Goal: Task Accomplishment & Management: Use online tool/utility

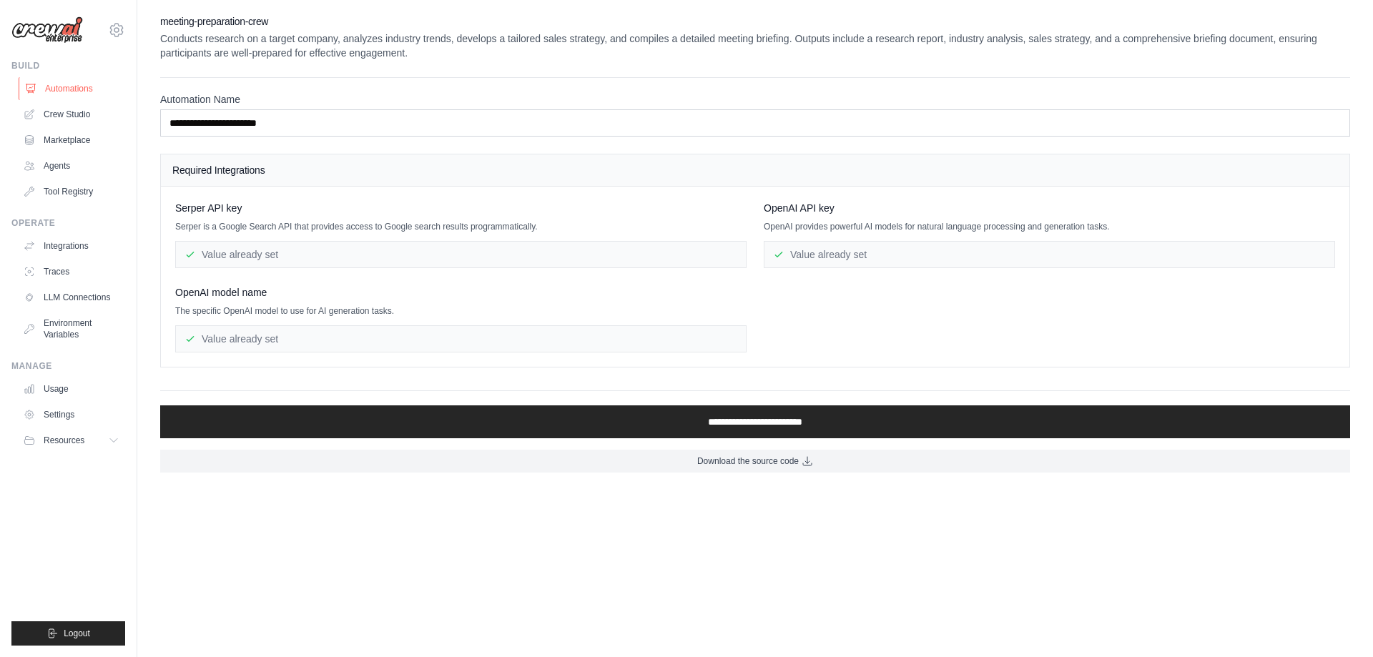
click at [69, 89] on link "Automations" at bounding box center [73, 88] width 108 height 23
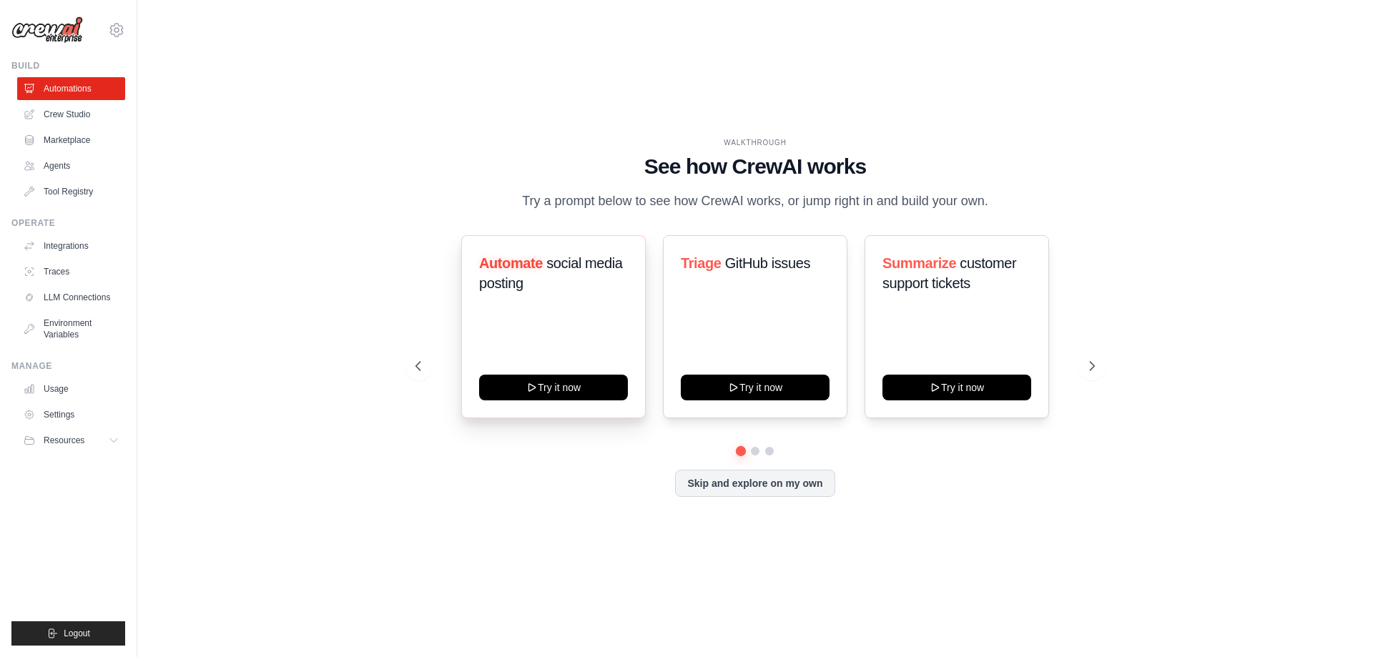
click at [533, 381] on div "Automate social media posting Try it now" at bounding box center [553, 326] width 185 height 183
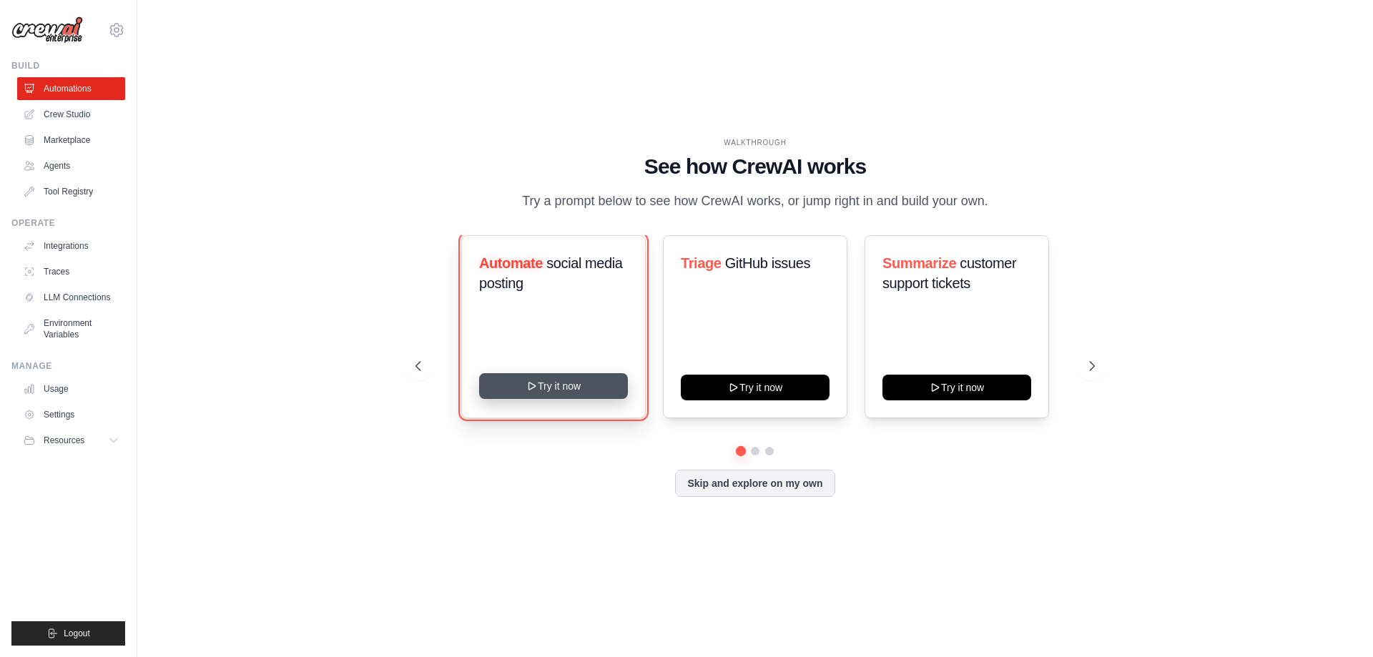
click at [544, 399] on button "Try it now" at bounding box center [553, 386] width 149 height 26
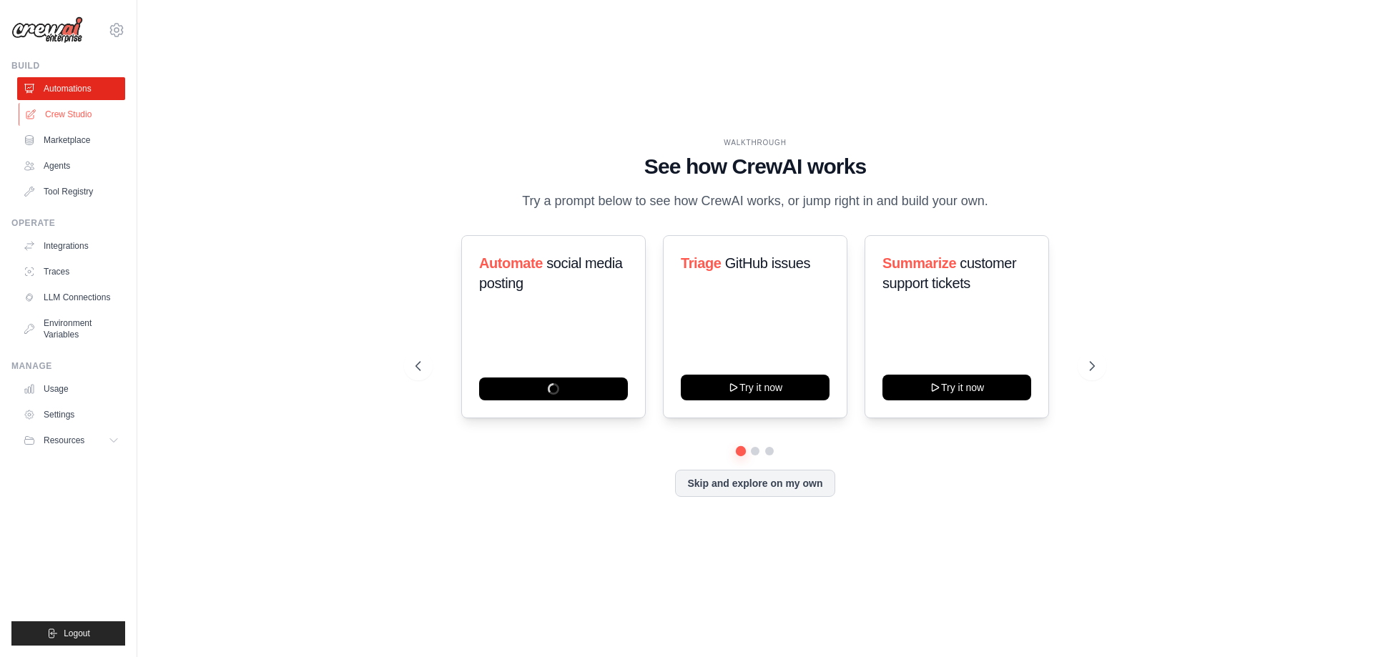
click at [70, 107] on link "Crew Studio" at bounding box center [73, 114] width 108 height 23
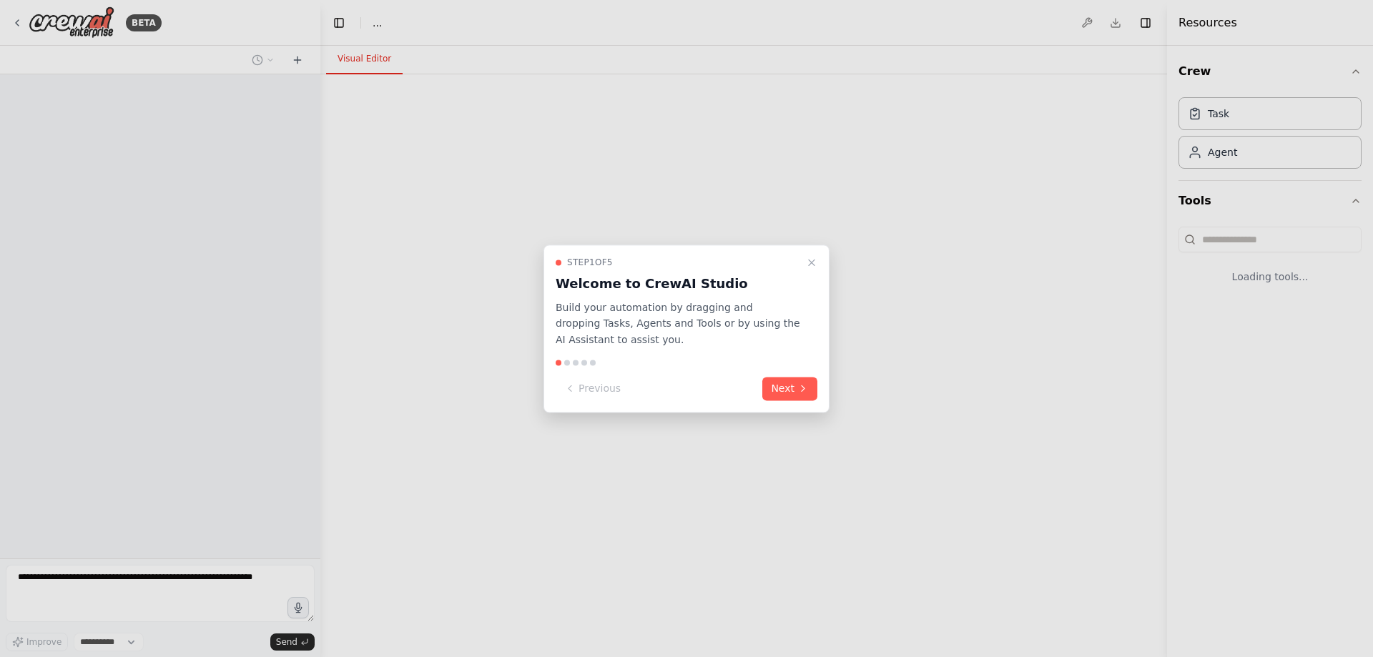
select select "****"
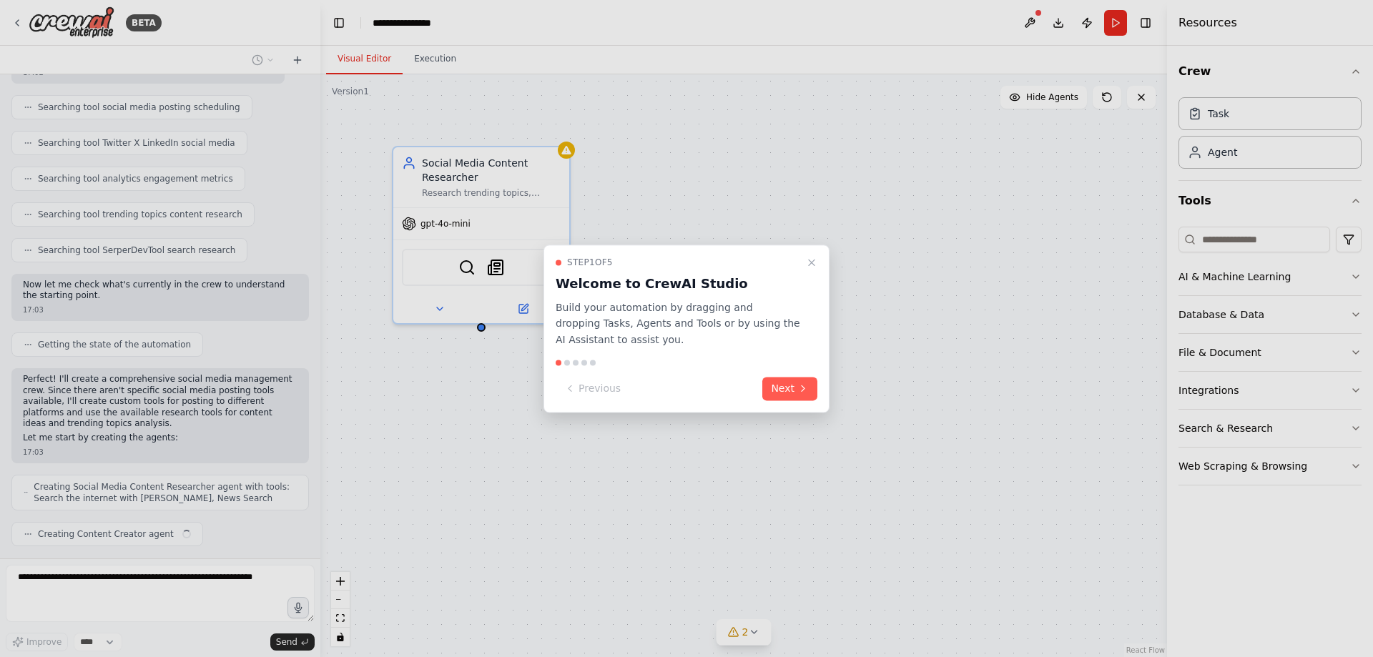
scroll to position [287, 0]
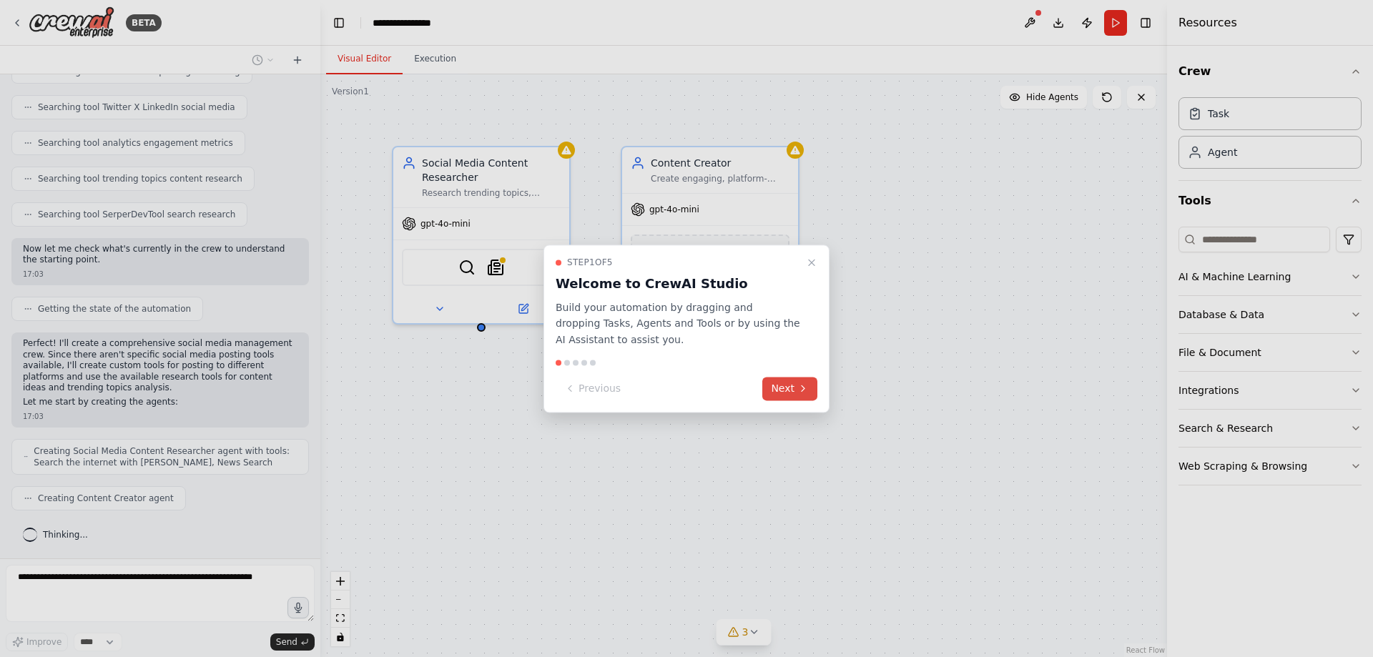
click at [776, 387] on button "Next" at bounding box center [789, 389] width 55 height 24
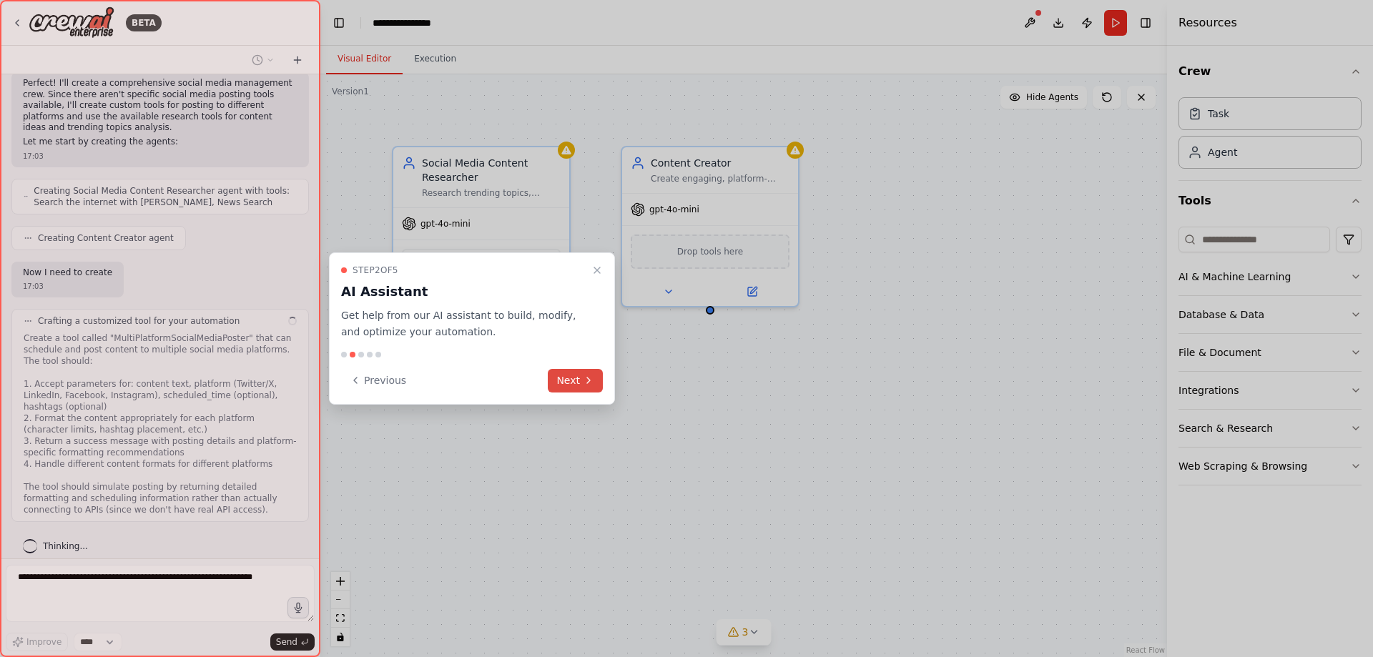
scroll to position [559, 0]
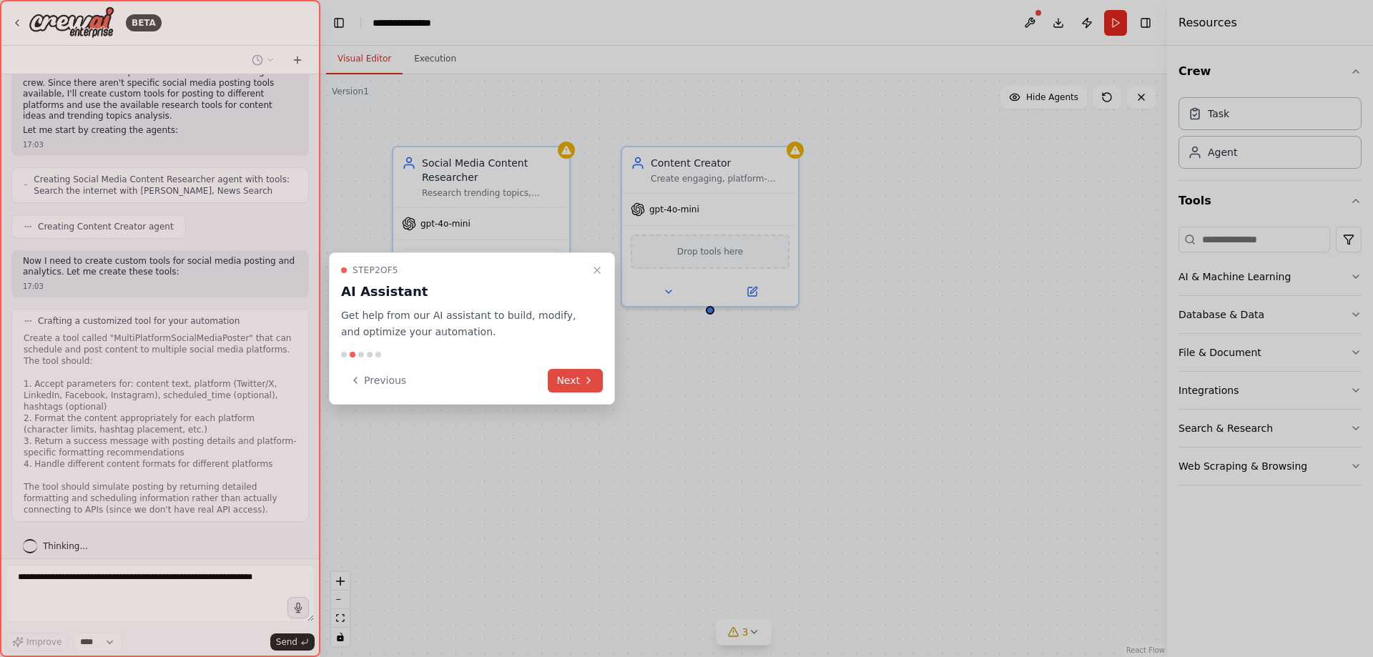
click at [587, 383] on icon at bounding box center [588, 380] width 11 height 11
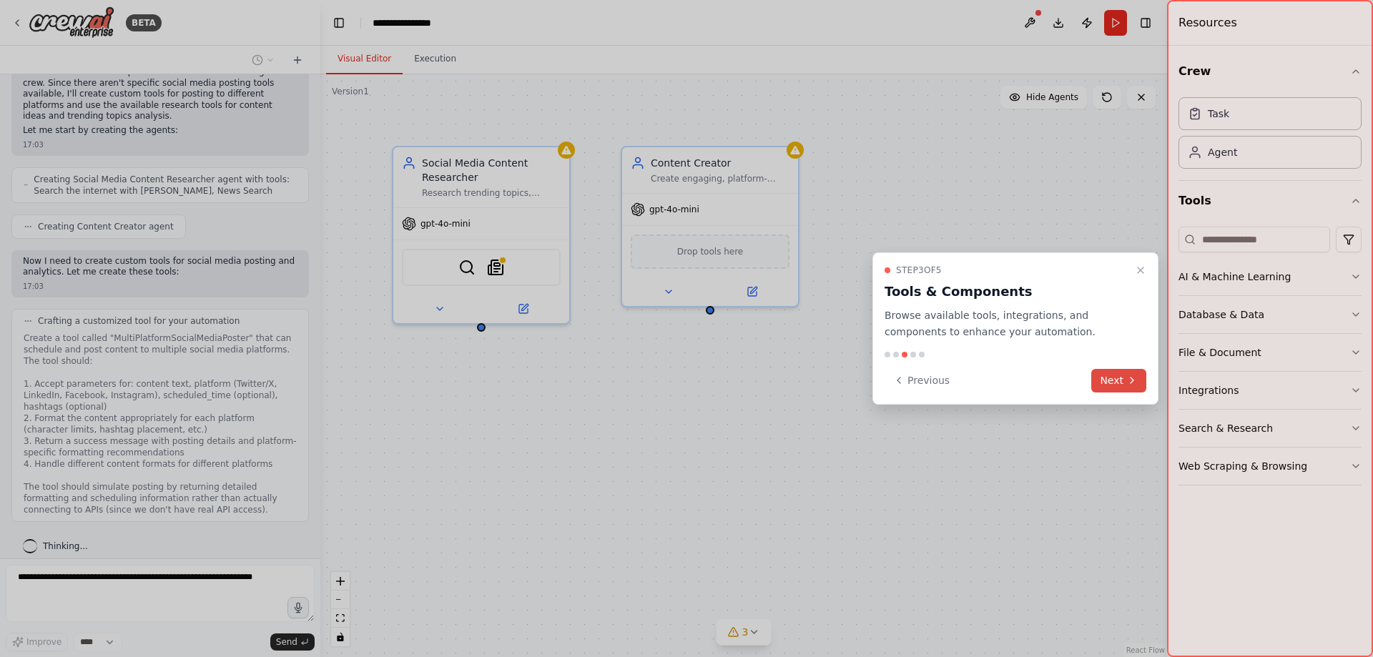
click at [1119, 380] on button "Next" at bounding box center [1118, 381] width 55 height 24
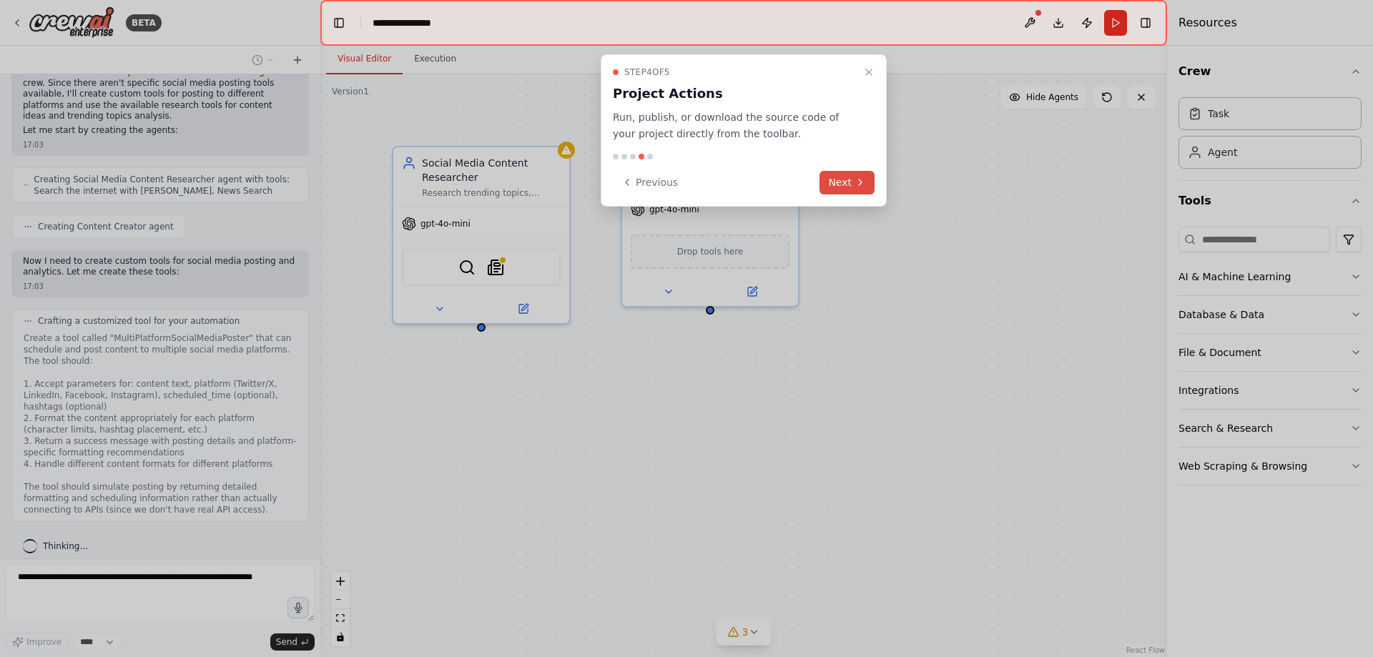
click at [857, 180] on icon at bounding box center [860, 182] width 11 height 11
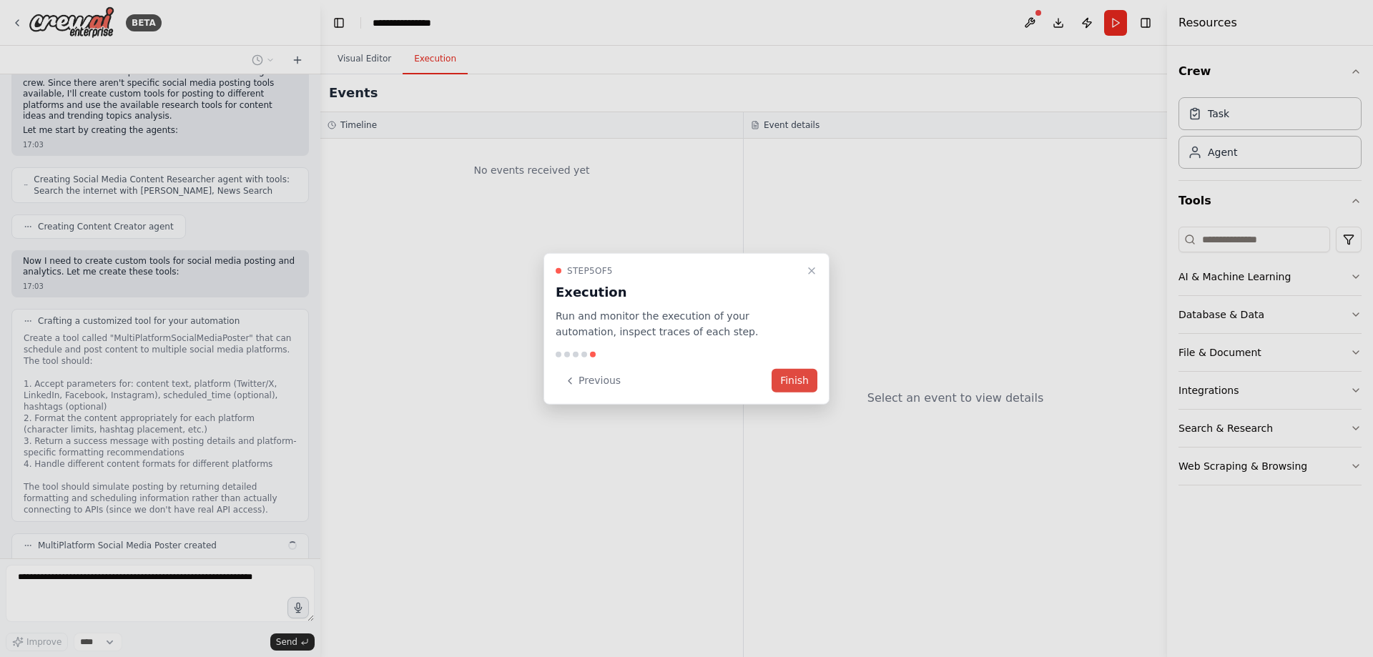
scroll to position [640, 0]
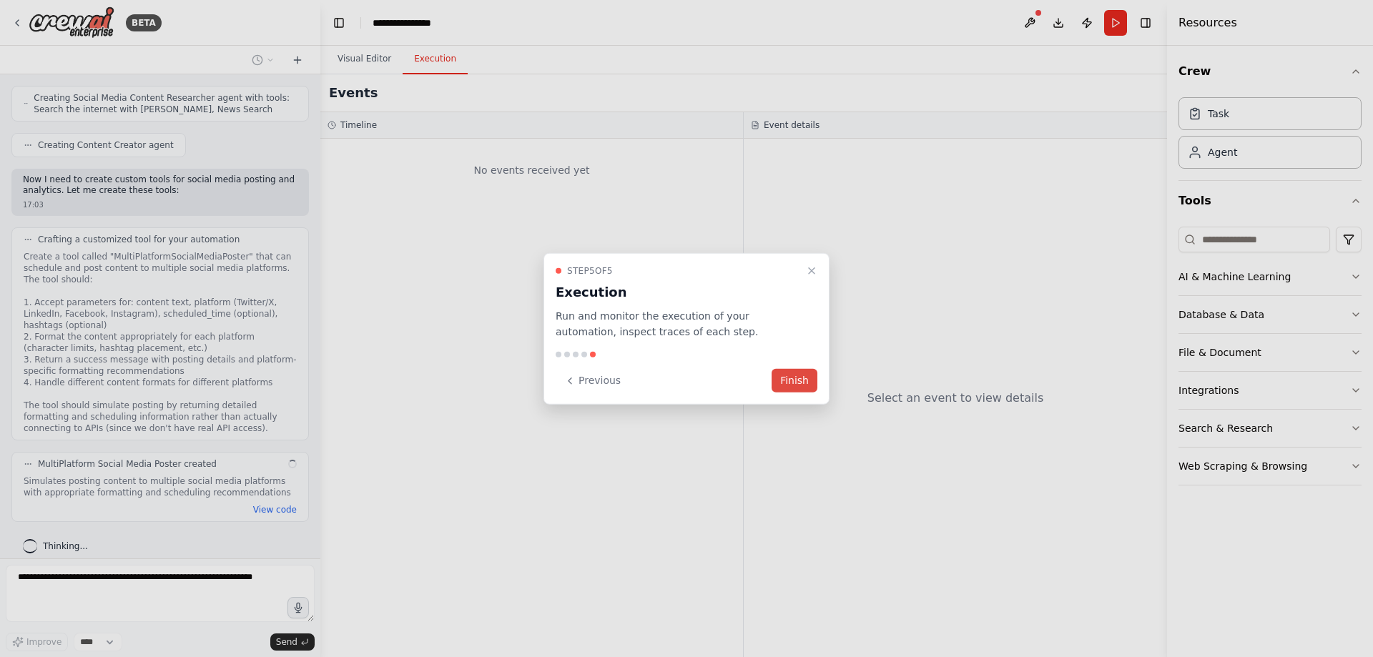
click at [799, 383] on button "Finish" at bounding box center [795, 381] width 46 height 24
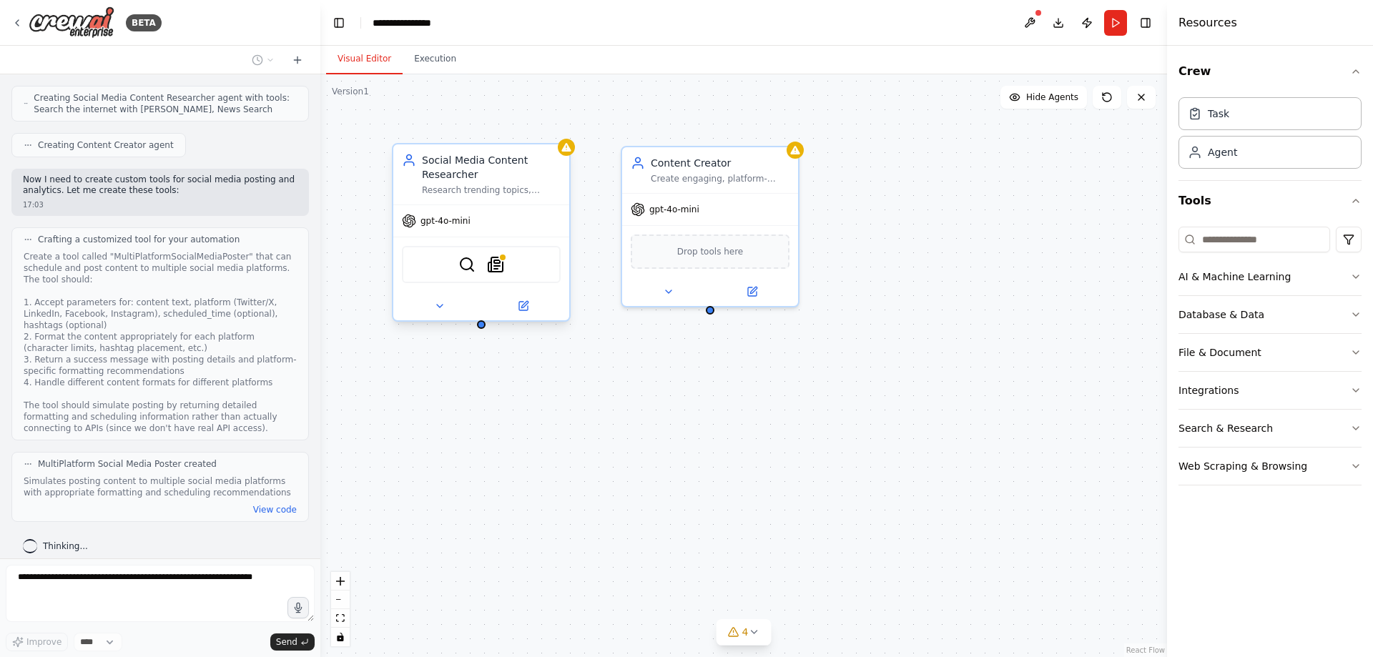
scroll to position [865, 0]
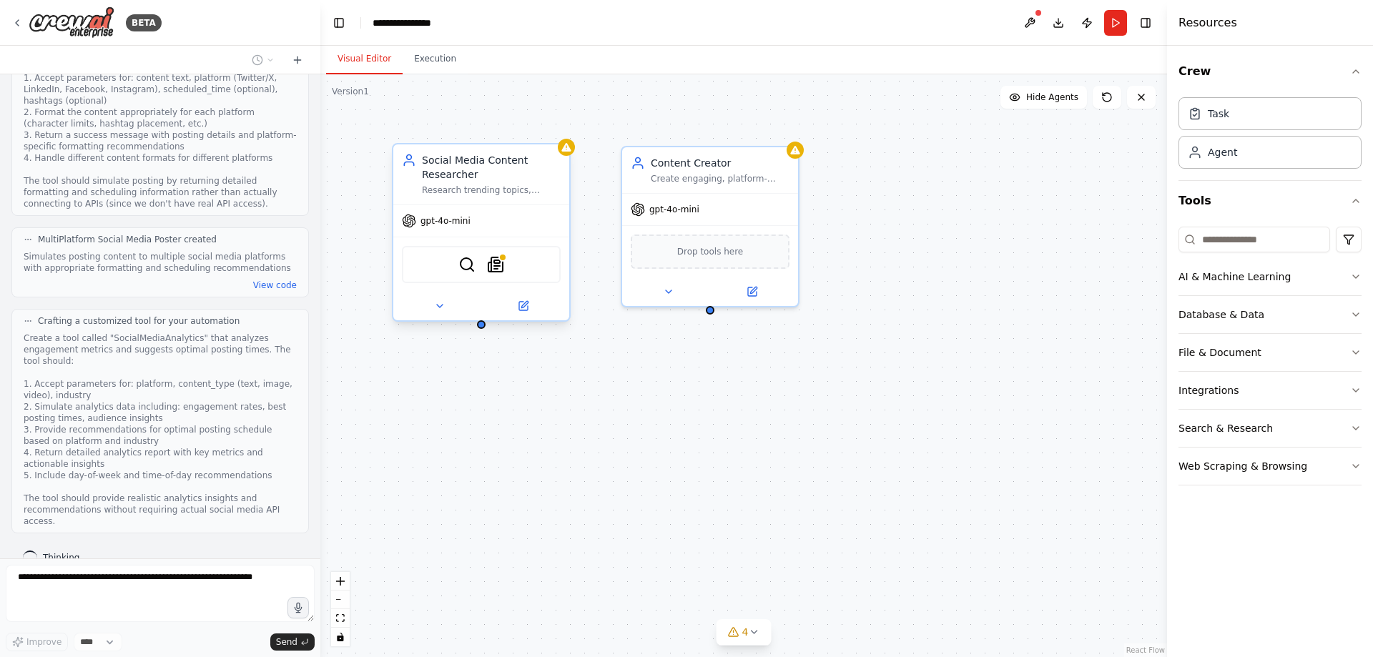
click at [473, 189] on div "Research trending topics, industry news, and content opportunities in {industry…" at bounding box center [491, 190] width 139 height 11
click at [507, 187] on div "Research trending topics, industry news, and content opportunities in {industry…" at bounding box center [491, 190] width 139 height 11
click at [438, 309] on icon at bounding box center [439, 305] width 11 height 11
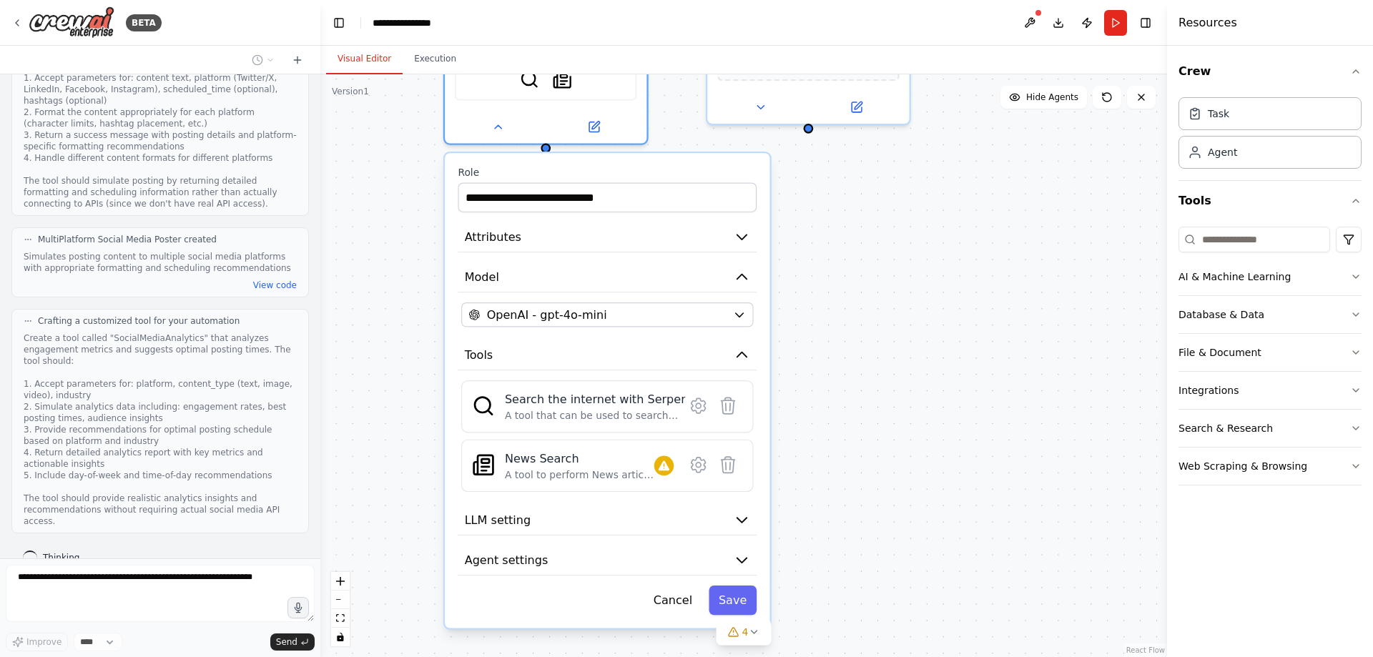
drag, startPoint x: 808, startPoint y: 378, endPoint x: 878, endPoint y: 274, distance: 125.8
click at [702, 320] on div "OpenAI - gpt-4o-mini" at bounding box center [596, 315] width 257 height 16
click at [563, 414] on div "A tool that can be used to search the internet with a search_query. Supports di…" at bounding box center [595, 415] width 181 height 13
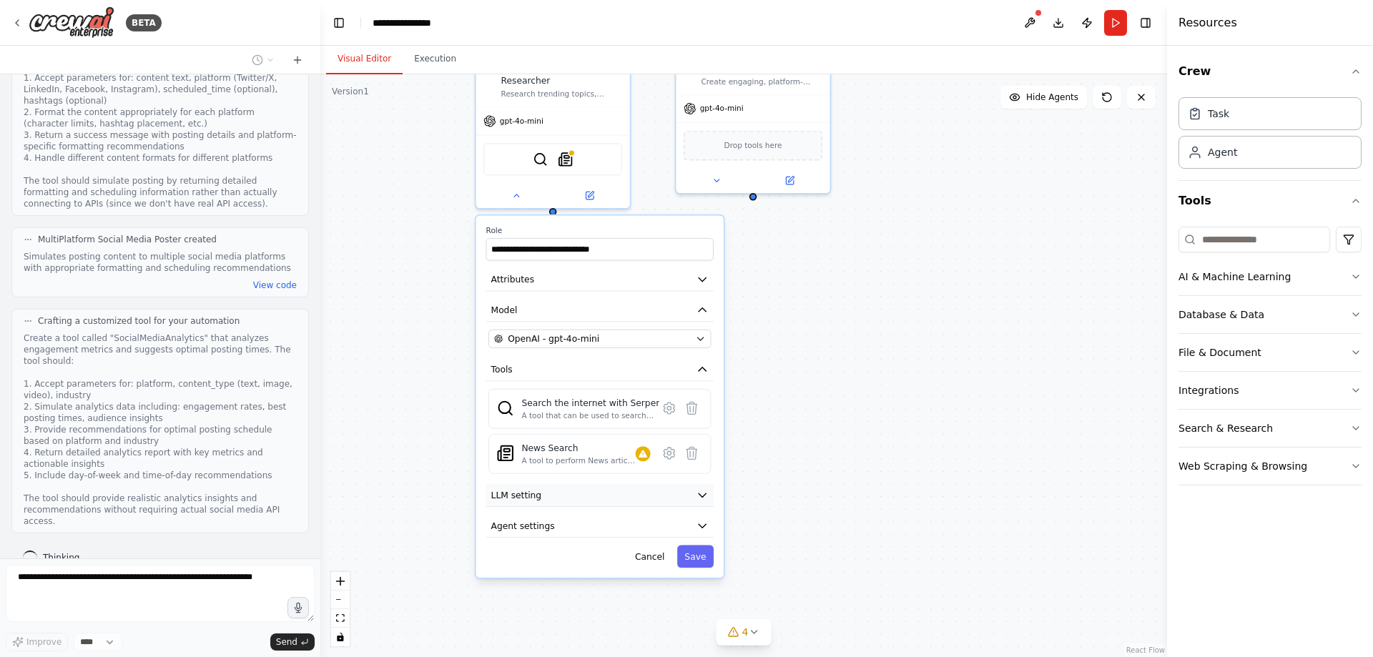
click at [712, 491] on button "LLM setting" at bounding box center [599, 495] width 227 height 23
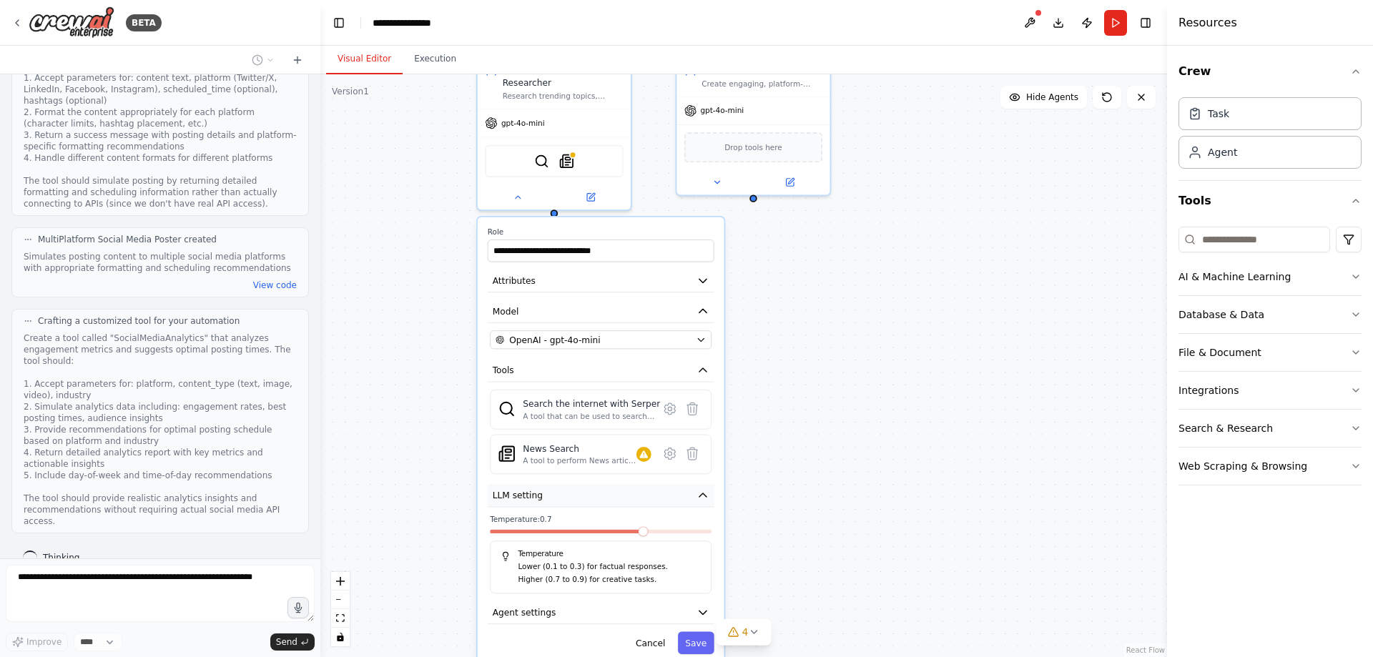
click at [695, 498] on button "LLM setting" at bounding box center [601, 495] width 227 height 23
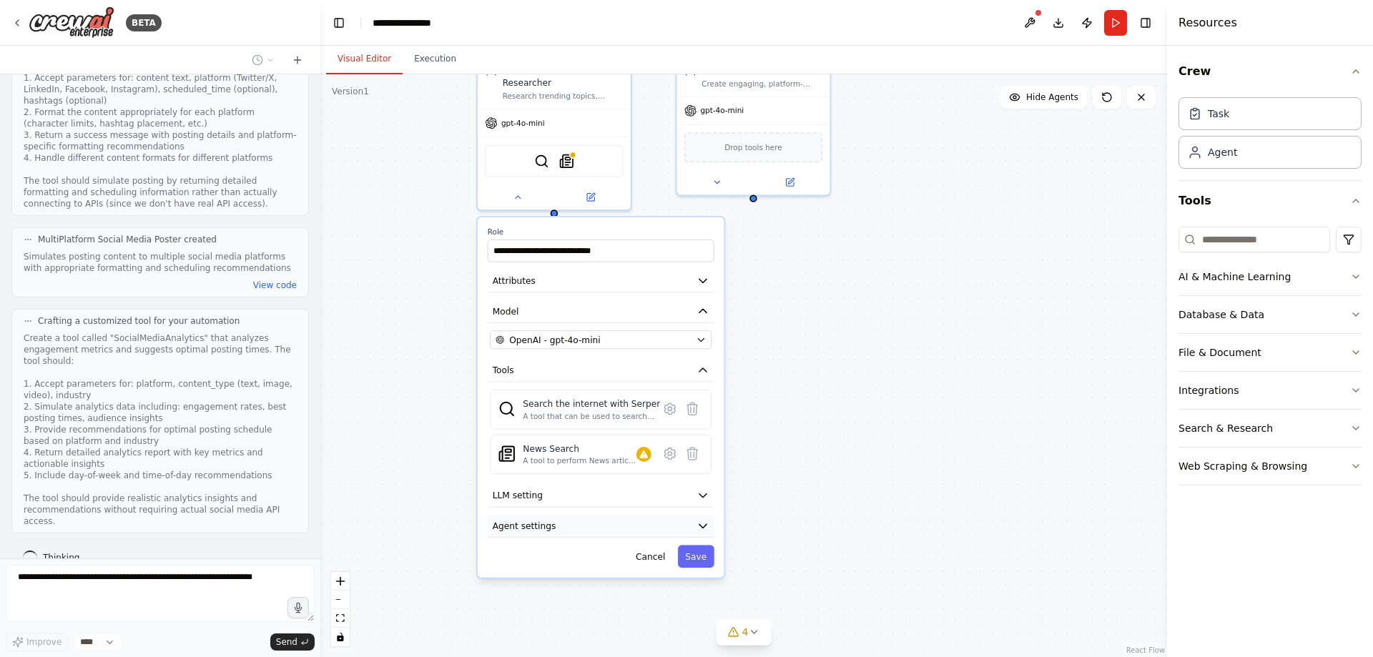
click at [679, 519] on button "Agent settings" at bounding box center [601, 526] width 227 height 23
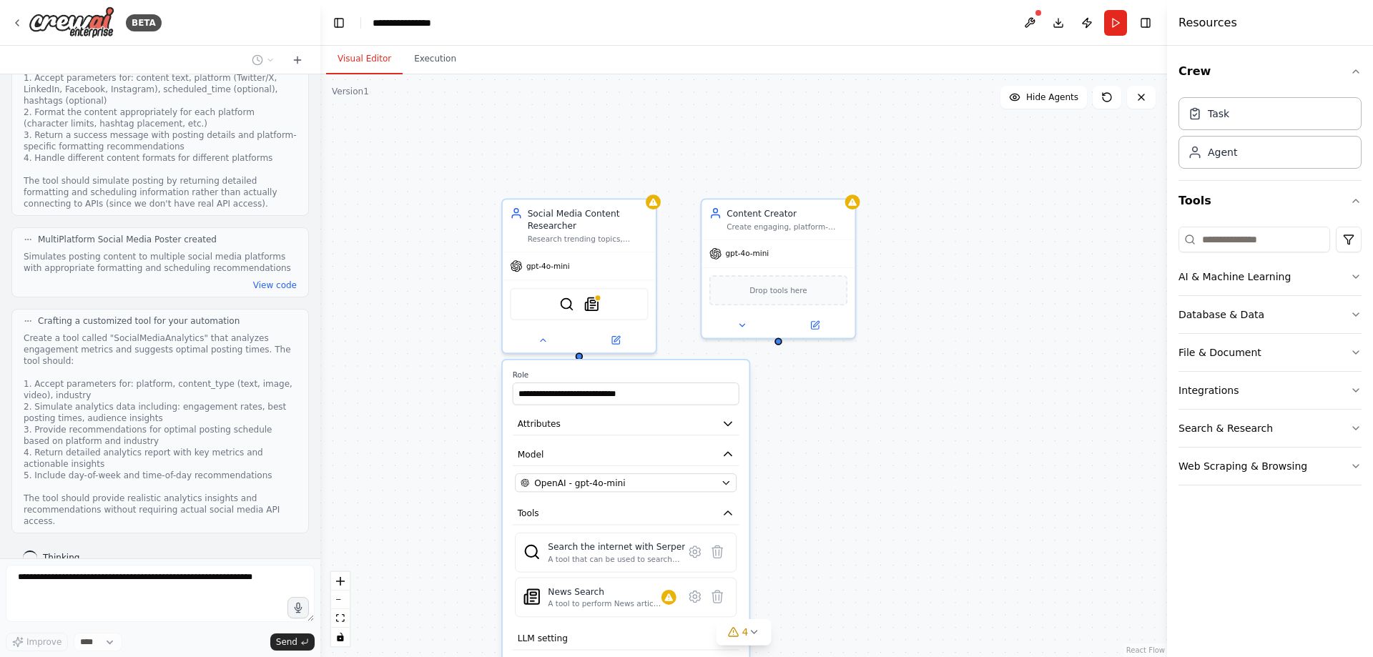
drag, startPoint x: 810, startPoint y: 303, endPoint x: 824, endPoint y: 435, distance: 133.0
click at [538, 338] on icon at bounding box center [543, 338] width 10 height 10
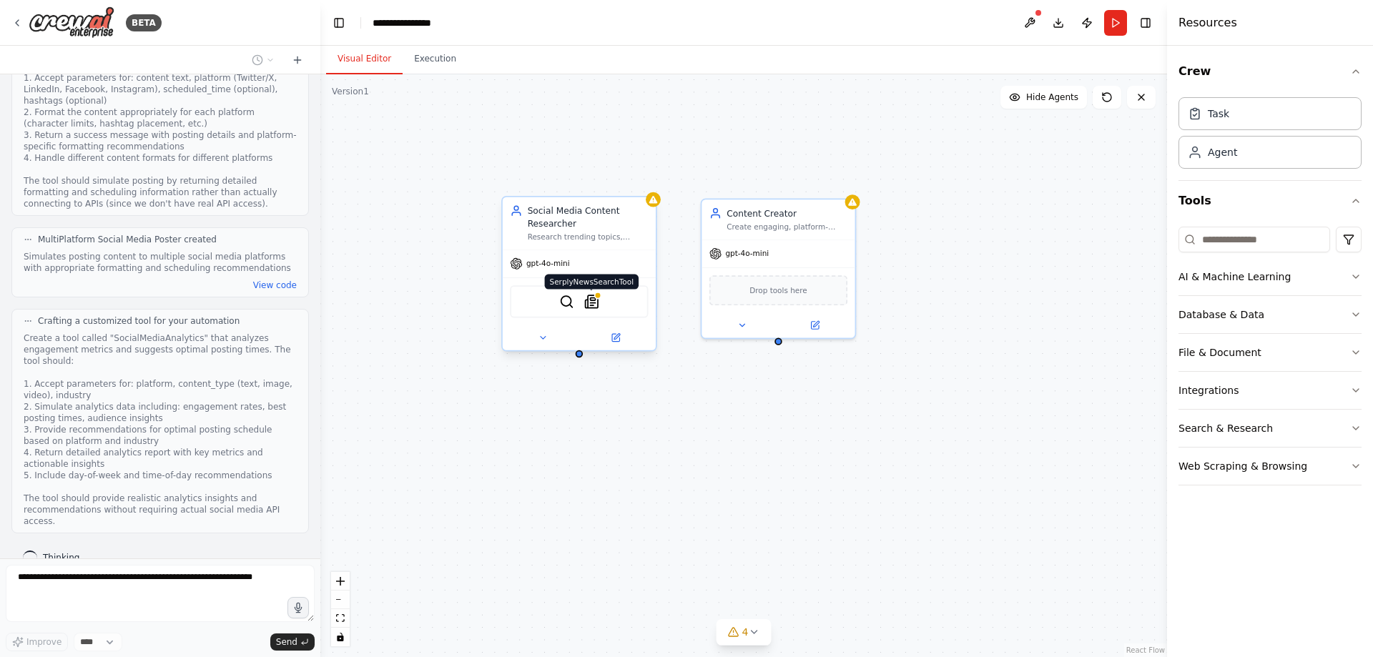
click at [589, 301] on img at bounding box center [591, 301] width 15 height 15
click at [579, 225] on div "Social Media Content Researcher" at bounding box center [588, 217] width 121 height 25
click at [787, 230] on div "Content Creator Create engaging, platform-specific social media content includi…" at bounding box center [778, 217] width 153 height 40
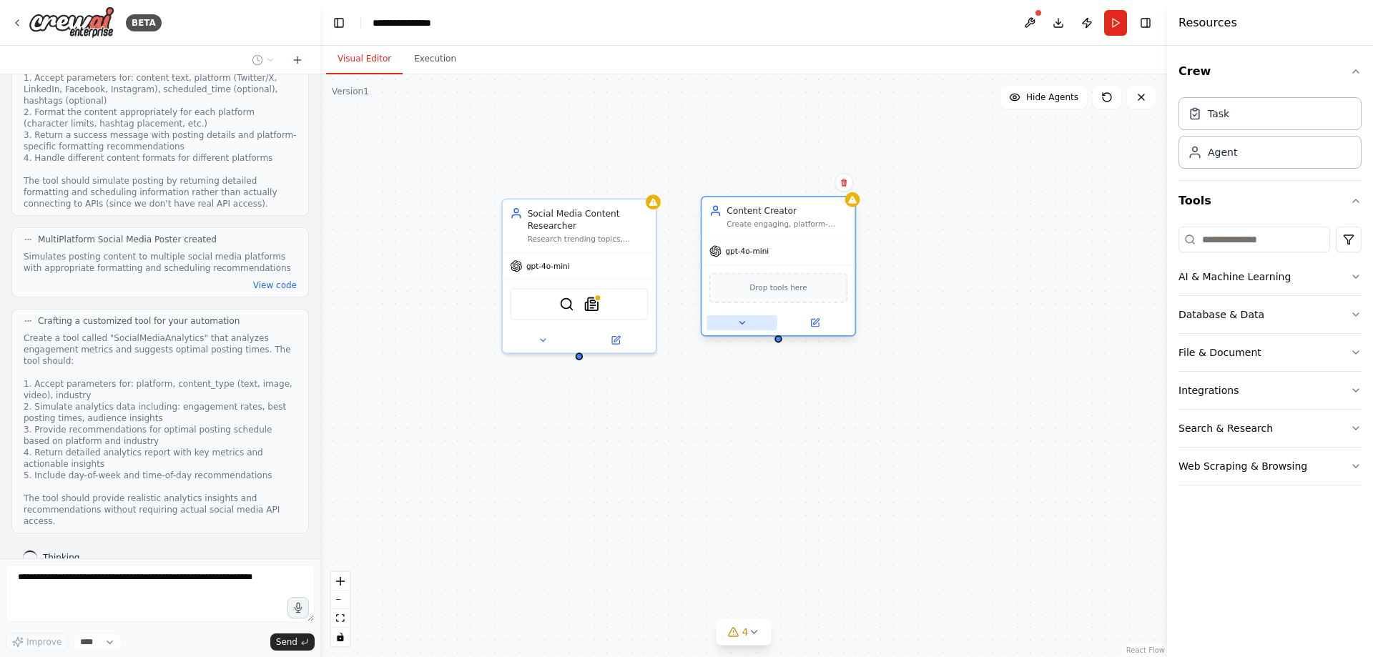
click at [742, 325] on icon at bounding box center [742, 323] width 10 height 10
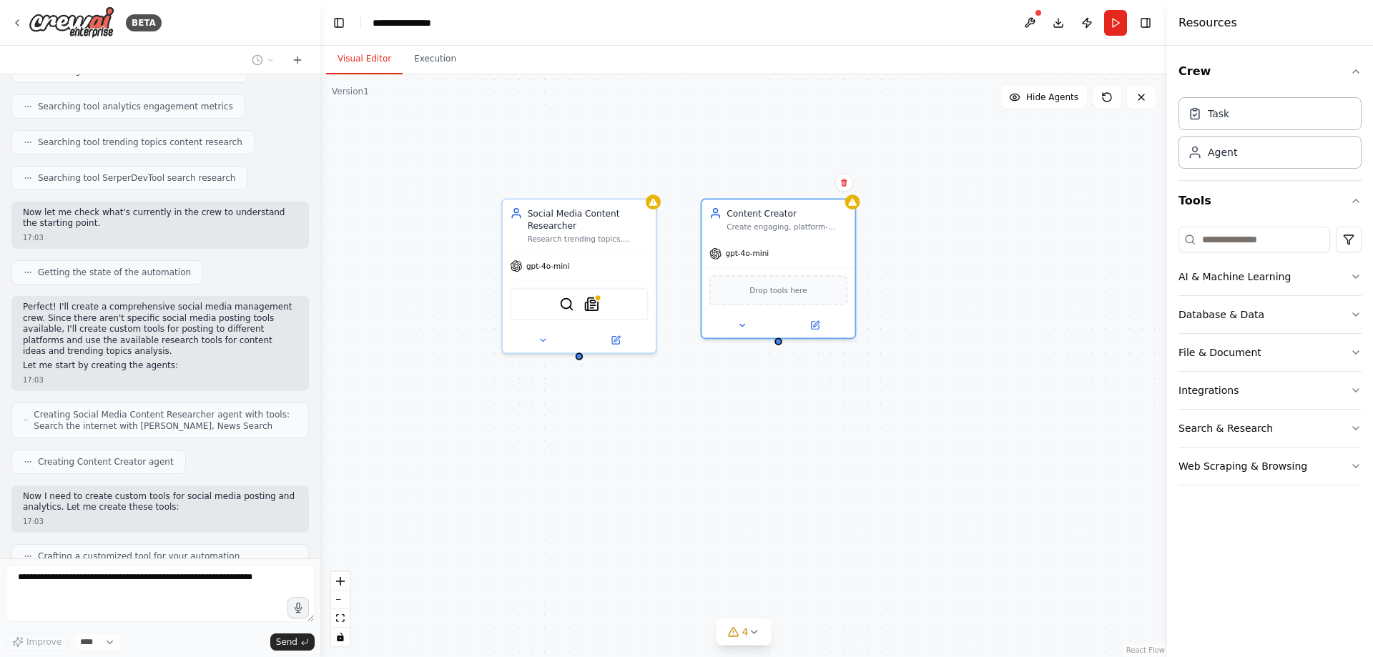
scroll to position [294, 0]
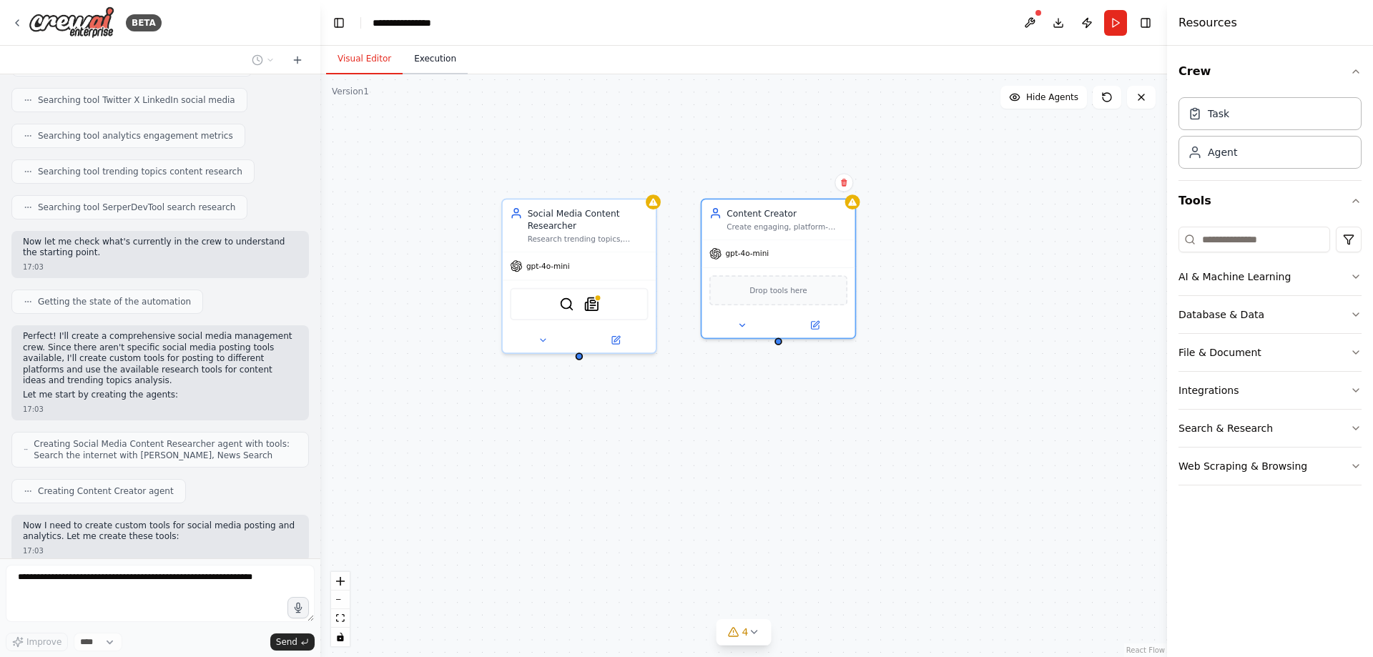
click at [422, 55] on button "Execution" at bounding box center [435, 59] width 65 height 30
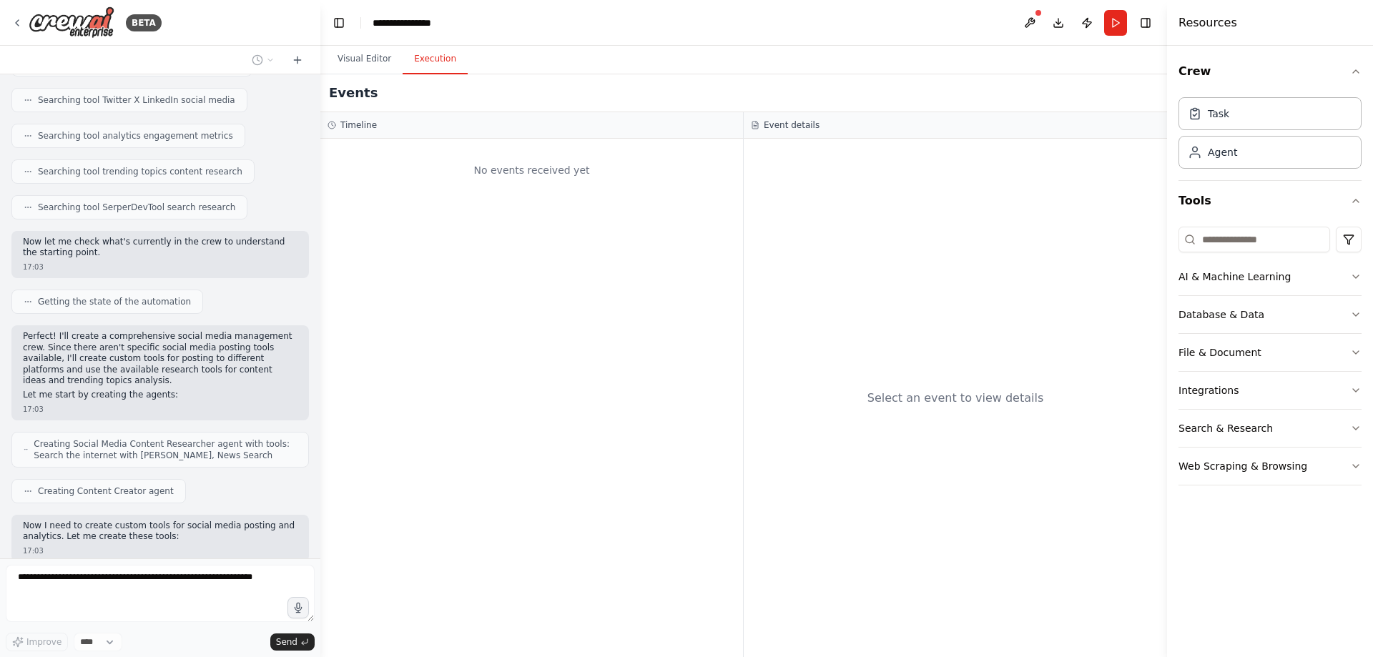
click at [521, 294] on div "No events received yet" at bounding box center [531, 398] width 423 height 519
click at [370, 65] on button "Visual Editor" at bounding box center [364, 59] width 77 height 30
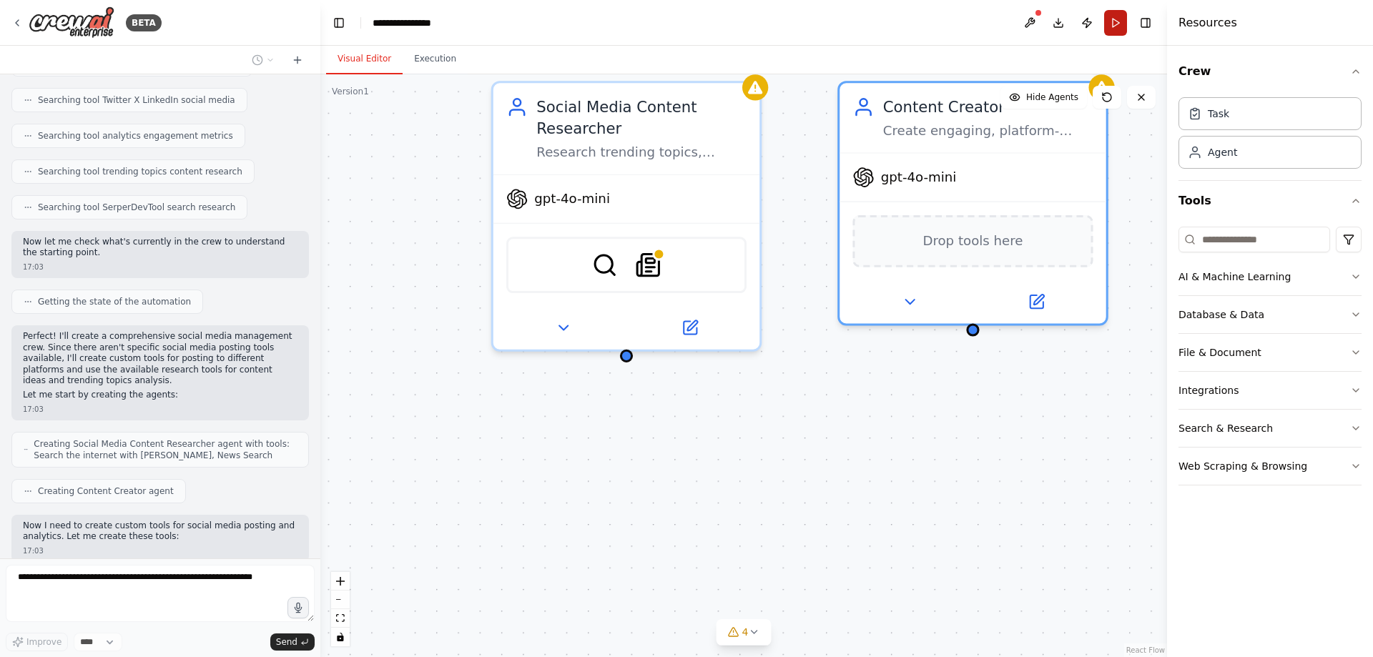
click at [1116, 23] on button "Run" at bounding box center [1115, 23] width 23 height 26
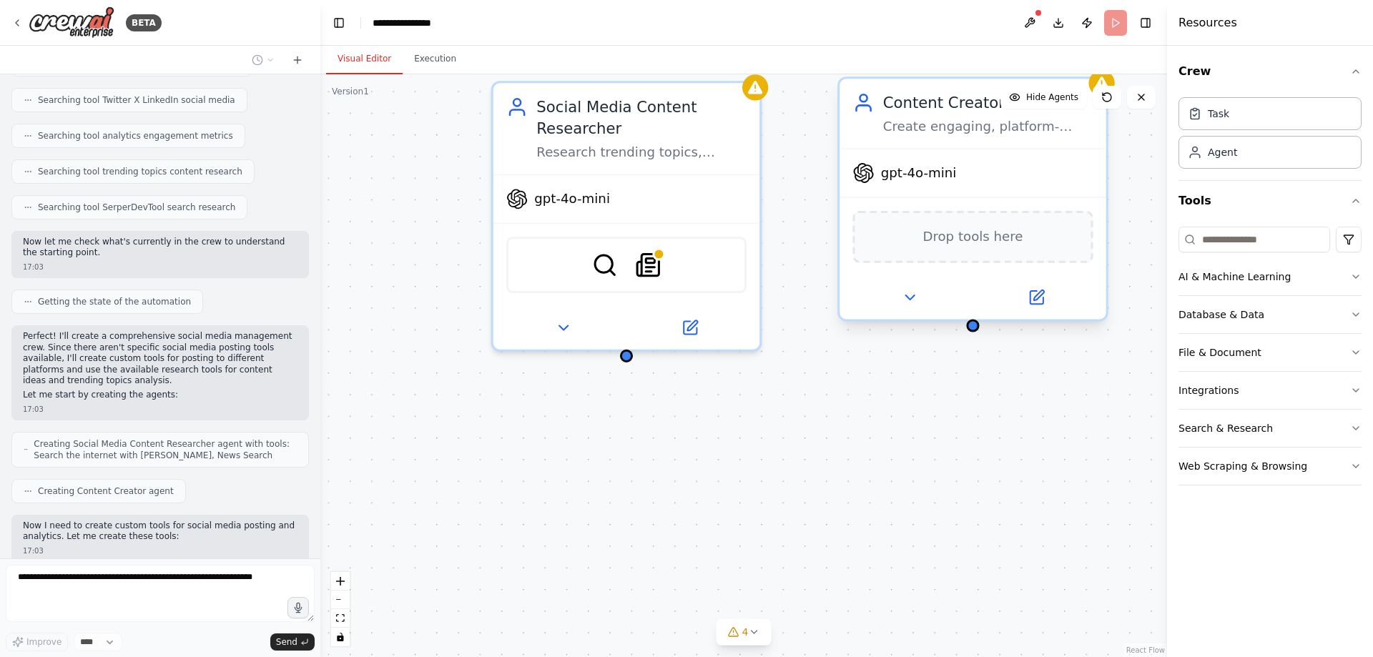
scroll to position [946, 0]
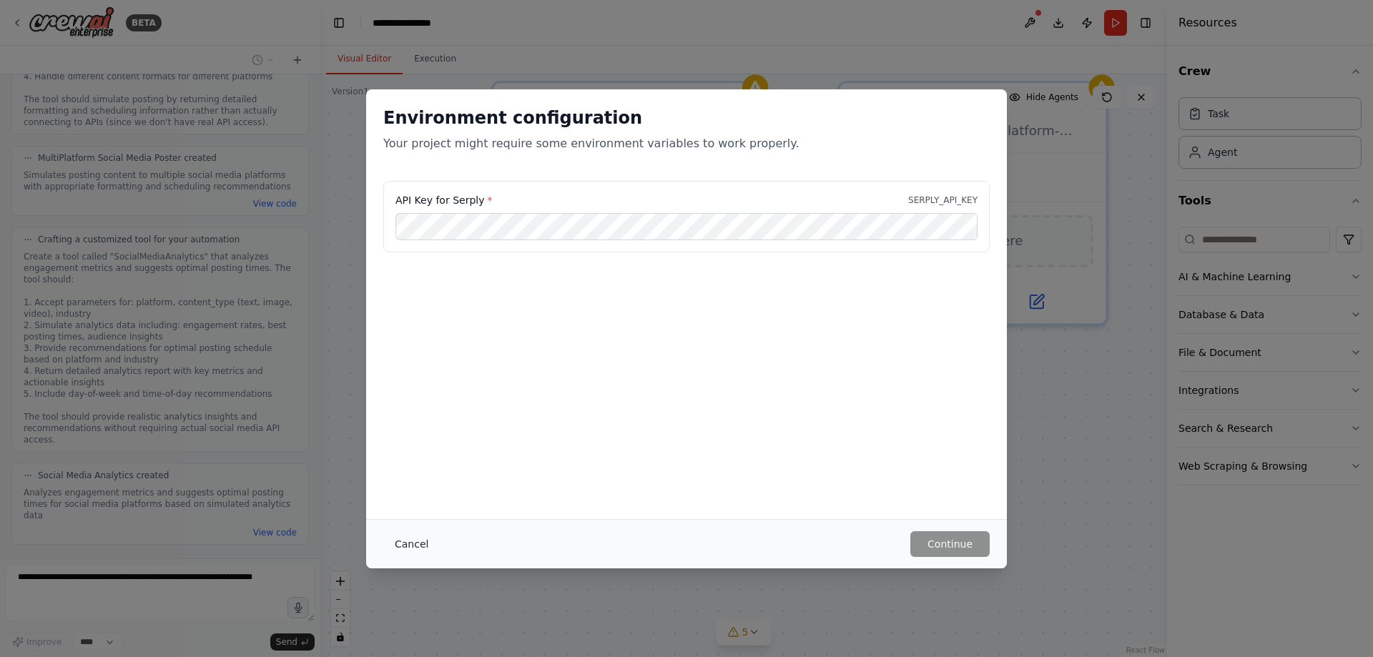
click at [410, 547] on button "Cancel" at bounding box center [411, 544] width 57 height 26
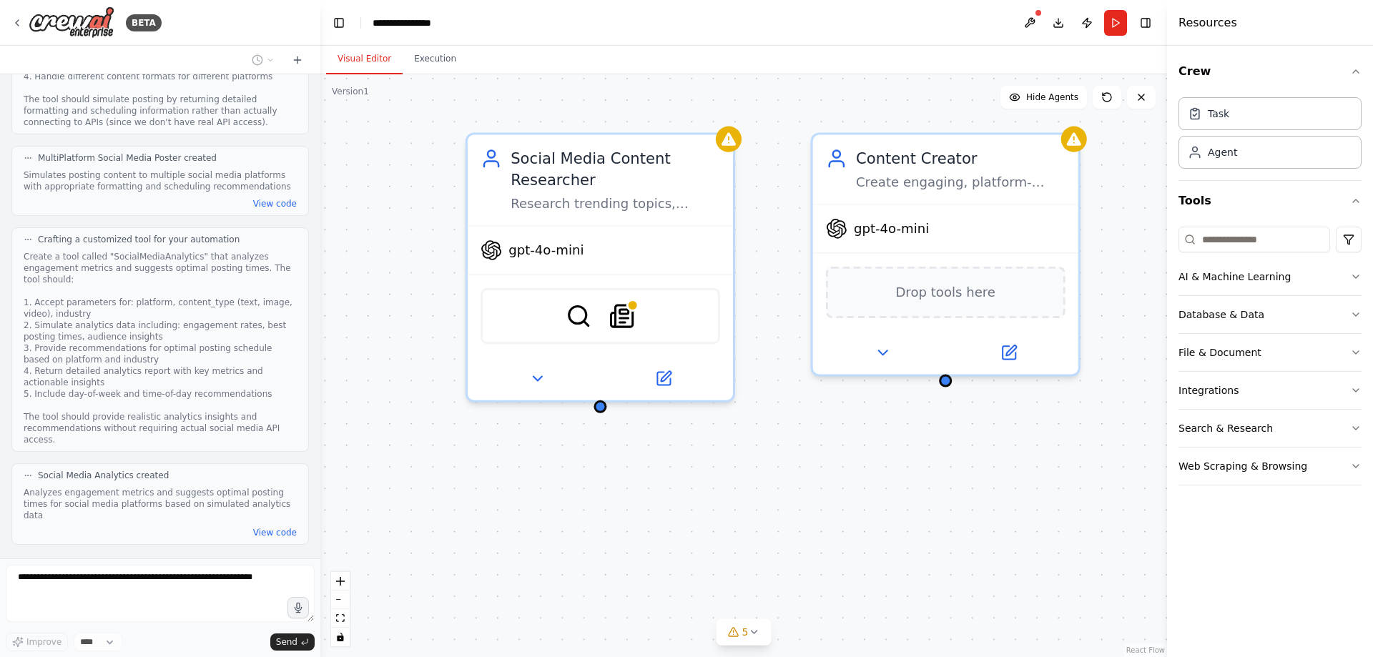
drag, startPoint x: 817, startPoint y: 448, endPoint x: 815, endPoint y: 536, distance: 88.0
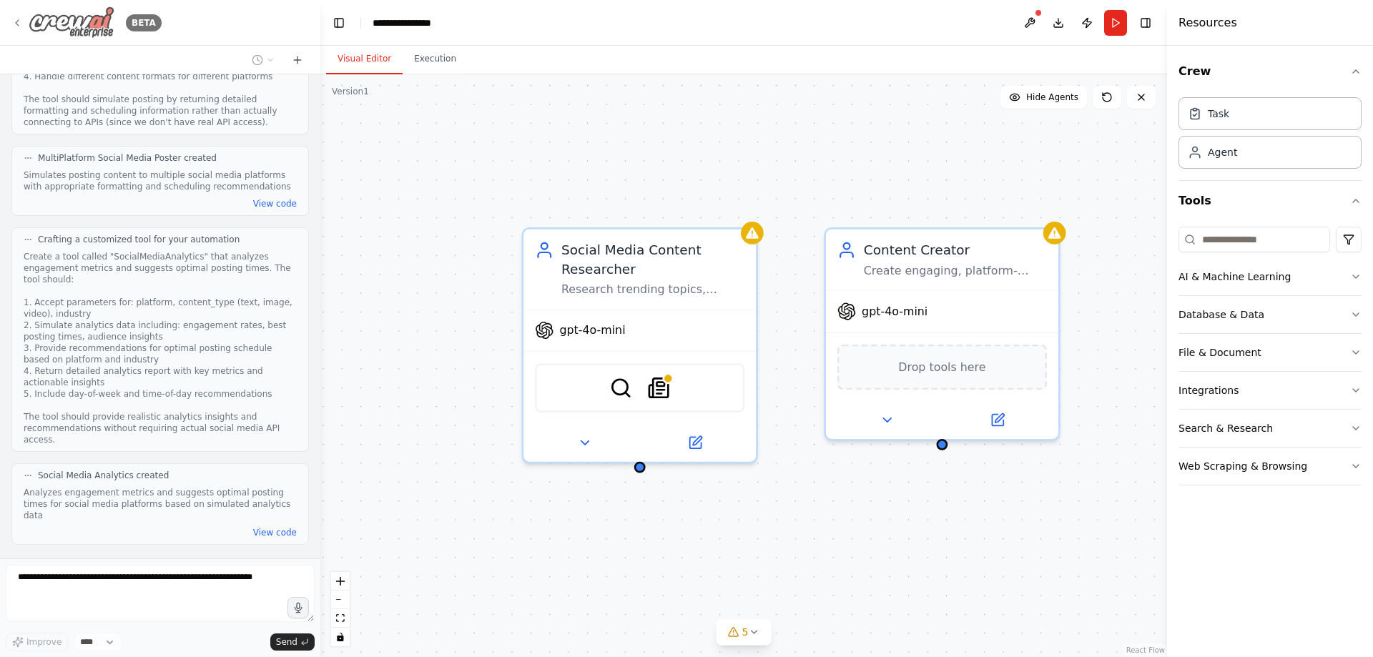
click at [16, 21] on icon at bounding box center [16, 22] width 11 height 11
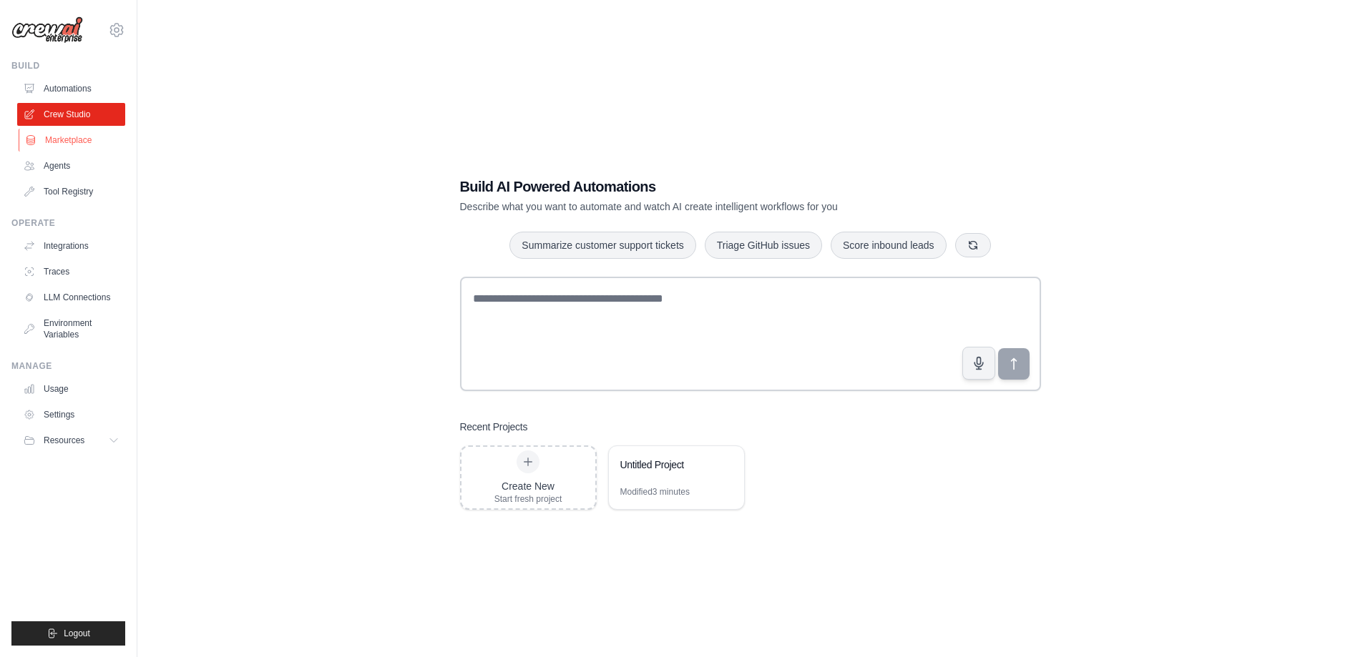
click at [68, 132] on link "Marketplace" at bounding box center [73, 140] width 108 height 23
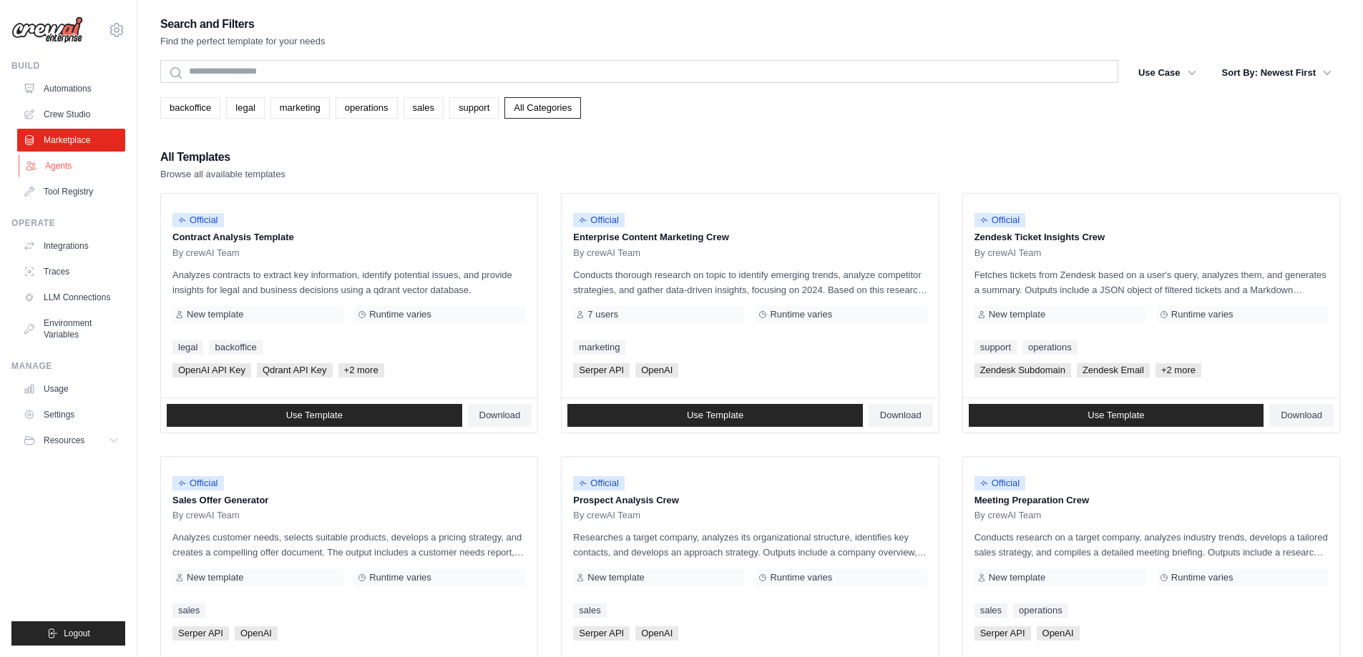
click at [64, 167] on link "Agents" at bounding box center [73, 165] width 108 height 23
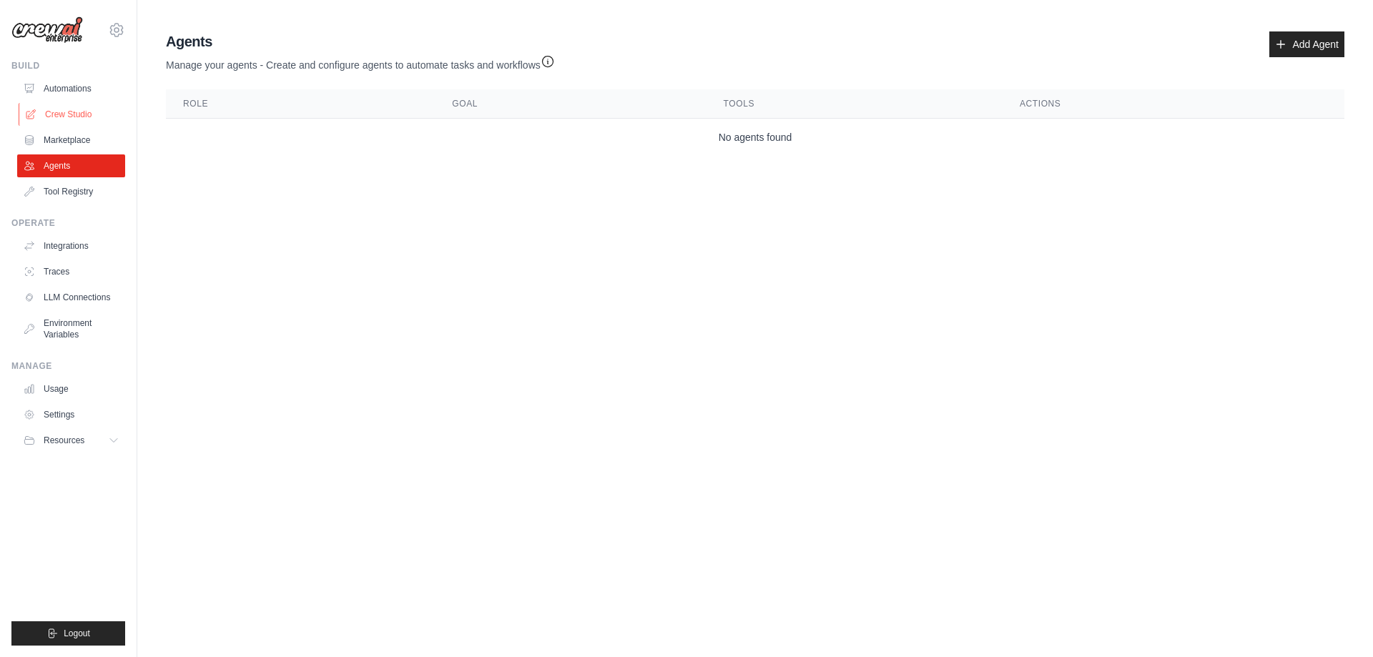
click at [73, 112] on link "Crew Studio" at bounding box center [73, 114] width 108 height 23
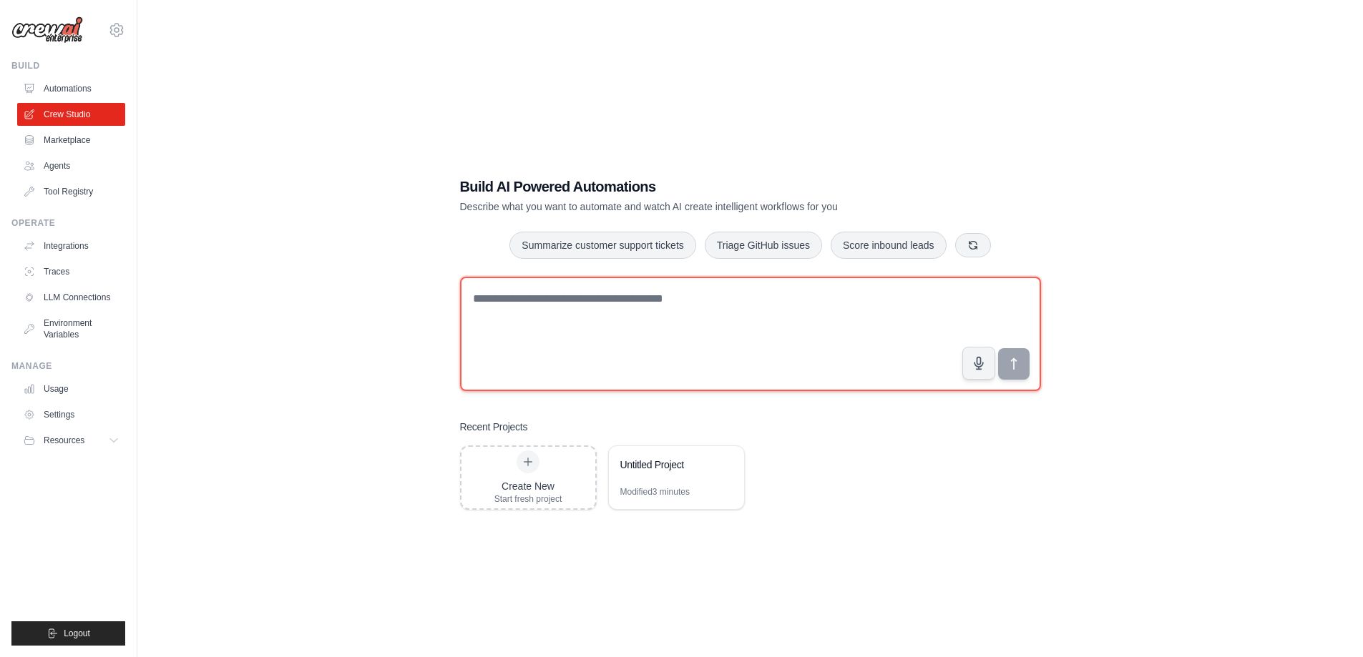
click at [559, 334] on textarea at bounding box center [750, 334] width 581 height 114
type textarea "**********"
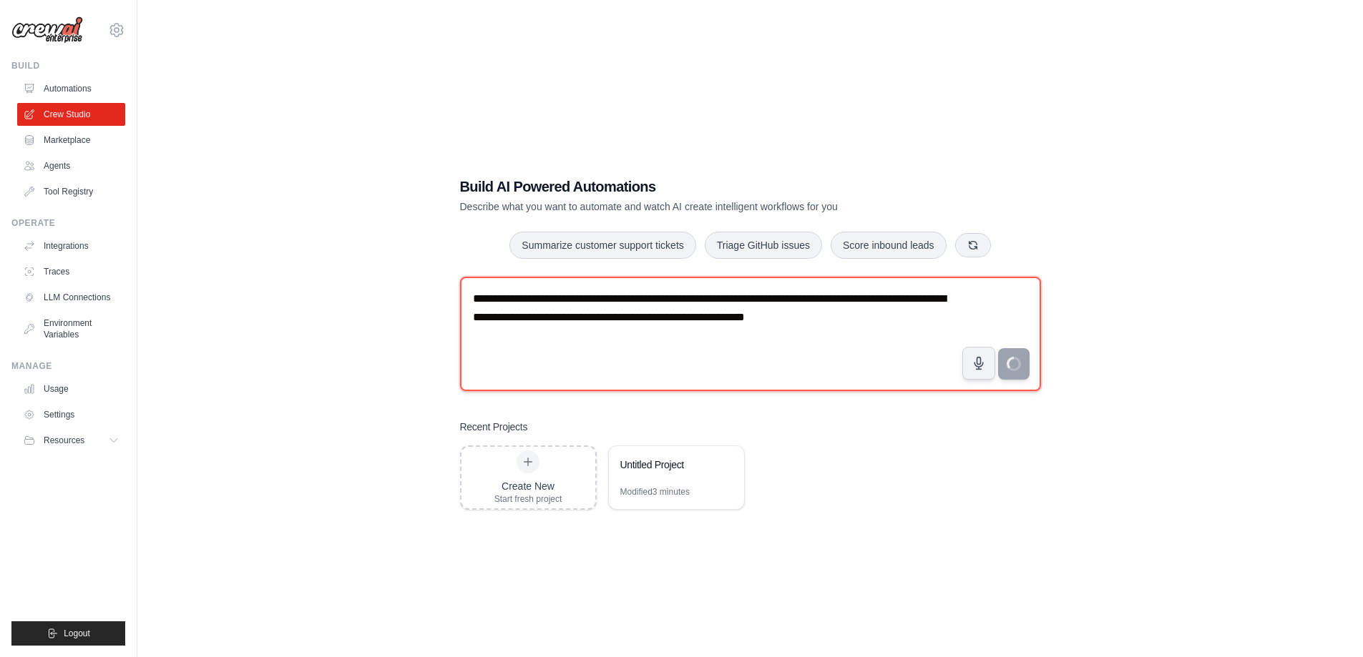
type textarea "**********"
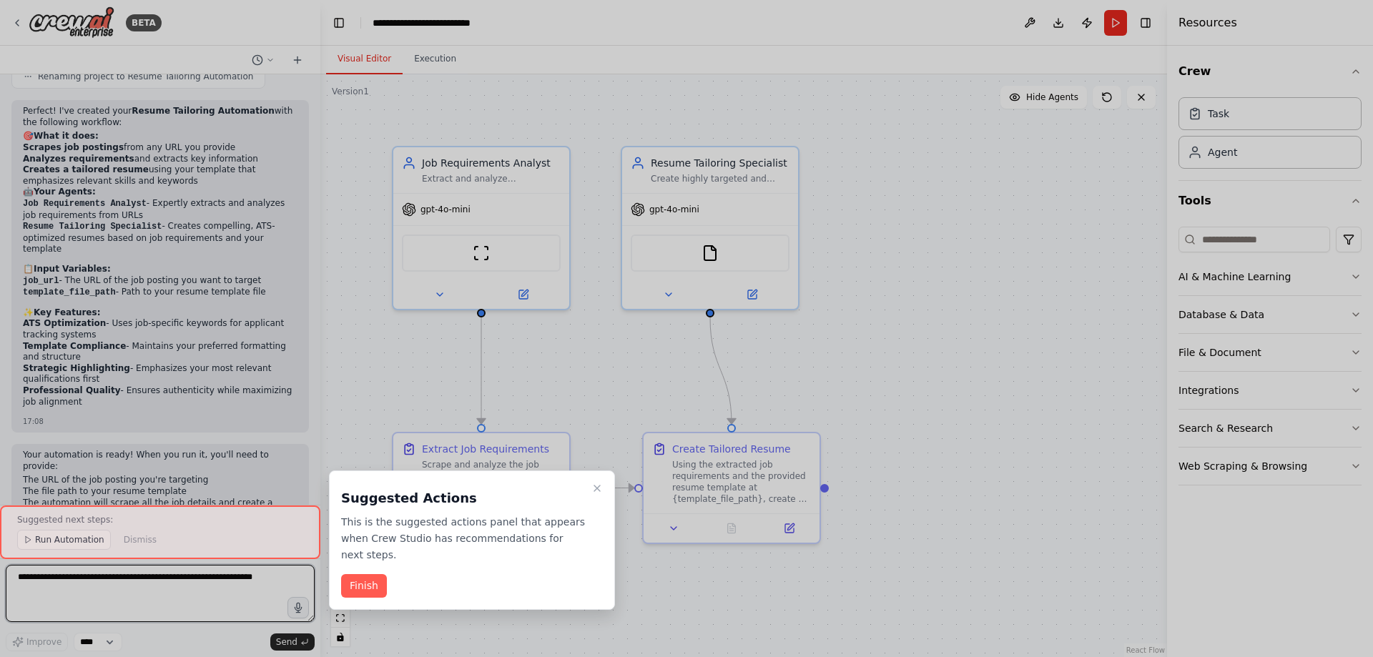
scroll to position [765, 0]
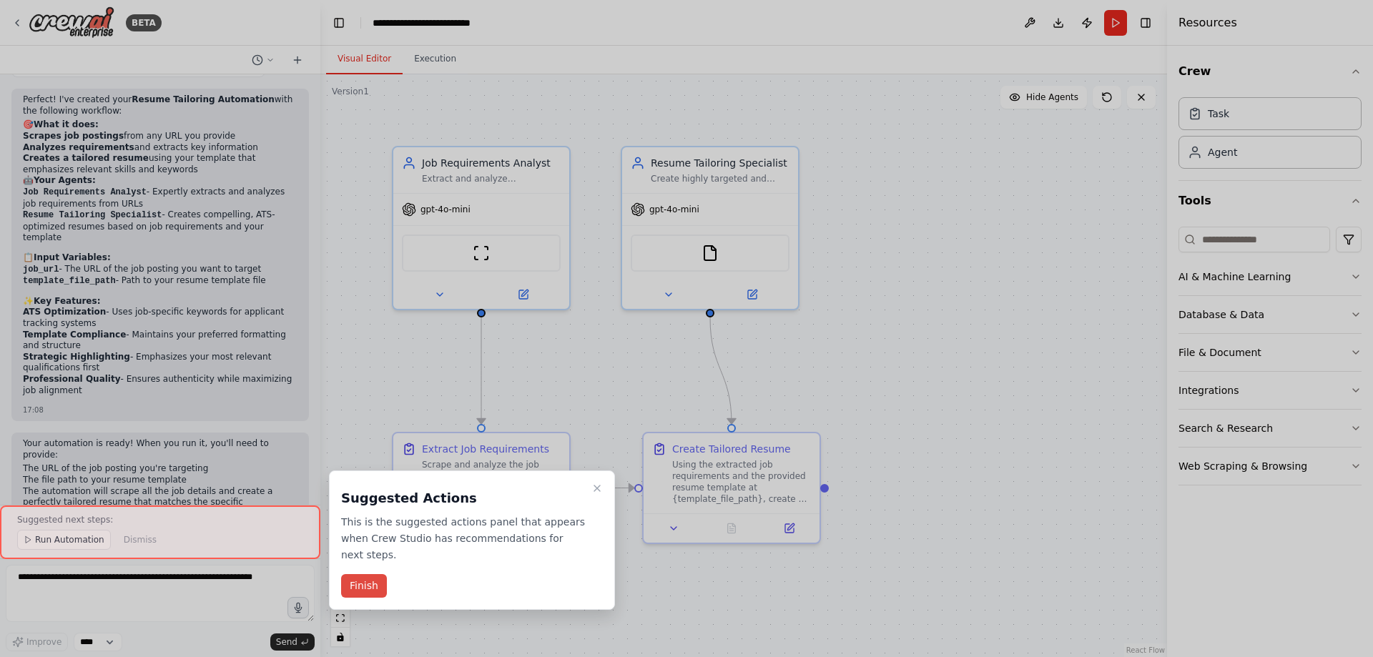
click at [363, 574] on button "Finish" at bounding box center [364, 586] width 46 height 24
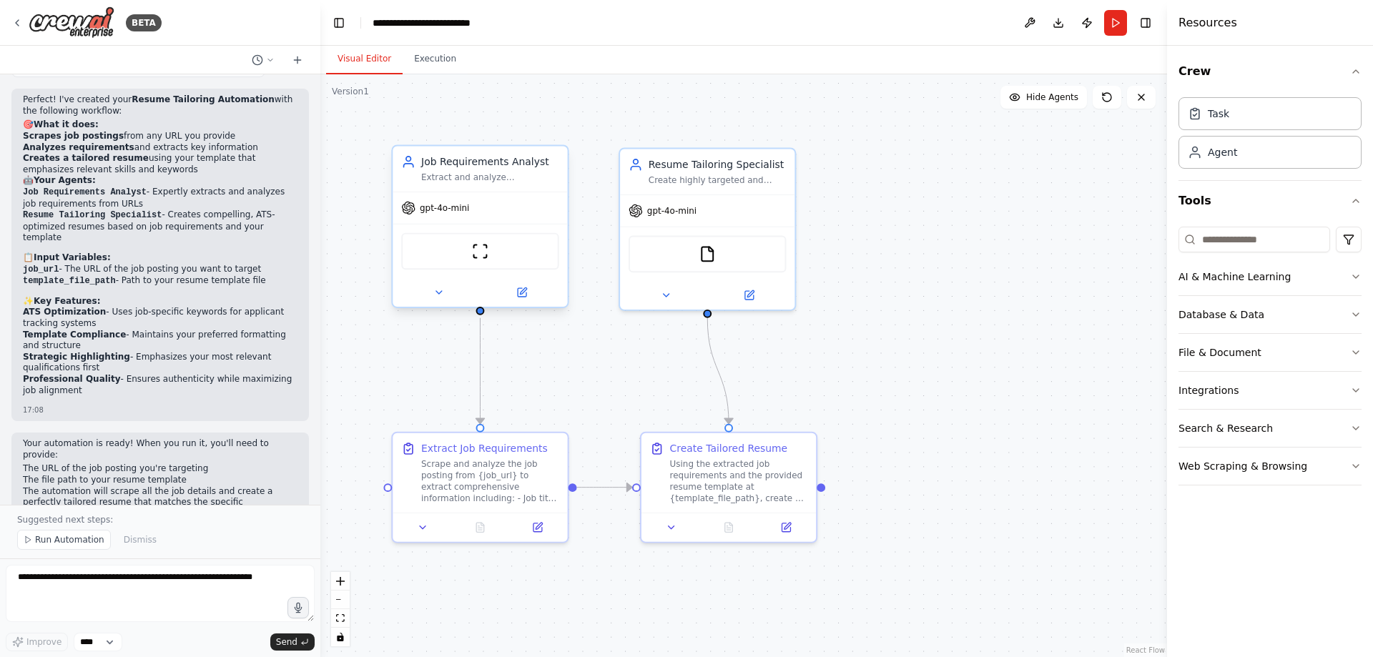
click at [458, 254] on div "ScrapeWebsiteTool" at bounding box center [479, 251] width 157 height 37
click at [62, 537] on span "Run Automation" at bounding box center [69, 539] width 69 height 11
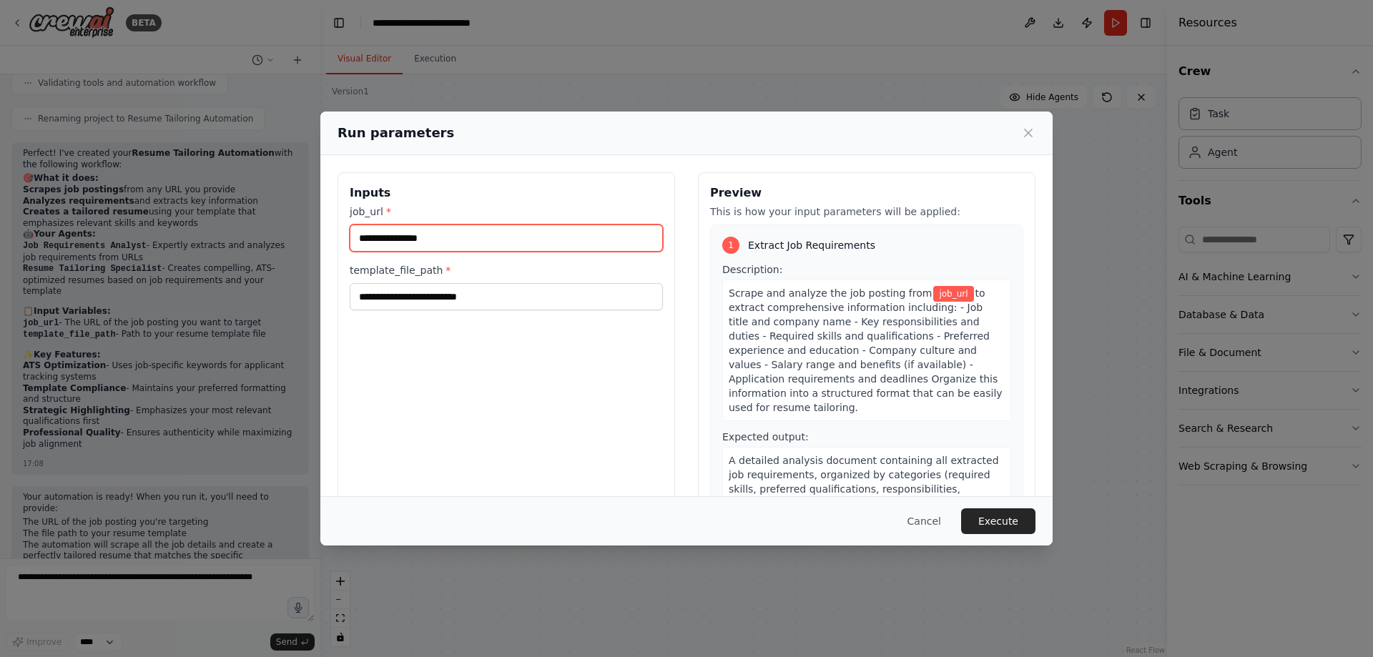
click at [435, 243] on input "job_url *" at bounding box center [506, 238] width 313 height 27
paste input "**********"
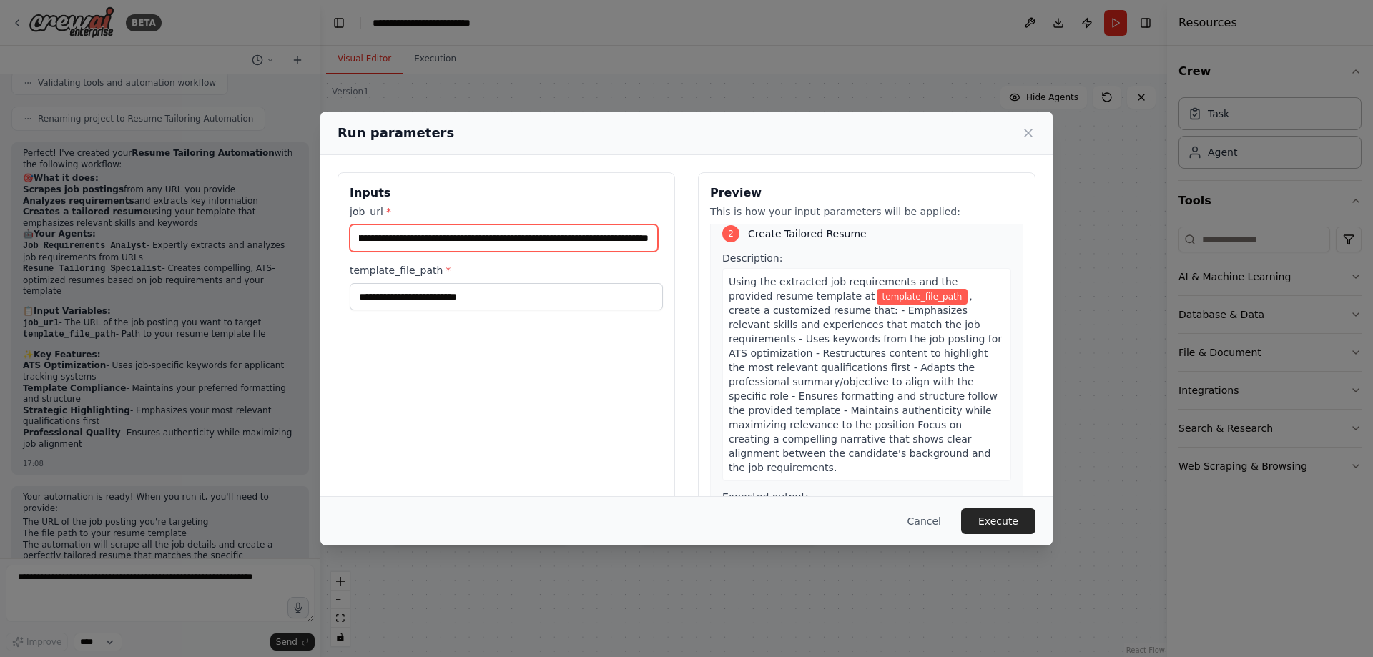
scroll to position [357, 0]
type input "**********"
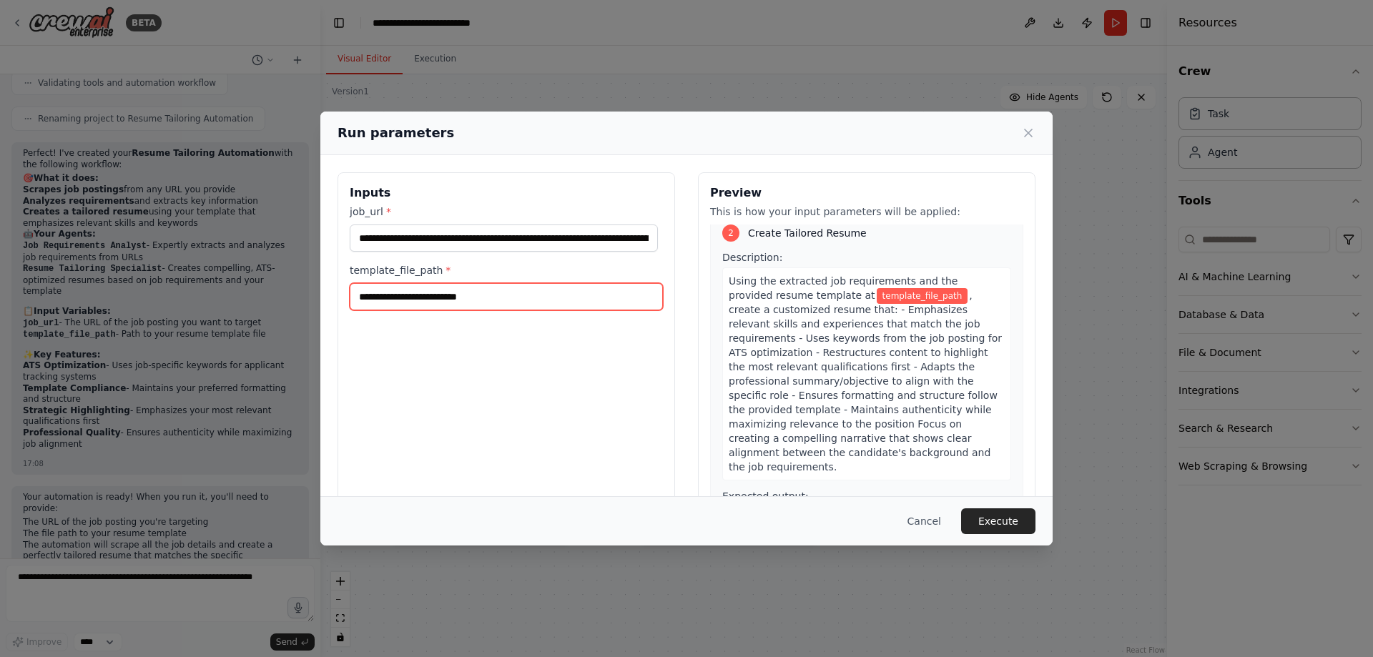
click at [507, 303] on input "template_file_path *" at bounding box center [506, 296] width 313 height 27
paste input "**********"
type input "**********"
click at [991, 514] on button "Execute" at bounding box center [998, 522] width 74 height 26
click at [933, 524] on button "Cancel" at bounding box center [924, 522] width 57 height 26
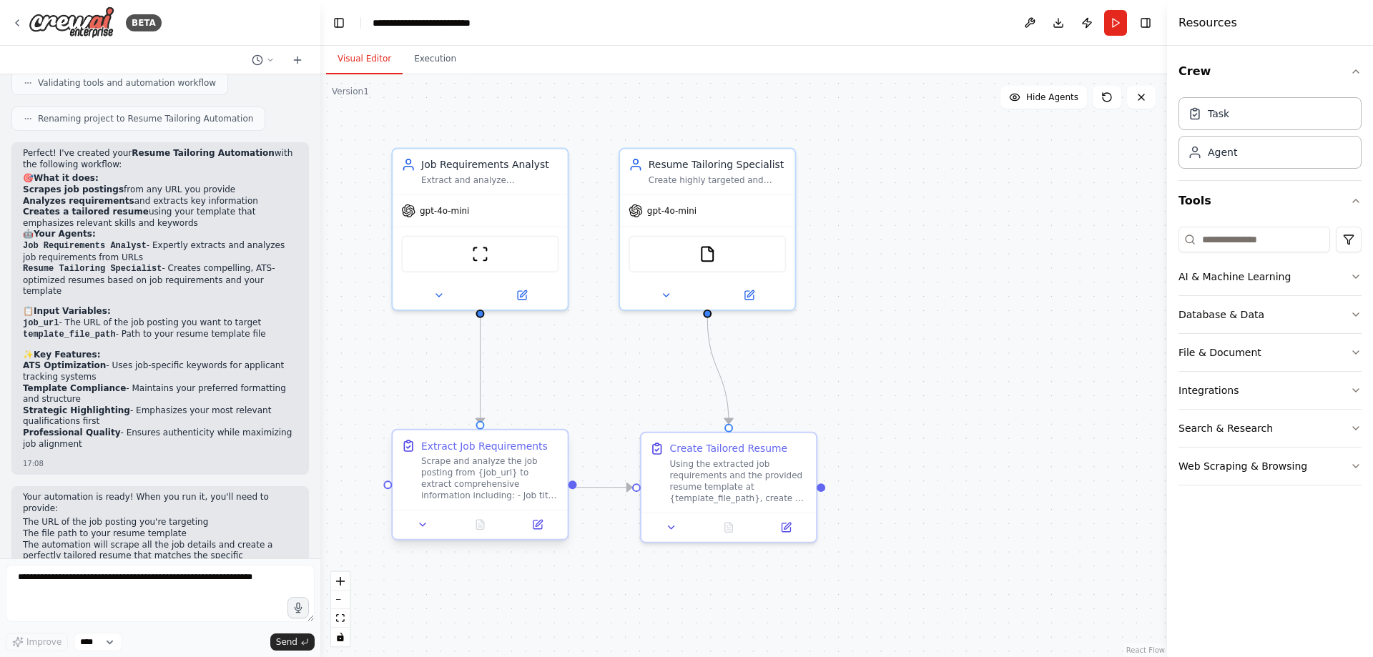
click at [458, 463] on div "Scrape and analyze the job posting from {job_url} to extract comprehensive info…" at bounding box center [490, 479] width 138 height 46
click at [456, 493] on div "Scrape and analyze the job posting from {job_url} to extract comprehensive info…" at bounding box center [490, 479] width 138 height 46
click at [458, 481] on div "Scrape and analyze the job posting from {job_url} to extract comprehensive info…" at bounding box center [490, 479] width 138 height 46
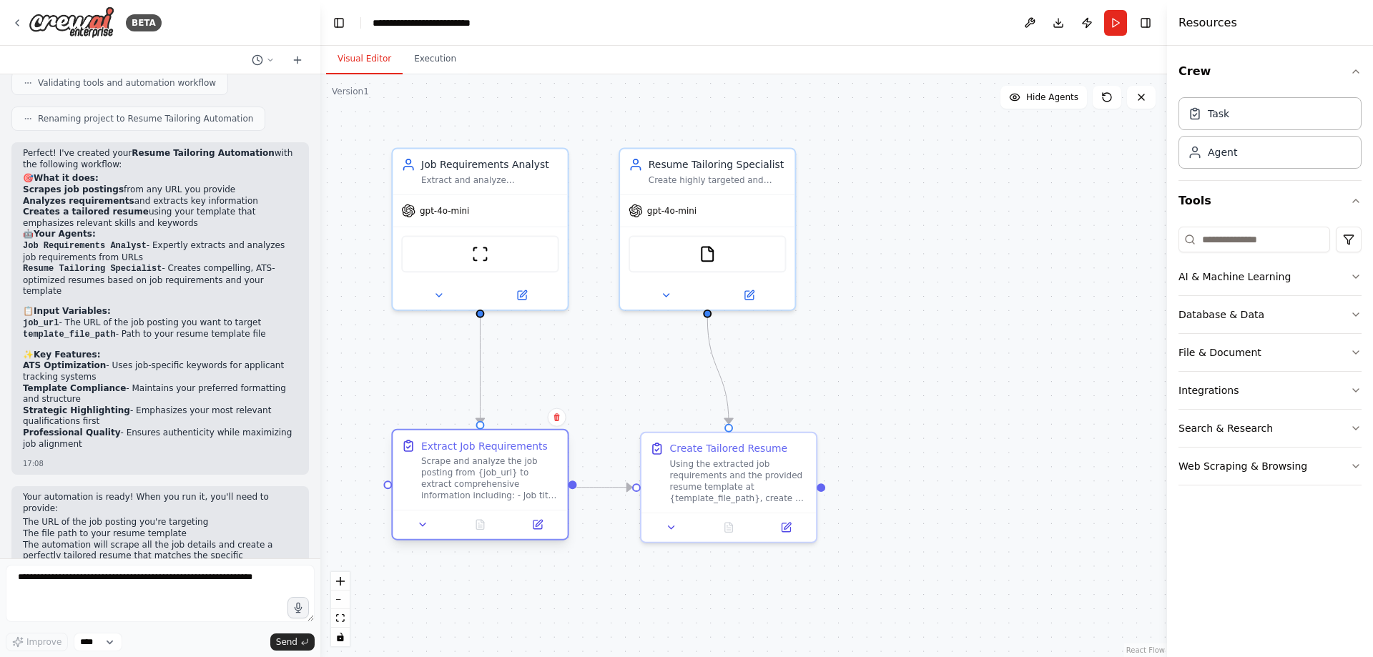
click at [430, 534] on div at bounding box center [480, 524] width 175 height 29
click at [429, 529] on button at bounding box center [422, 524] width 49 height 17
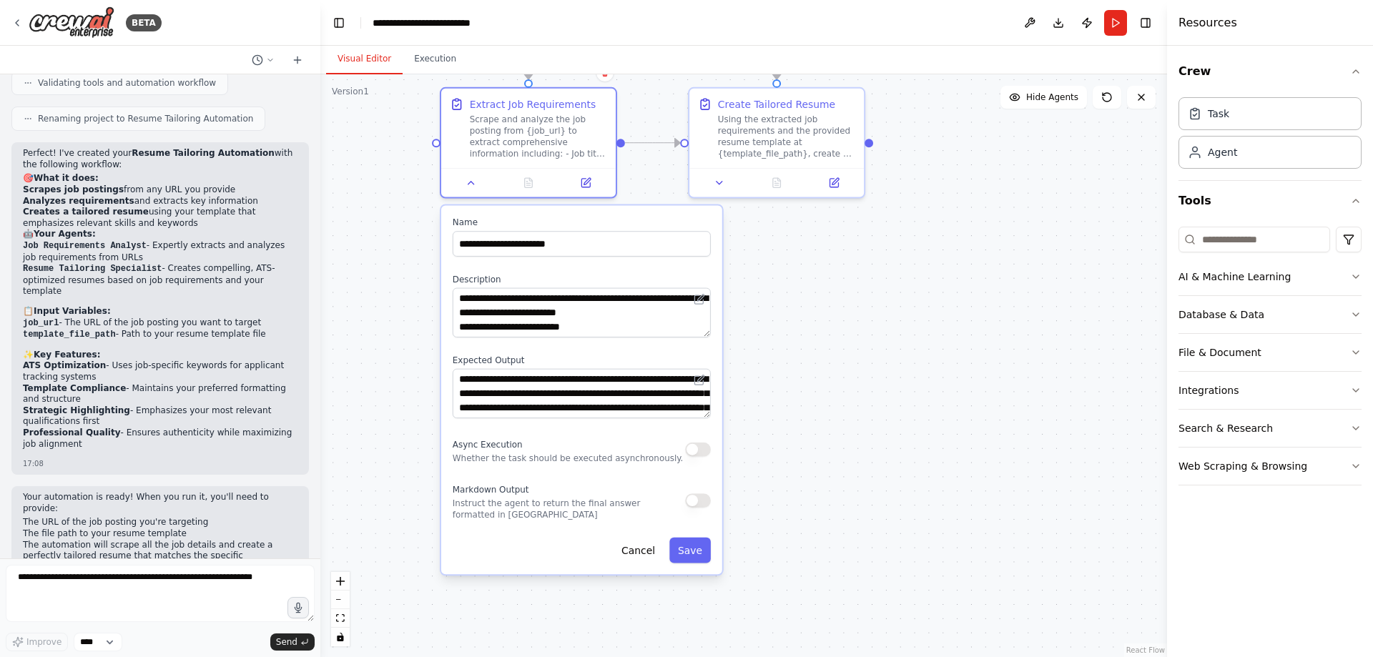
drag, startPoint x: 819, startPoint y: 416, endPoint x: 858, endPoint y: 339, distance: 86.7
click at [385, 458] on div ".deletable-edge-delete-btn { width: 20px; height: 20px; border: 0px solid #ffff…" at bounding box center [743, 365] width 847 height 583
click at [1116, 23] on button "Run" at bounding box center [1115, 23] width 23 height 26
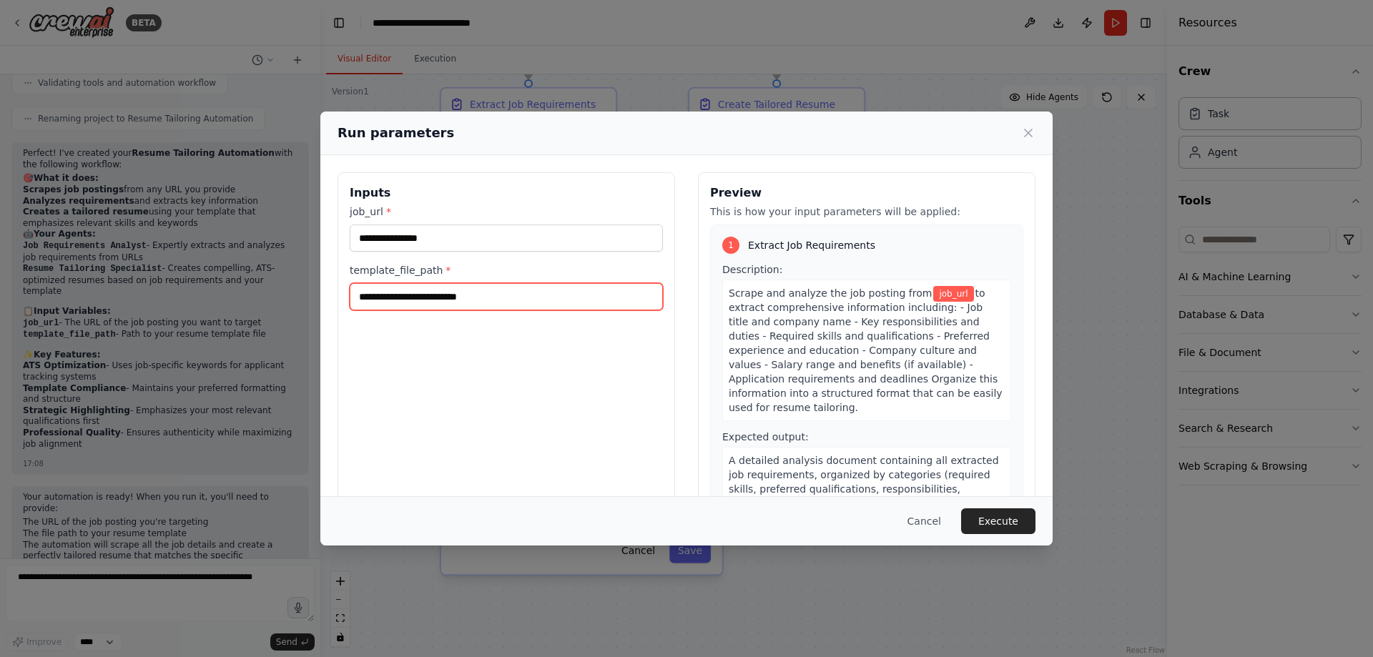
click at [529, 295] on input "template_file_path *" at bounding box center [506, 296] width 313 height 27
paste input "**********"
type input "**********"
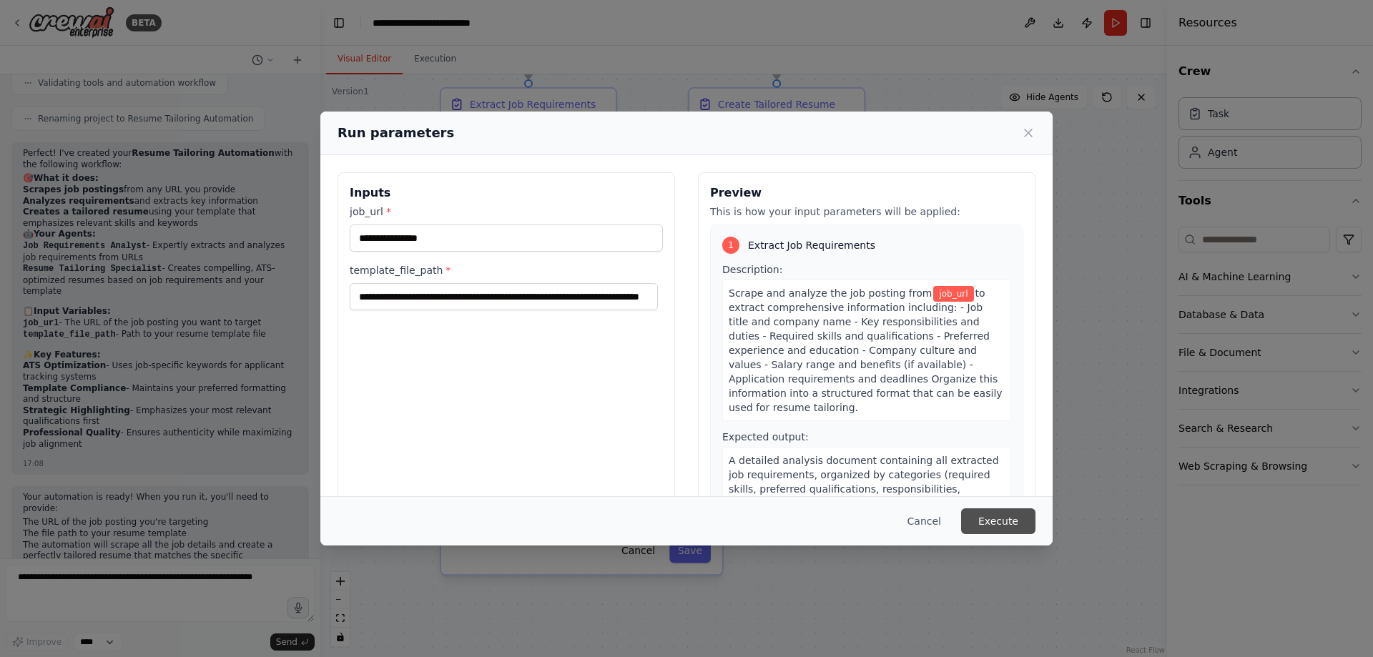
click at [1001, 521] on button "Execute" at bounding box center [998, 522] width 74 height 26
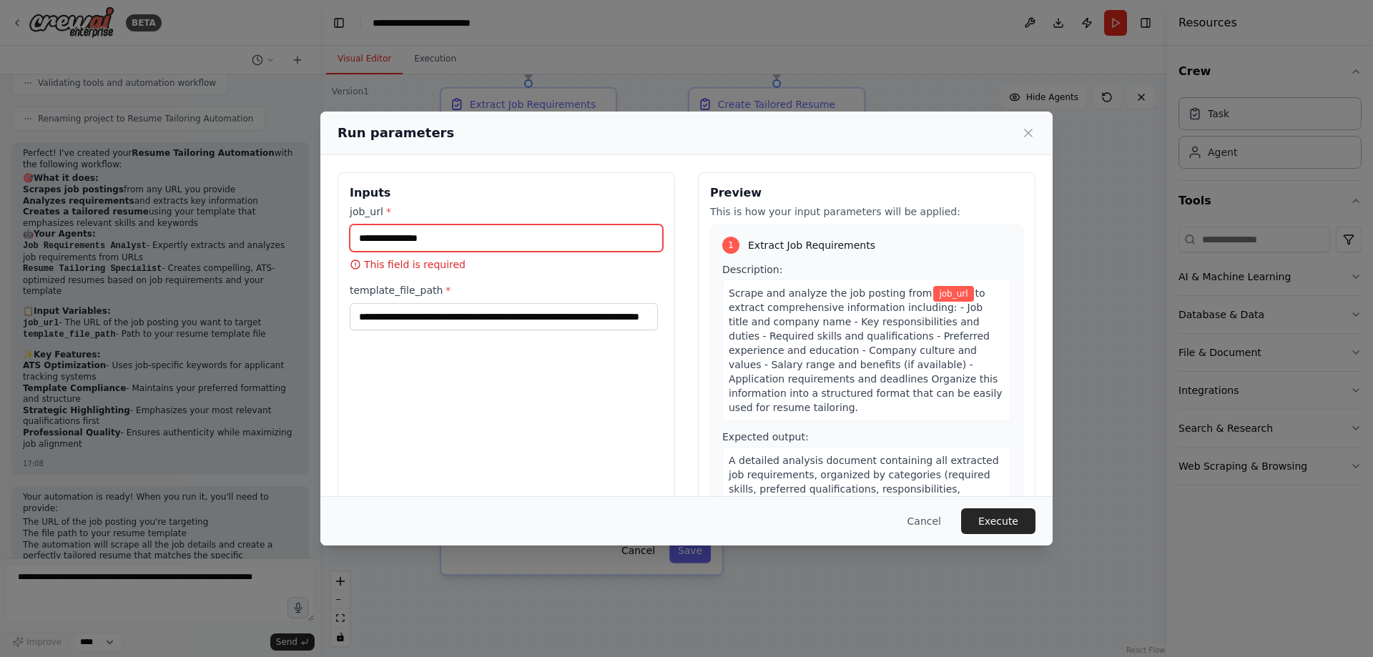
click at [567, 235] on input "job_url *" at bounding box center [506, 238] width 313 height 27
paste input "**********"
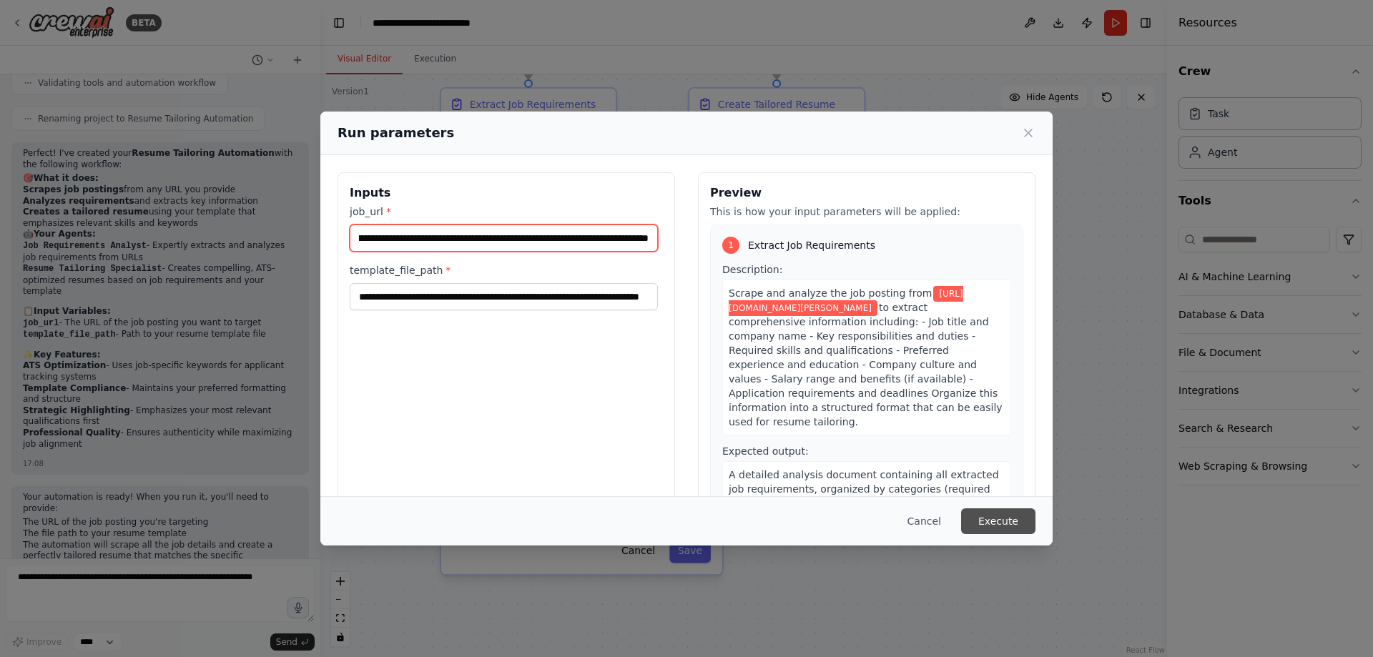
type input "**********"
click at [996, 524] on button "Execute" at bounding box center [998, 522] width 74 height 26
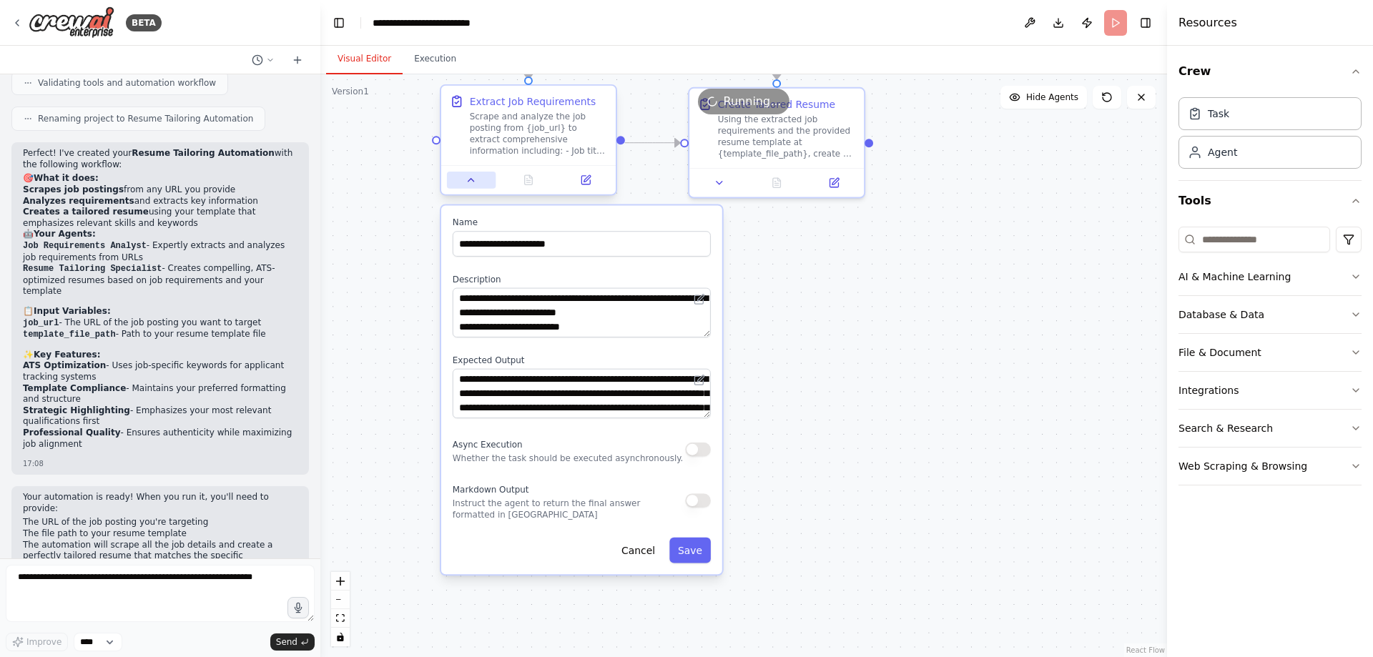
click at [468, 180] on icon at bounding box center [471, 180] width 11 height 11
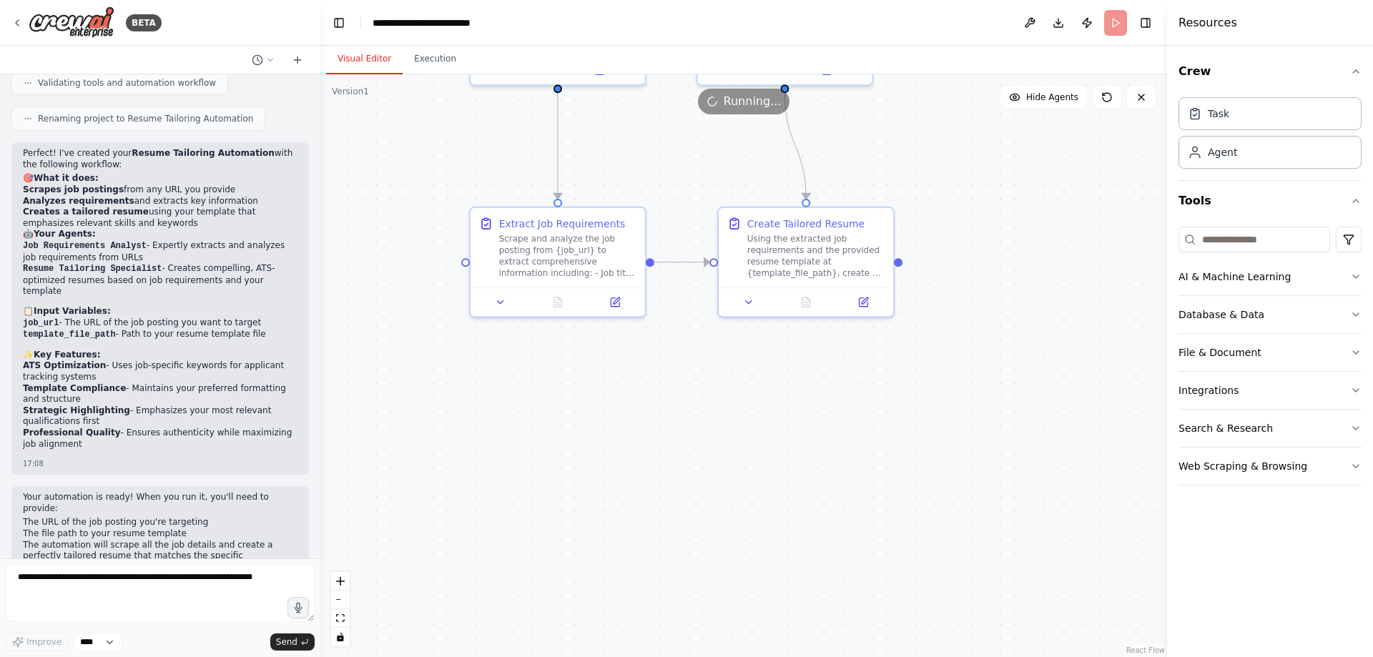
drag, startPoint x: 743, startPoint y: 297, endPoint x: 772, endPoint y: 447, distance: 153.0
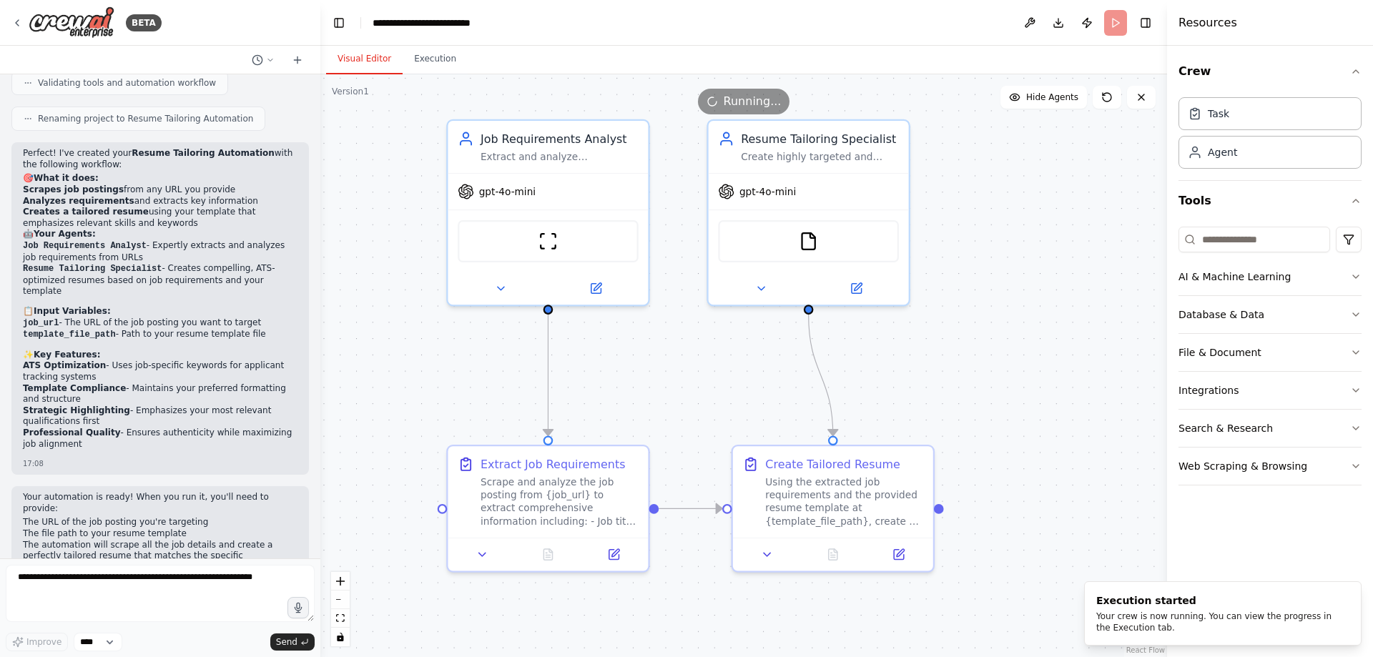
drag, startPoint x: 715, startPoint y: 378, endPoint x: 732, endPoint y: 614, distance: 236.6
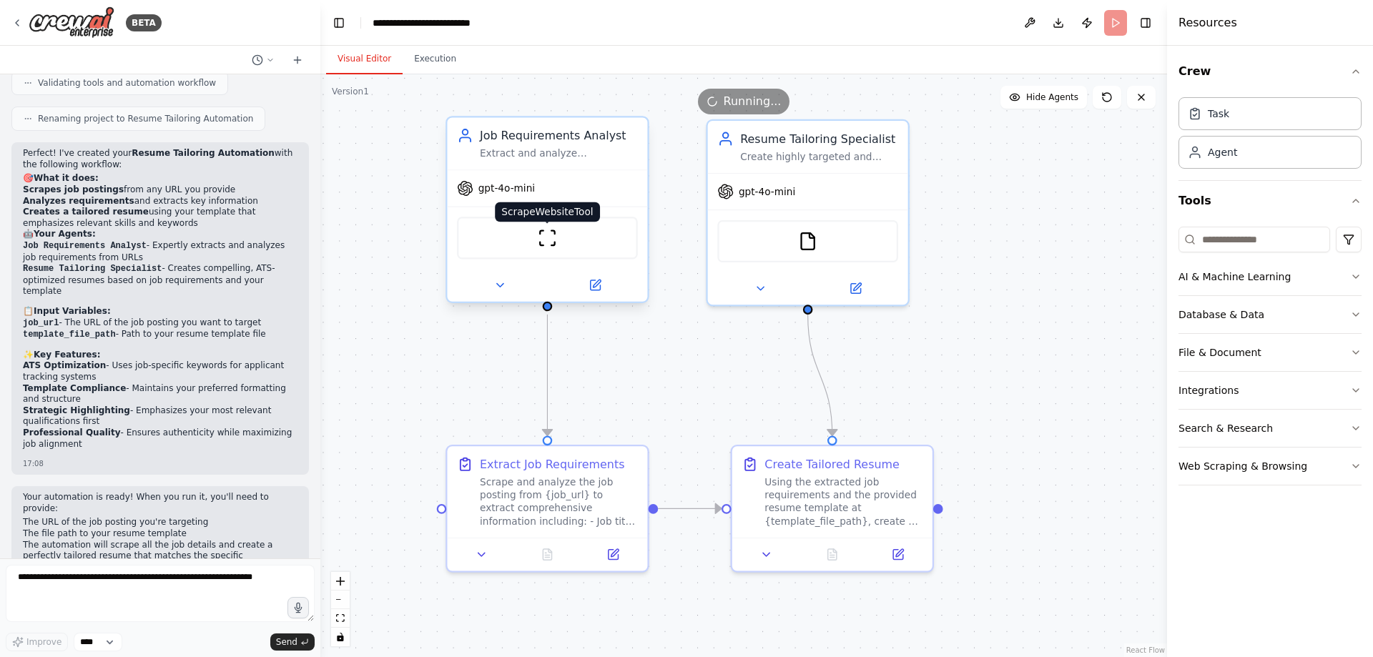
click at [543, 236] on img at bounding box center [547, 237] width 19 height 19
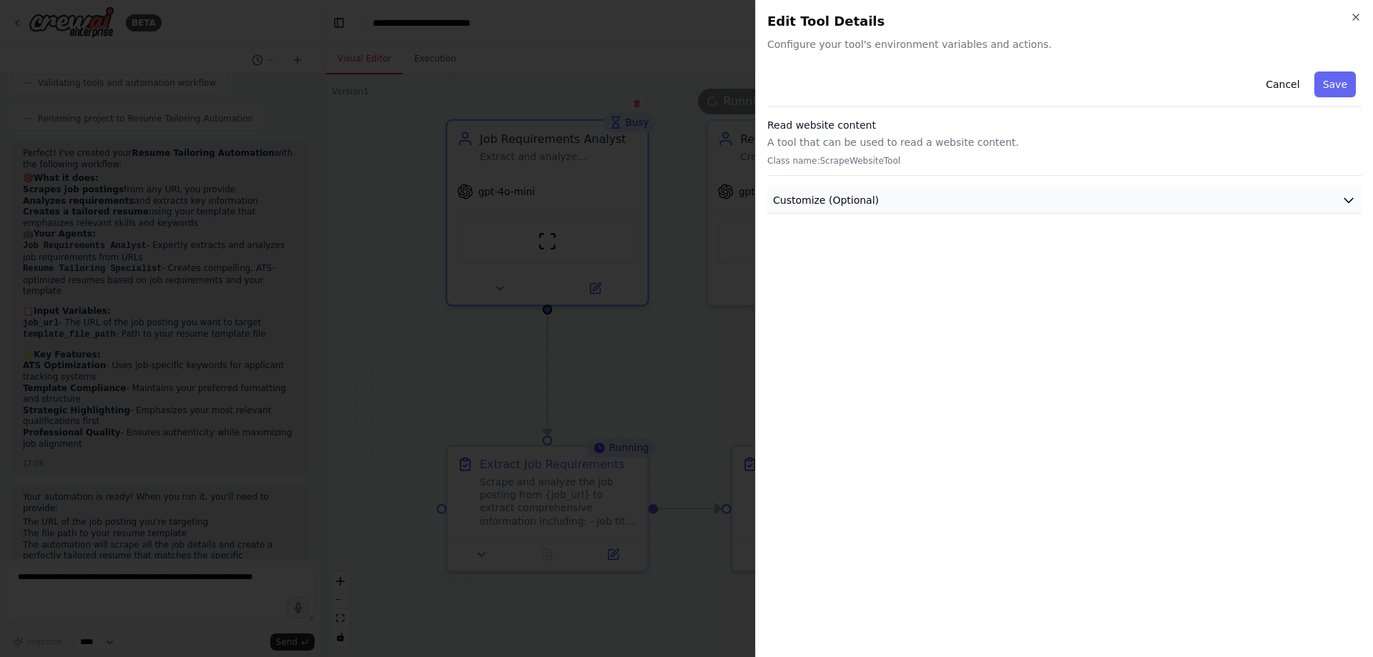
click at [1115, 204] on button "Customize (Optional)" at bounding box center [1064, 200] width 594 height 26
click at [1354, 21] on icon "button" at bounding box center [1355, 16] width 11 height 11
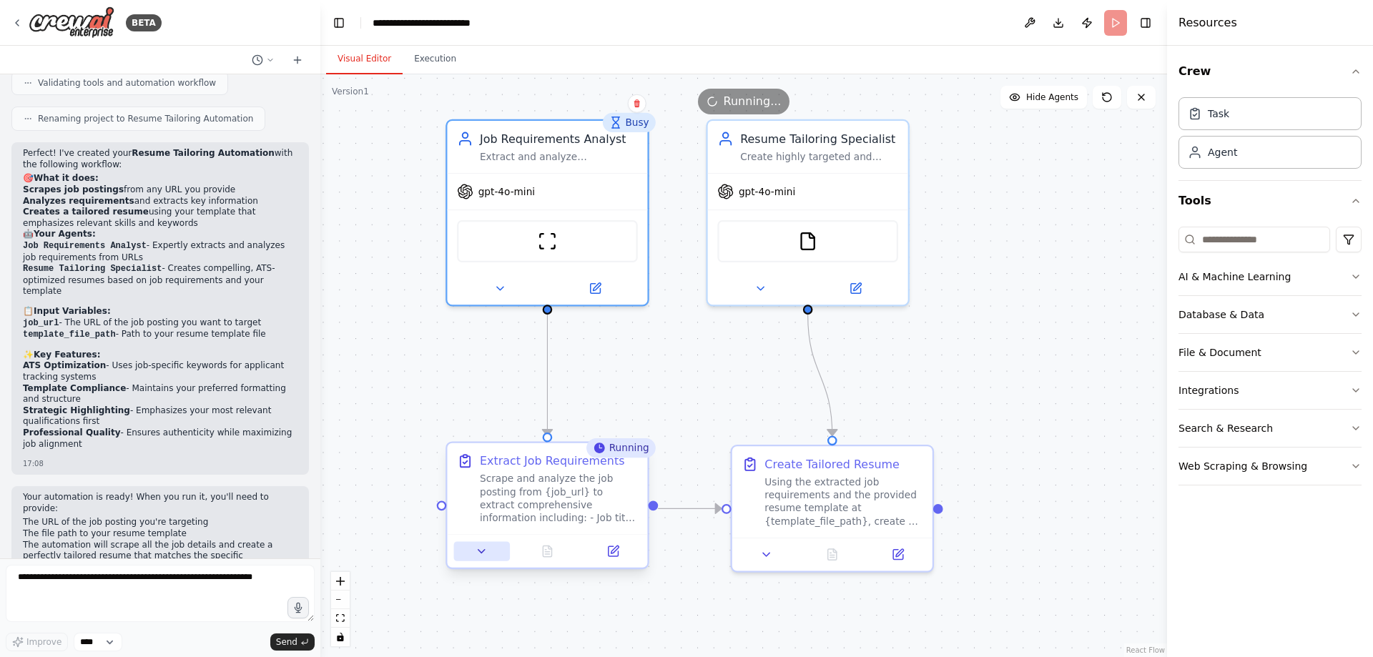
click at [477, 549] on icon at bounding box center [482, 551] width 13 height 13
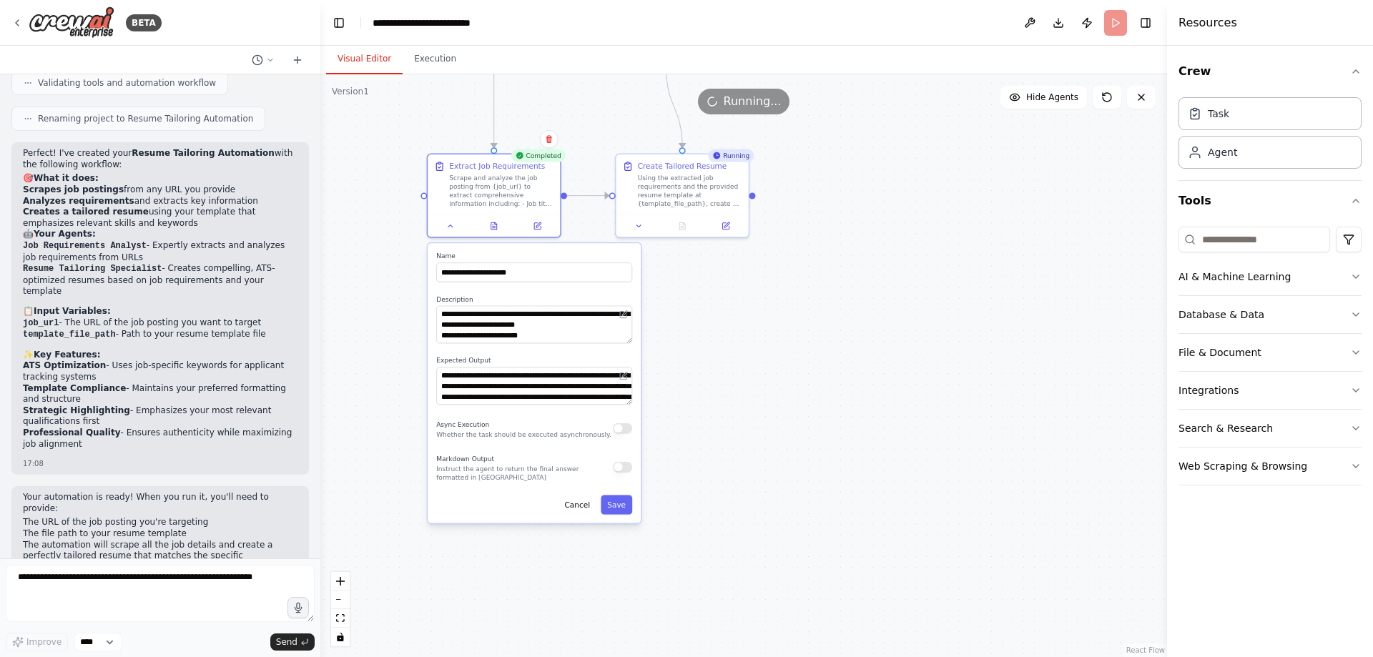
drag, startPoint x: 416, startPoint y: 468, endPoint x: 406, endPoint y: 214, distance: 254.1
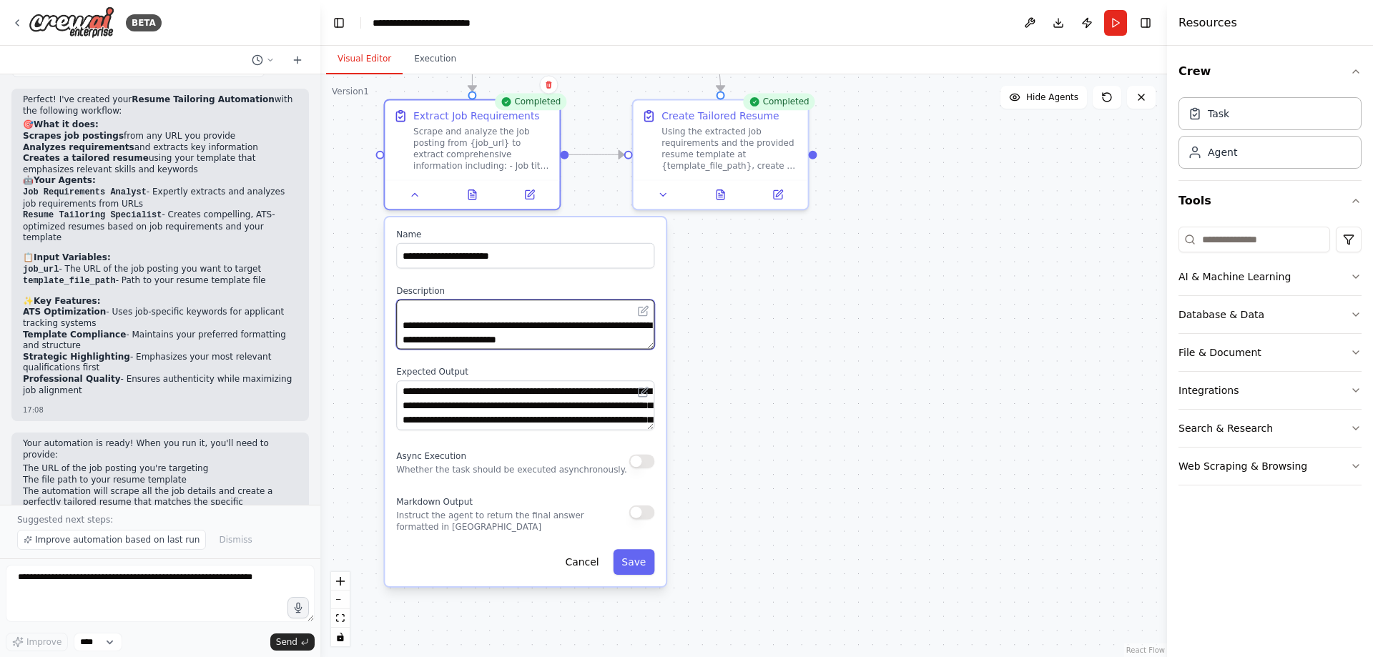
scroll to position [129, 0]
click at [753, 279] on div ".deletable-edge-delete-btn { width: 20px; height: 20px; border: 0px solid #ffff…" at bounding box center [743, 365] width 847 height 583
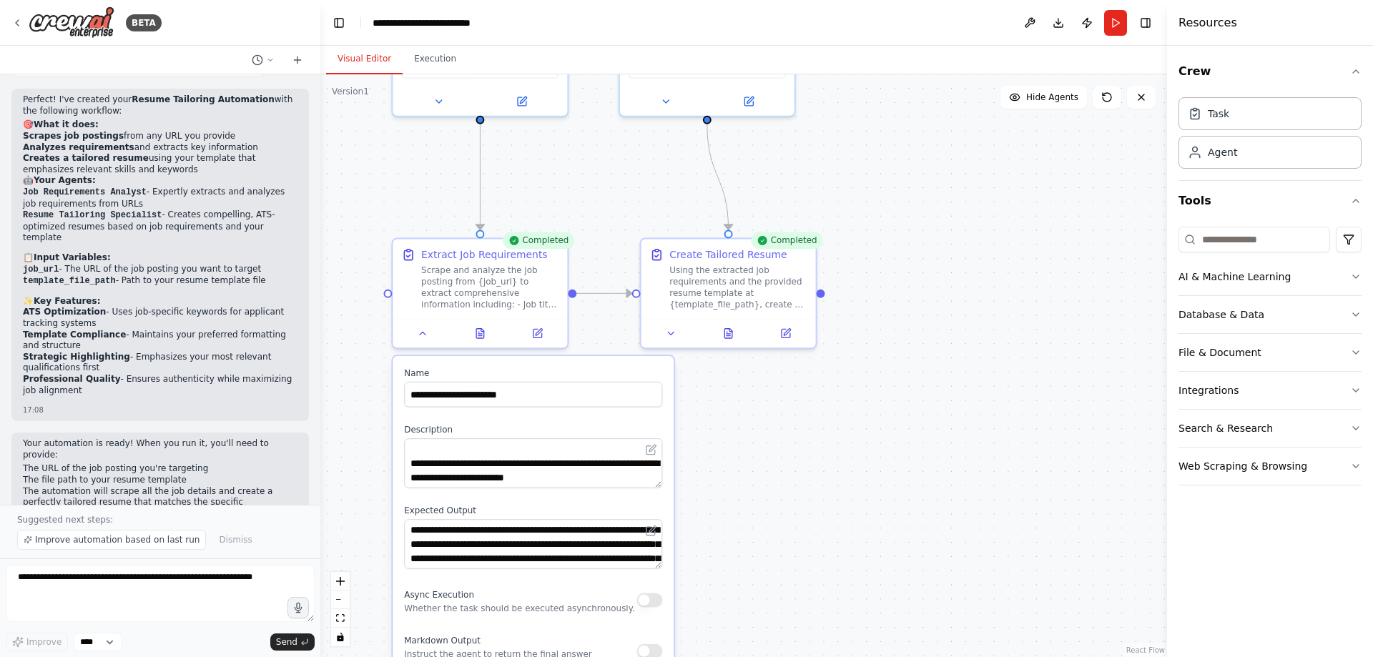
drag, startPoint x: 762, startPoint y: 268, endPoint x: 775, endPoint y: 505, distance: 237.1
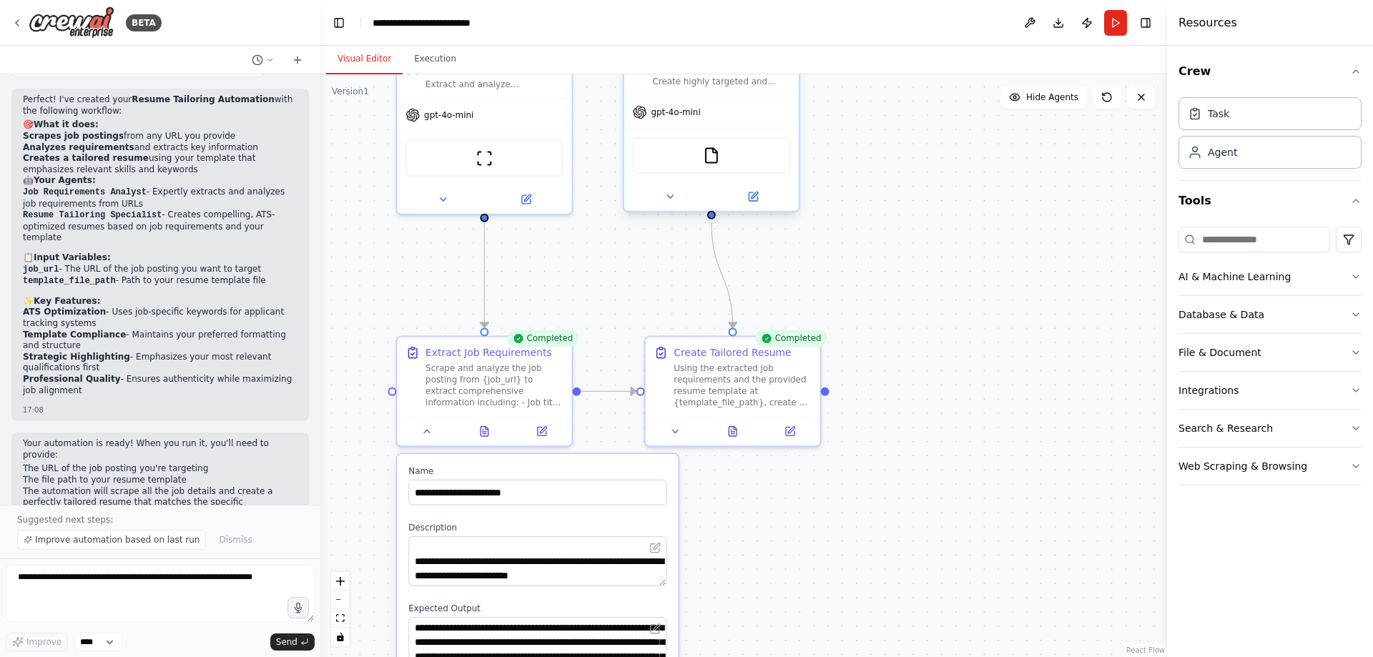
click at [687, 112] on span "gpt-4o-mini" at bounding box center [676, 112] width 49 height 11
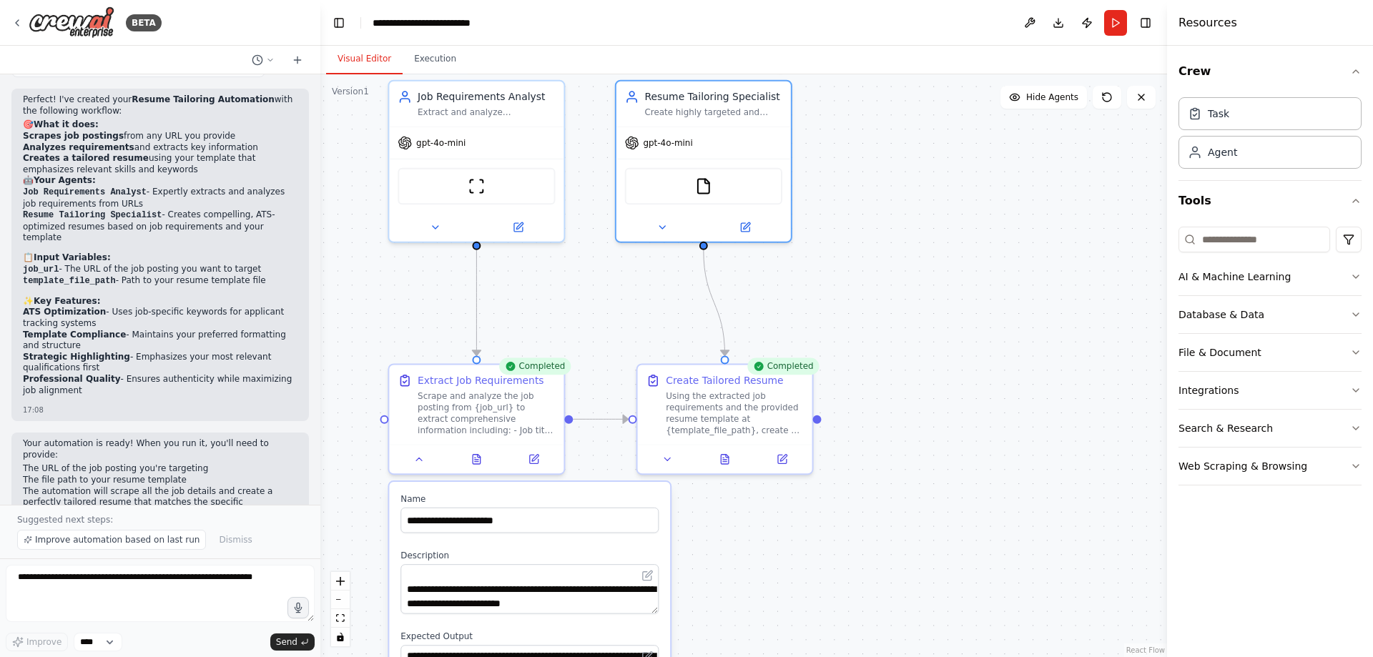
drag, startPoint x: 855, startPoint y: 239, endPoint x: 828, endPoint y: 338, distance: 102.9
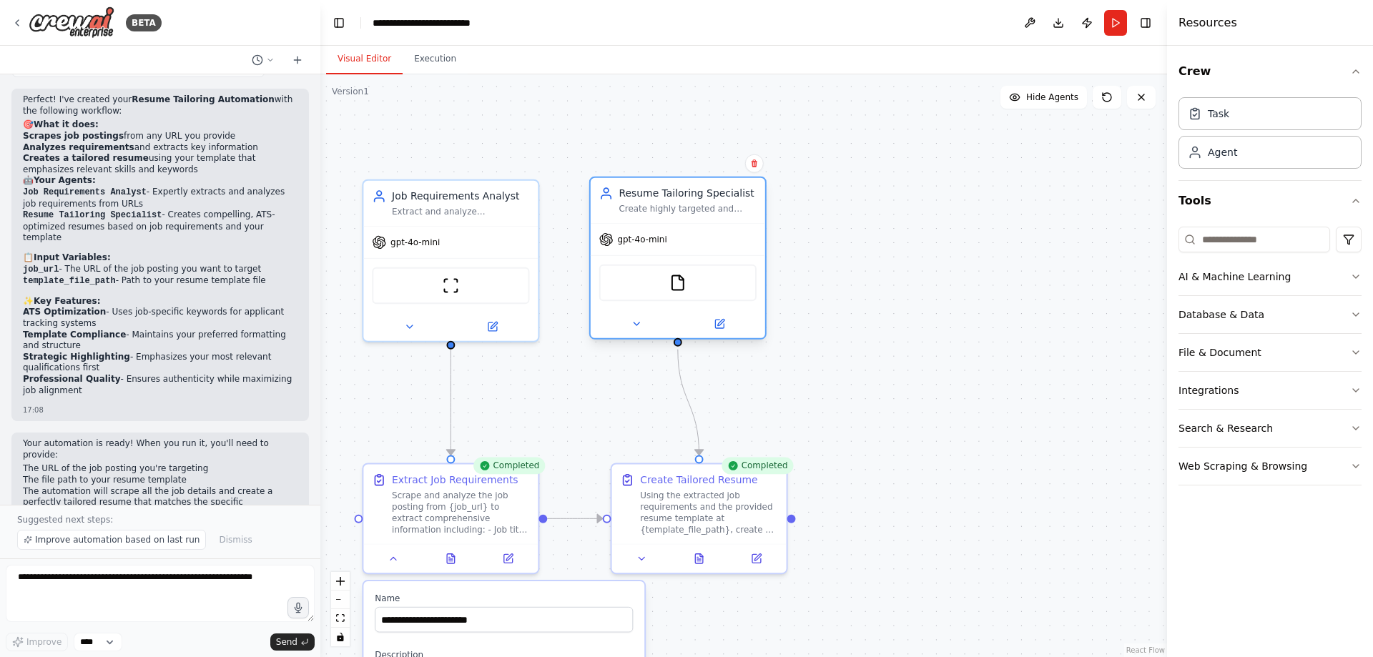
click at [689, 215] on div "Resume Tailoring Specialist Create highly targeted and compelling resumes that …" at bounding box center [678, 200] width 175 height 45
click at [679, 284] on img at bounding box center [677, 283] width 17 height 17
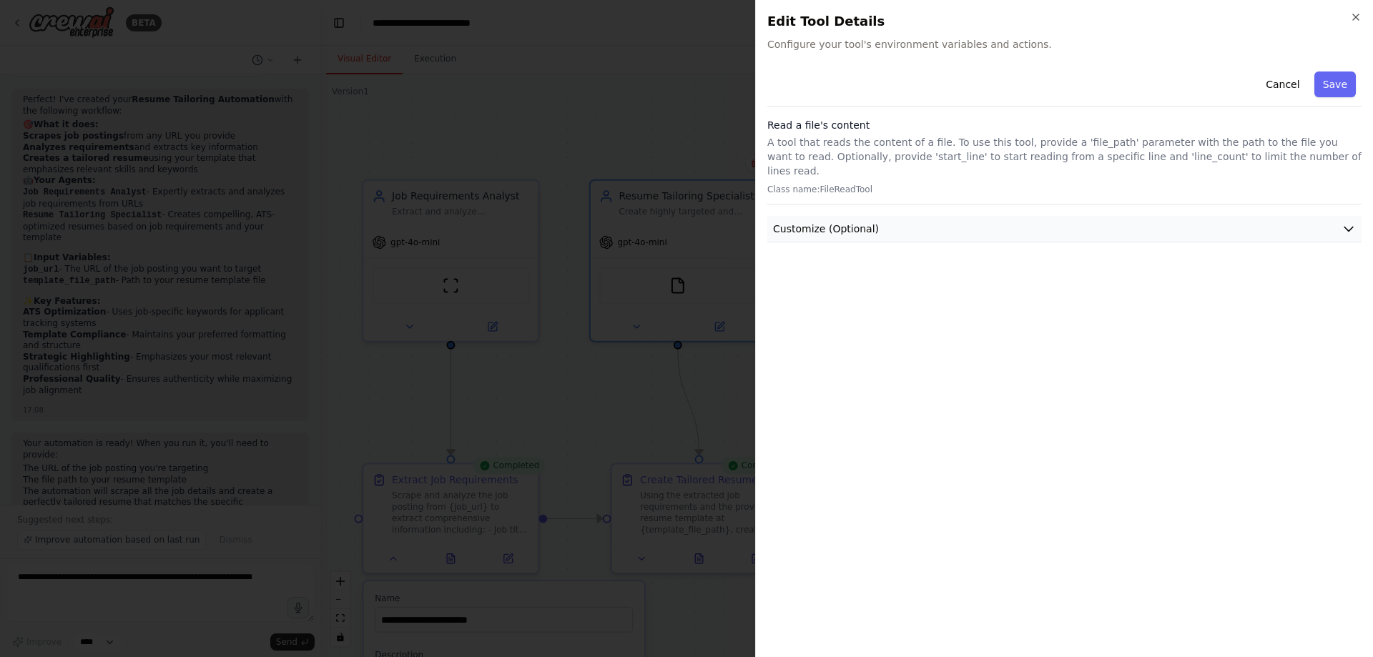
click at [1270, 218] on button "Customize (Optional)" at bounding box center [1064, 229] width 594 height 26
click at [1356, 16] on icon "button" at bounding box center [1355, 16] width 11 height 11
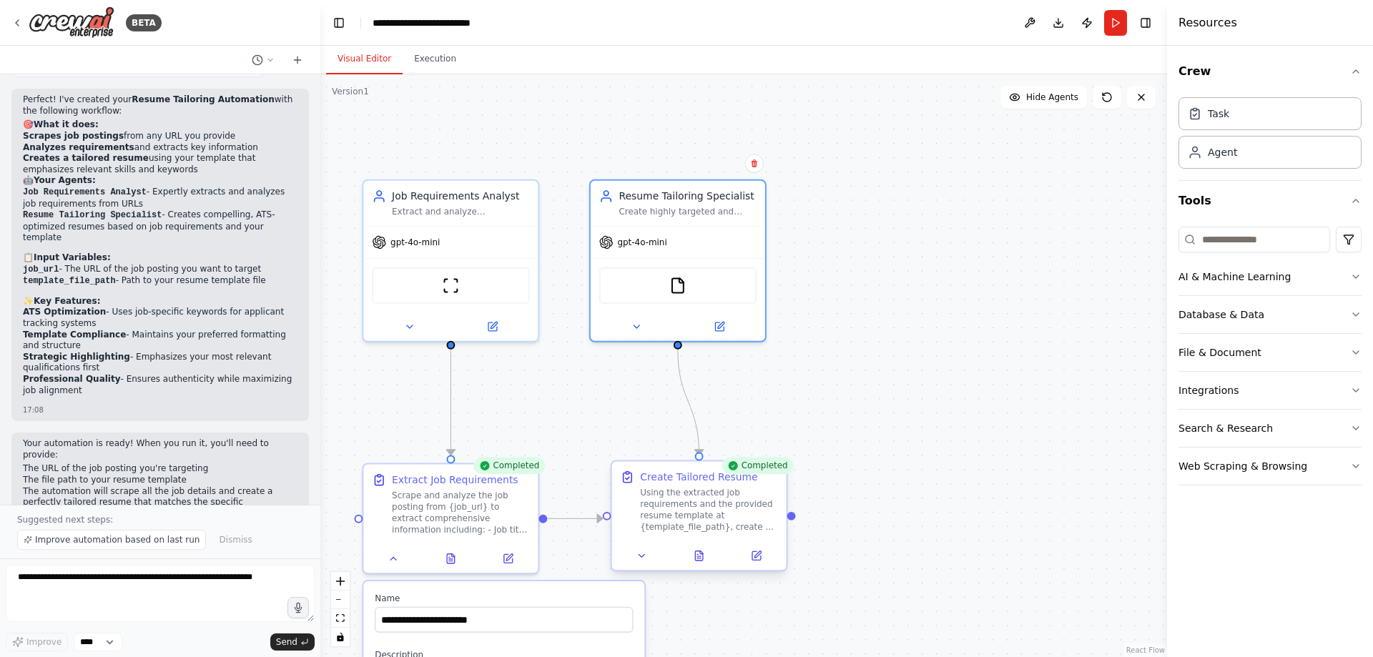
click at [673, 491] on div "Using the extracted job requirements and the provided resume template at {templ…" at bounding box center [708, 509] width 137 height 45
click at [696, 559] on button at bounding box center [699, 555] width 60 height 17
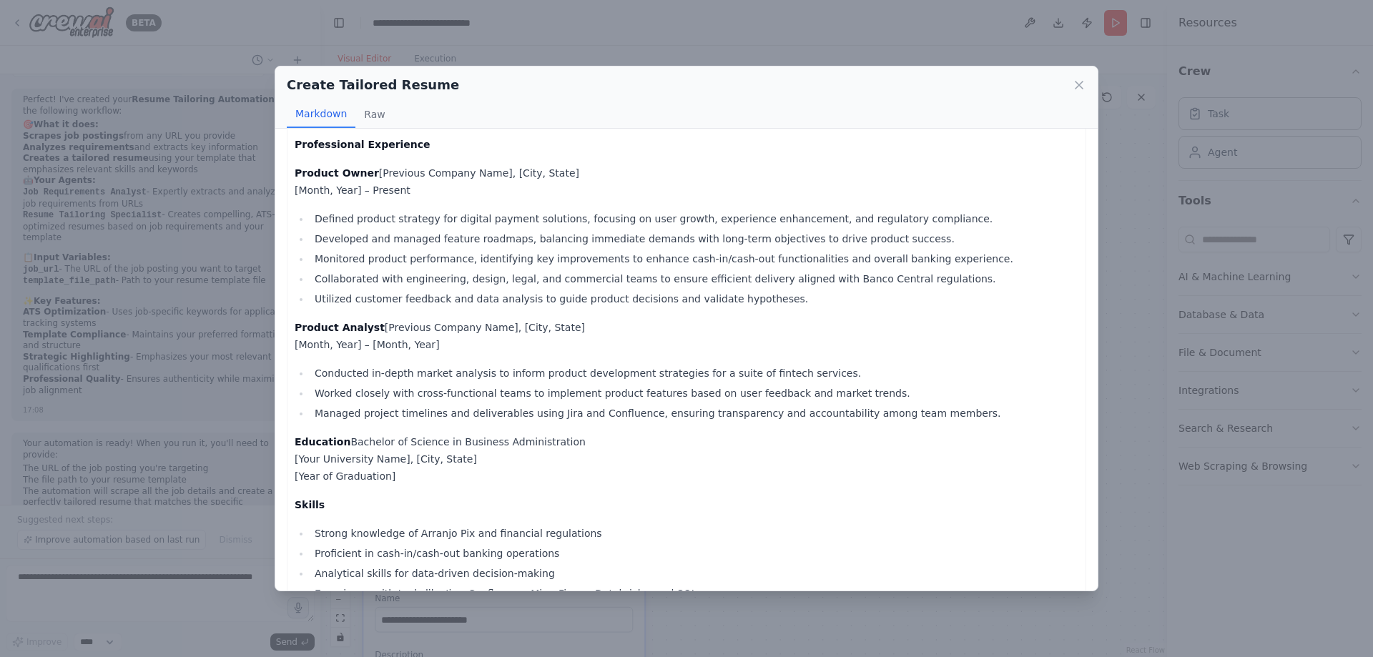
scroll to position [0, 0]
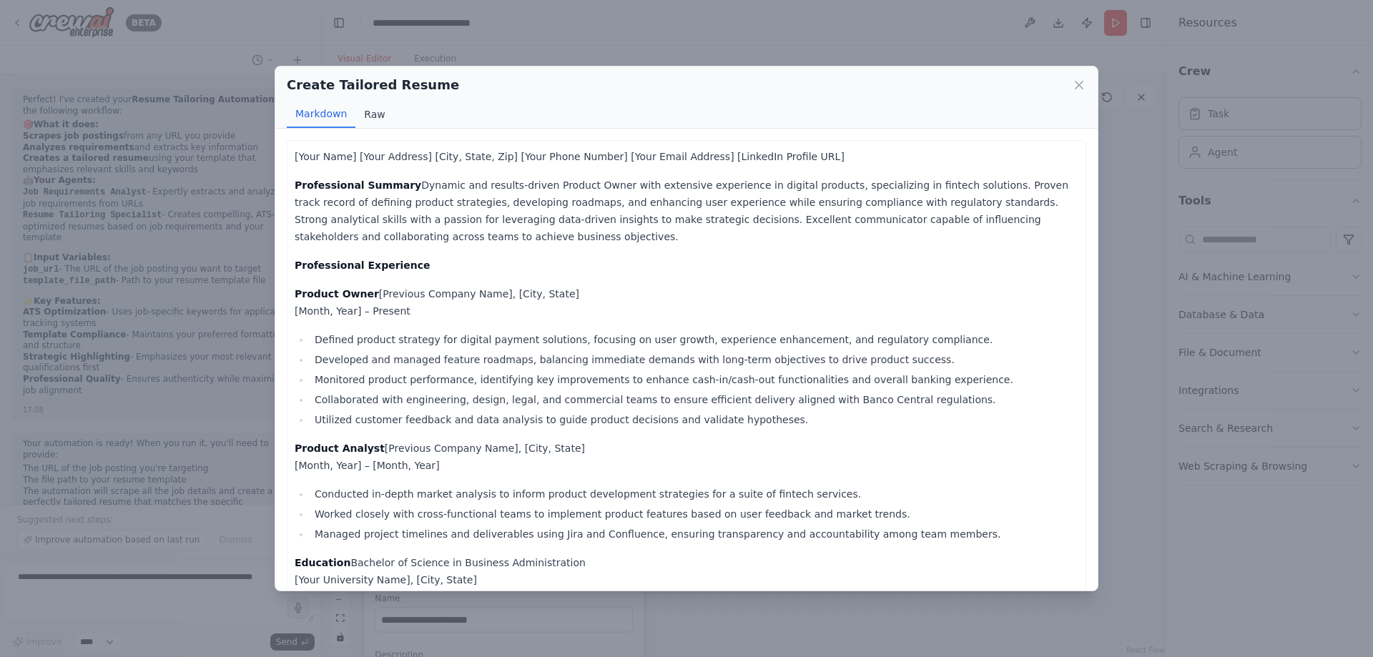
click at [368, 117] on button "Raw" at bounding box center [374, 114] width 38 height 27
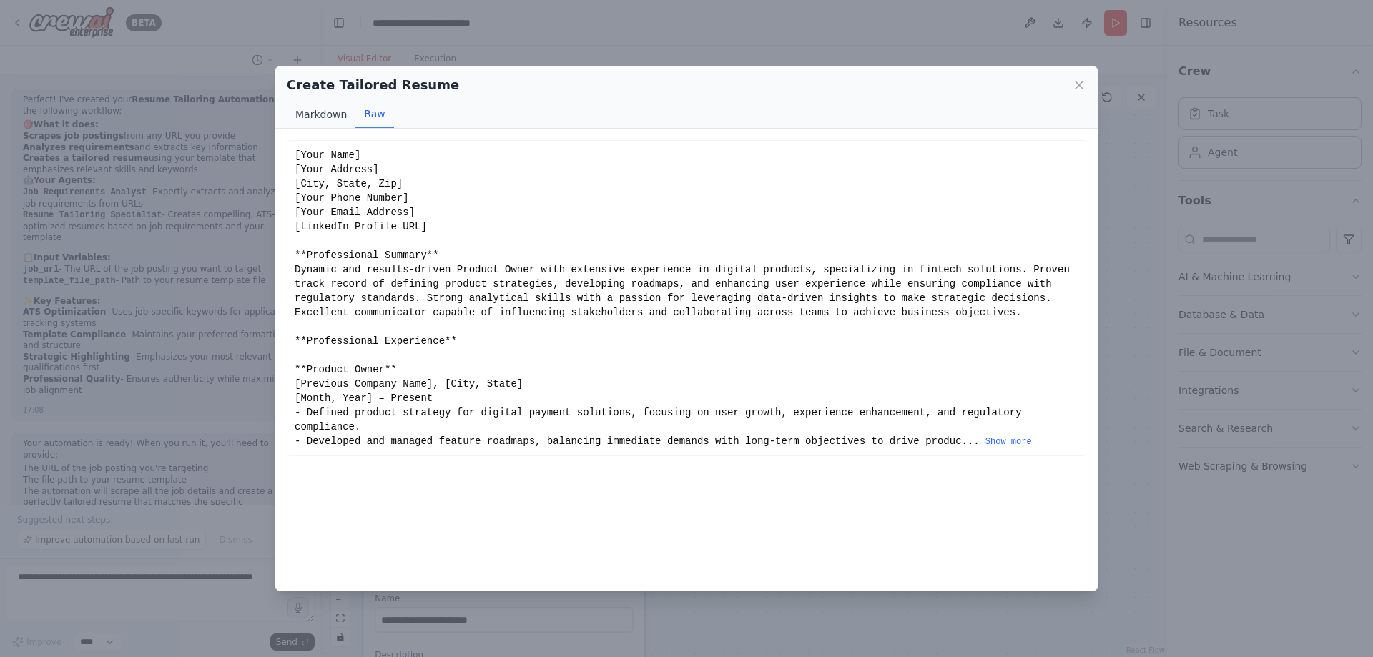
click at [321, 115] on button "Markdown" at bounding box center [321, 114] width 69 height 27
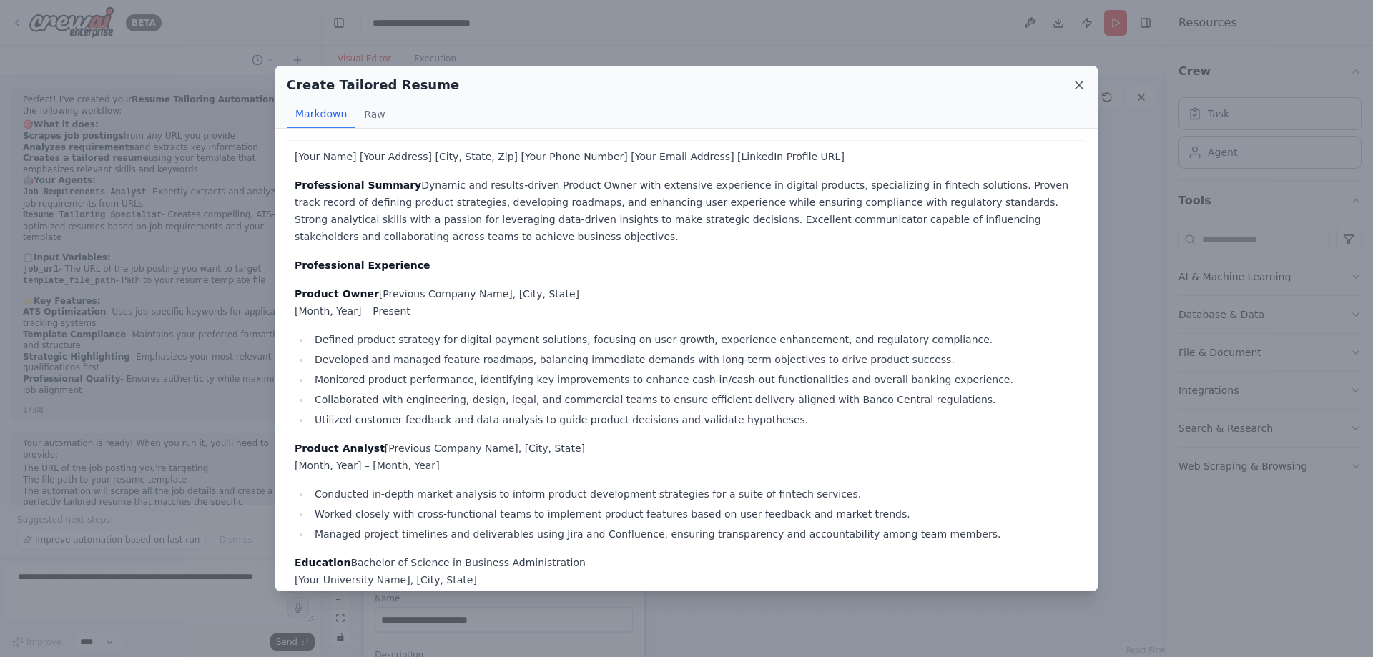
click at [1081, 83] on icon at bounding box center [1079, 85] width 7 height 7
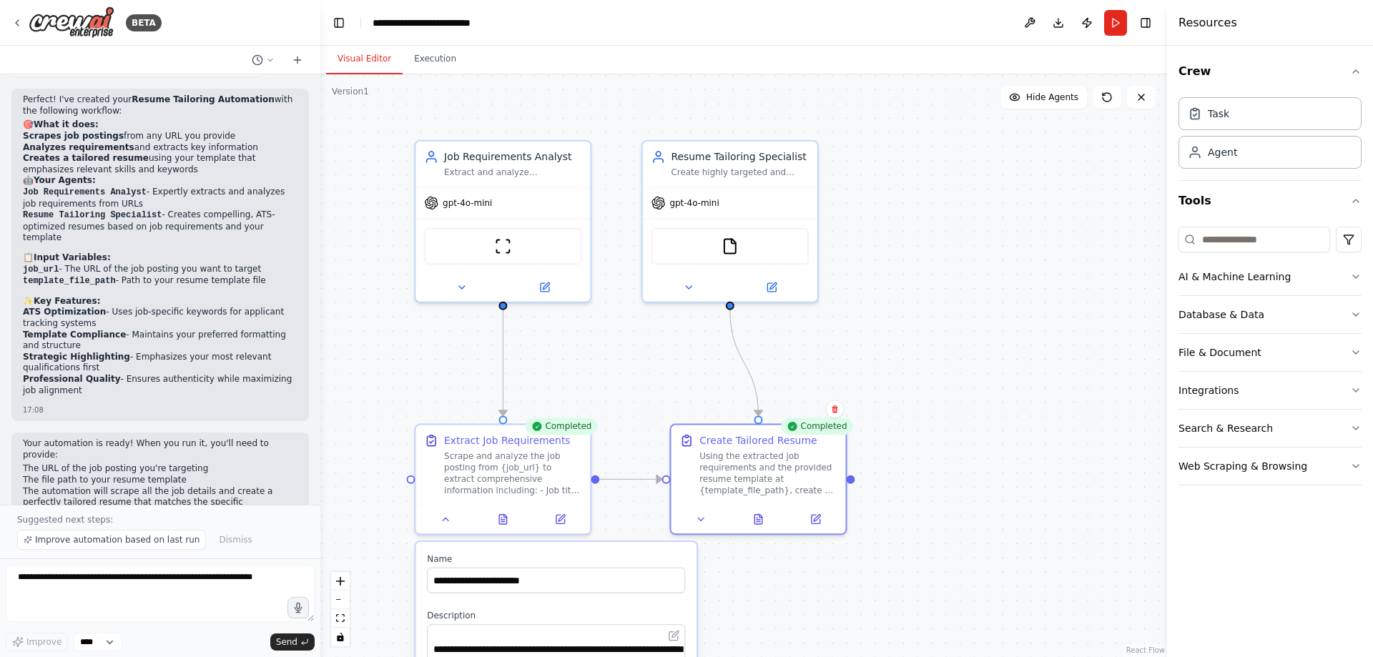
drag, startPoint x: 679, startPoint y: 385, endPoint x: 710, endPoint y: 362, distance: 38.9
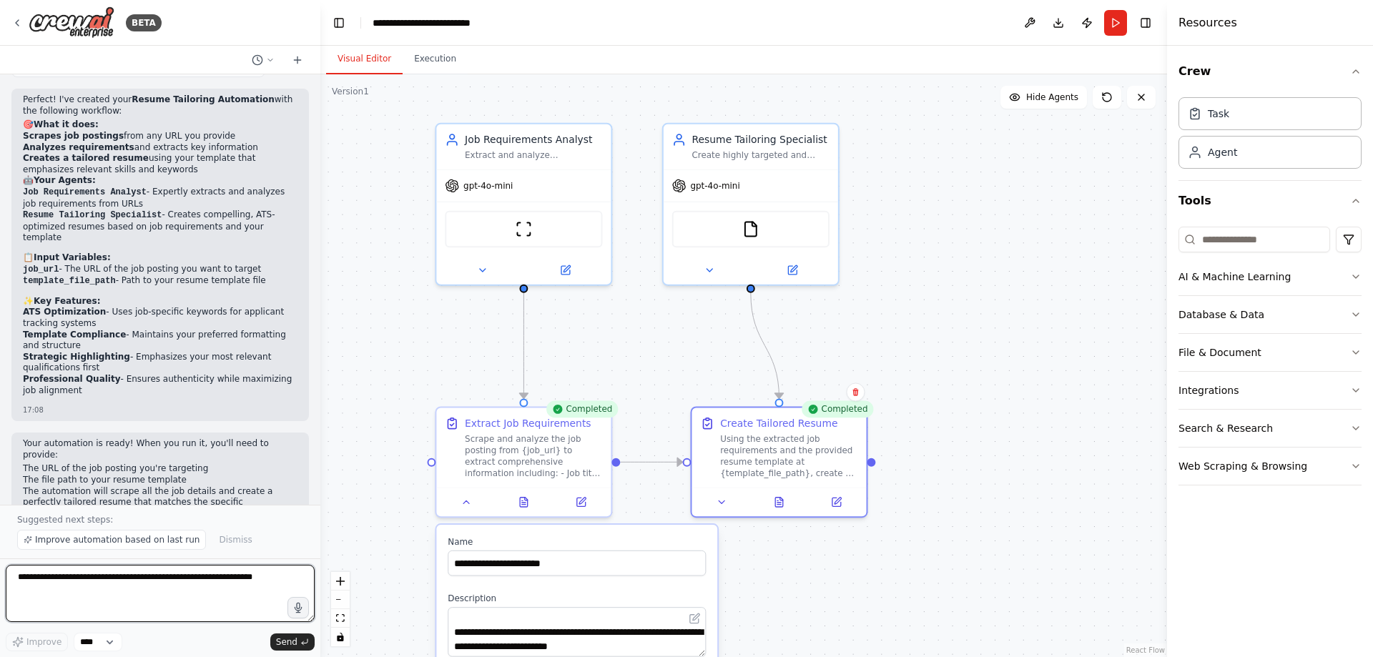
click at [144, 592] on textarea at bounding box center [160, 593] width 309 height 57
click at [474, 497] on button at bounding box center [466, 499] width 49 height 17
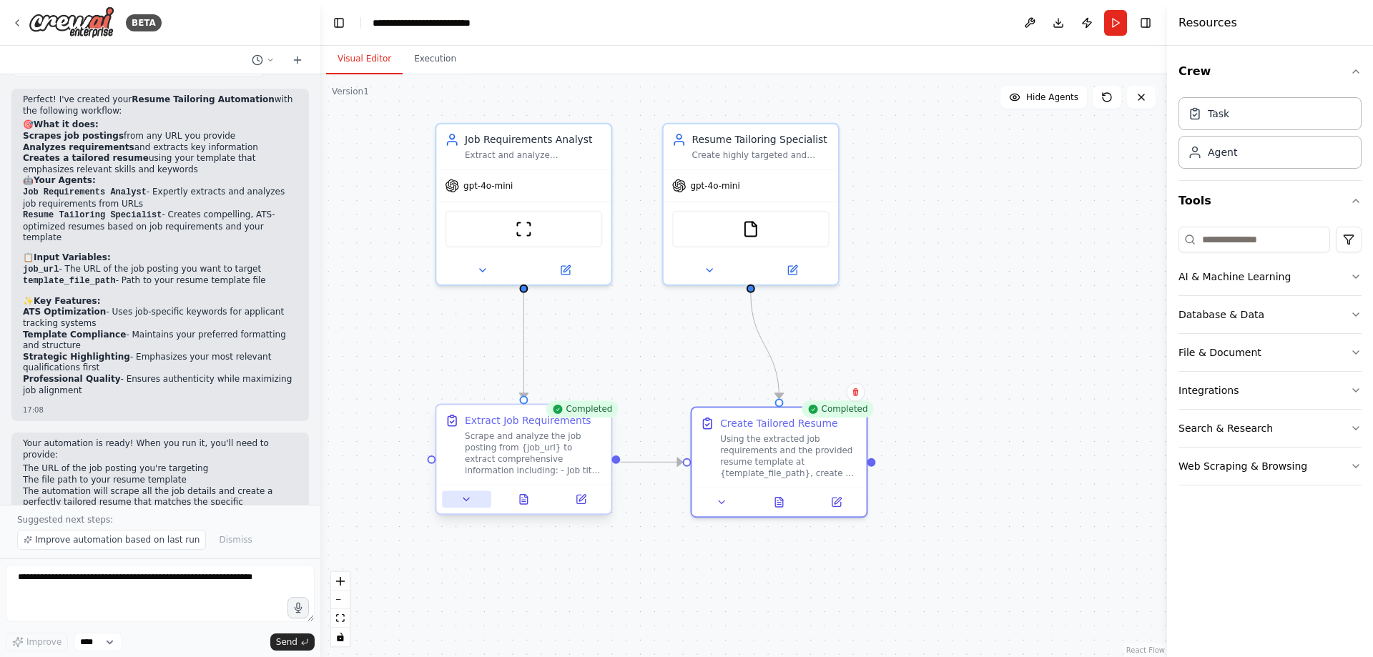
click at [474, 497] on button at bounding box center [466, 499] width 49 height 17
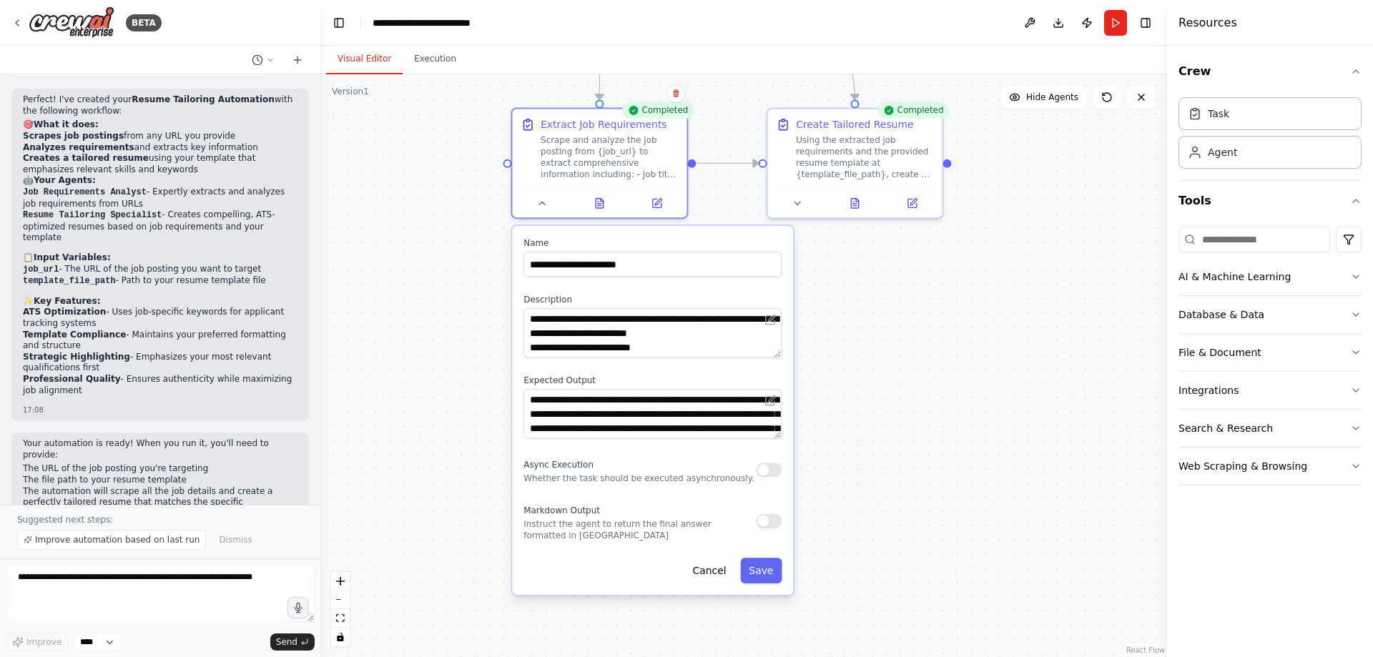
drag, startPoint x: 396, startPoint y: 549, endPoint x: 466, endPoint y: 261, distance: 296.0
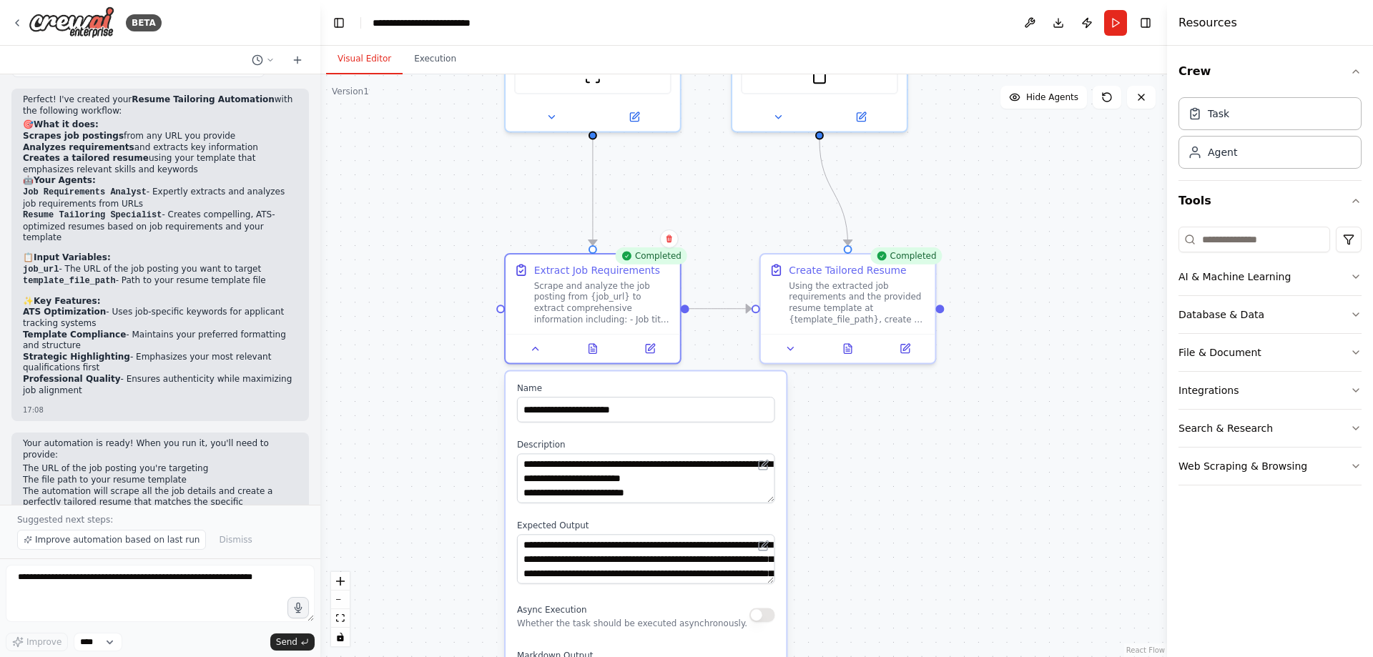
drag, startPoint x: 1026, startPoint y: 333, endPoint x: 1017, endPoint y: 458, distance: 124.8
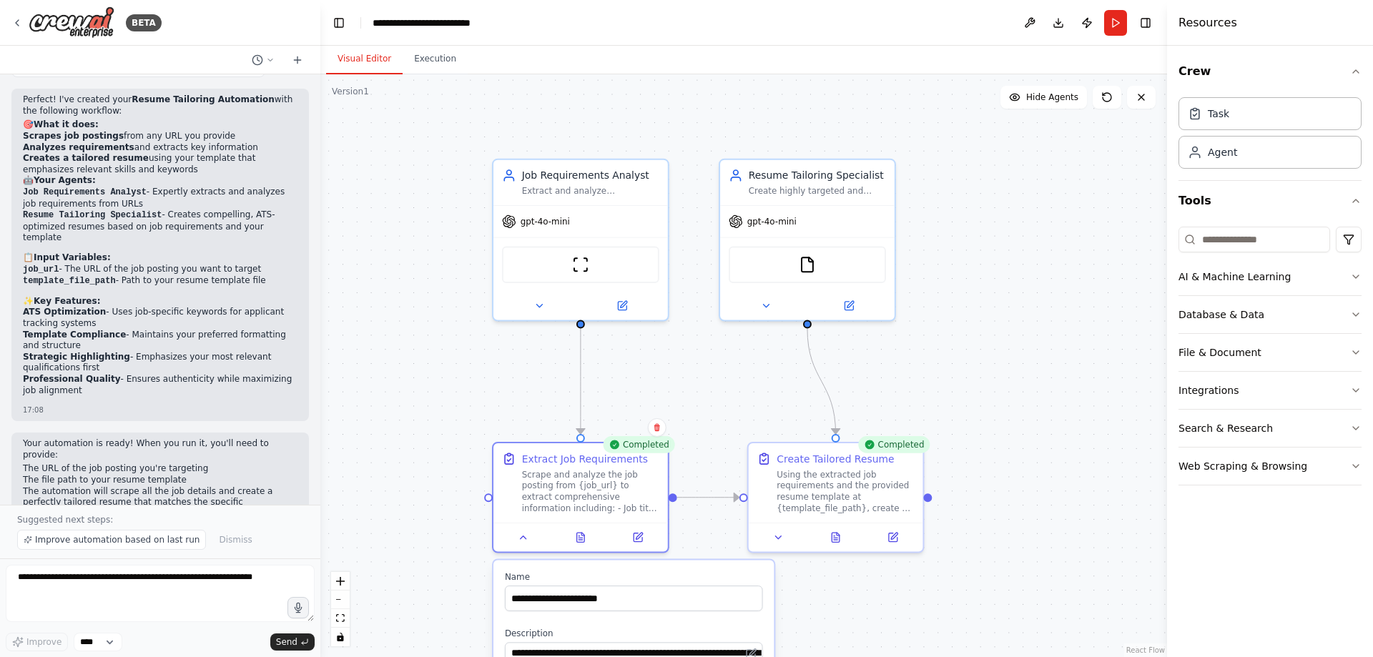
drag, startPoint x: 1041, startPoint y: 249, endPoint x: 1034, endPoint y: 381, distance: 132.5
click at [522, 541] on button at bounding box center [523, 534] width 49 height 17
drag, startPoint x: 490, startPoint y: 498, endPoint x: 453, endPoint y: 483, distance: 40.1
click at [453, 483] on div ".deletable-edge-delete-btn { width: 20px; height: 20px; border: 0px solid #ffff…" at bounding box center [743, 365] width 847 height 583
click at [545, 306] on button at bounding box center [539, 303] width 80 height 17
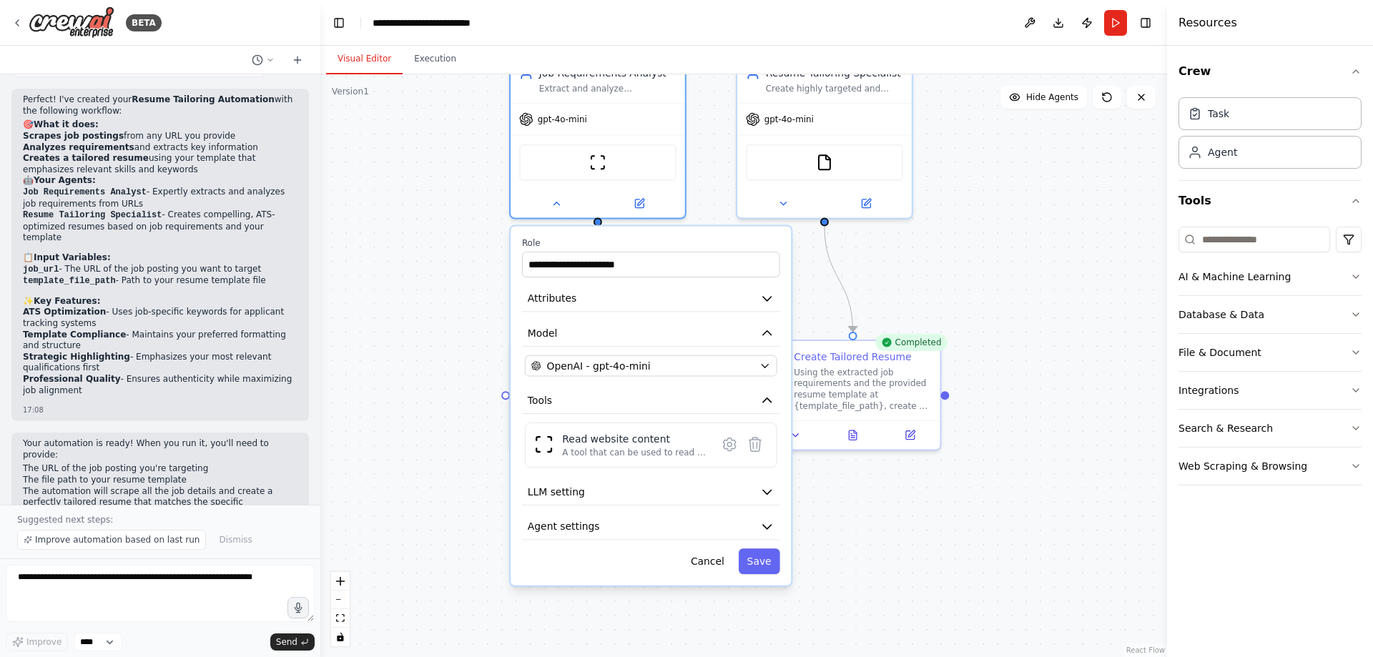
drag, startPoint x: 401, startPoint y: 482, endPoint x: 406, endPoint y: 399, distance: 83.1
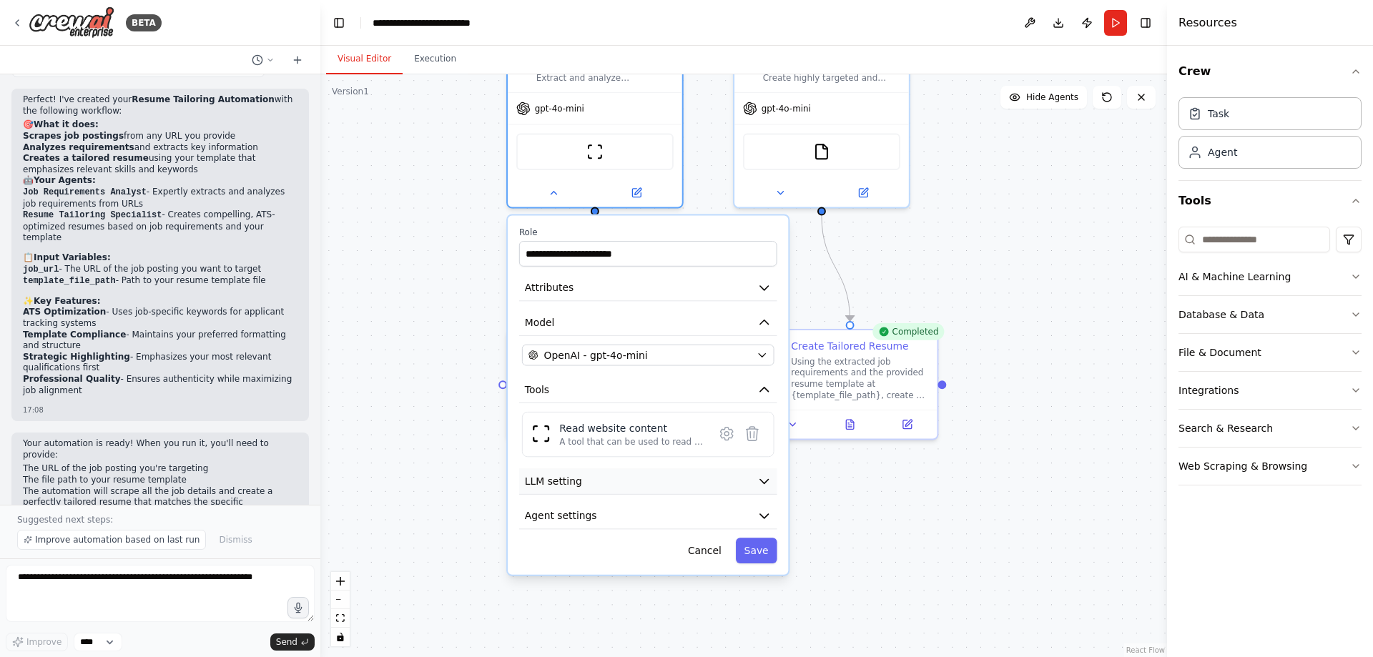
click at [650, 485] on button "LLM setting" at bounding box center [648, 481] width 258 height 26
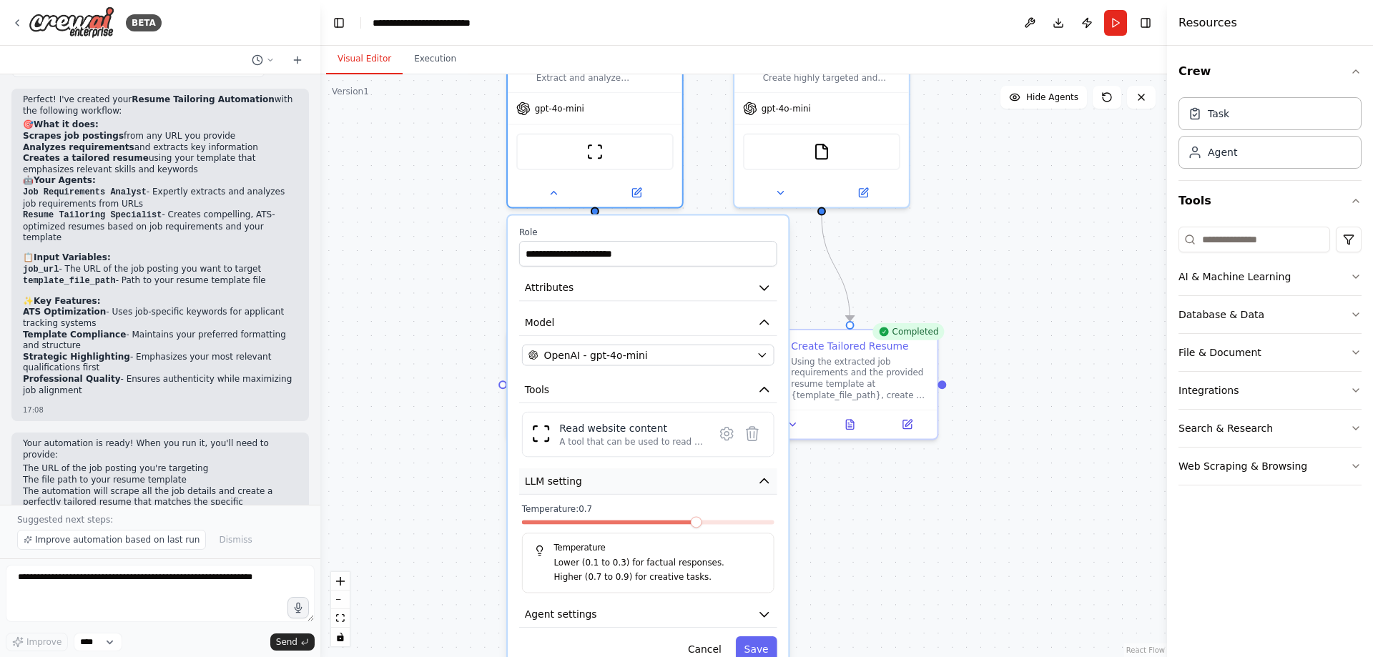
click at [607, 487] on button "LLM setting" at bounding box center [648, 481] width 258 height 26
click at [767, 486] on icon "button" at bounding box center [764, 481] width 14 height 14
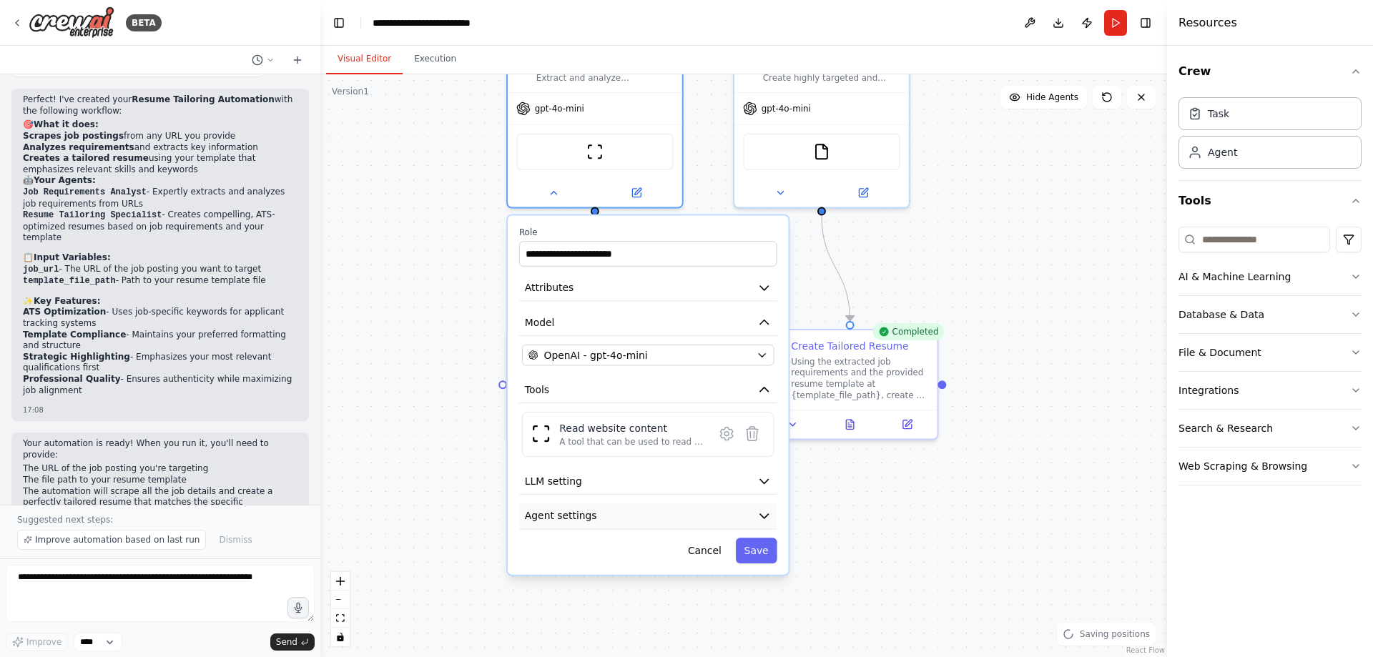
click at [732, 511] on button "Agent settings" at bounding box center [648, 517] width 258 height 26
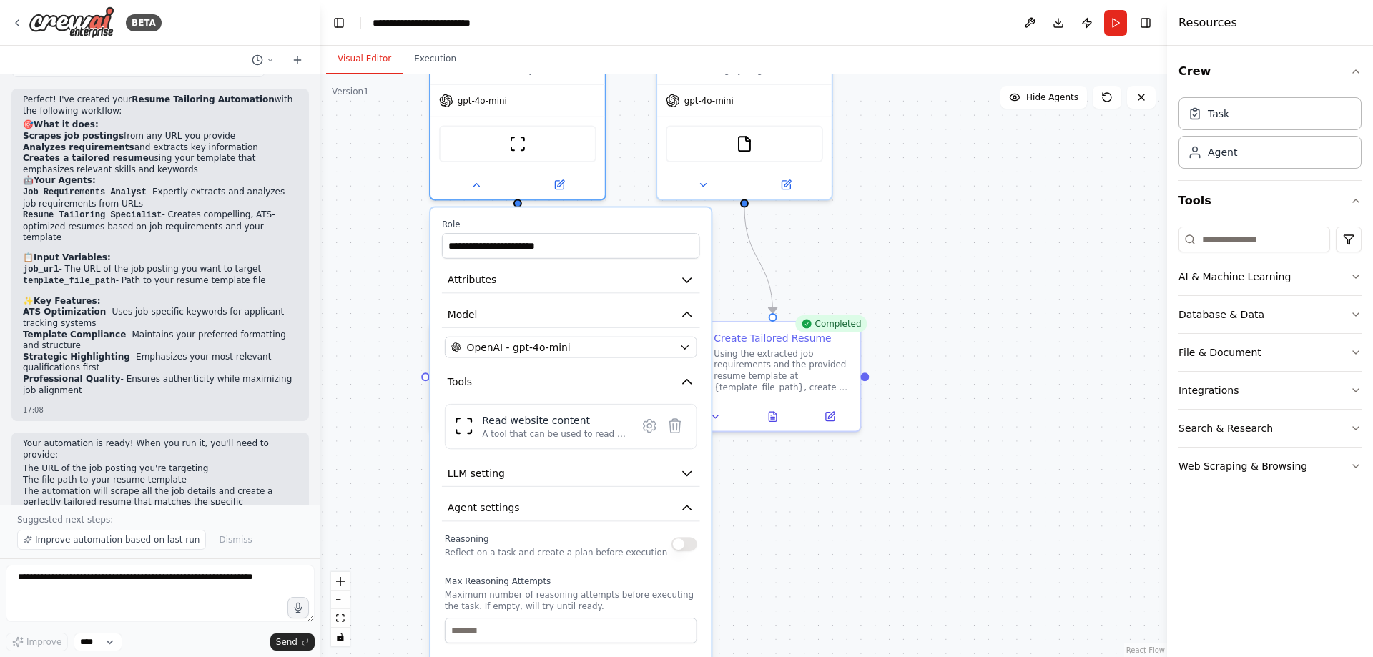
drag, startPoint x: 804, startPoint y: 533, endPoint x: 727, endPoint y: 528, distance: 77.4
click at [645, 333] on div "**********" at bounding box center [571, 586] width 280 height 759
click at [637, 348] on div "OpenAI - gpt-4o-mini" at bounding box center [562, 347] width 222 height 14
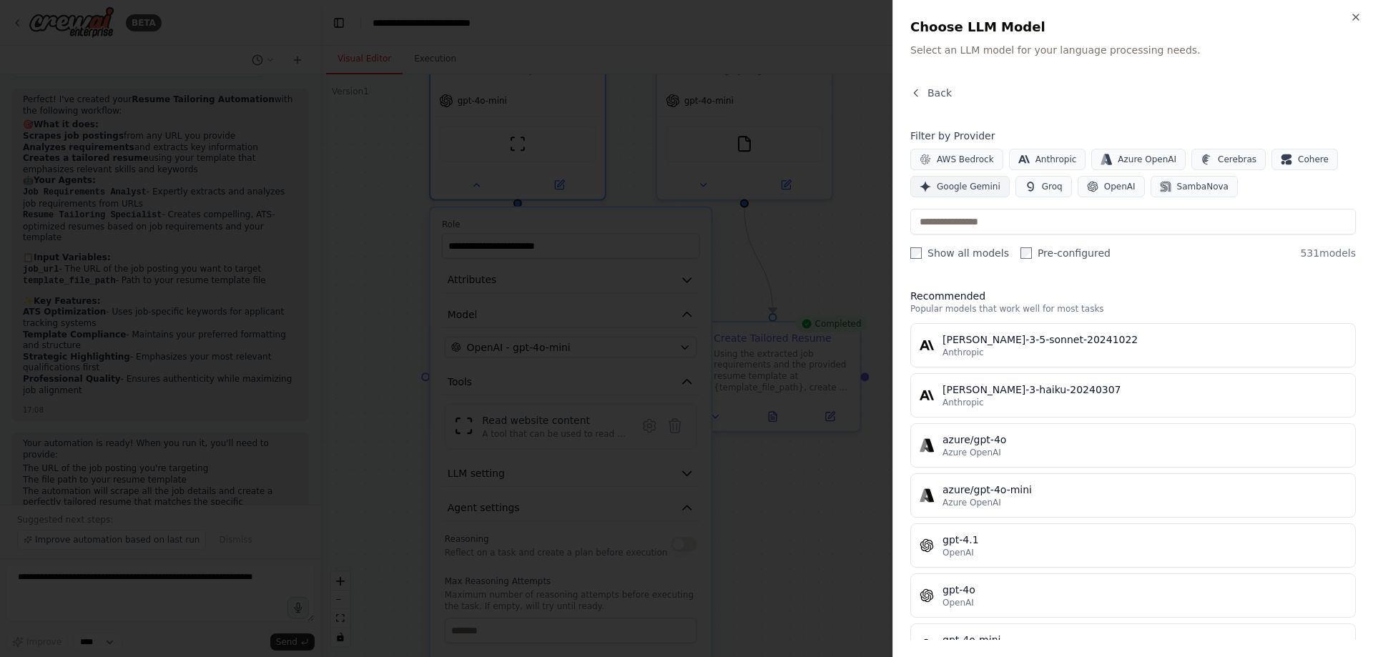
click at [976, 187] on span "Google Gemini" at bounding box center [969, 186] width 64 height 11
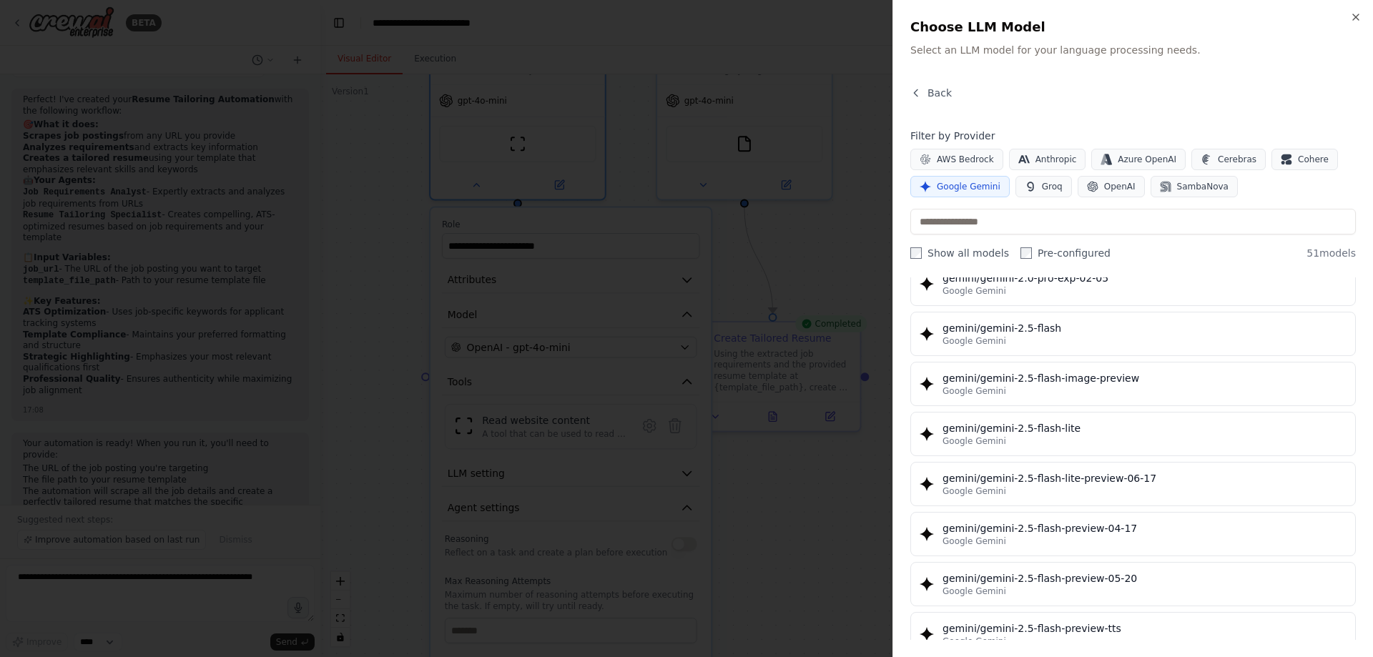
scroll to position [1214, 0]
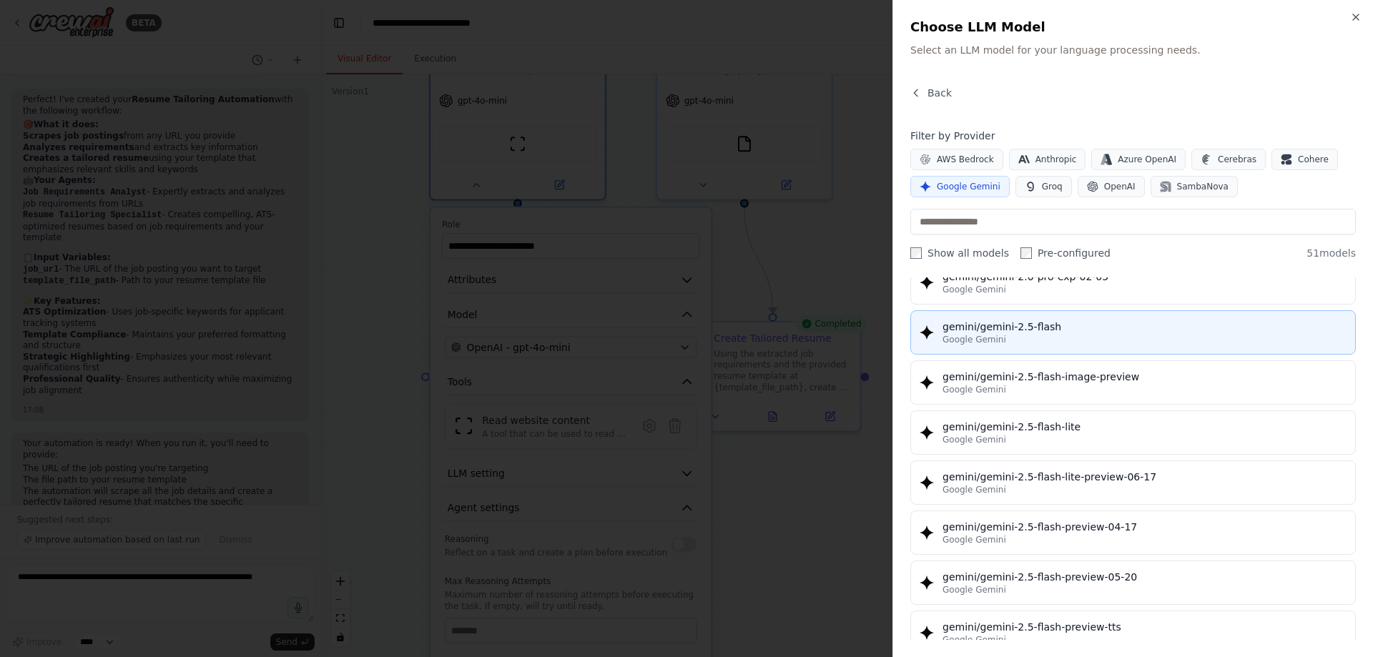
click at [1129, 335] on div "Google Gemini" at bounding box center [1145, 339] width 404 height 11
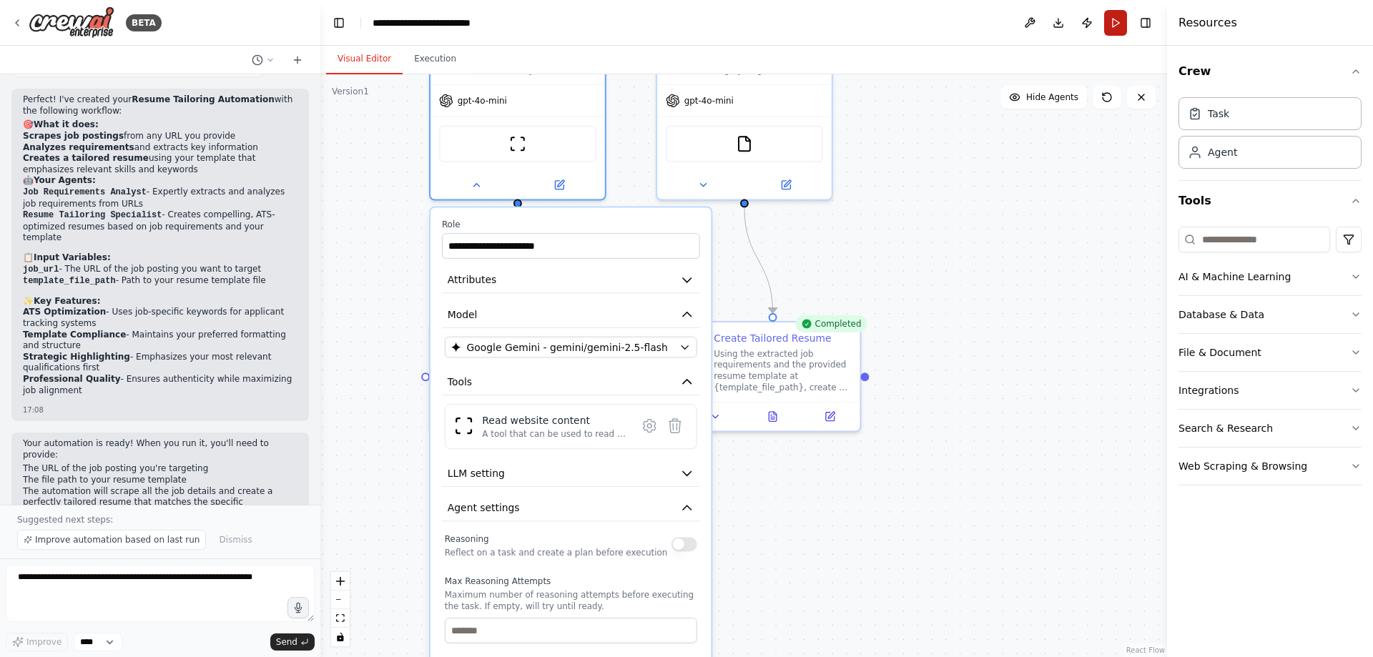
click at [1117, 21] on button "Run" at bounding box center [1115, 23] width 23 height 26
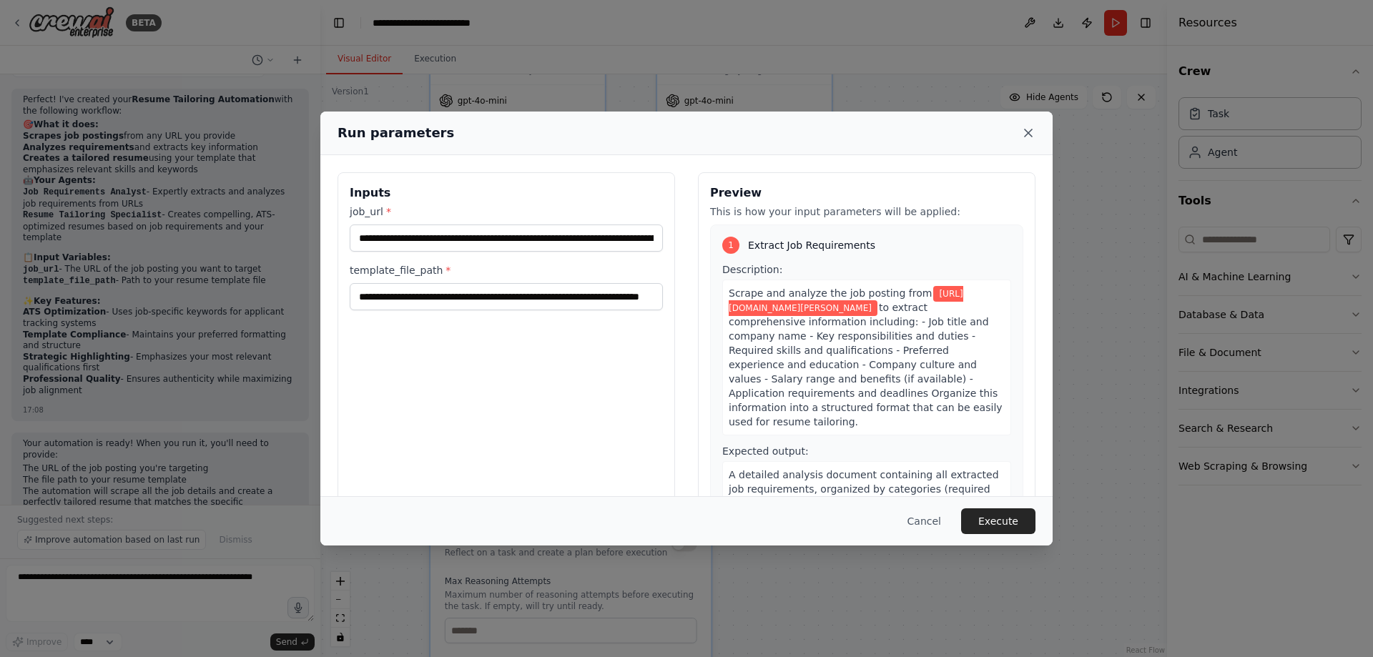
click at [1031, 137] on icon at bounding box center [1028, 133] width 14 height 14
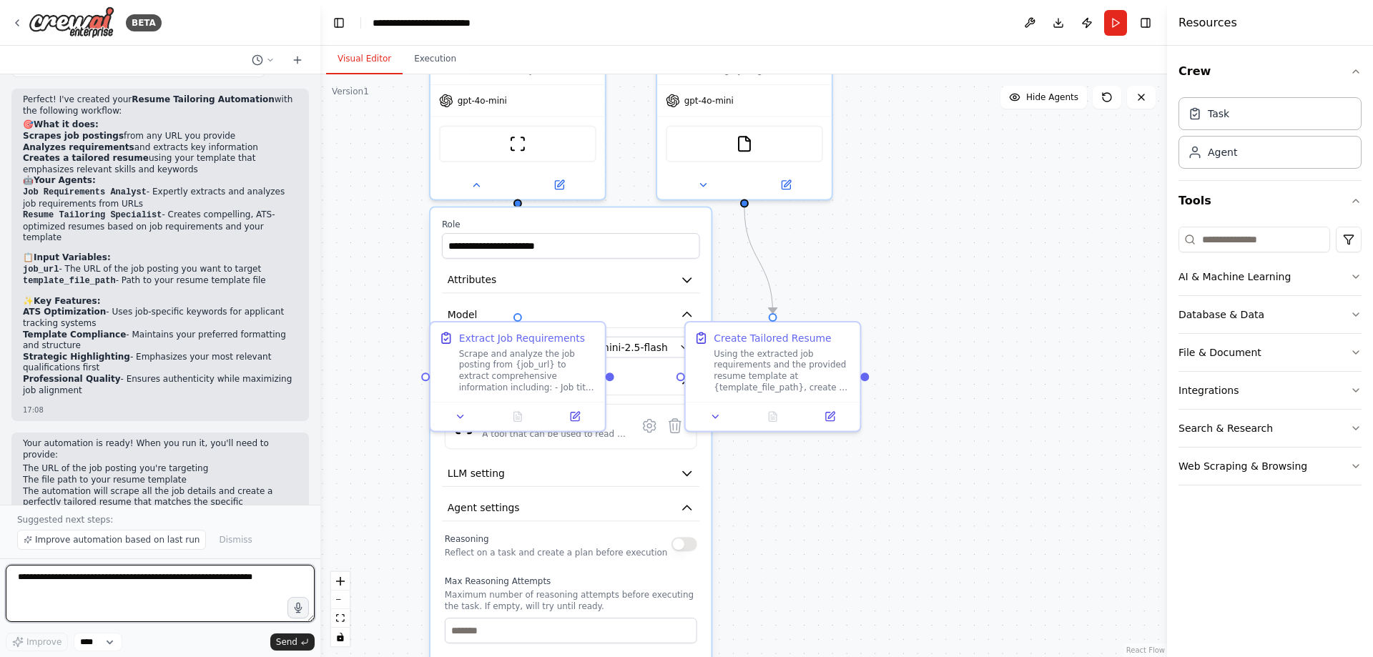
click at [189, 592] on textarea at bounding box center [160, 593] width 309 height 57
click at [137, 601] on textarea "**********" at bounding box center [160, 593] width 309 height 57
click at [107, 614] on textarea "**********" at bounding box center [160, 593] width 309 height 57
click at [127, 598] on textarea "**********" at bounding box center [160, 593] width 309 height 57
paste textarea "**********"
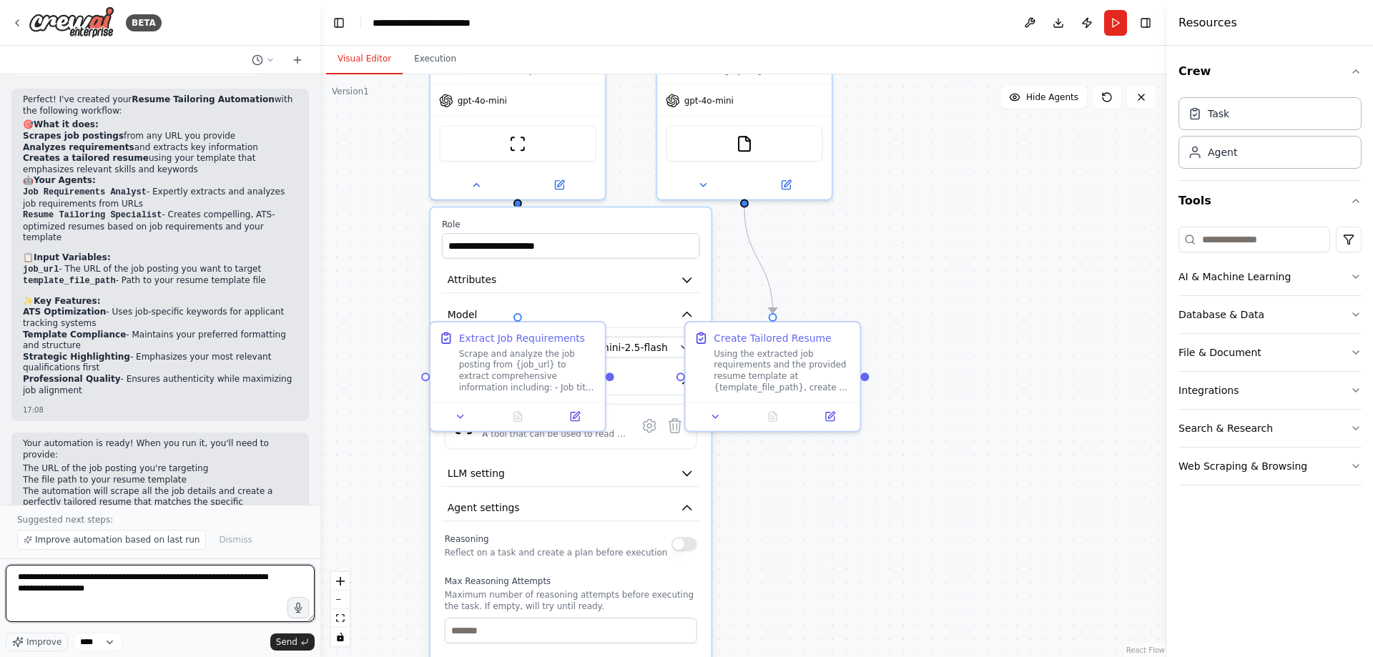
type textarea "**********"
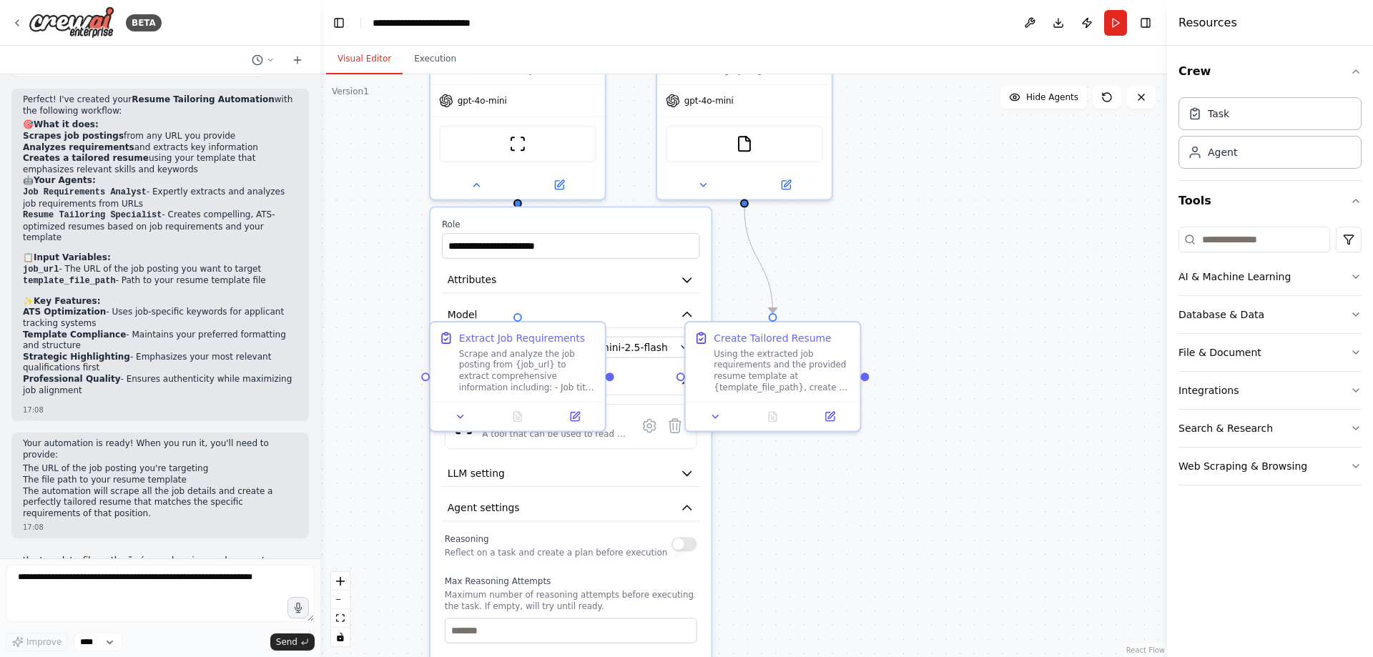
scroll to position [1737, 0]
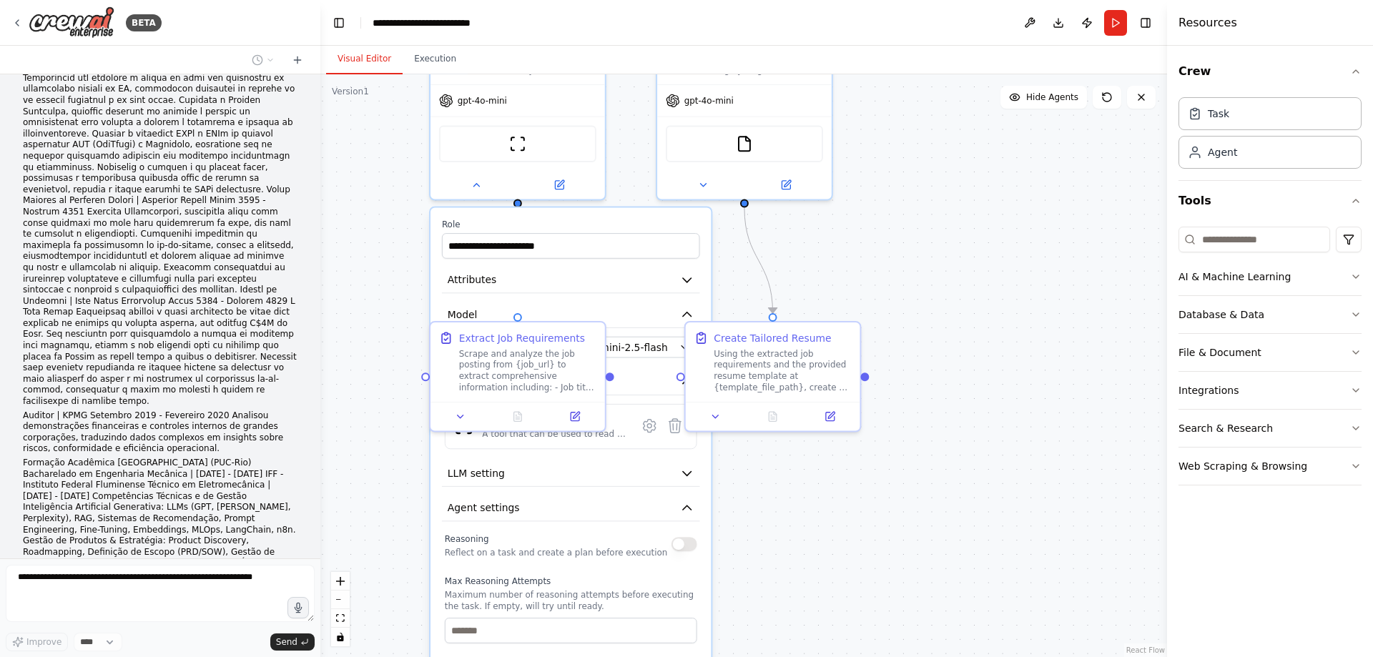
click at [1051, 147] on div ".deletable-edge-delete-btn { width: 20px; height: 20px; border: 0px solid #ffff…" at bounding box center [743, 365] width 847 height 583
click at [1087, 26] on button "Publish" at bounding box center [1087, 23] width 23 height 26
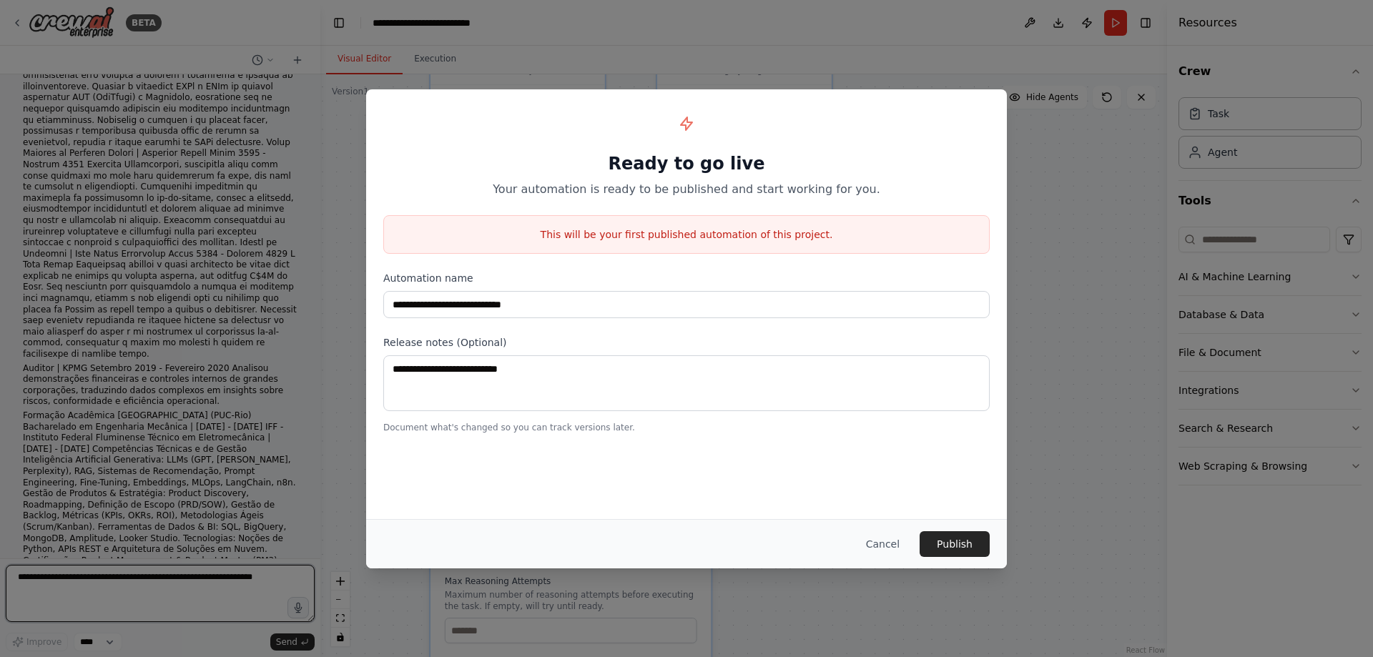
scroll to position [1795, 0]
click at [873, 537] on button "Cancel" at bounding box center [883, 544] width 57 height 26
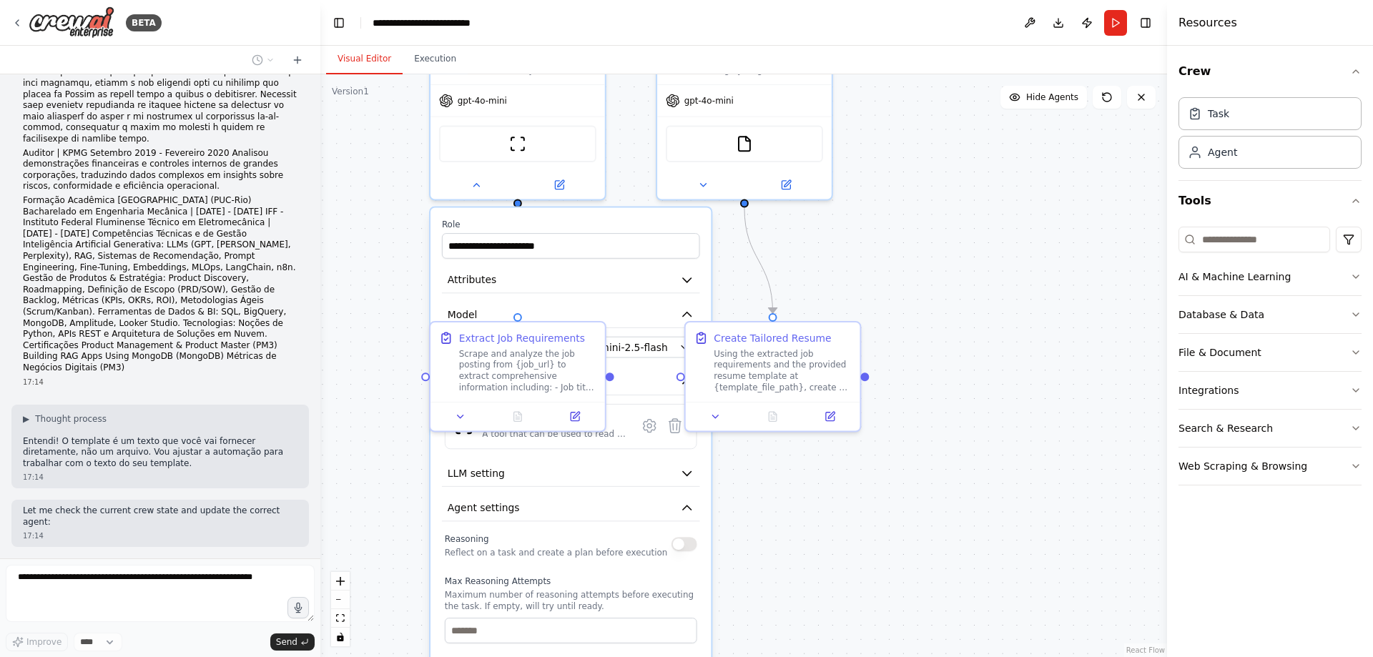
scroll to position [2010, 0]
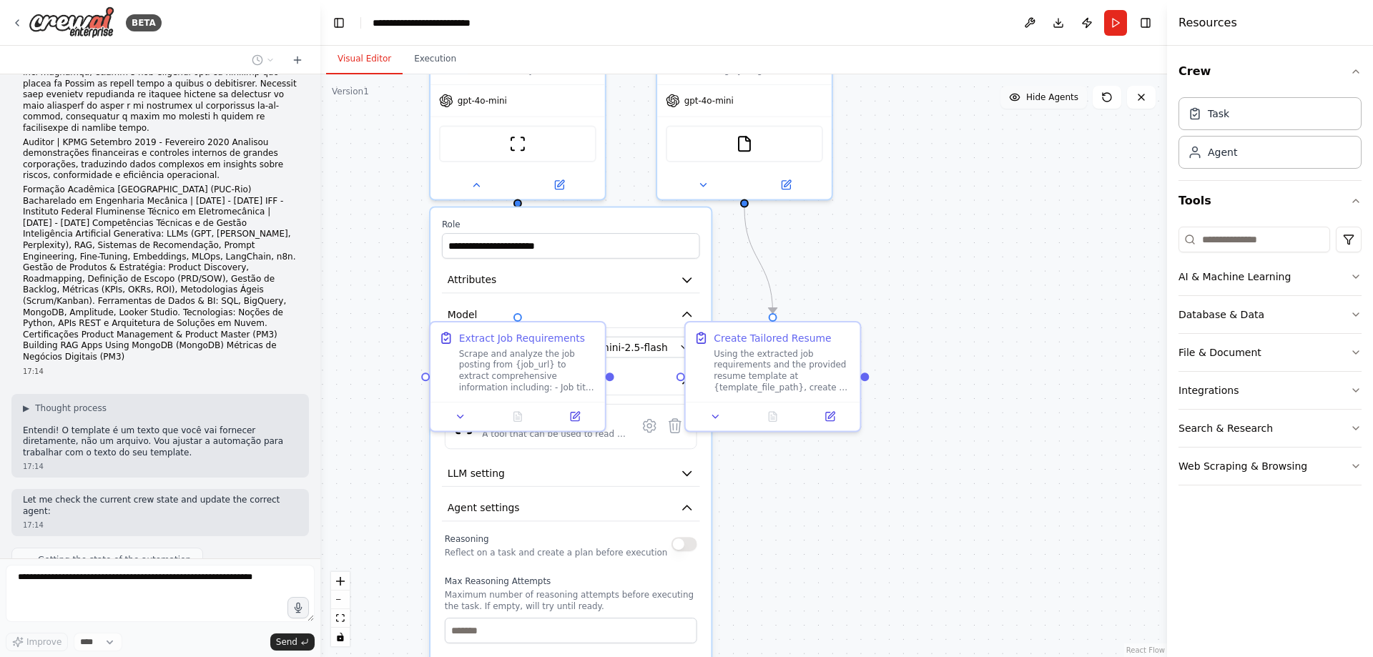
click at [1039, 107] on button "Hide Agents" at bounding box center [1044, 97] width 87 height 23
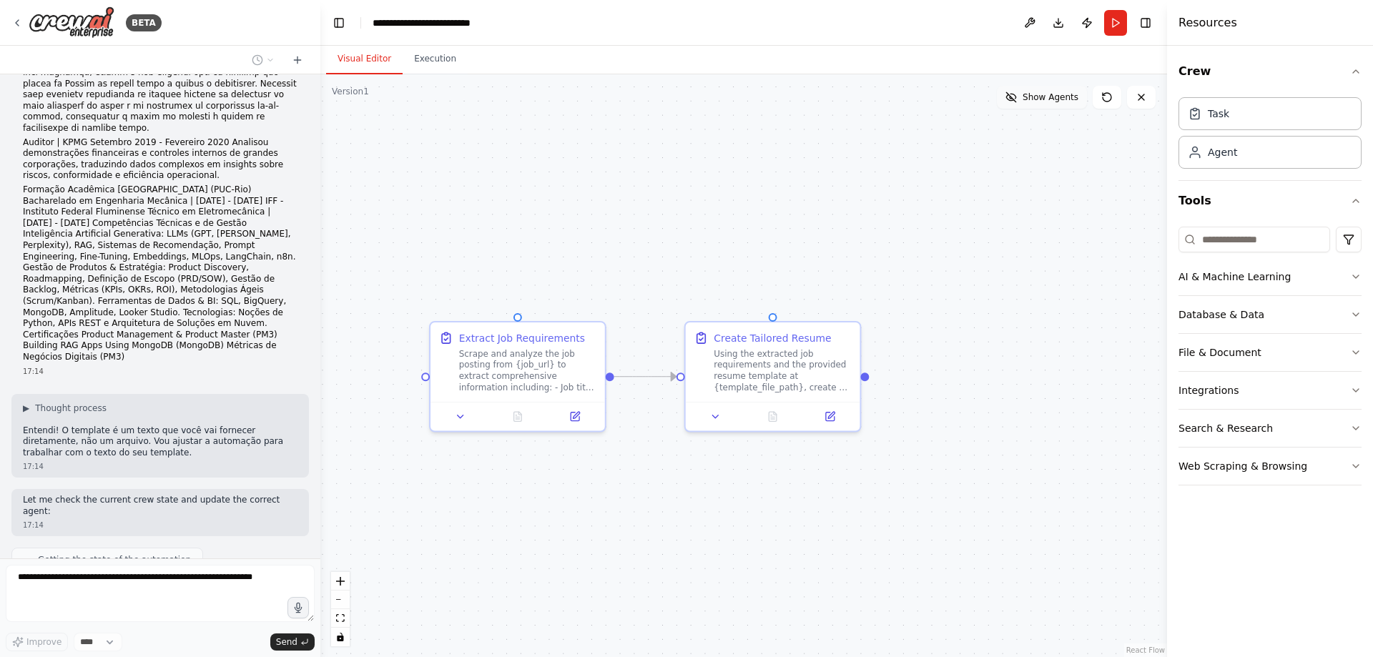
click at [1039, 107] on button "Show Agents" at bounding box center [1042, 97] width 90 height 23
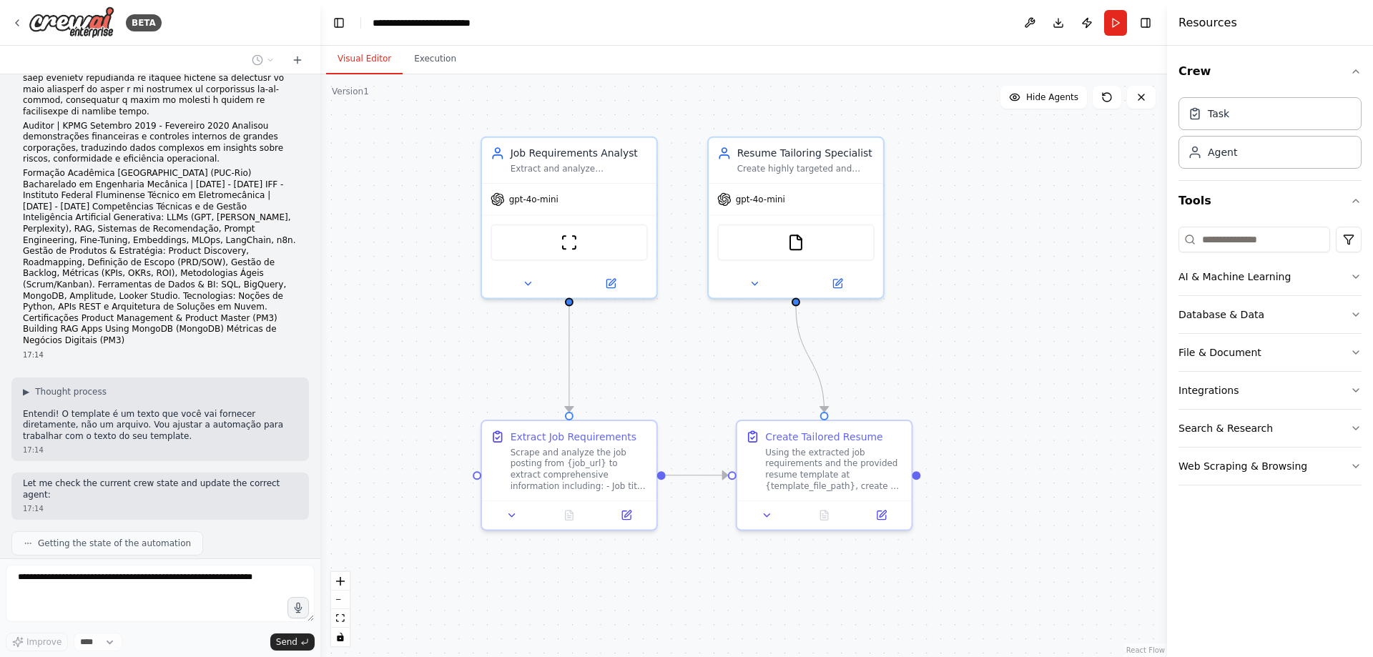
drag, startPoint x: 931, startPoint y: 212, endPoint x: 986, endPoint y: 310, distance: 112.4
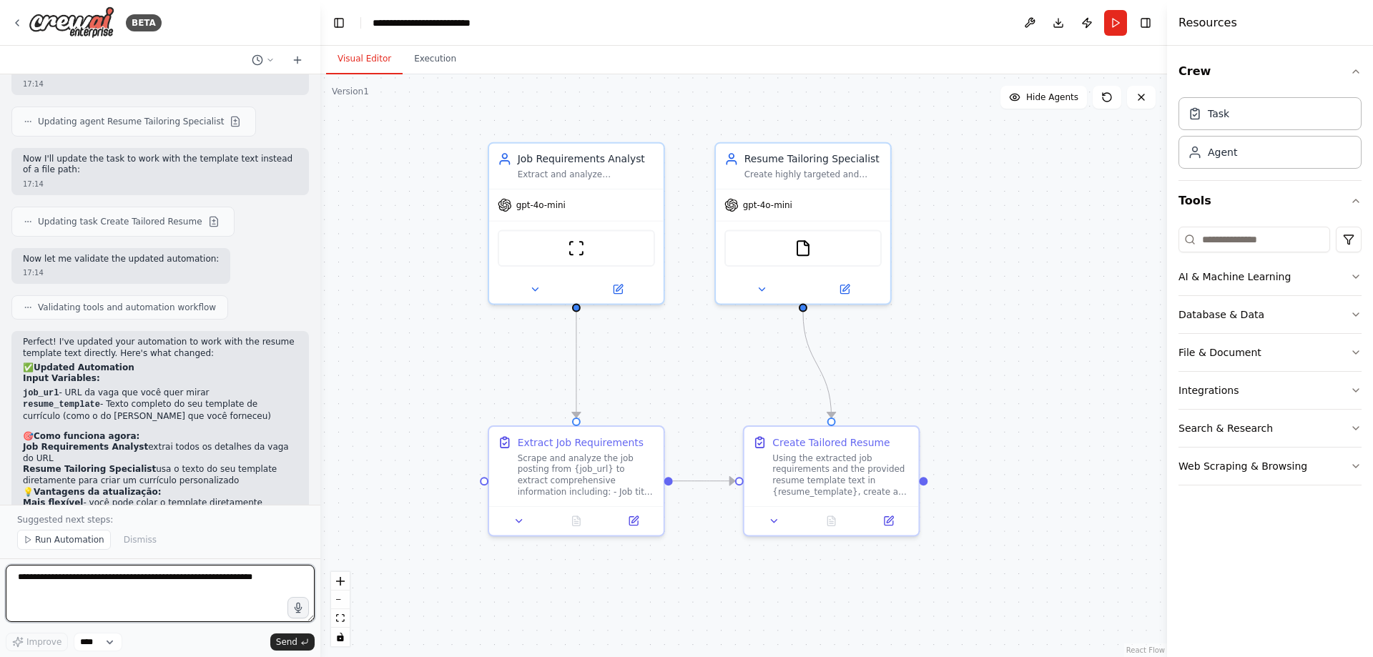
scroll to position [2570, 0]
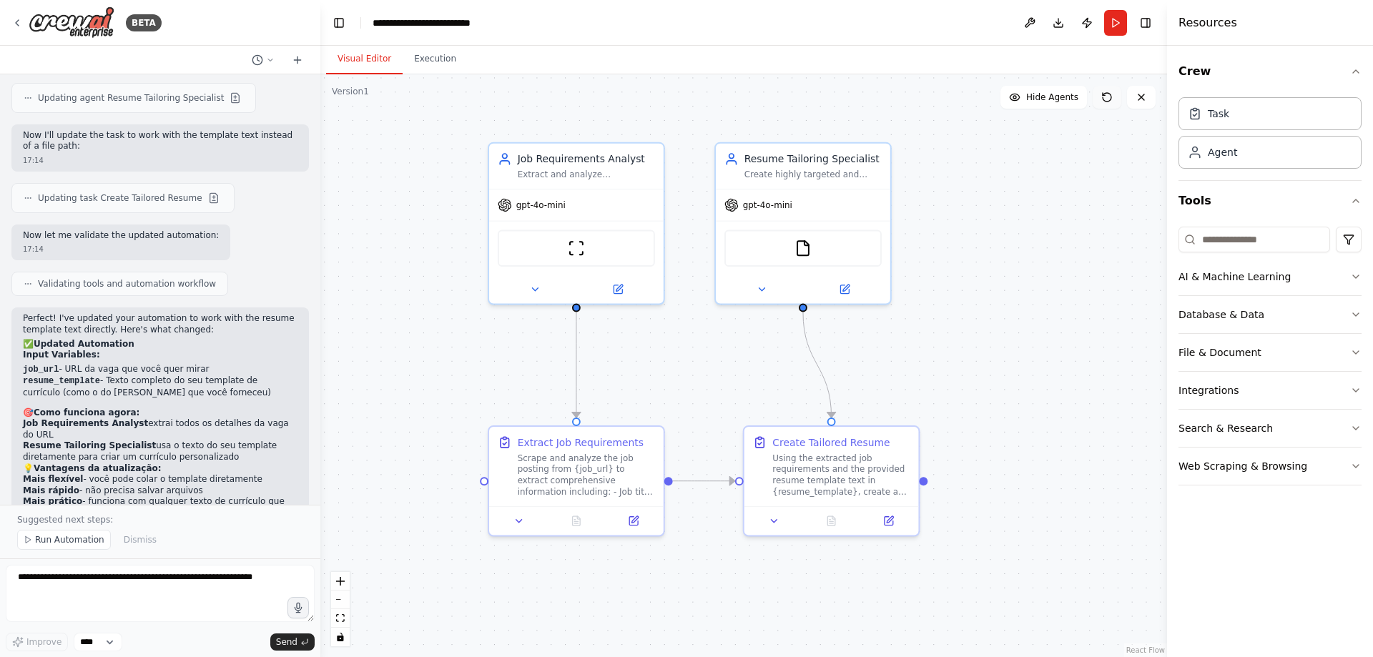
click at [1104, 104] on button at bounding box center [1107, 97] width 29 height 23
click at [1108, 97] on icon at bounding box center [1106, 97] width 11 height 11
click at [1123, 22] on button "Run" at bounding box center [1115, 23] width 23 height 26
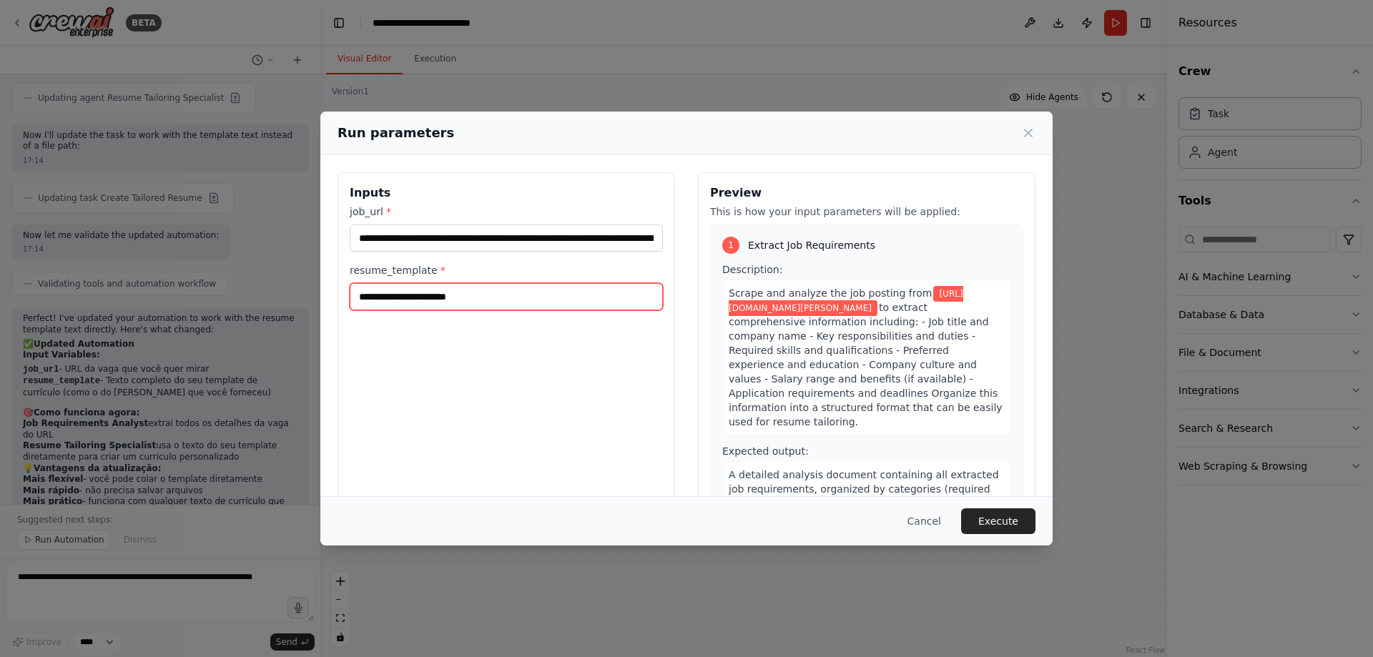
click at [578, 291] on input "resume_template *" at bounding box center [506, 296] width 313 height 27
paste input "**********"
type input "**********"
paste input "**********"
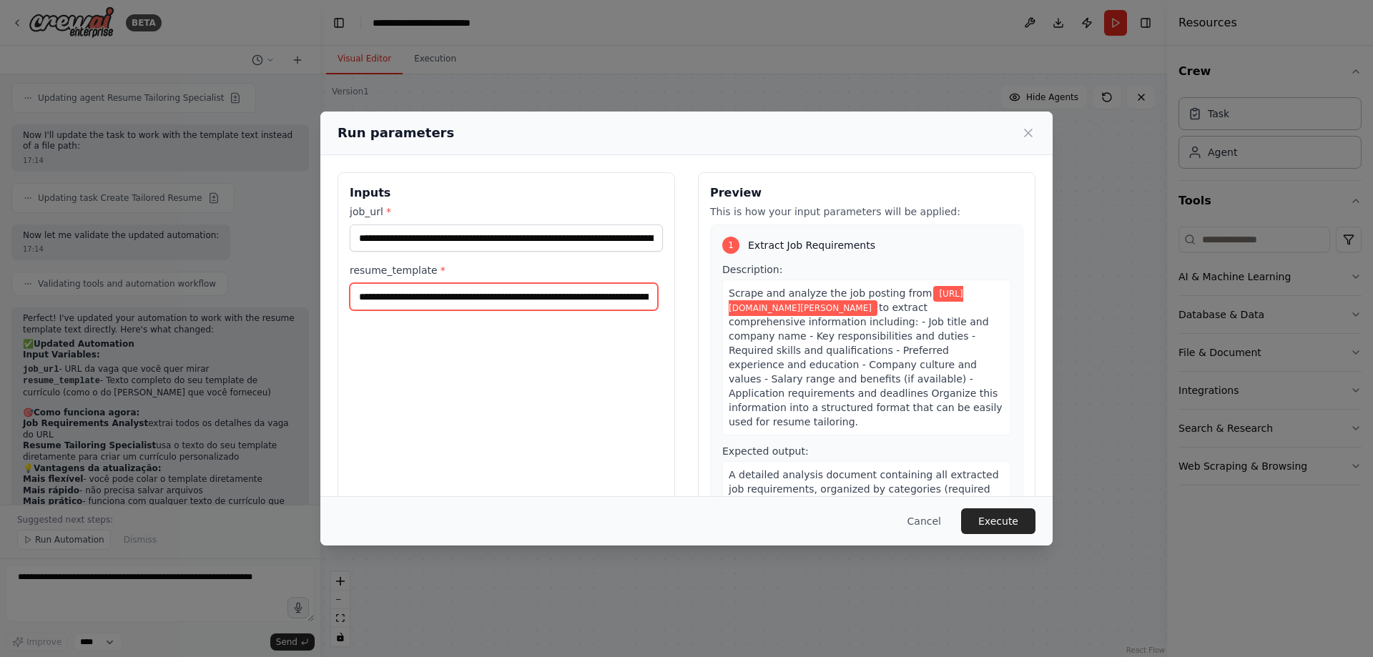
scroll to position [0, 23187]
type input "**********"
click at [1000, 515] on button "Execute" at bounding box center [998, 522] width 74 height 26
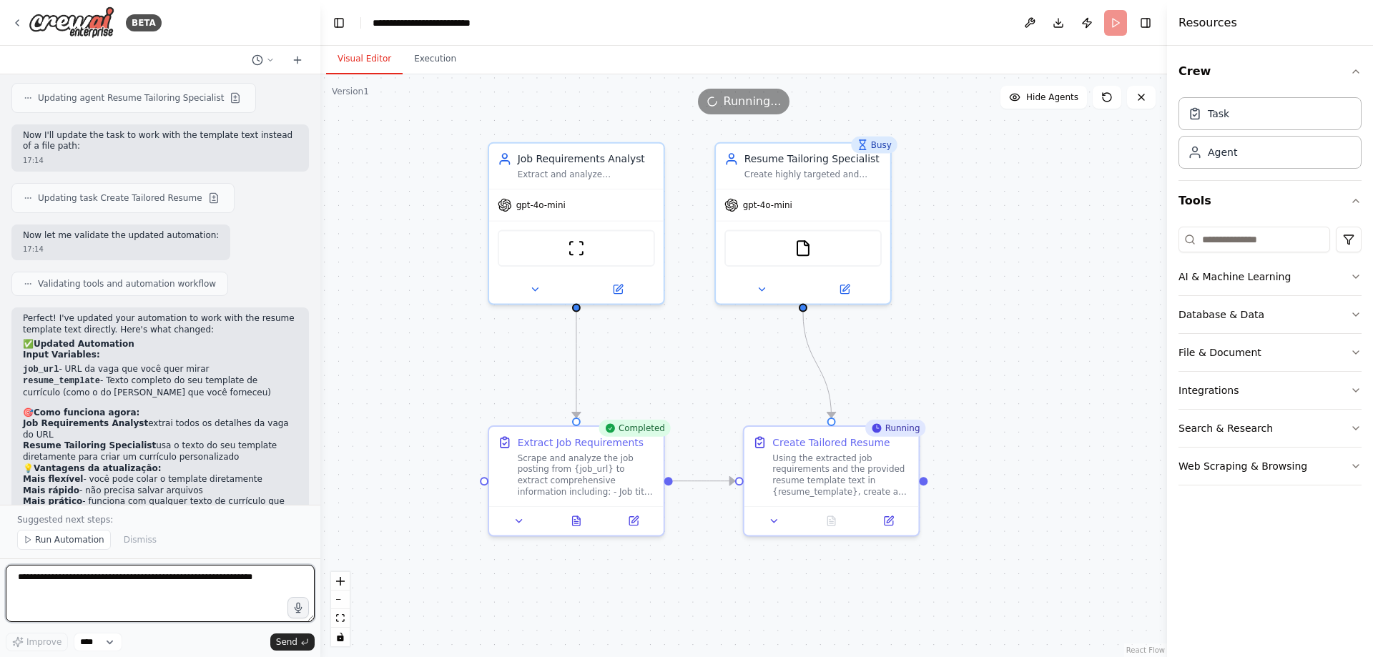
click at [165, 573] on textarea at bounding box center [160, 593] width 309 height 57
type textarea "**********"
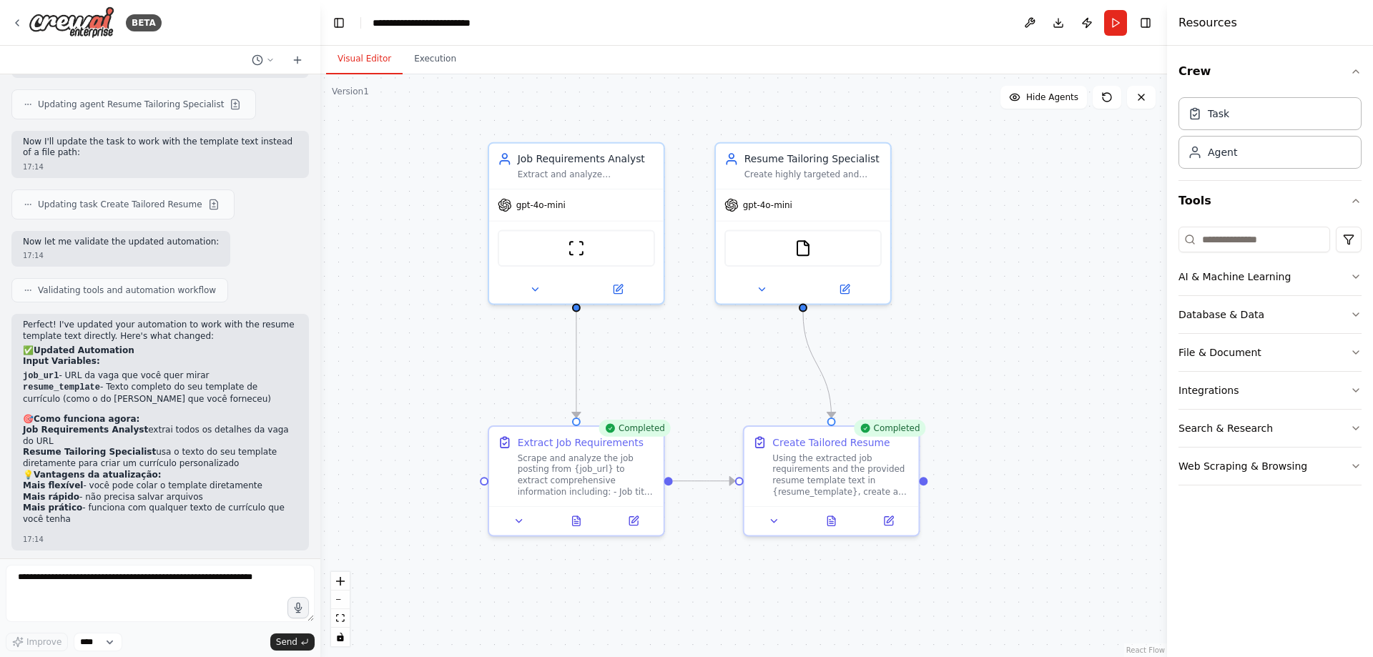
scroll to position [2601, 0]
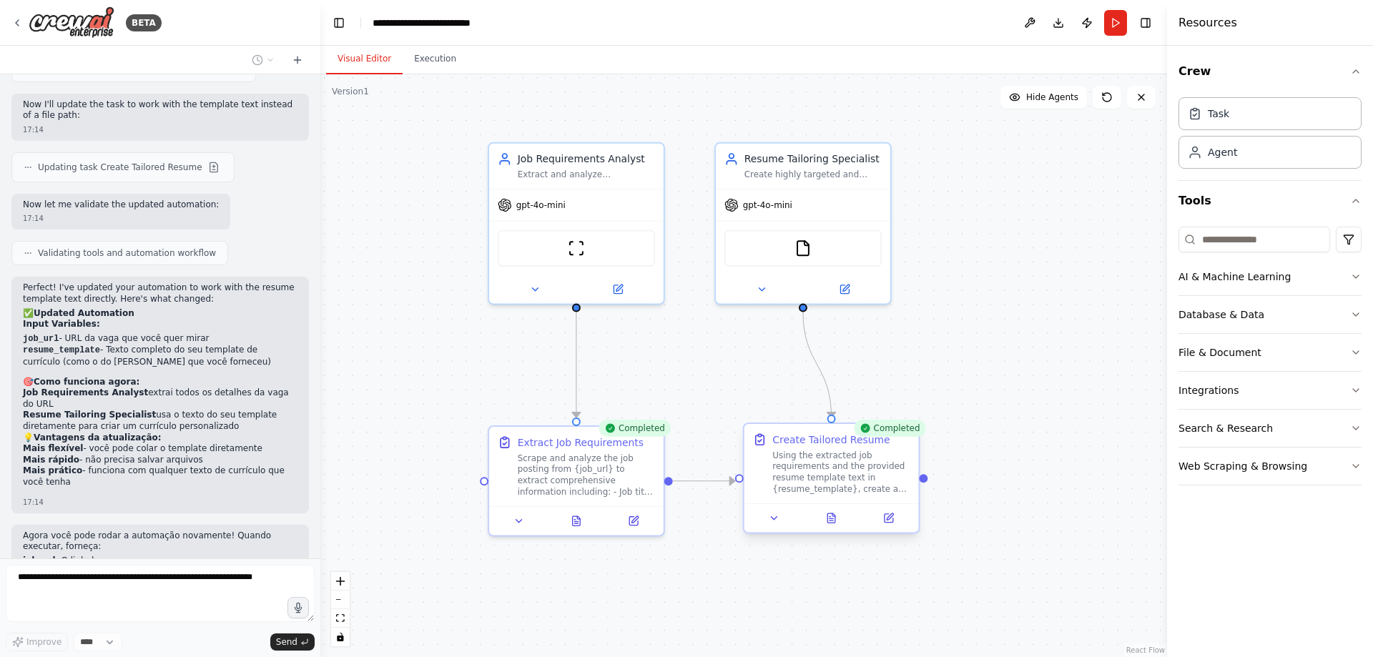
click at [811, 465] on div "Using the extracted job requirements and the provided resume template text in {…" at bounding box center [840, 472] width 137 height 45
click at [813, 197] on div "gpt-4o-mini" at bounding box center [803, 202] width 175 height 31
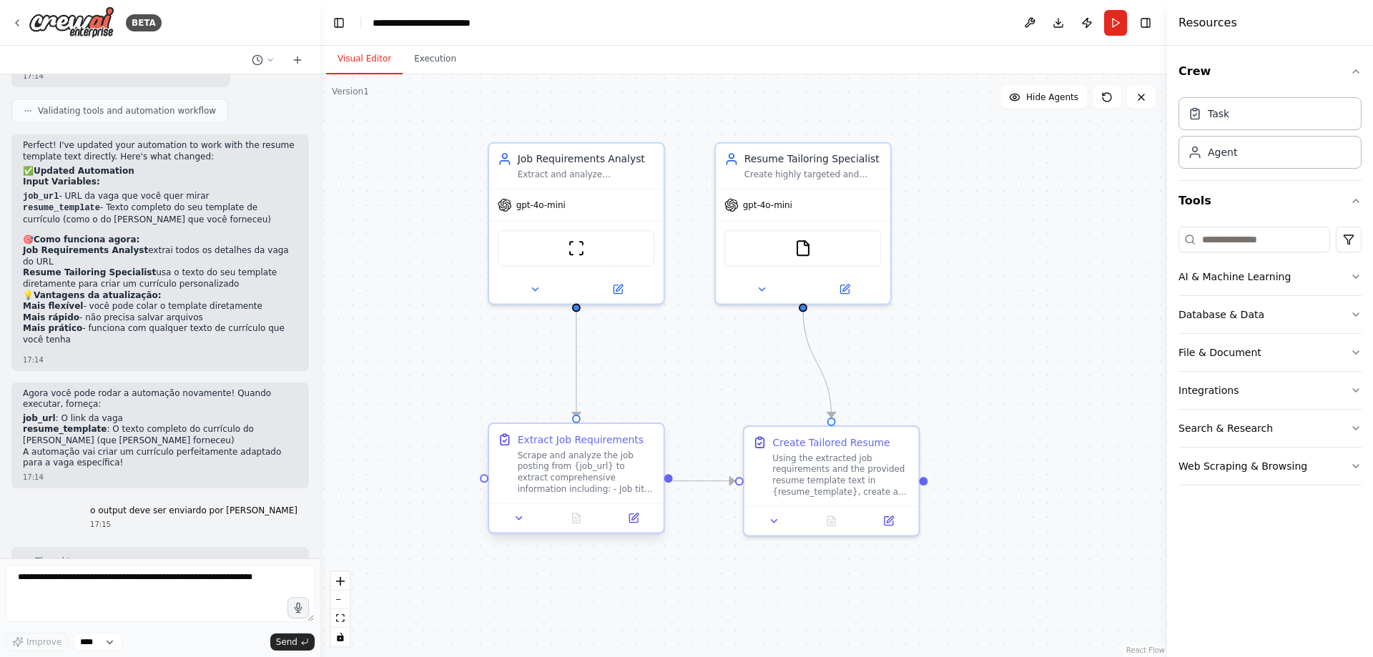
scroll to position [2816, 0]
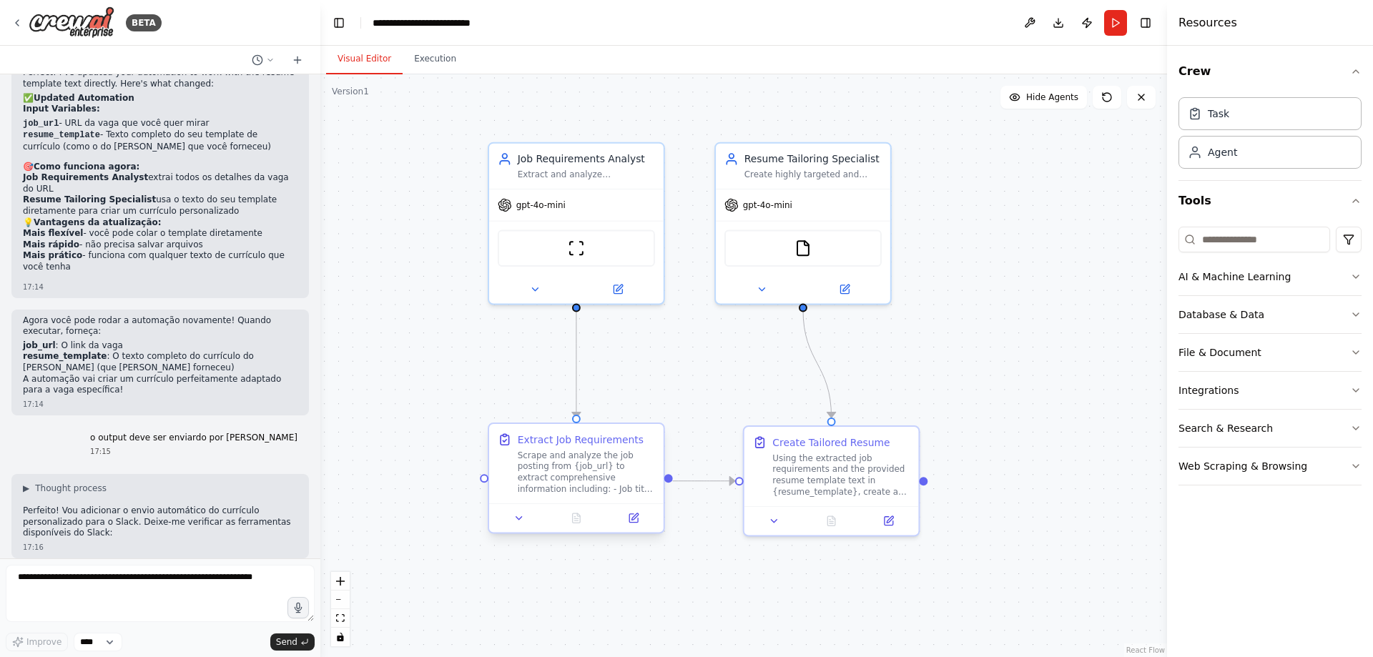
click at [586, 471] on div "Scrape and analyze the job posting from {job_url} to extract comprehensive info…" at bounding box center [586, 472] width 137 height 45
click at [809, 243] on img at bounding box center [803, 245] width 17 height 17
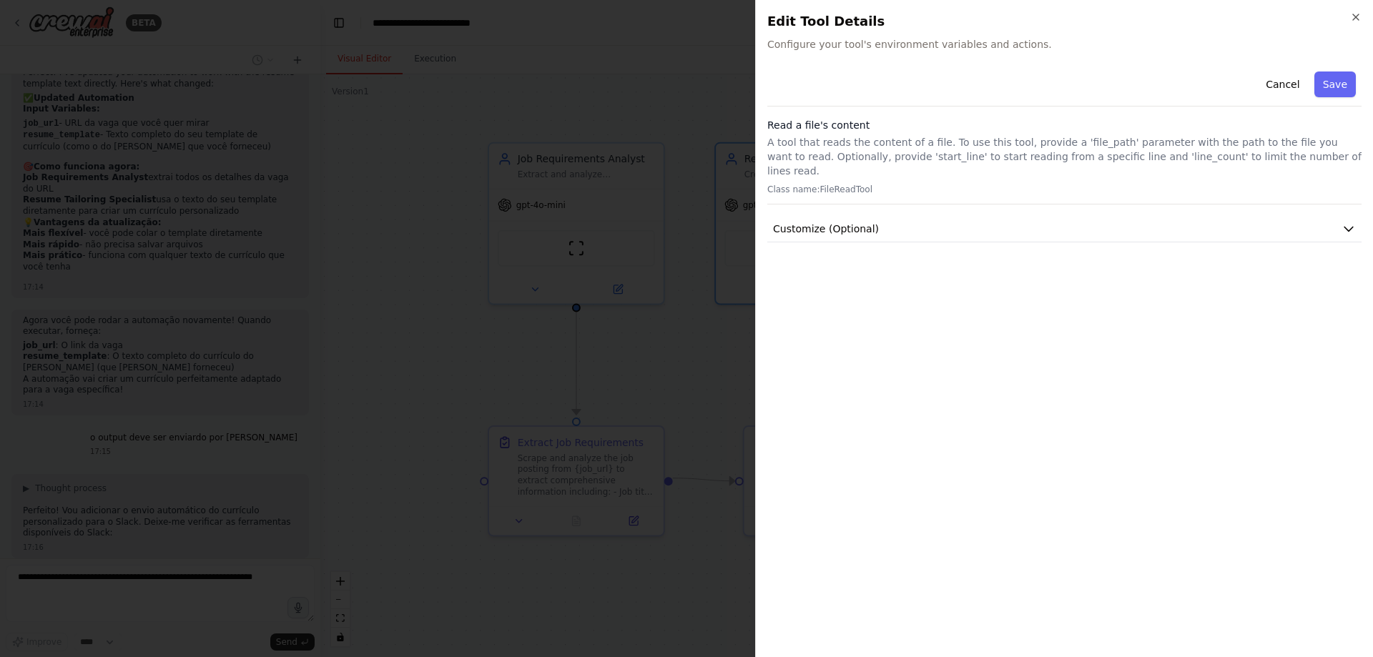
click at [1365, 15] on div "Close Edit Tool Details Configure your tool's environment variables and actions…" at bounding box center [1064, 328] width 618 height 657
click at [1353, 12] on icon "button" at bounding box center [1355, 16] width 11 height 11
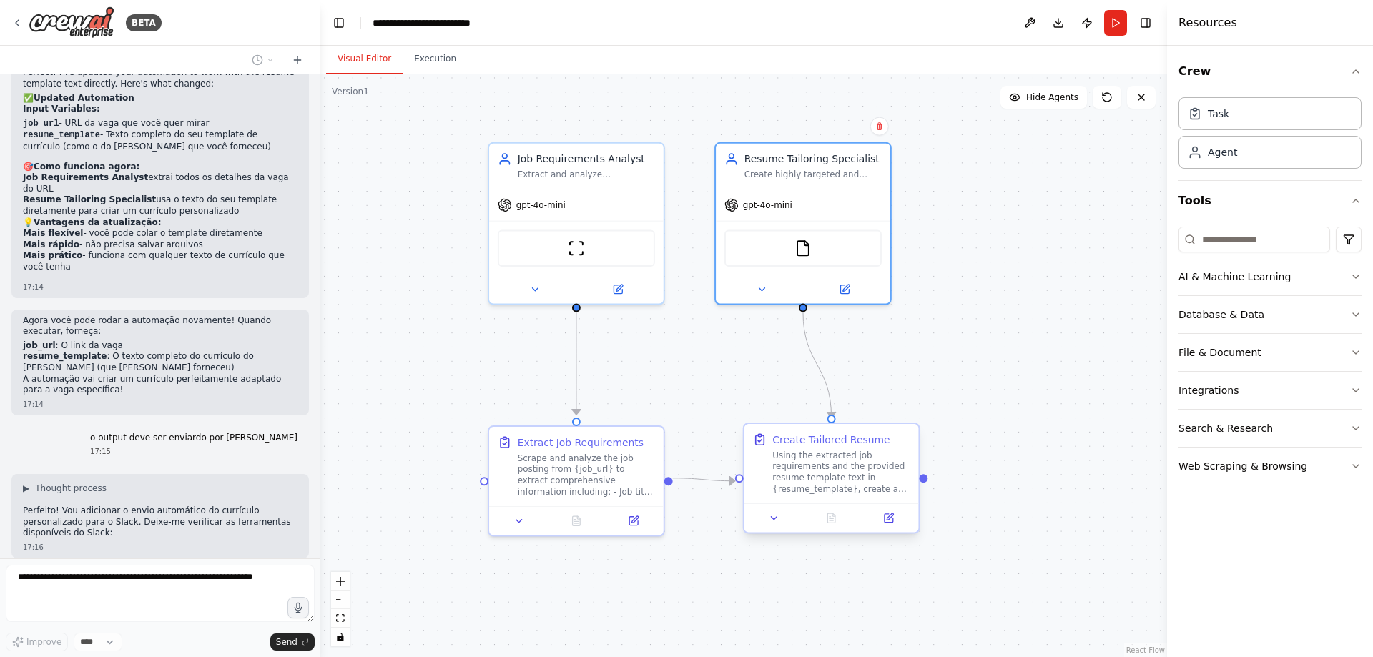
click at [760, 531] on div at bounding box center [832, 518] width 175 height 29
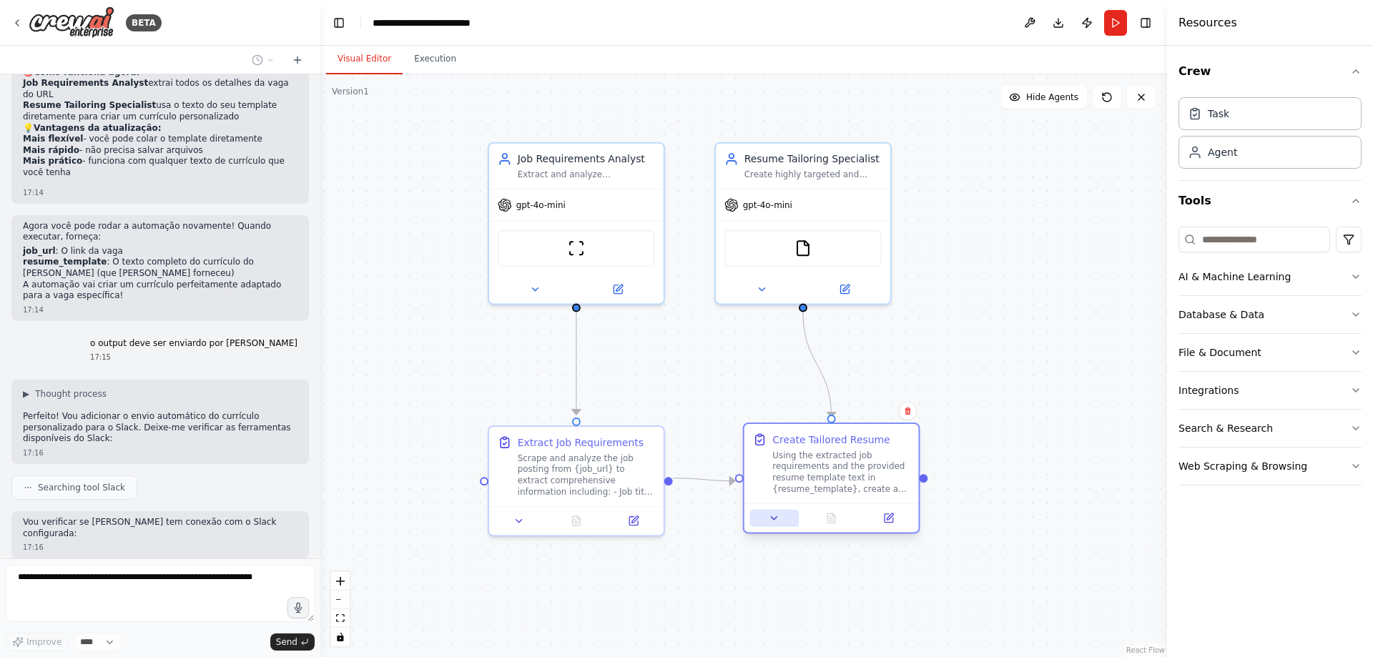
click at [770, 525] on button at bounding box center [774, 518] width 49 height 17
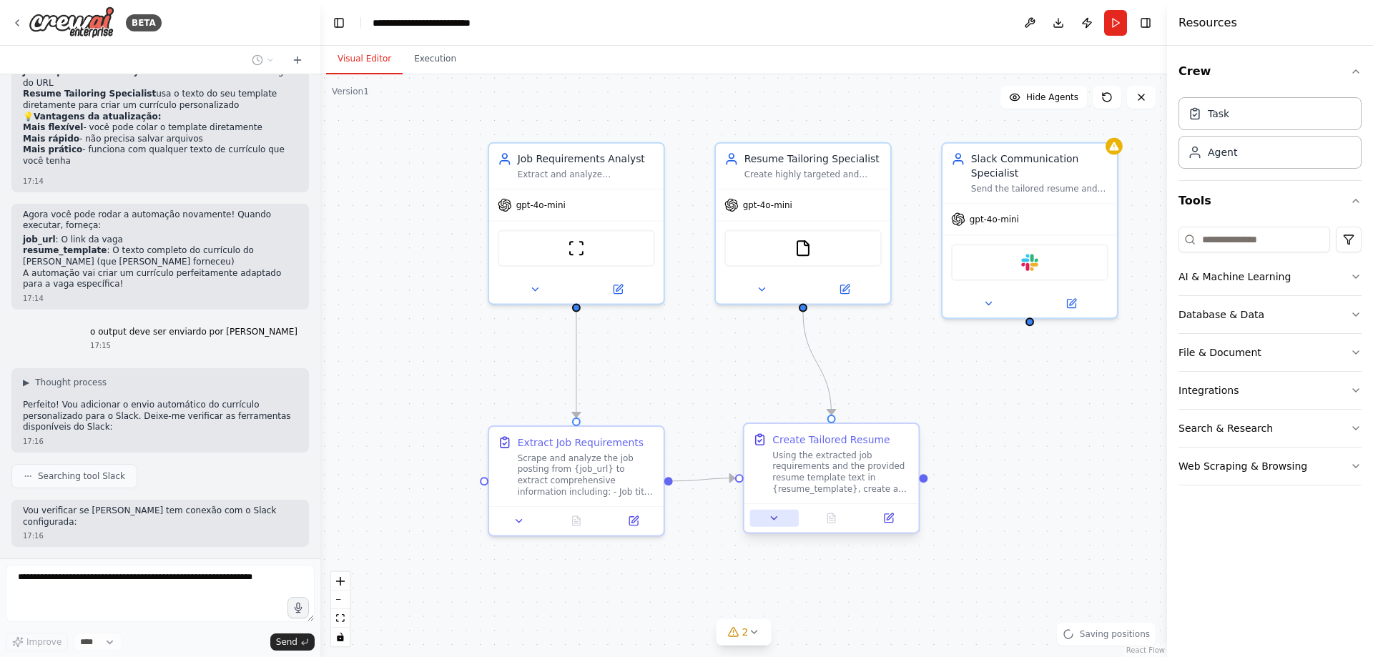
click at [770, 525] on button at bounding box center [774, 518] width 49 height 17
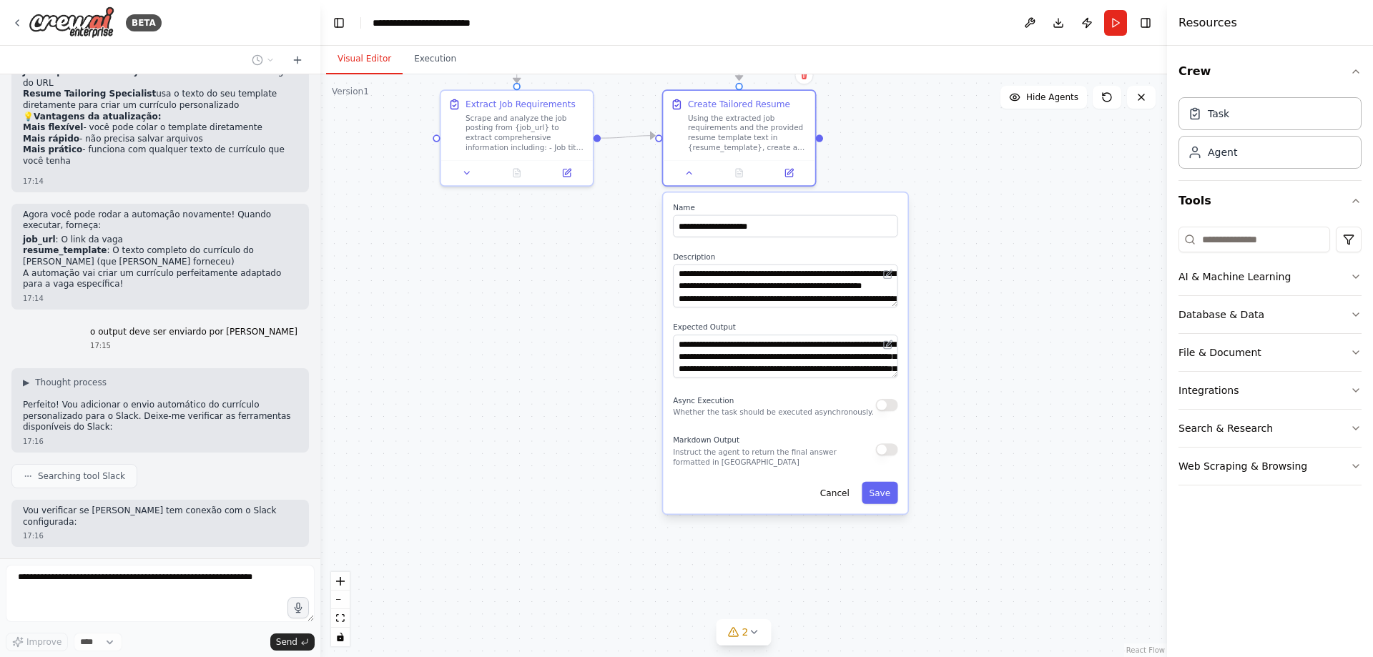
drag, startPoint x: 1005, startPoint y: 444, endPoint x: 917, endPoint y: 152, distance: 305.5
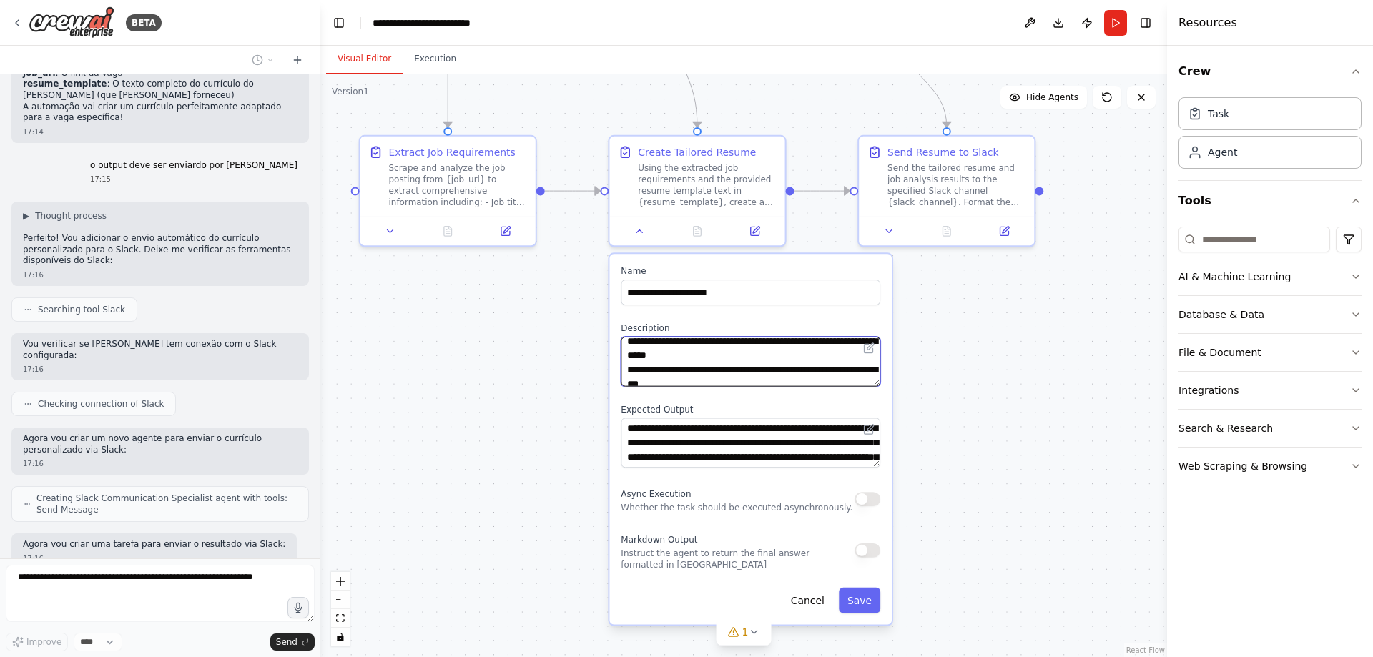
scroll to position [243, 0]
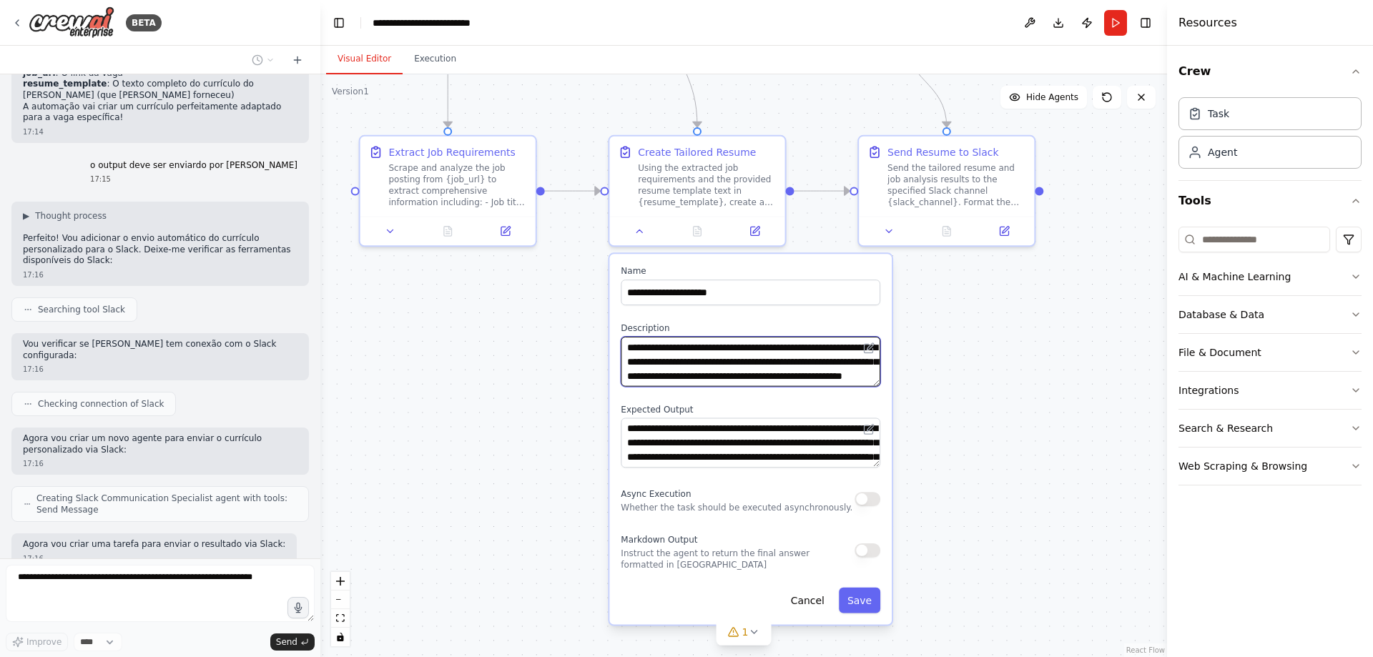
drag, startPoint x: 645, startPoint y: 353, endPoint x: 624, endPoint y: 422, distance: 72.6
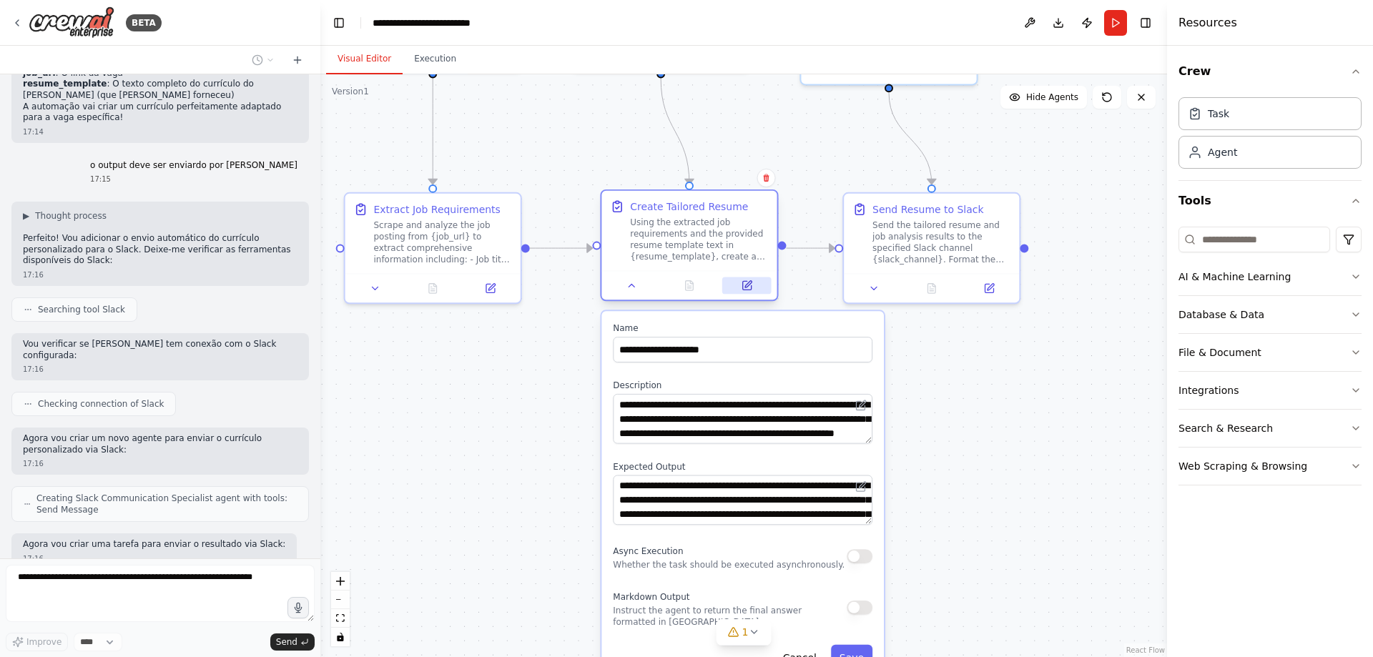
click at [750, 282] on button at bounding box center [746, 285] width 49 height 17
click at [750, 282] on icon at bounding box center [748, 284] width 6 height 6
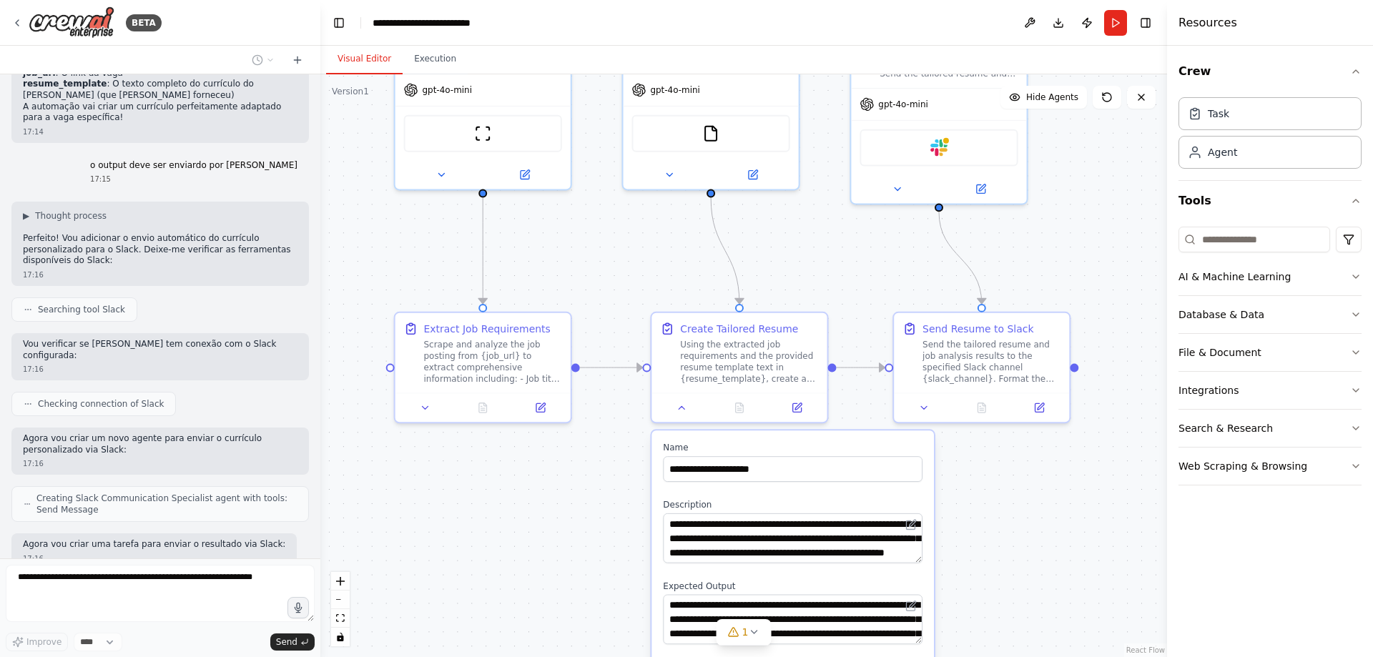
drag, startPoint x: 1040, startPoint y: 426, endPoint x: 1107, endPoint y: 494, distance: 95.6
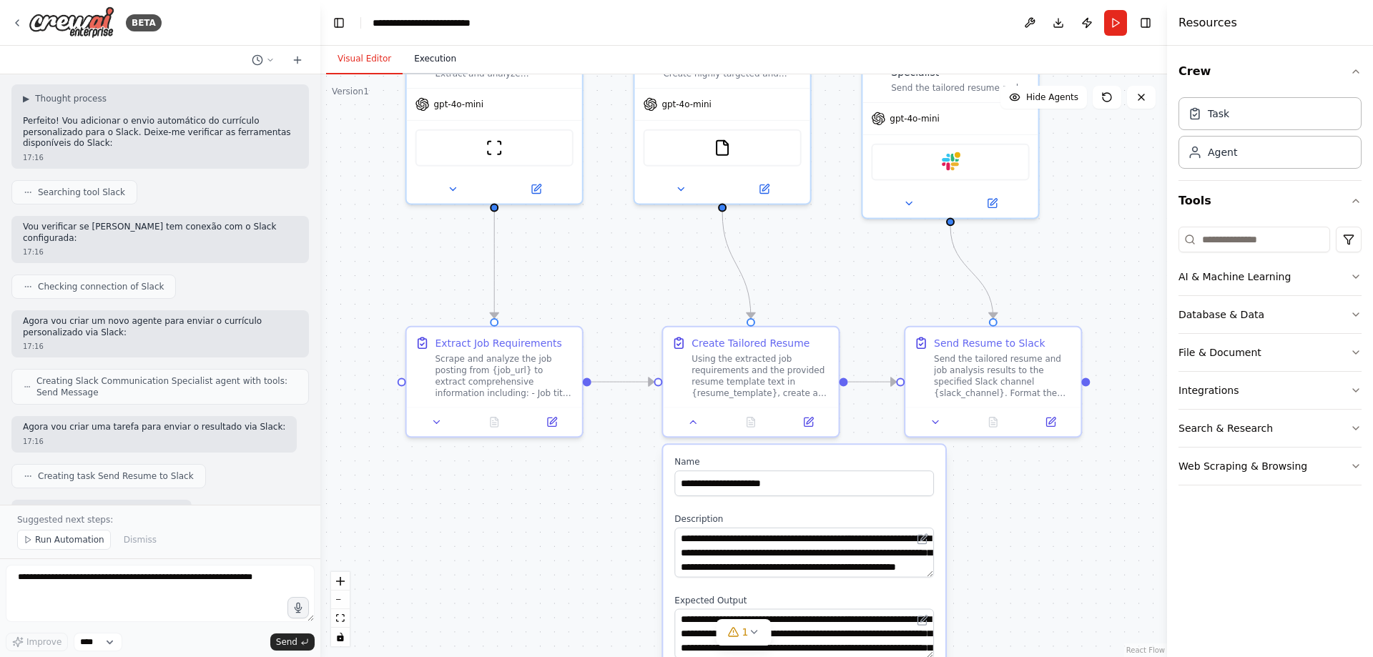
click at [433, 61] on button "Execution" at bounding box center [435, 59] width 65 height 30
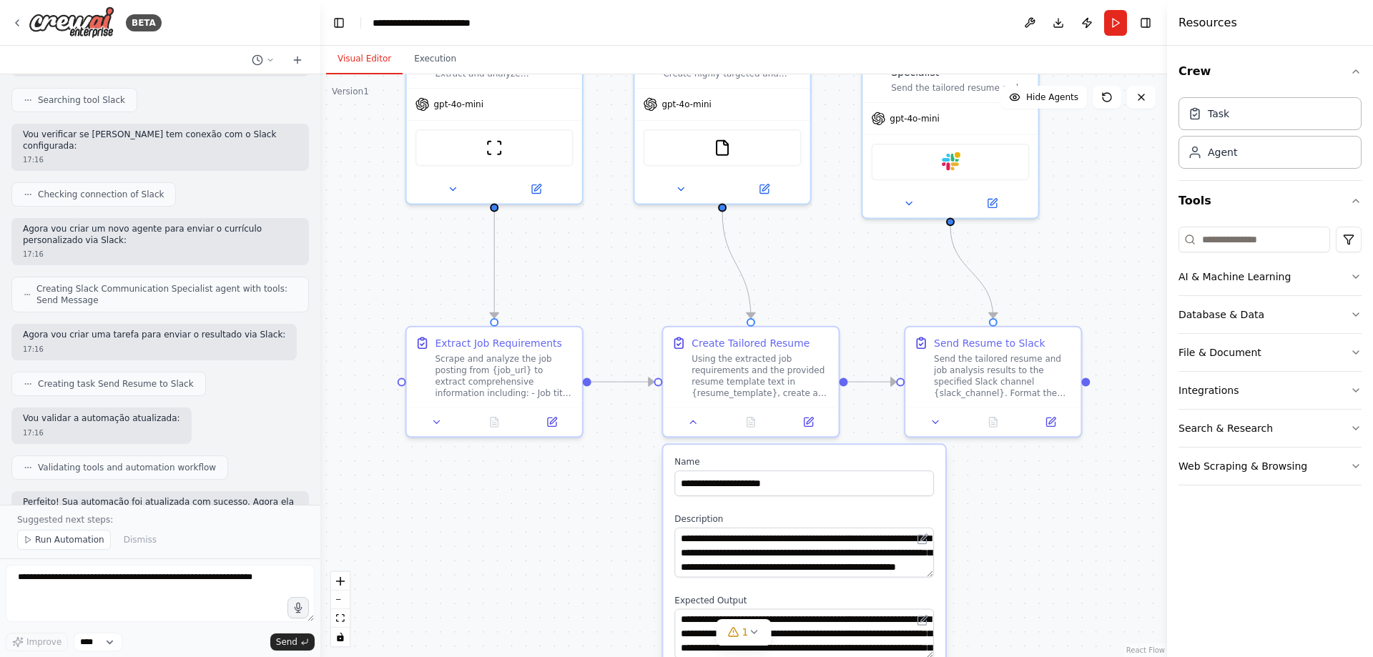
click at [355, 62] on button "Visual Editor" at bounding box center [364, 59] width 77 height 30
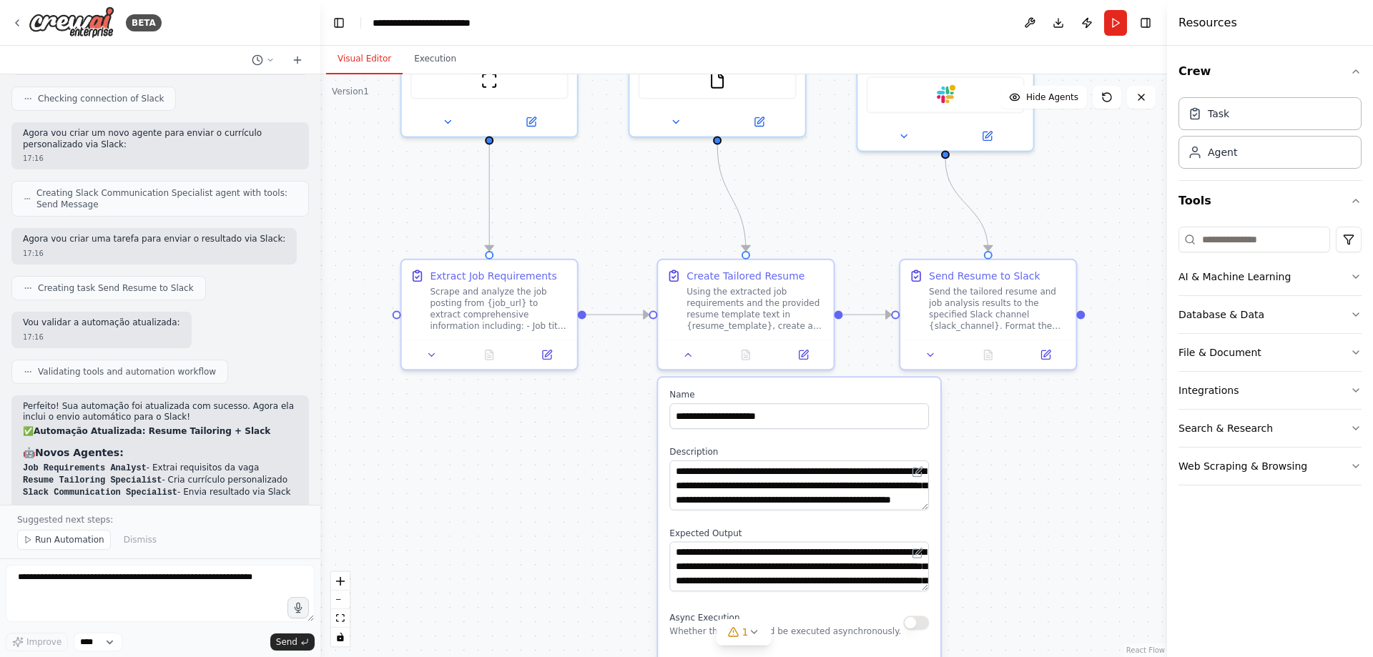
drag, startPoint x: 514, startPoint y: 423, endPoint x: 506, endPoint y: 403, distance: 20.9
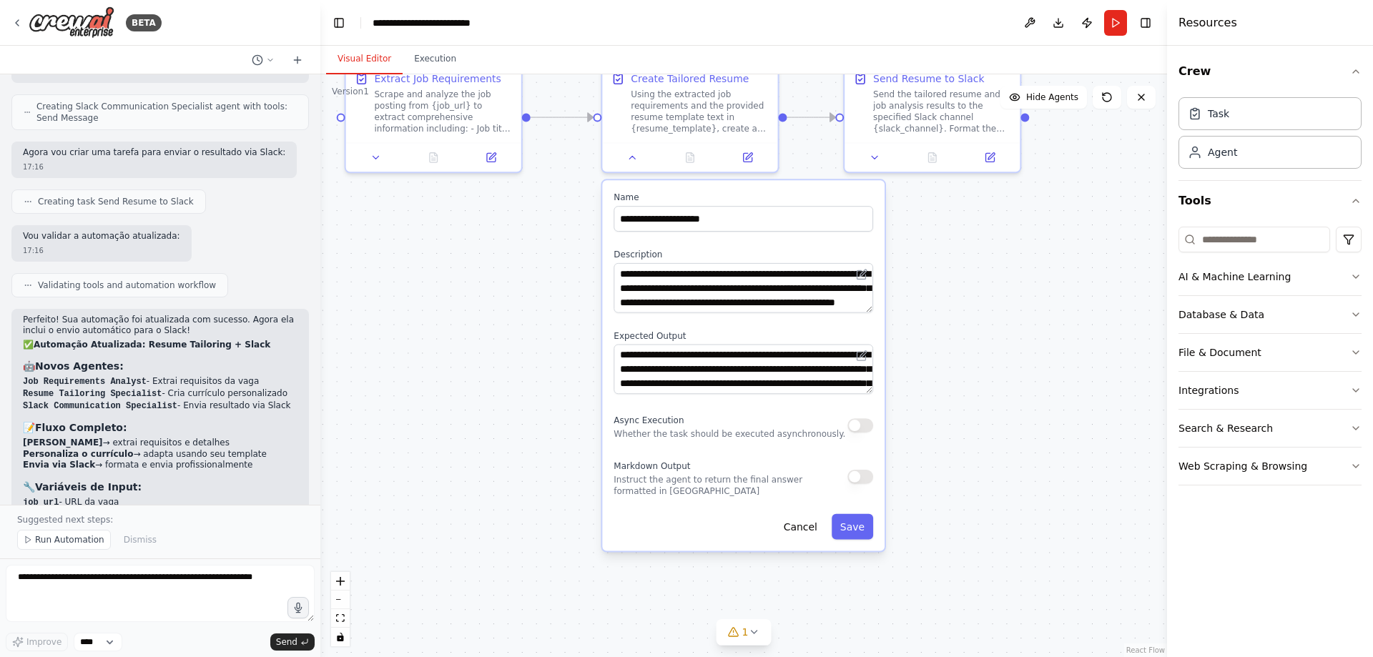
drag, startPoint x: 633, startPoint y: 534, endPoint x: 559, endPoint y: 296, distance: 249.5
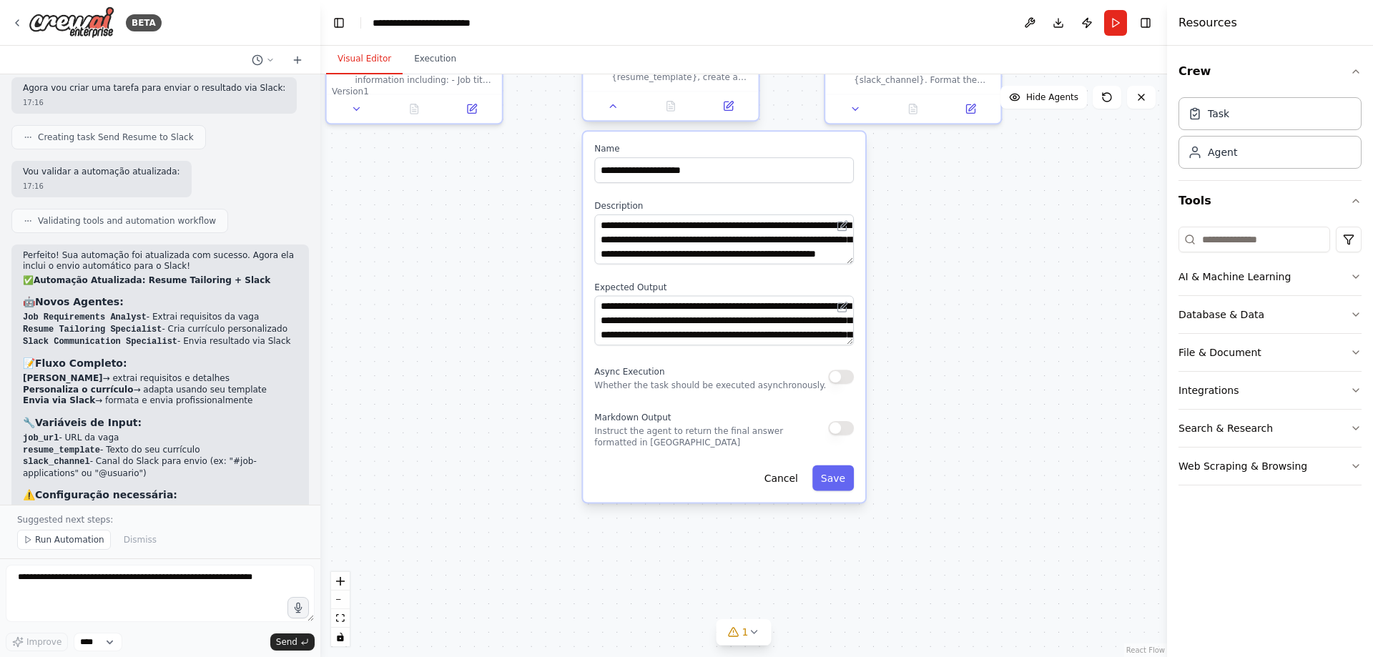
scroll to position [3556, 0]
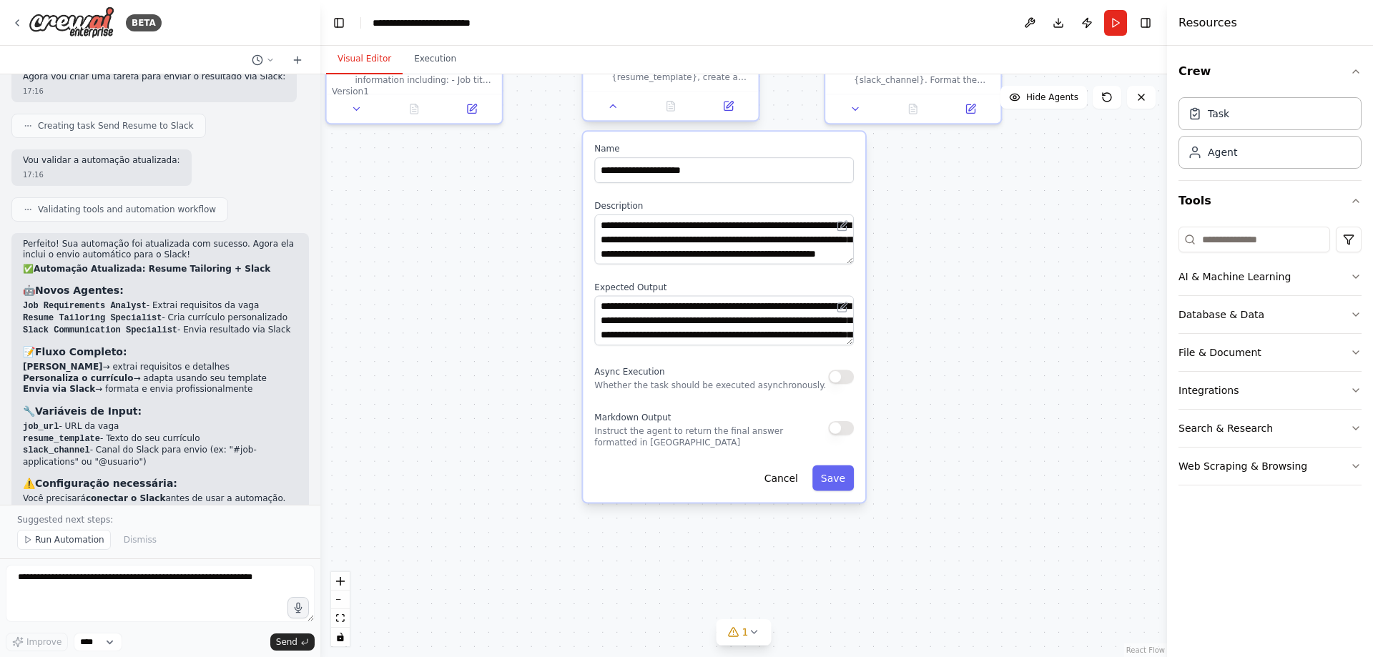
click at [730, 119] on div at bounding box center [670, 105] width 175 height 29
click at [730, 111] on icon at bounding box center [727, 105] width 11 height 11
click at [602, 112] on button at bounding box center [613, 105] width 49 height 17
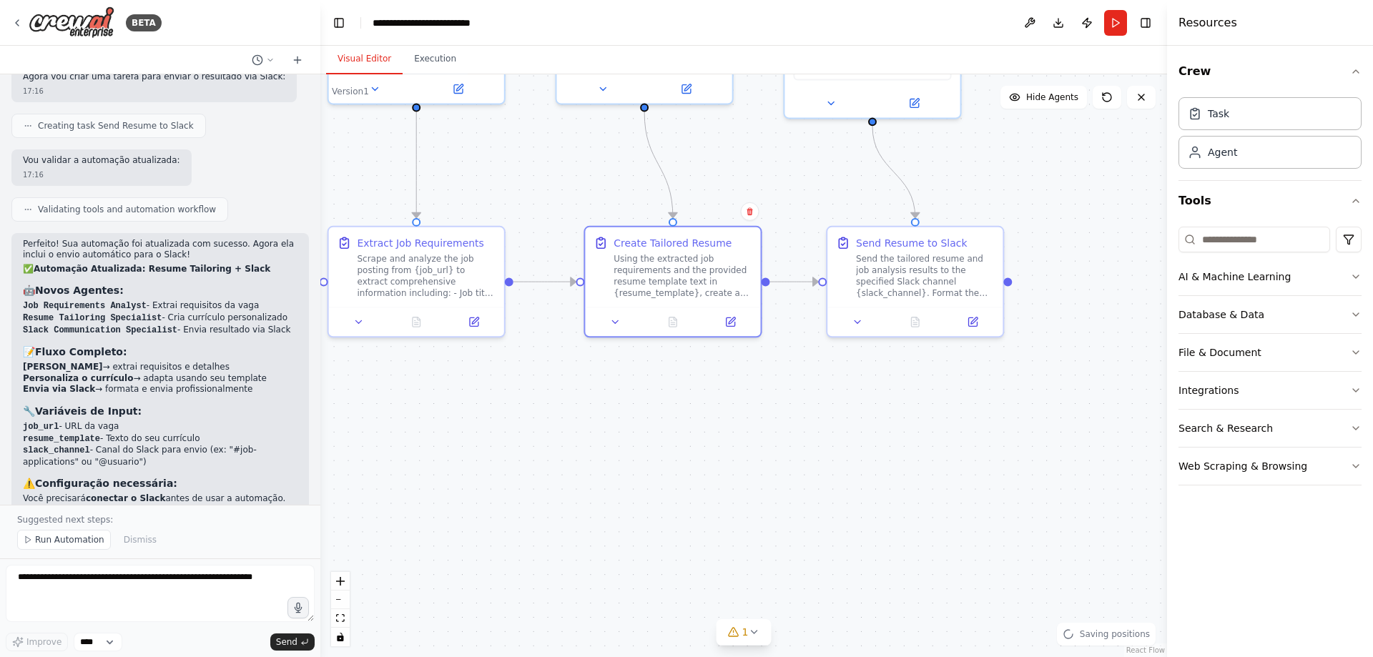
drag, startPoint x: 614, startPoint y: 252, endPoint x: 606, endPoint y: 430, distance: 178.3
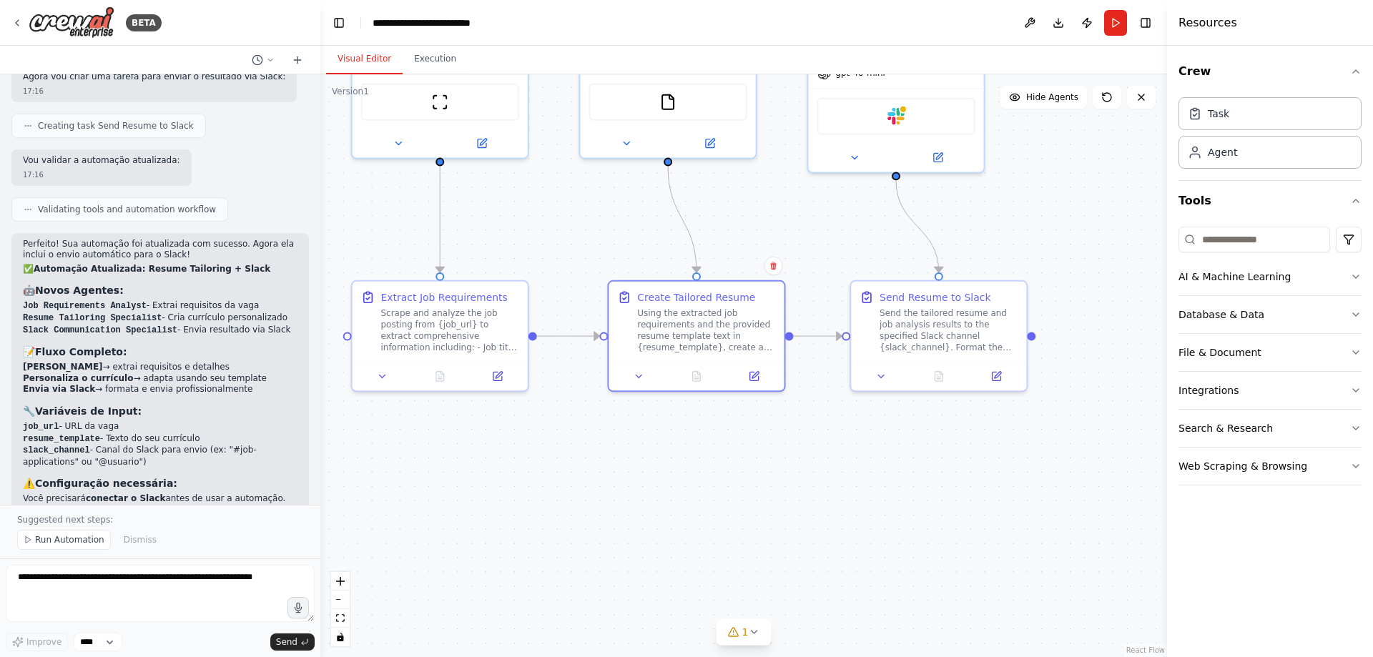
drag, startPoint x: 611, startPoint y: 441, endPoint x: 626, endPoint y: 475, distance: 37.5
click at [913, 316] on div "Send the tailored resume and job analysis results to the specified Slack channe…" at bounding box center [949, 328] width 138 height 46
click at [890, 378] on button at bounding box center [881, 373] width 49 height 17
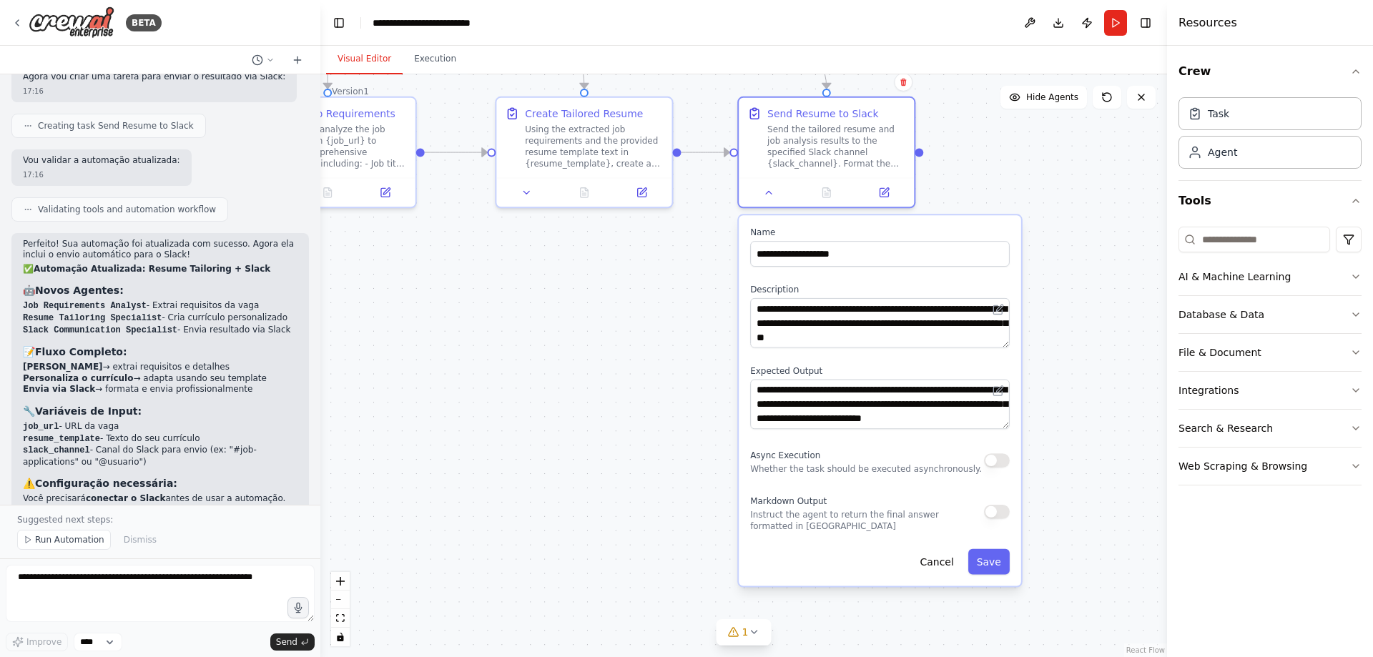
drag, startPoint x: 724, startPoint y: 441, endPoint x: 637, endPoint y: 288, distance: 175.8
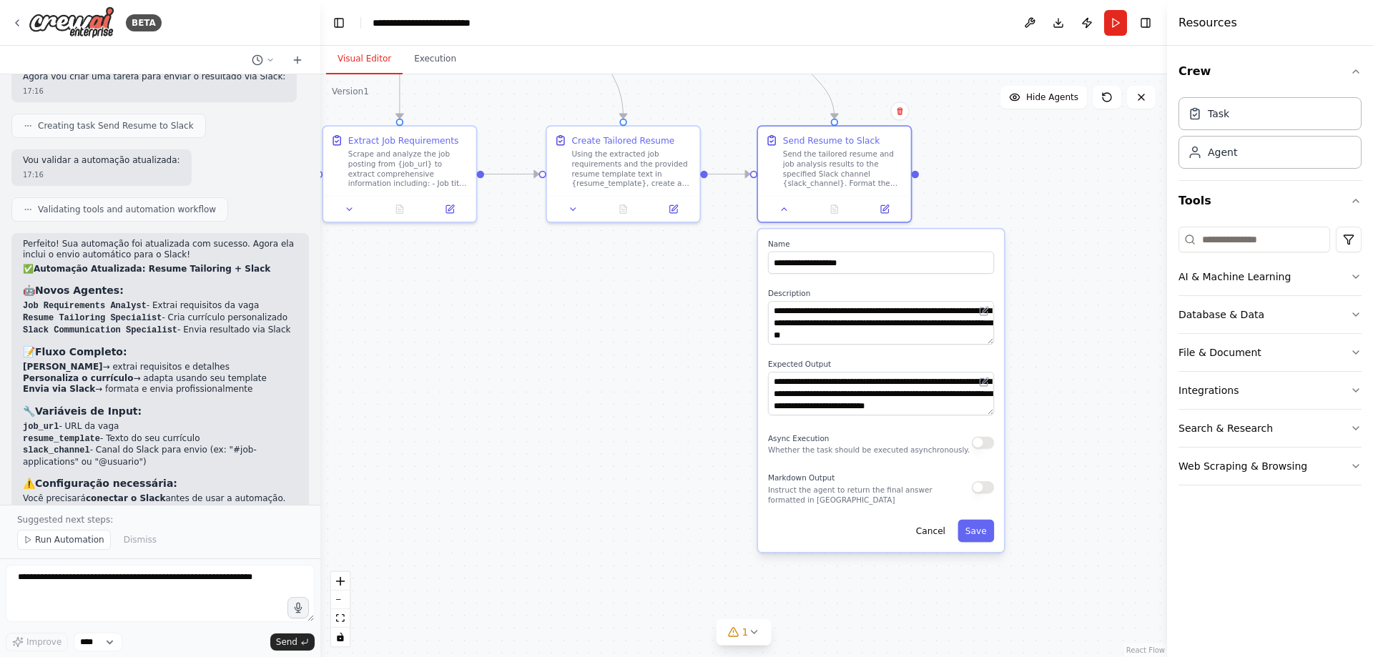
click at [963, 149] on div ".deletable-edge-delete-btn { width: 20px; height: 20px; border: 0px solid #ffff…" at bounding box center [743, 365] width 847 height 583
click at [984, 199] on div ".deletable-edge-delete-btn { width: 20px; height: 20px; border: 0px solid #ffff…" at bounding box center [743, 365] width 847 height 583
click at [892, 208] on button at bounding box center [884, 207] width 43 height 15
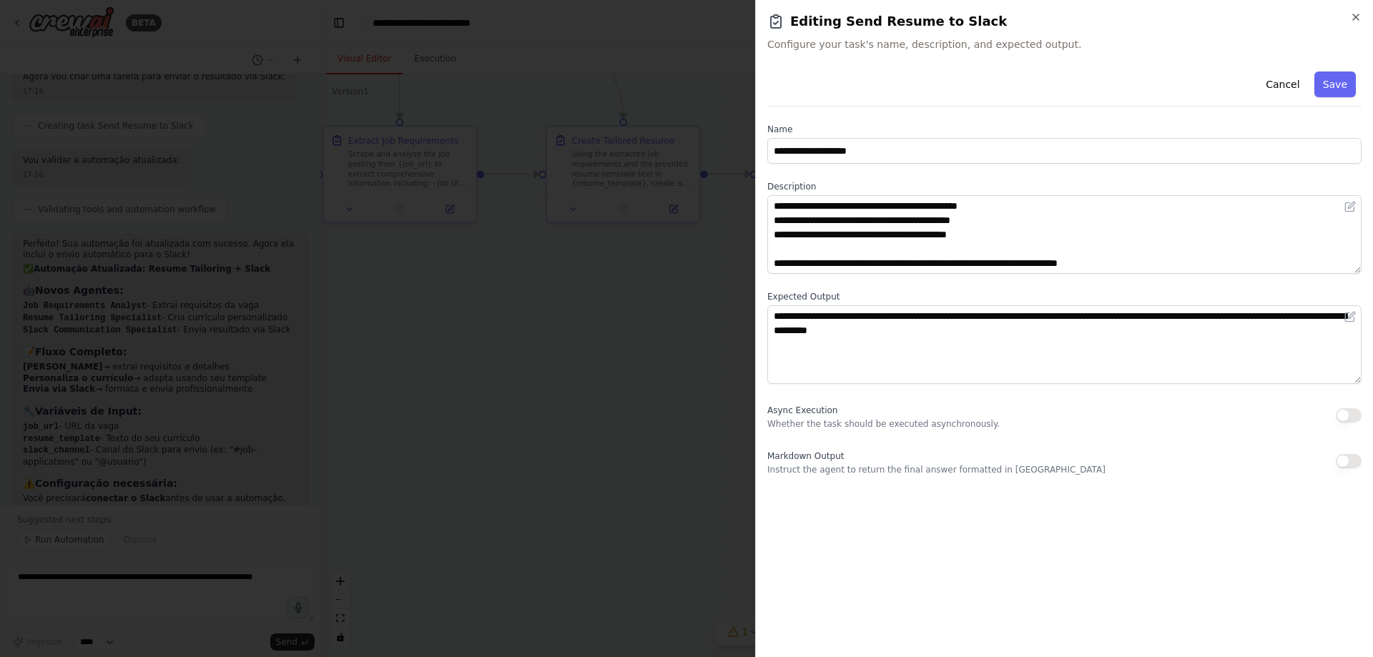
scroll to position [43, 0]
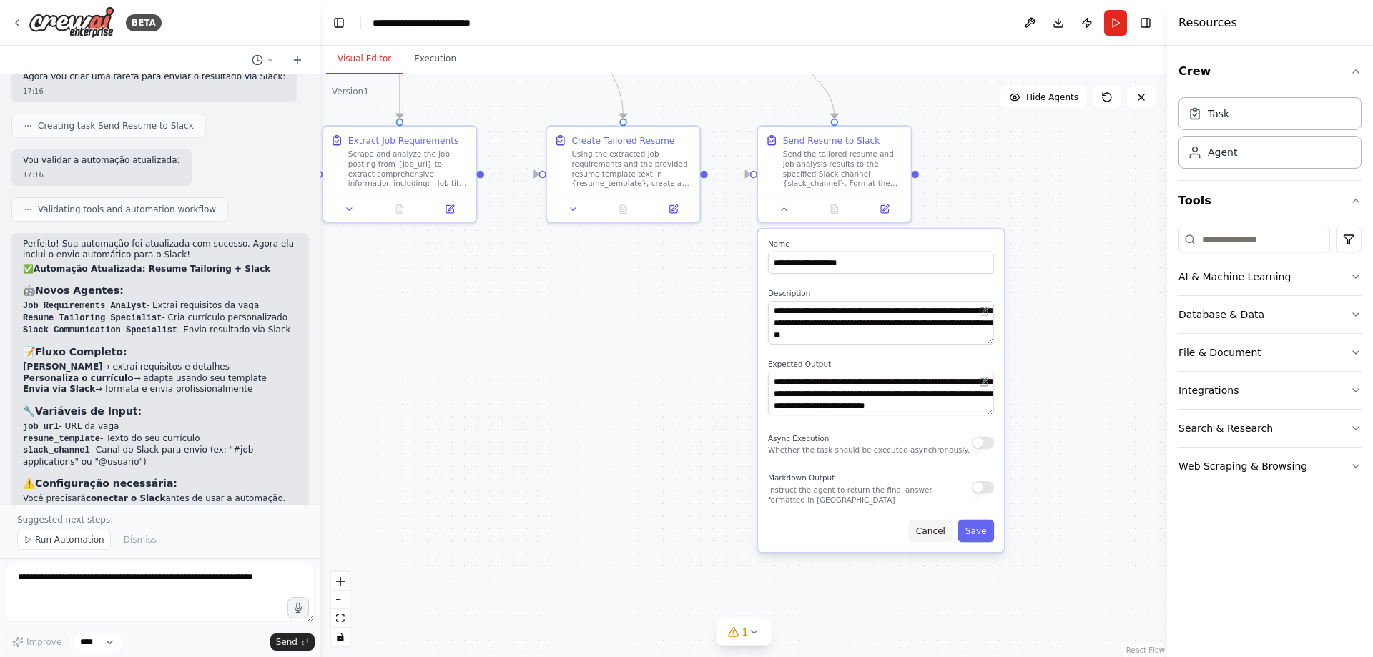
click at [933, 529] on button "Cancel" at bounding box center [930, 531] width 44 height 22
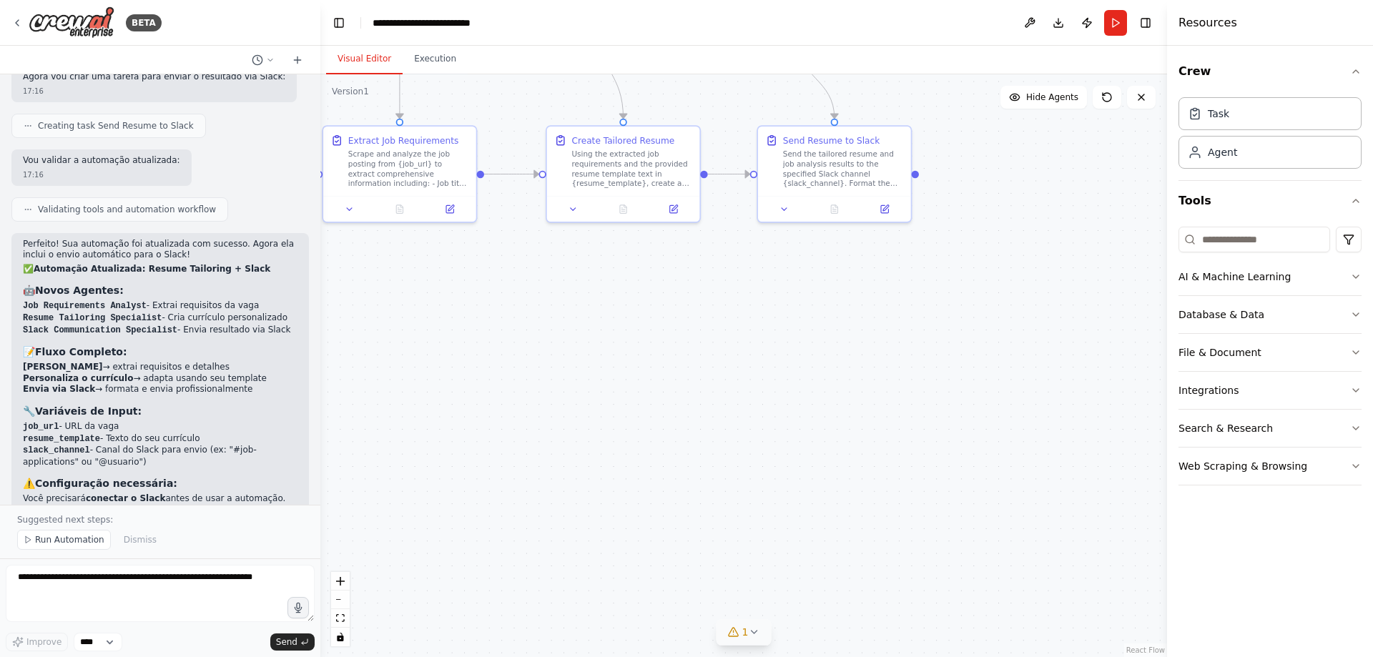
click at [754, 634] on icon at bounding box center [753, 632] width 11 height 11
click at [870, 594] on button at bounding box center [882, 595] width 24 height 17
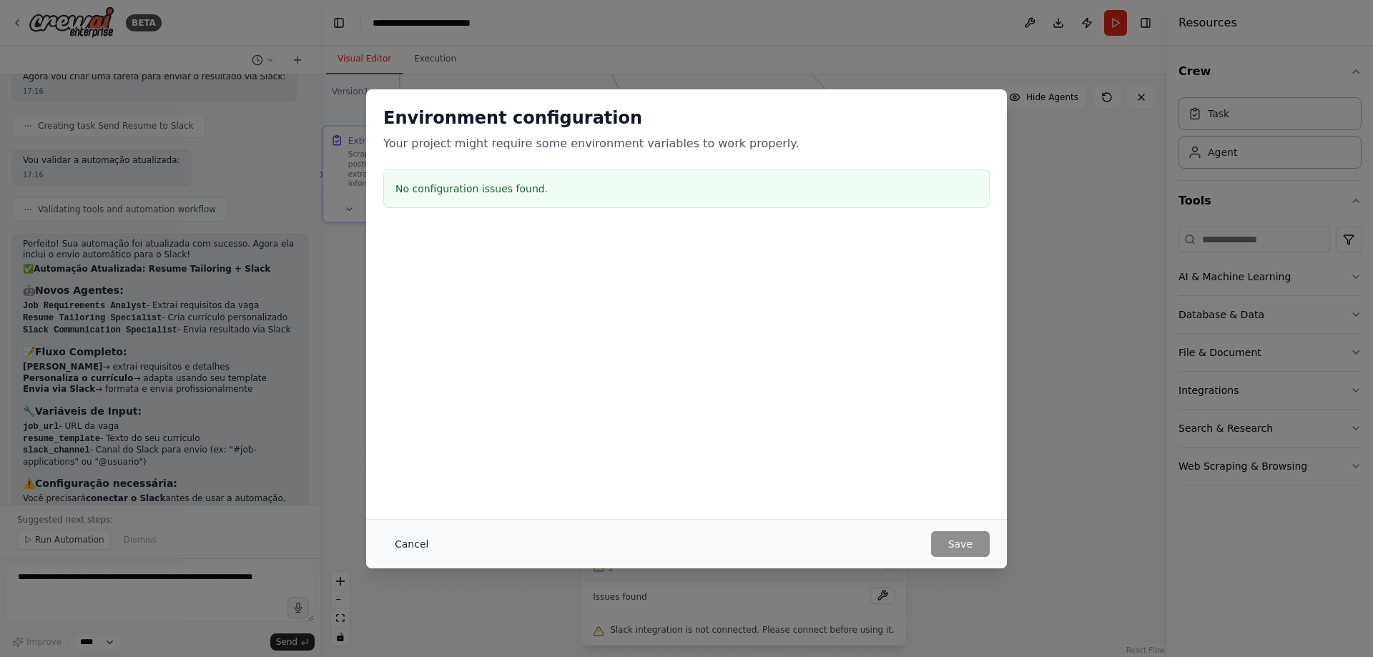
click at [405, 543] on button "Cancel" at bounding box center [411, 544] width 57 height 26
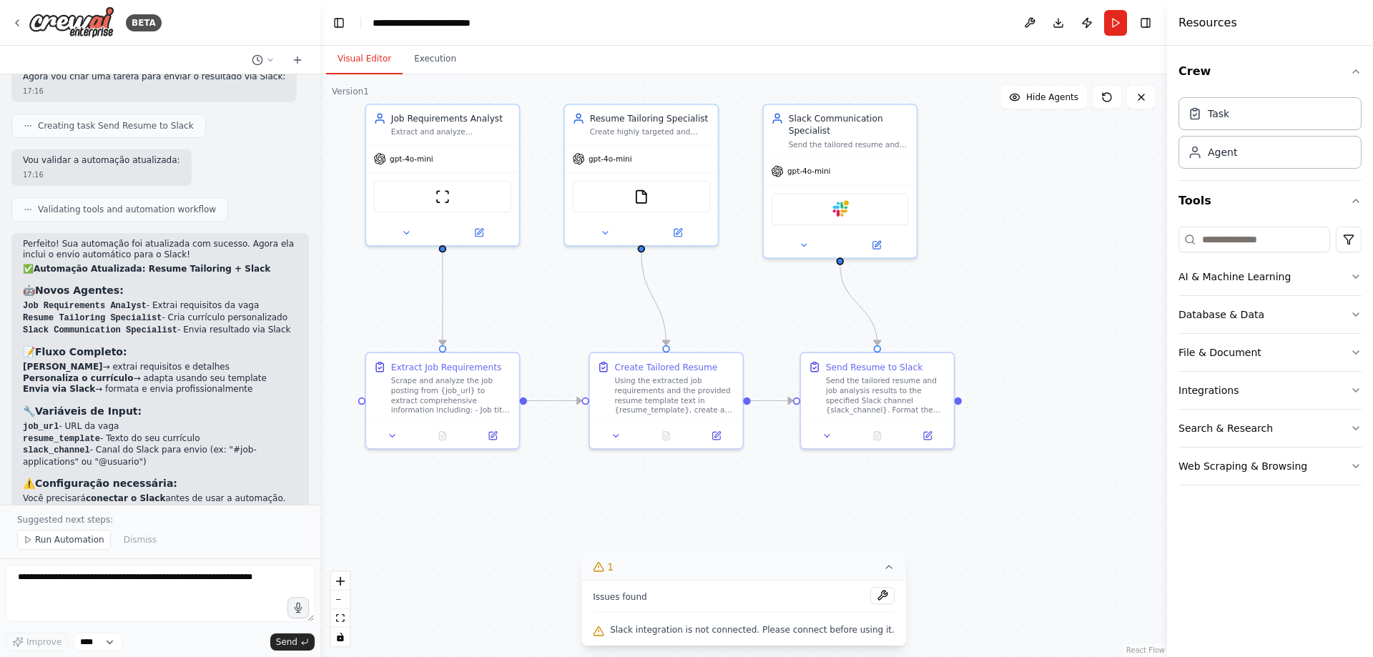
drag, startPoint x: 954, startPoint y: 345, endPoint x: 996, endPoint y: 581, distance: 240.4
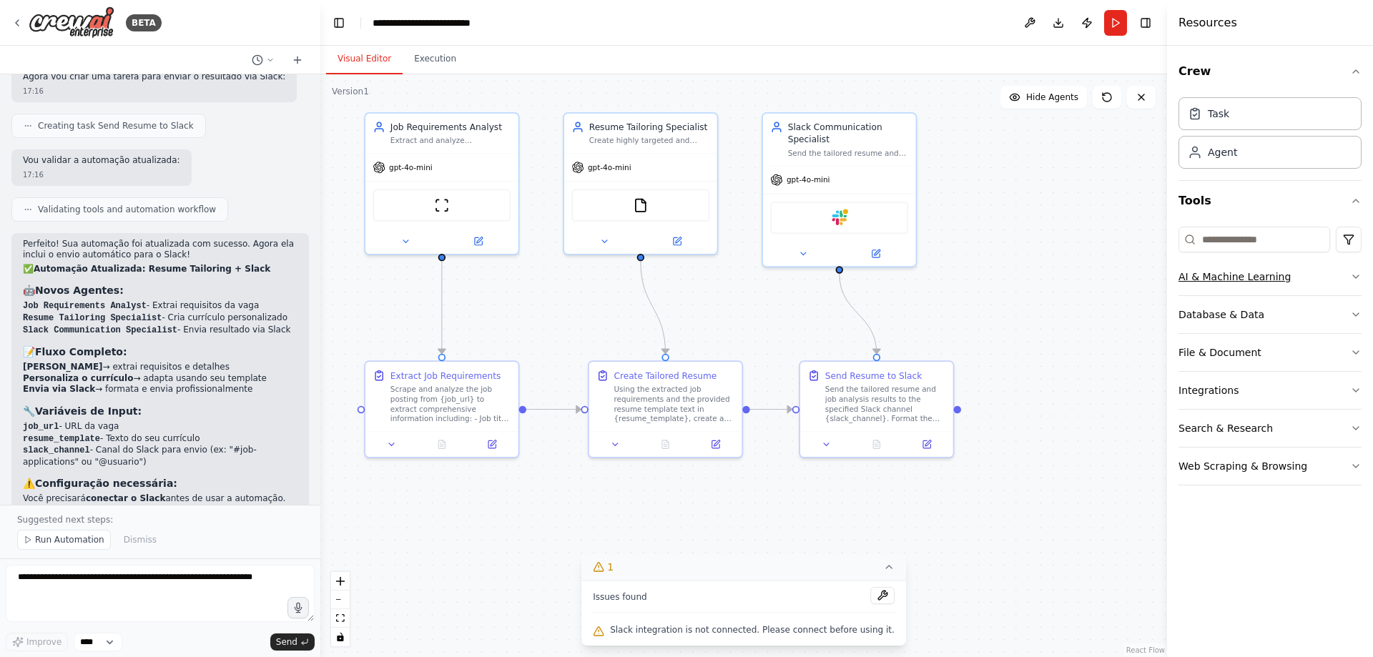
click at [1288, 275] on button "AI & Machine Learning" at bounding box center [1270, 276] width 183 height 37
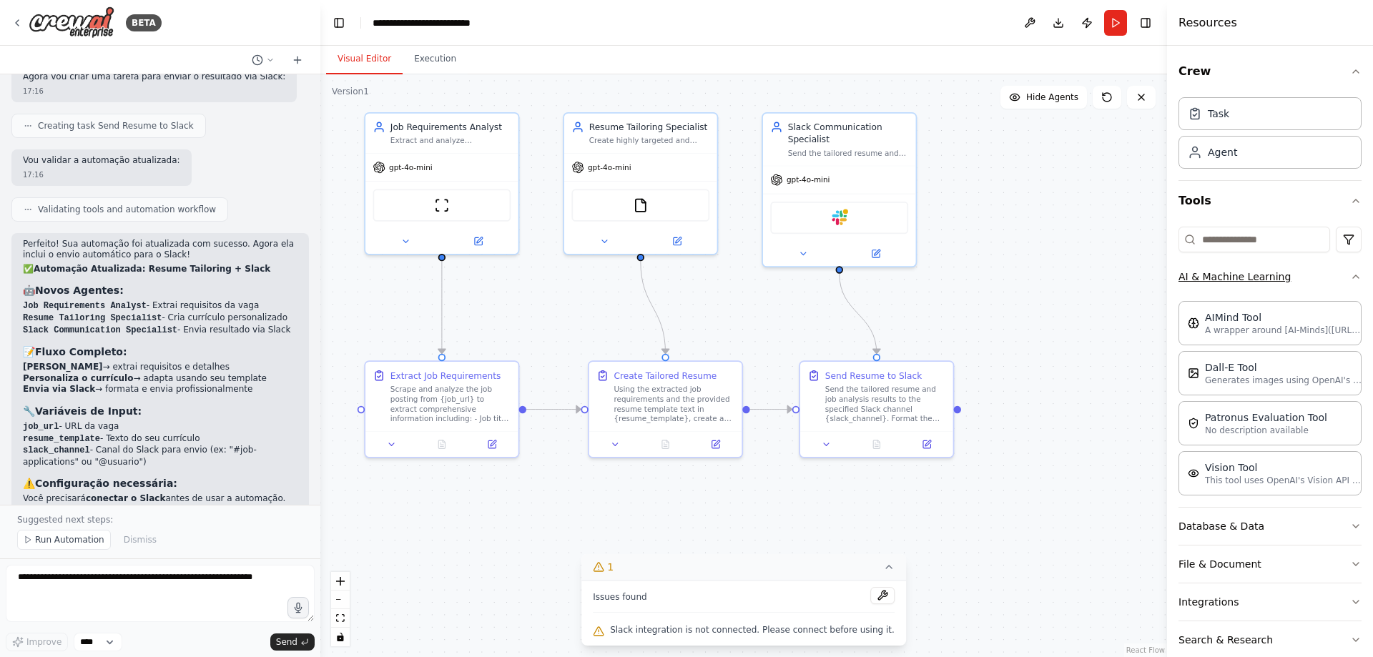
click at [1288, 275] on button "AI & Machine Learning" at bounding box center [1270, 276] width 183 height 37
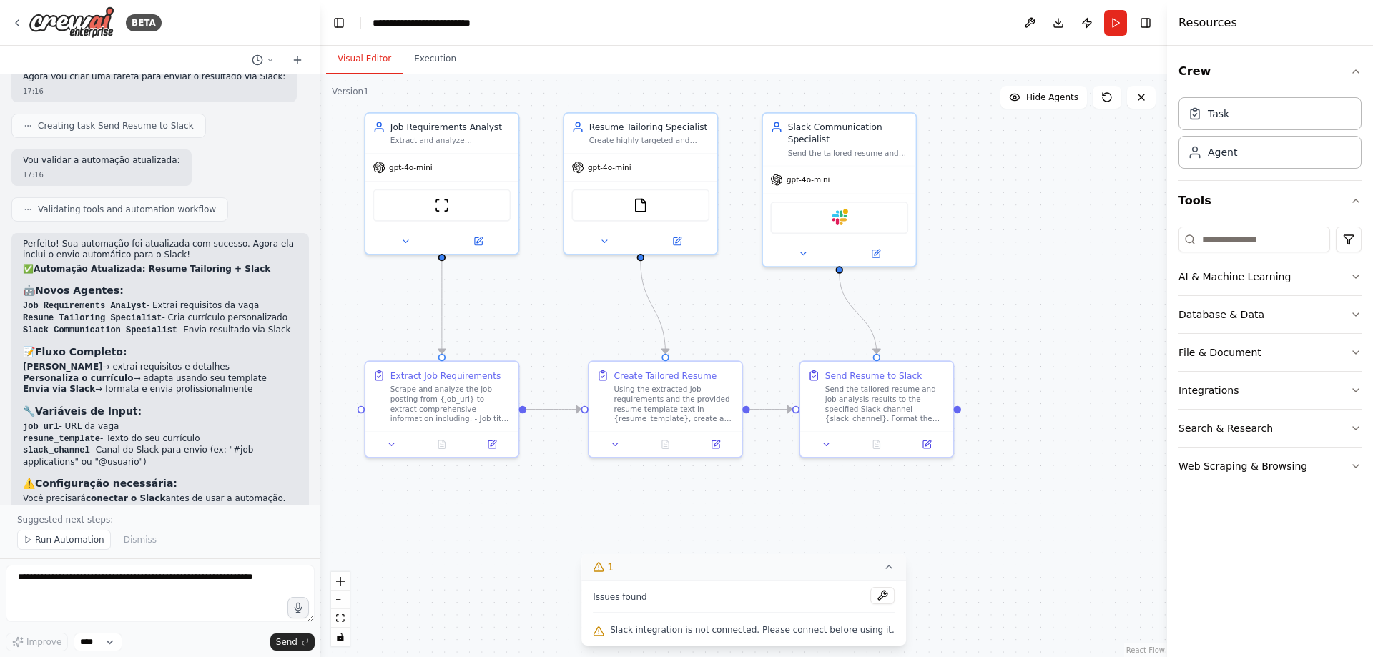
click at [1362, 71] on div "Crew Task Agent Tools AI & Machine Learning Database & Data File & Document Int…" at bounding box center [1270, 352] width 206 height 612
click at [1358, 69] on icon "button" at bounding box center [1355, 71] width 11 height 11
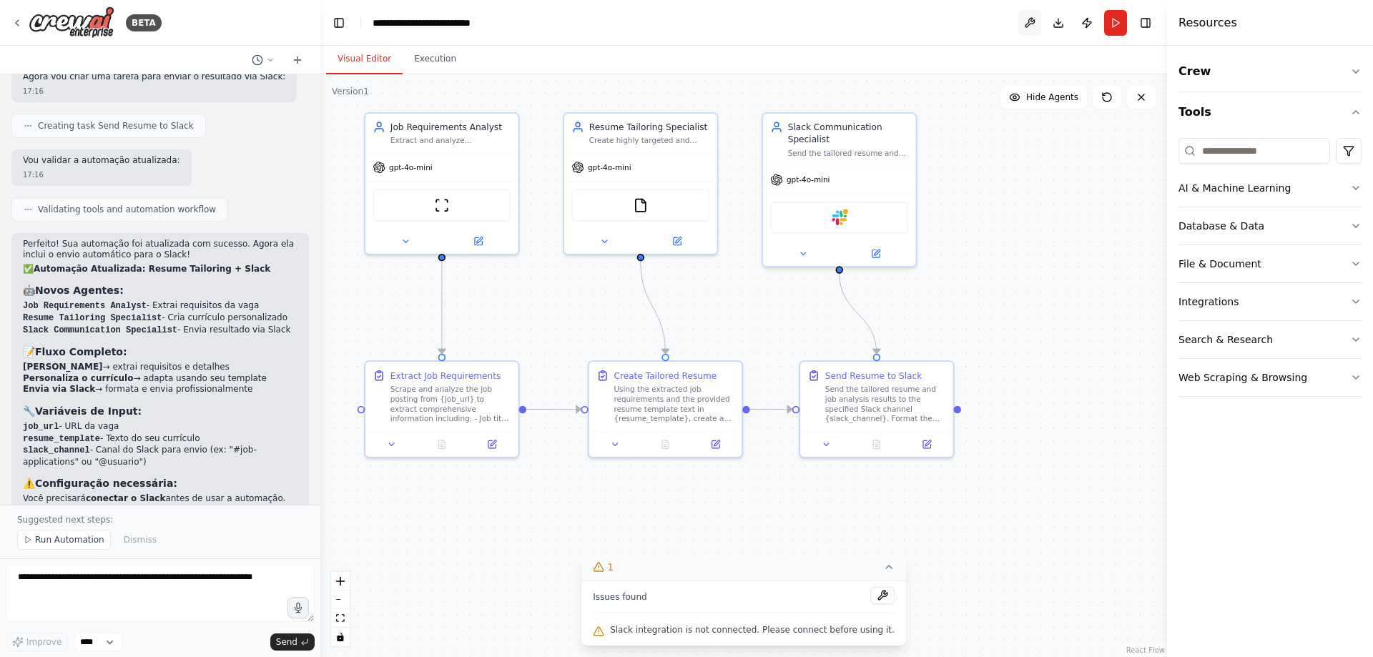
click at [1025, 21] on button at bounding box center [1030, 23] width 23 height 26
click at [124, 636] on div "Improve **** Send" at bounding box center [160, 642] width 309 height 19
click at [118, 644] on select "****" at bounding box center [98, 642] width 49 height 19
click at [210, 611] on textarea at bounding box center [160, 593] width 309 height 57
click at [71, 535] on span "Run Automation" at bounding box center [69, 539] width 69 height 11
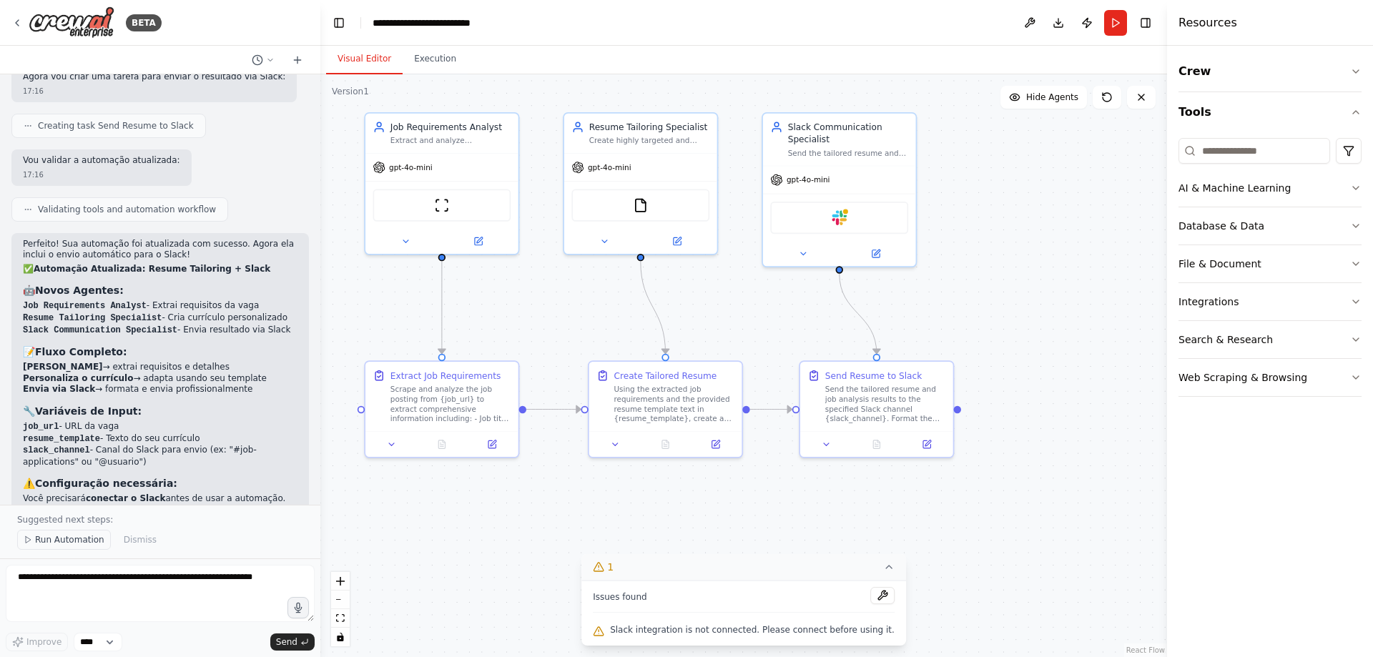
scroll to position [3503, 0]
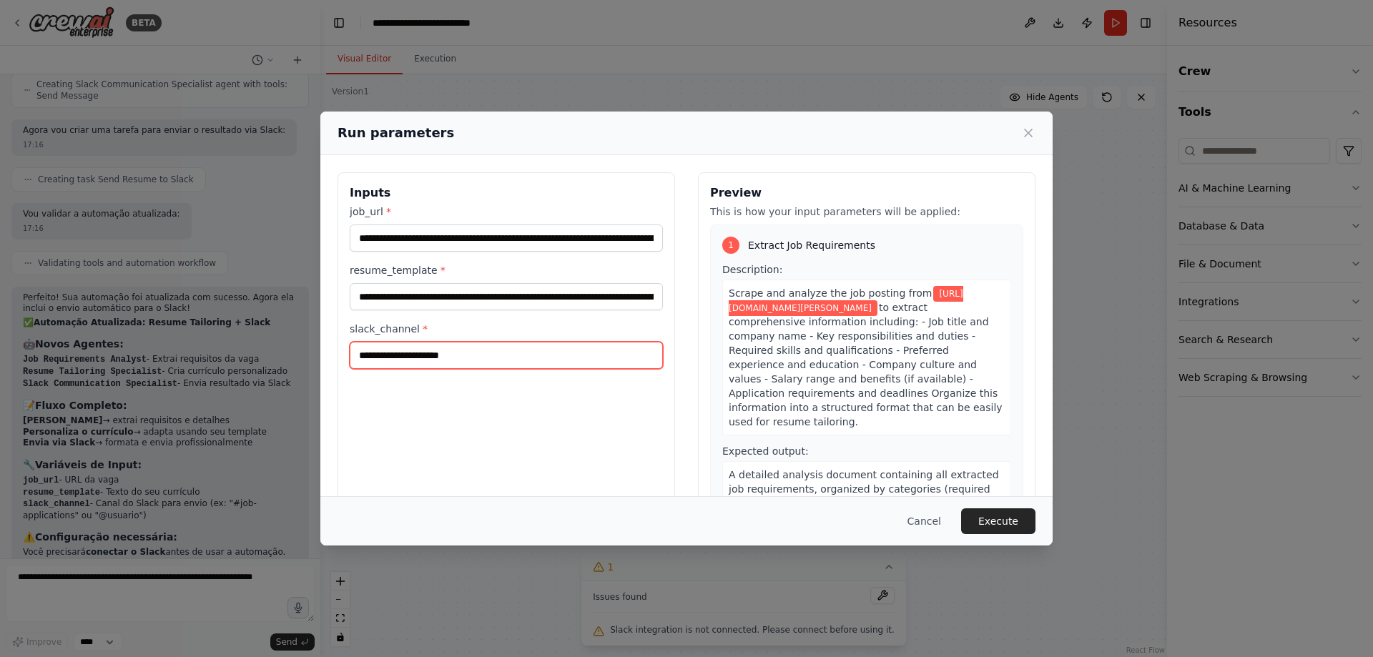
click at [424, 361] on input "slack_channel *" at bounding box center [506, 355] width 313 height 27
click at [1028, 130] on icon at bounding box center [1028, 133] width 14 height 14
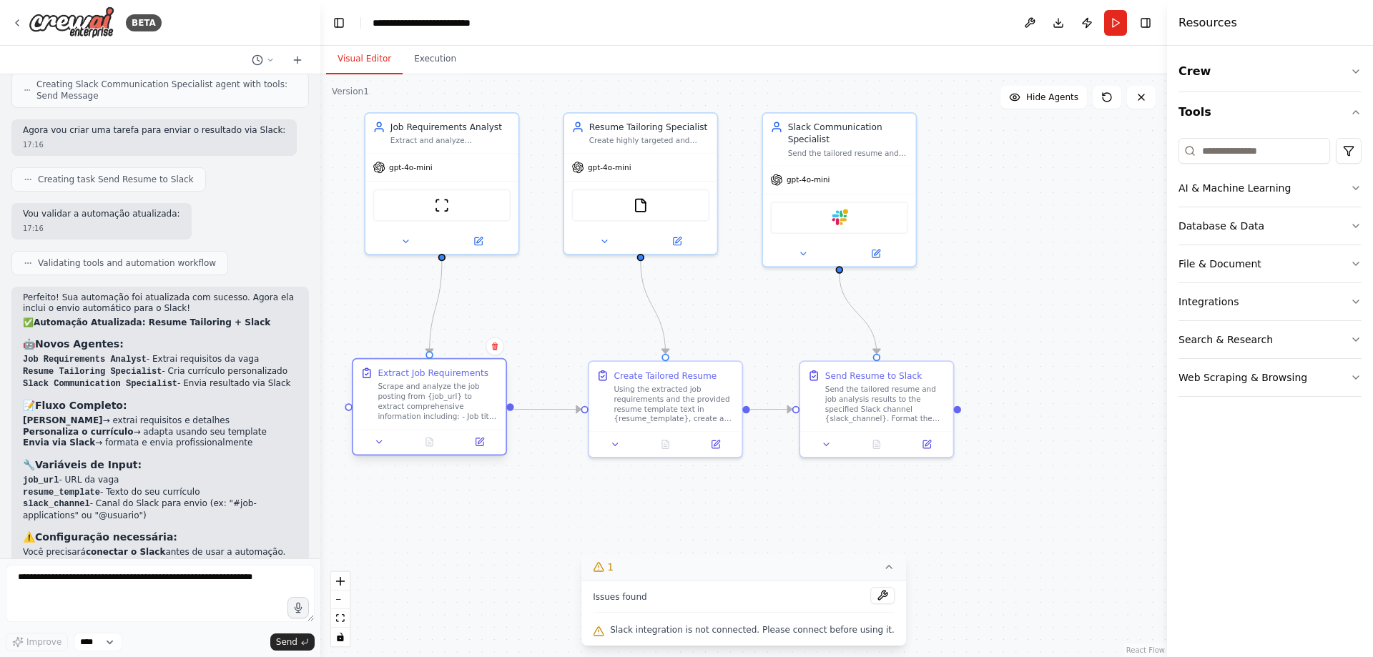
drag, startPoint x: 442, startPoint y: 425, endPoint x: 429, endPoint y: 426, distance: 12.9
click at [429, 426] on div "Extract Job Requirements Scrape and analyze the job posting from {job_url} to e…" at bounding box center [429, 394] width 153 height 69
drag, startPoint x: 698, startPoint y: 417, endPoint x: 673, endPoint y: 419, distance: 25.1
click at [673, 419] on div "Using the extracted job requirements and the provided resume template text in {…" at bounding box center [649, 402] width 120 height 40
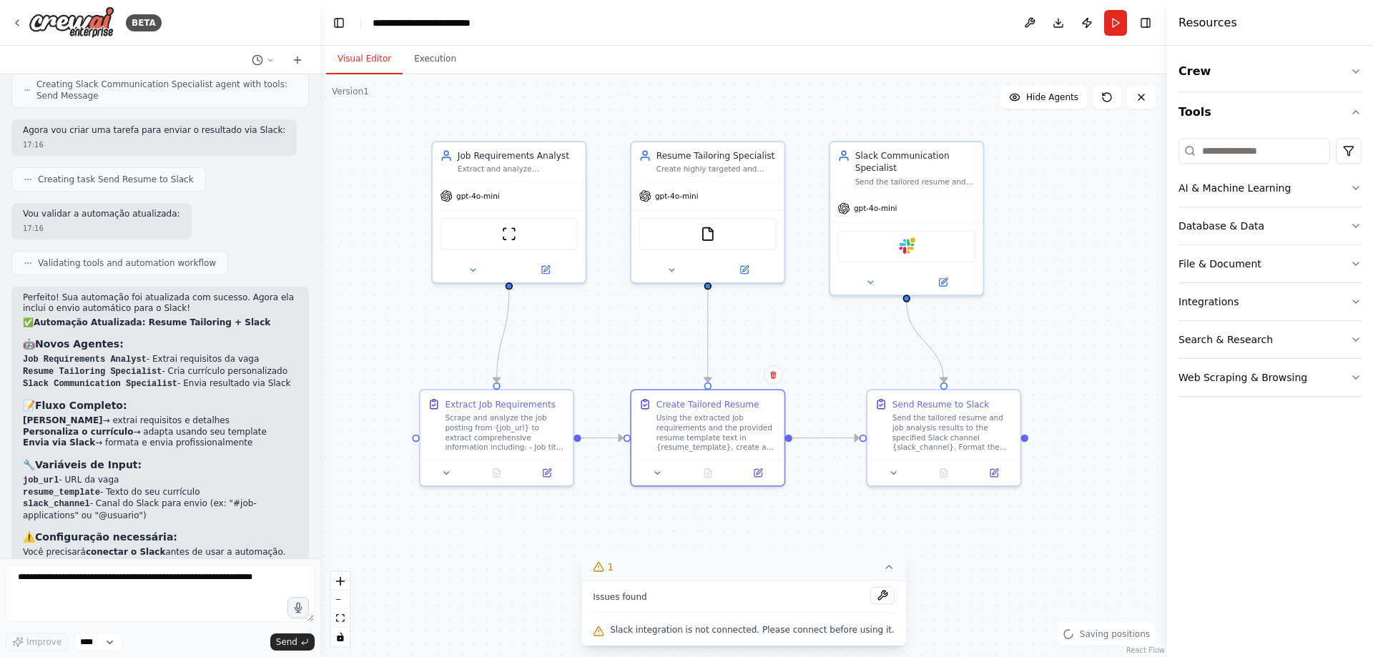
drag, startPoint x: 551, startPoint y: 529, endPoint x: 607, endPoint y: 566, distance: 67.1
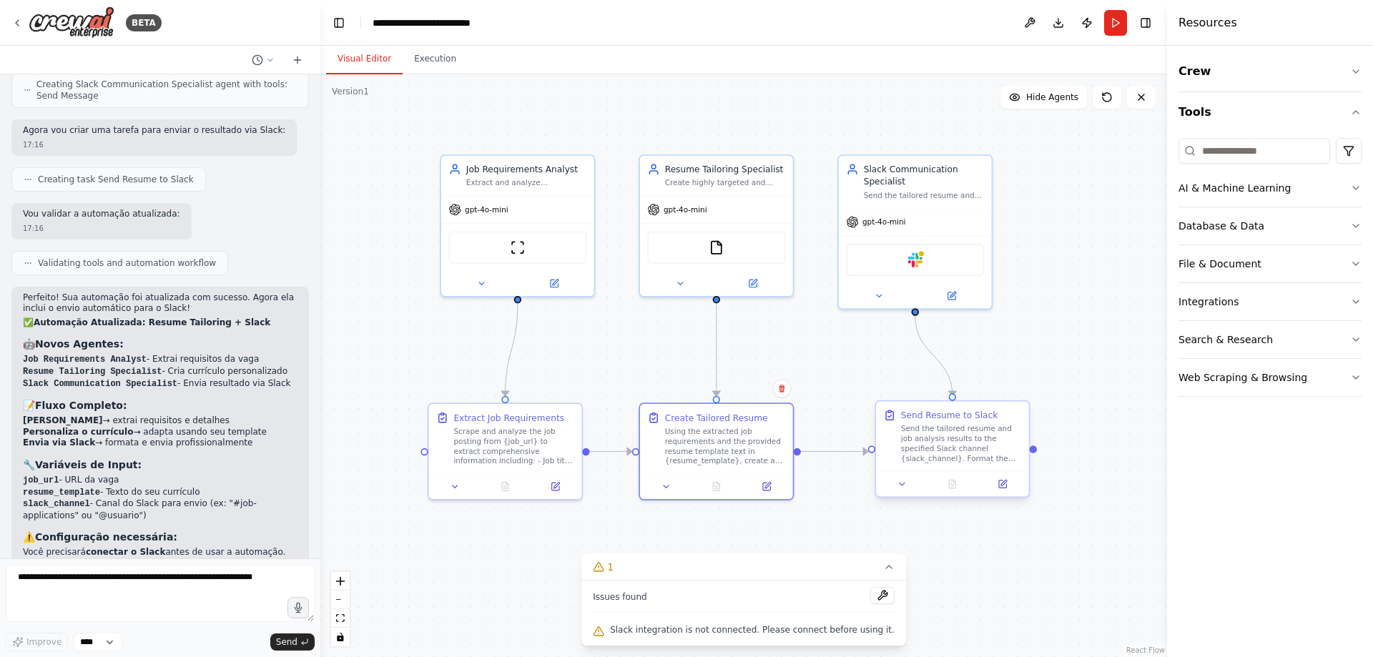
click at [931, 426] on div "Send the tailored resume and job analysis results to the specified Slack channe…" at bounding box center [961, 444] width 120 height 40
click at [720, 246] on img at bounding box center [716, 244] width 15 height 15
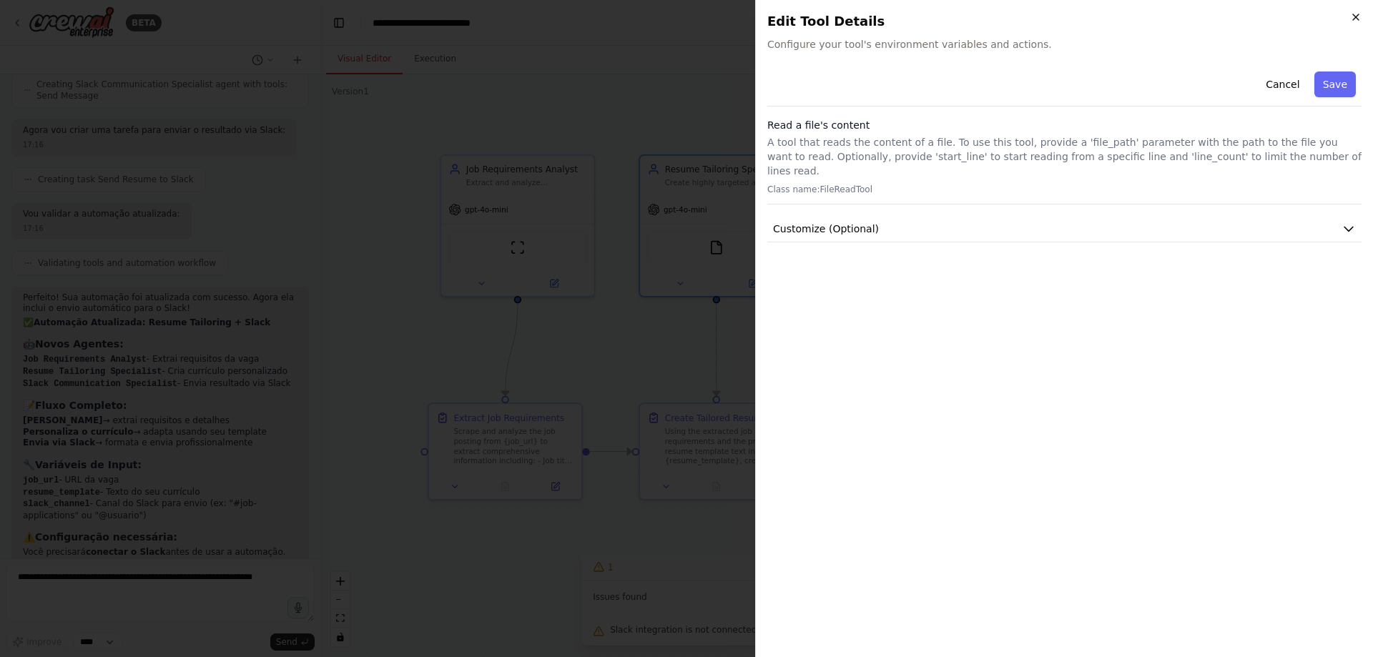
click at [1353, 14] on icon "button" at bounding box center [1355, 16] width 11 height 11
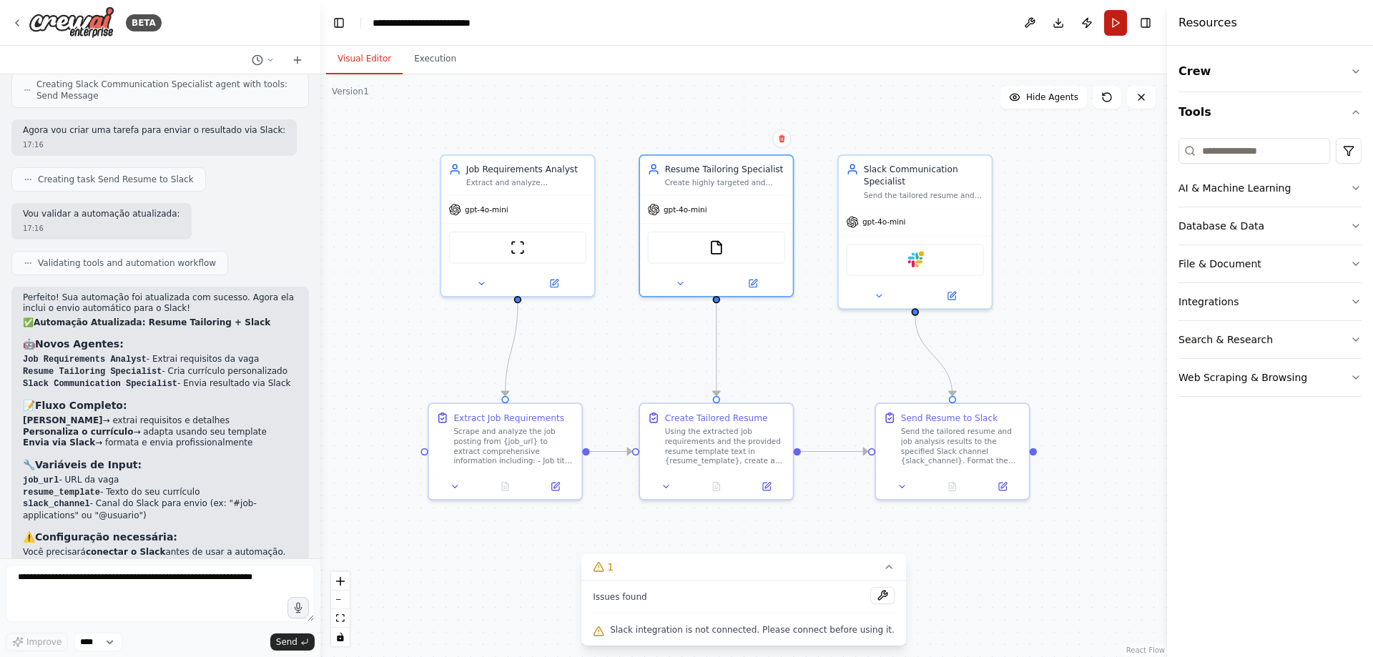
click at [1109, 27] on button "Run" at bounding box center [1115, 23] width 23 height 26
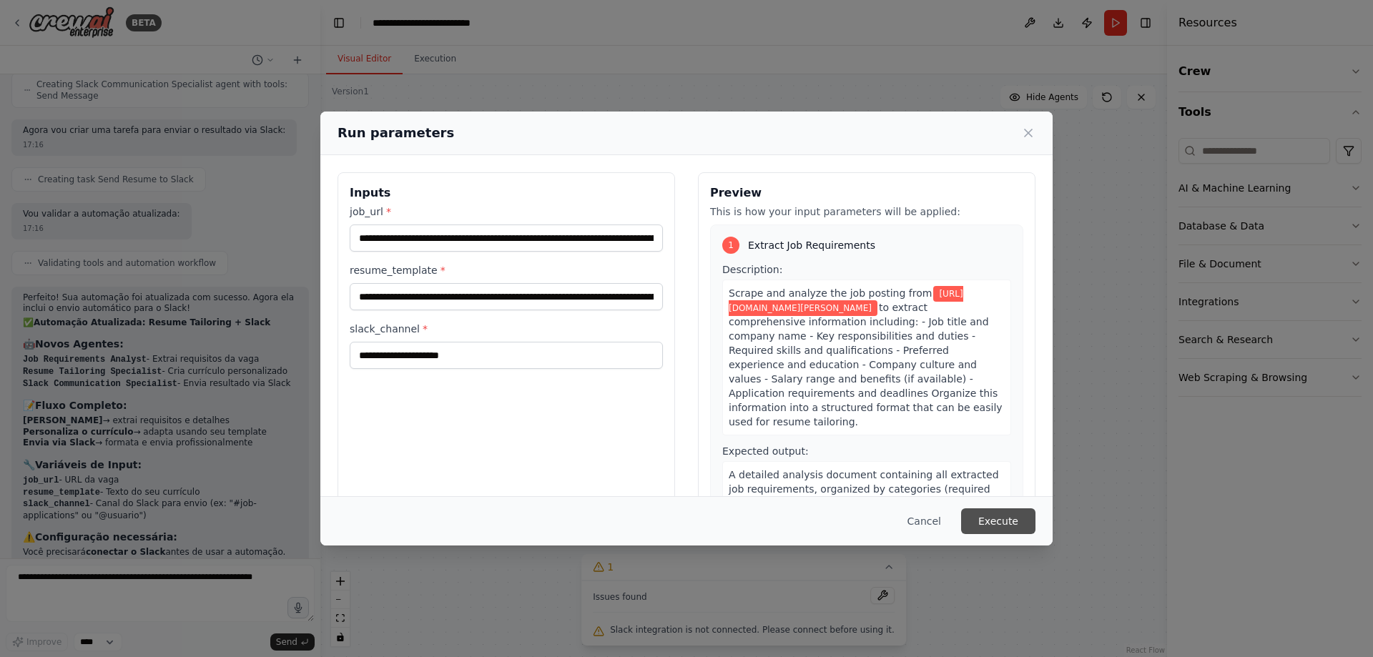
click at [1018, 519] on button "Execute" at bounding box center [998, 522] width 74 height 26
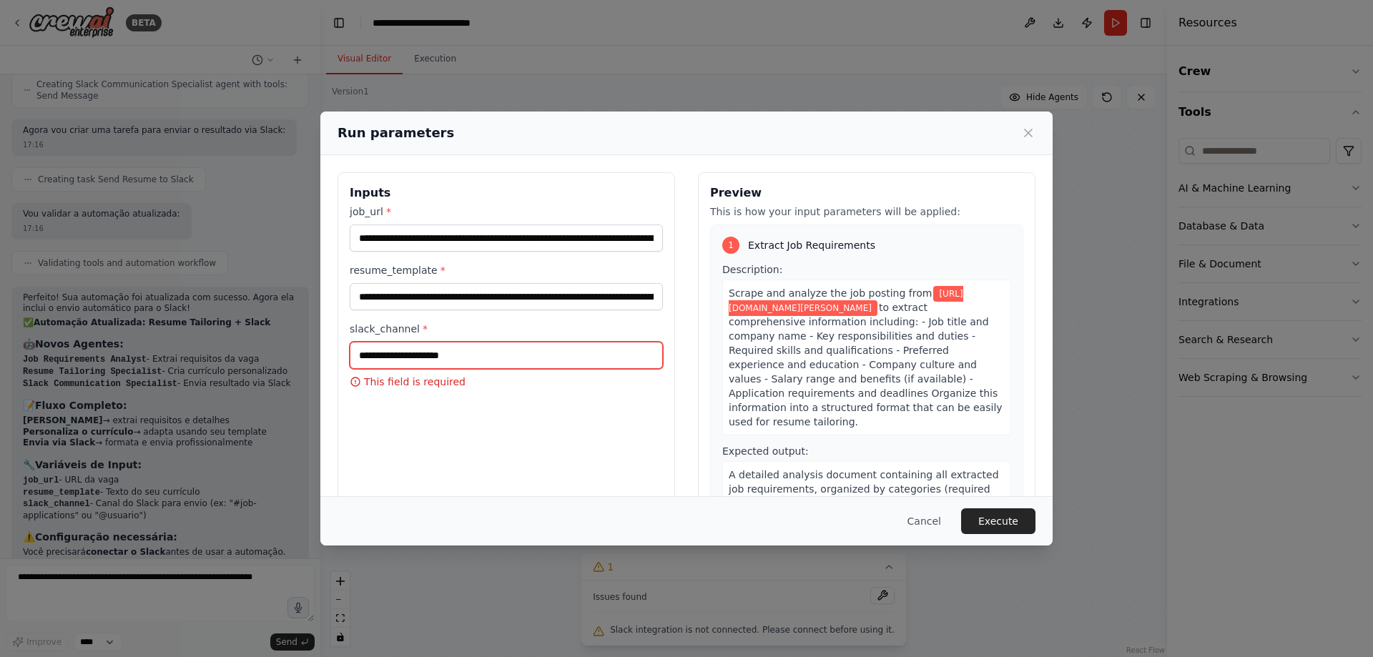
drag, startPoint x: 425, startPoint y: 355, endPoint x: 318, endPoint y: 312, distance: 114.9
click at [318, 312] on div "**********" at bounding box center [686, 328] width 1373 height 657
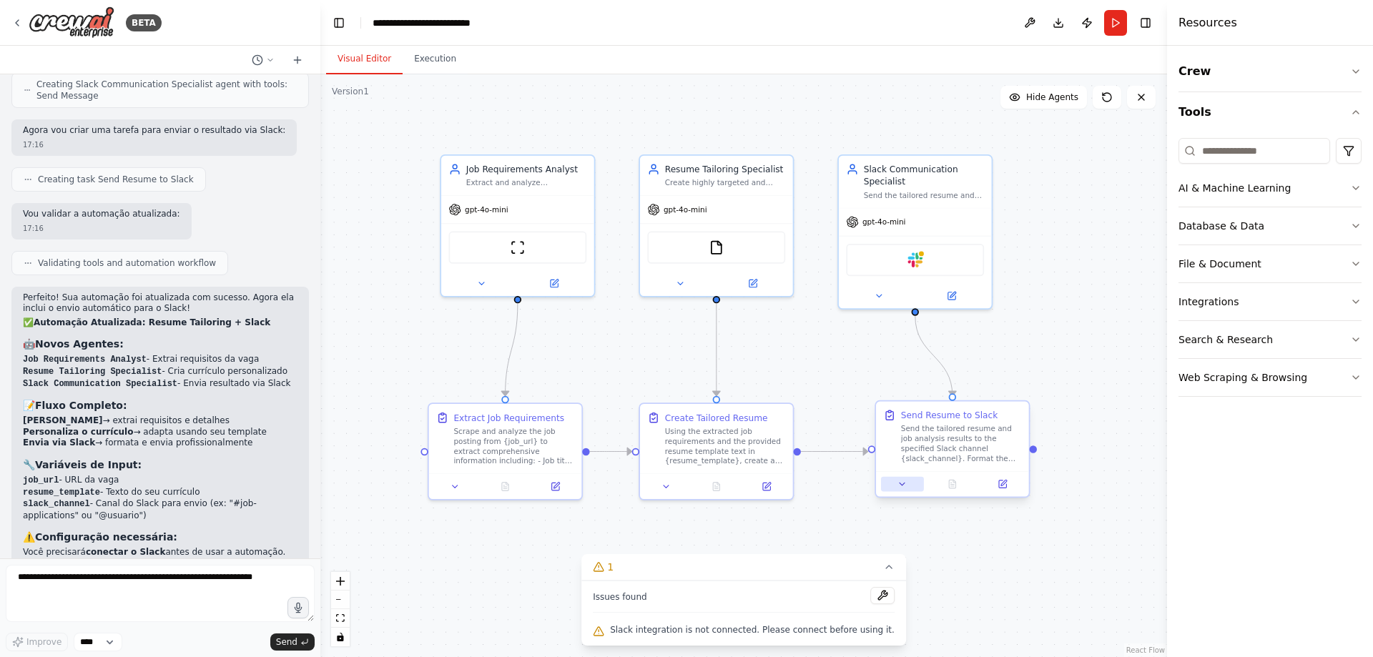
click at [917, 489] on button at bounding box center [902, 484] width 43 height 15
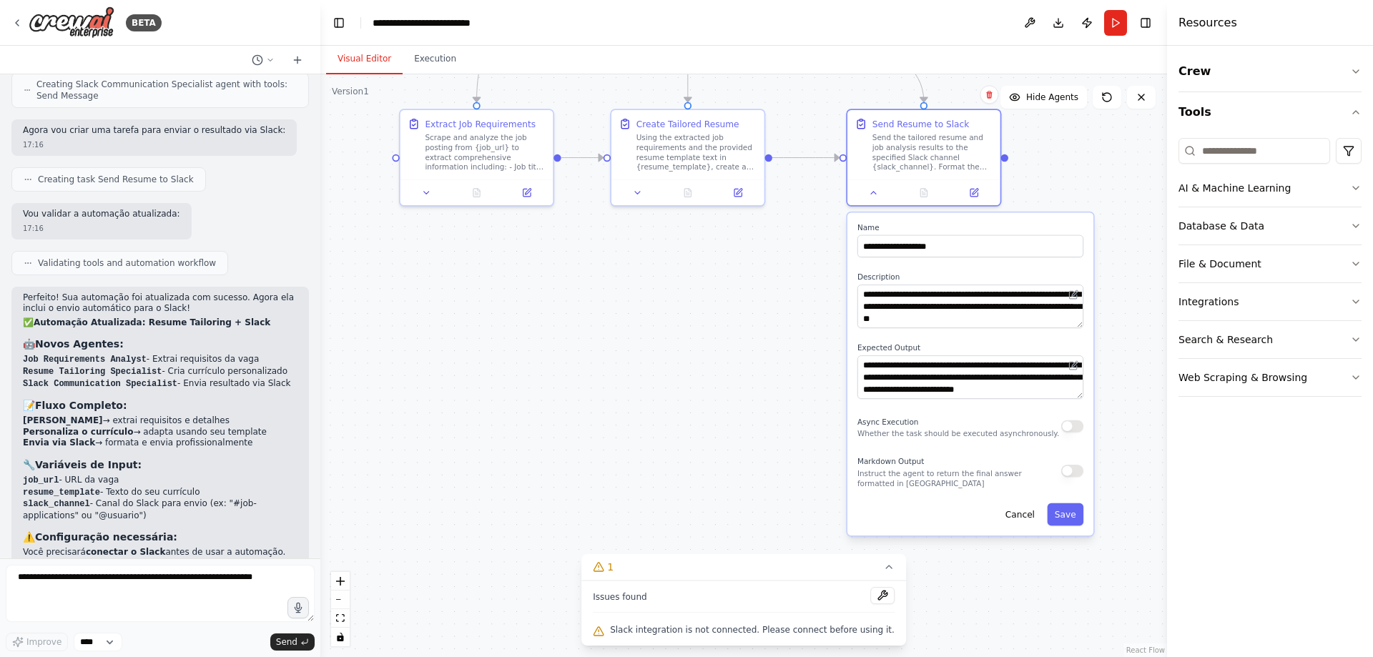
drag, startPoint x: 1055, startPoint y: 507, endPoint x: 1026, endPoint y: 213, distance: 295.4
click at [736, 627] on span "Slack integration is not connected. Please connect before using it." at bounding box center [752, 629] width 285 height 11
copy div "Slack integration is not connected. Please connect before using it. Events Time…"
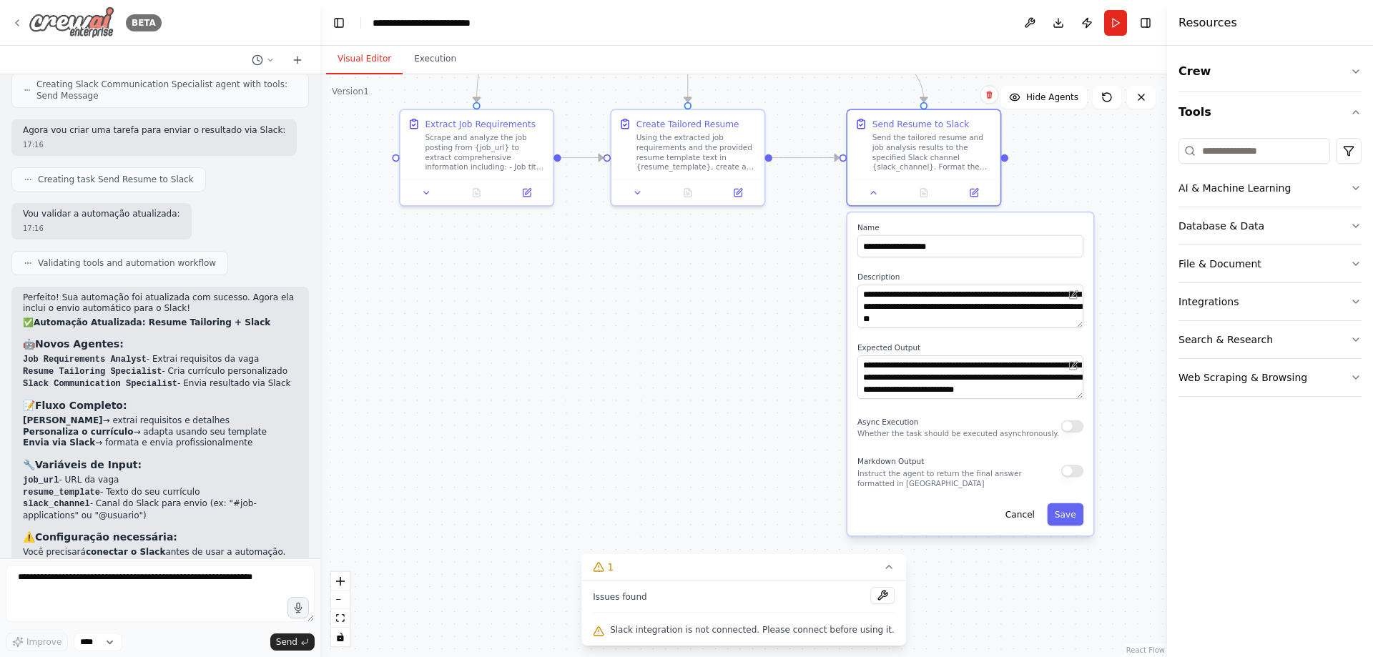
click at [16, 25] on icon at bounding box center [16, 22] width 11 height 11
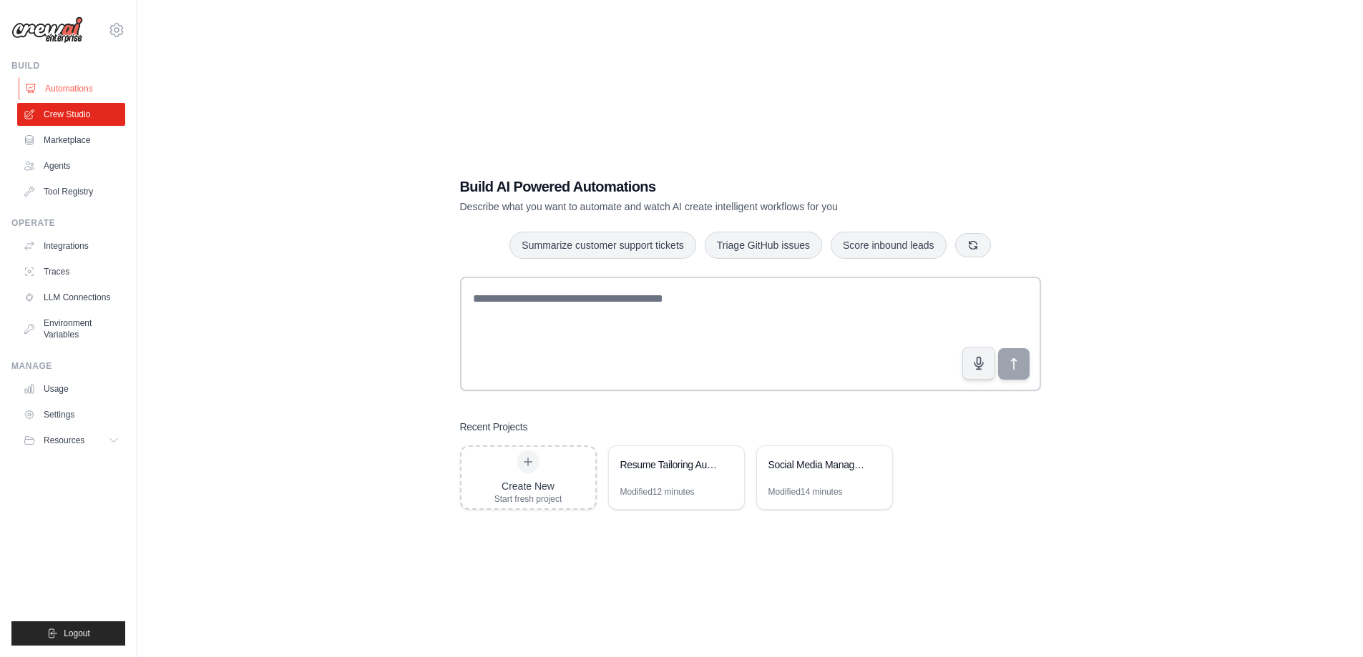
click at [64, 97] on link "Automations" at bounding box center [73, 88] width 108 height 23
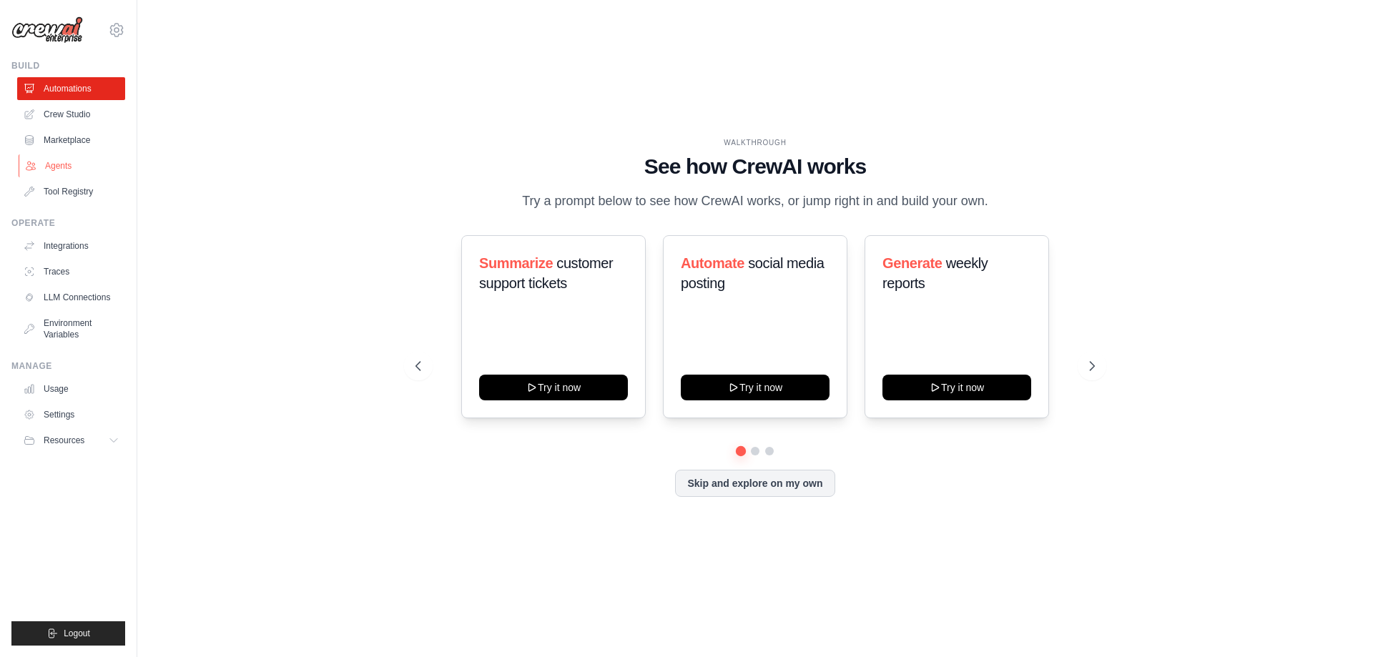
click at [57, 154] on link "Agents" at bounding box center [73, 165] width 108 height 23
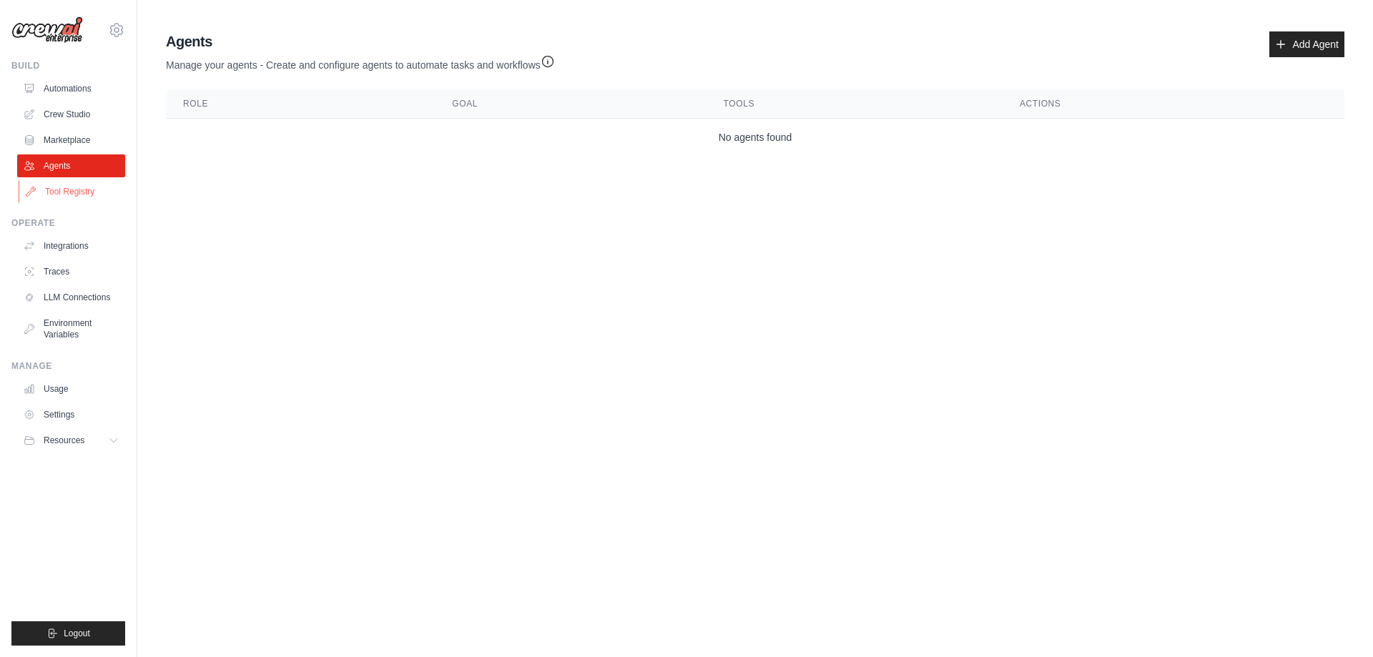
click at [61, 195] on link "Tool Registry" at bounding box center [73, 191] width 108 height 23
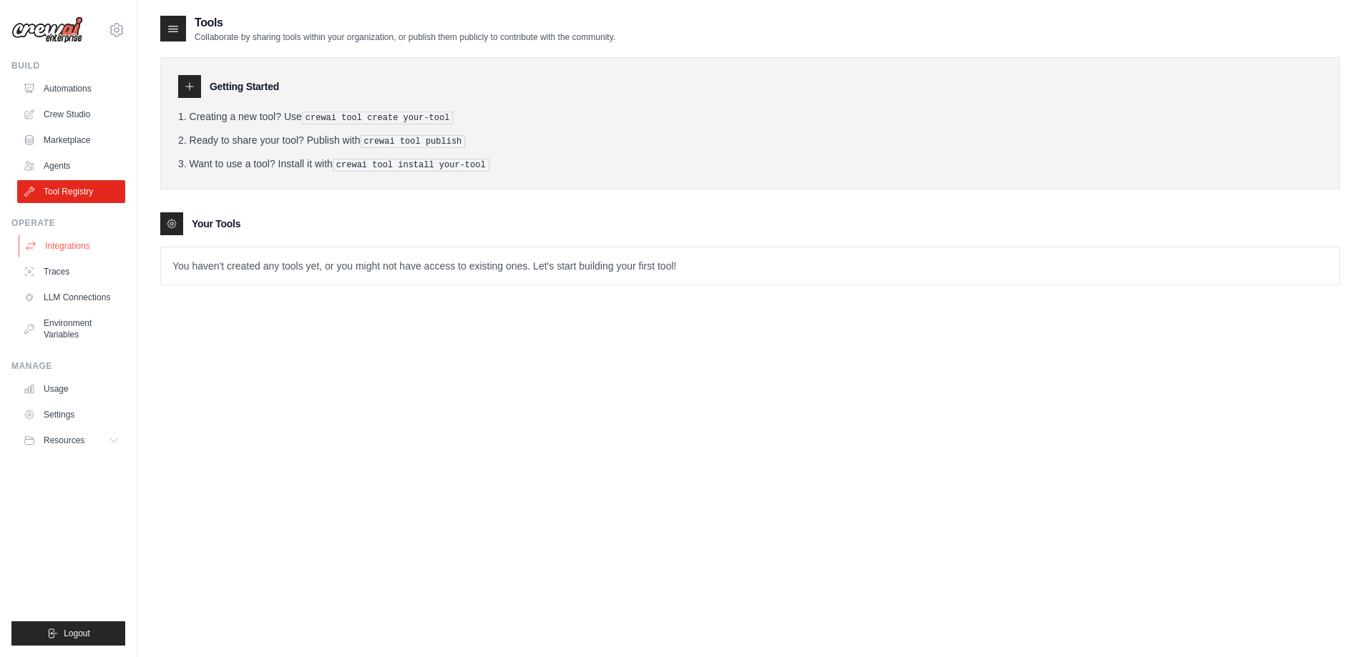
click at [93, 242] on link "Integrations" at bounding box center [73, 246] width 108 height 23
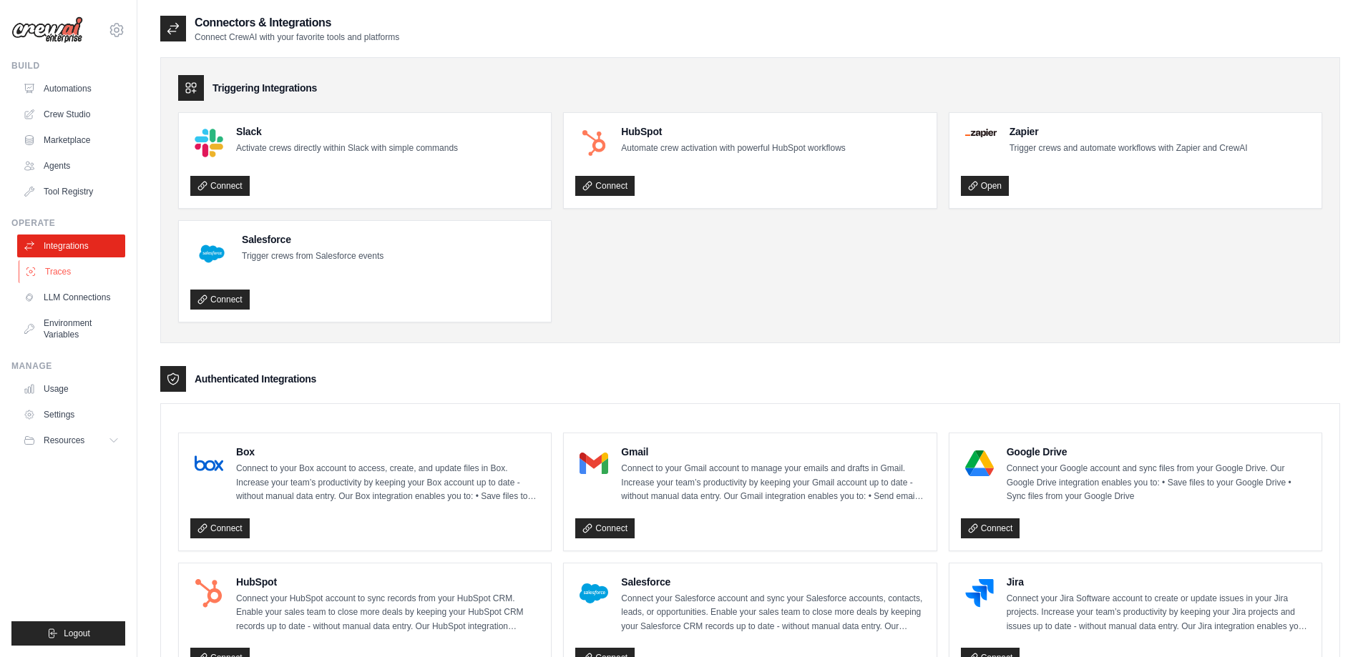
click at [82, 265] on link "Traces" at bounding box center [73, 271] width 108 height 23
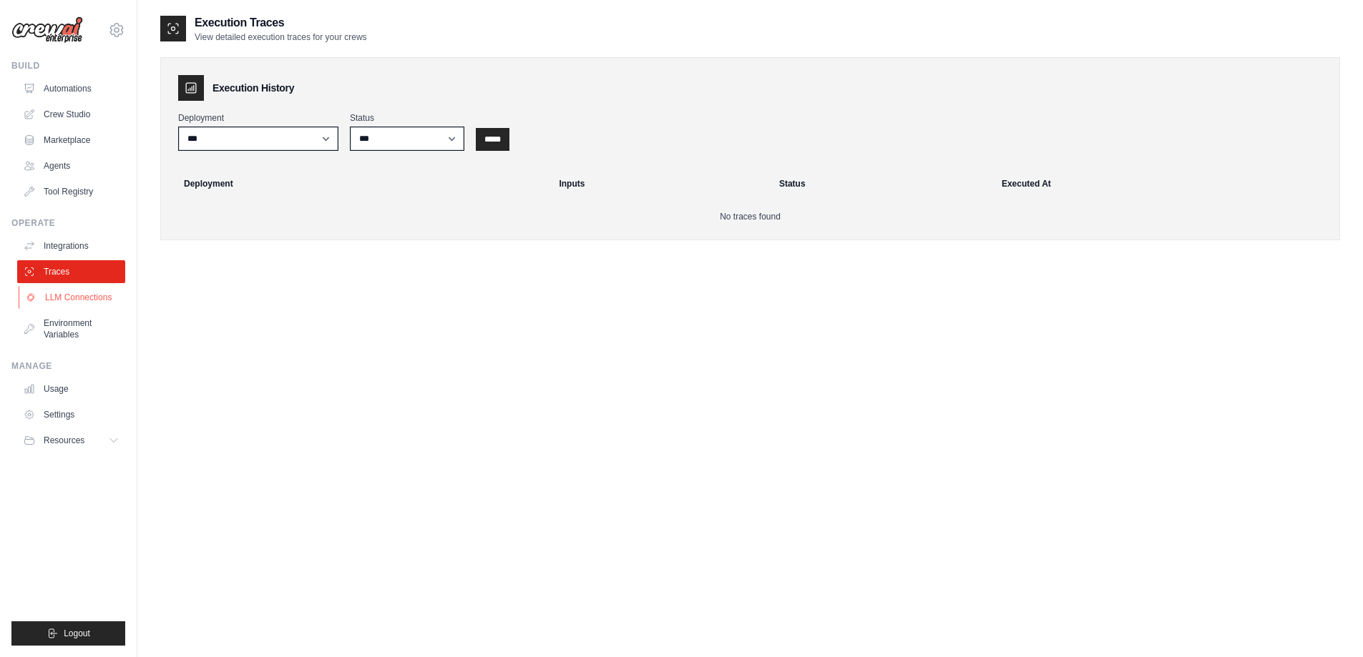
click at [81, 293] on link "LLM Connections" at bounding box center [73, 297] width 108 height 23
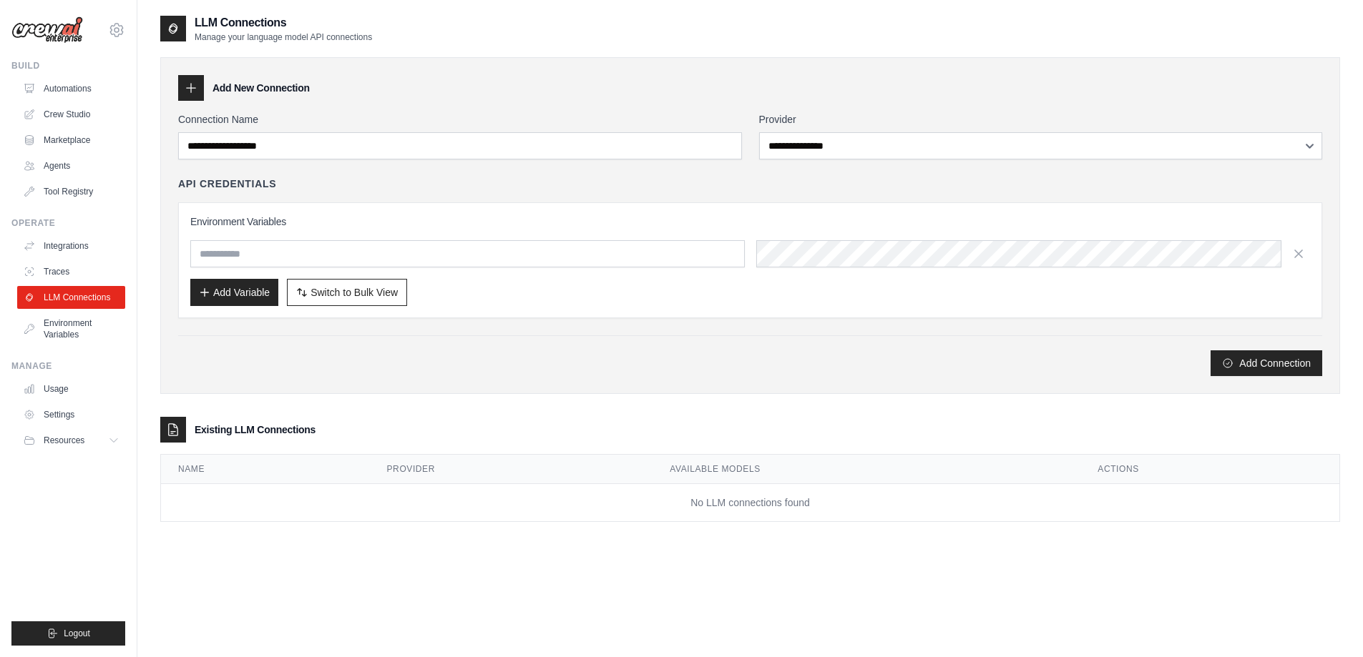
click at [985, 160] on div "**********" at bounding box center [750, 244] width 1144 height 264
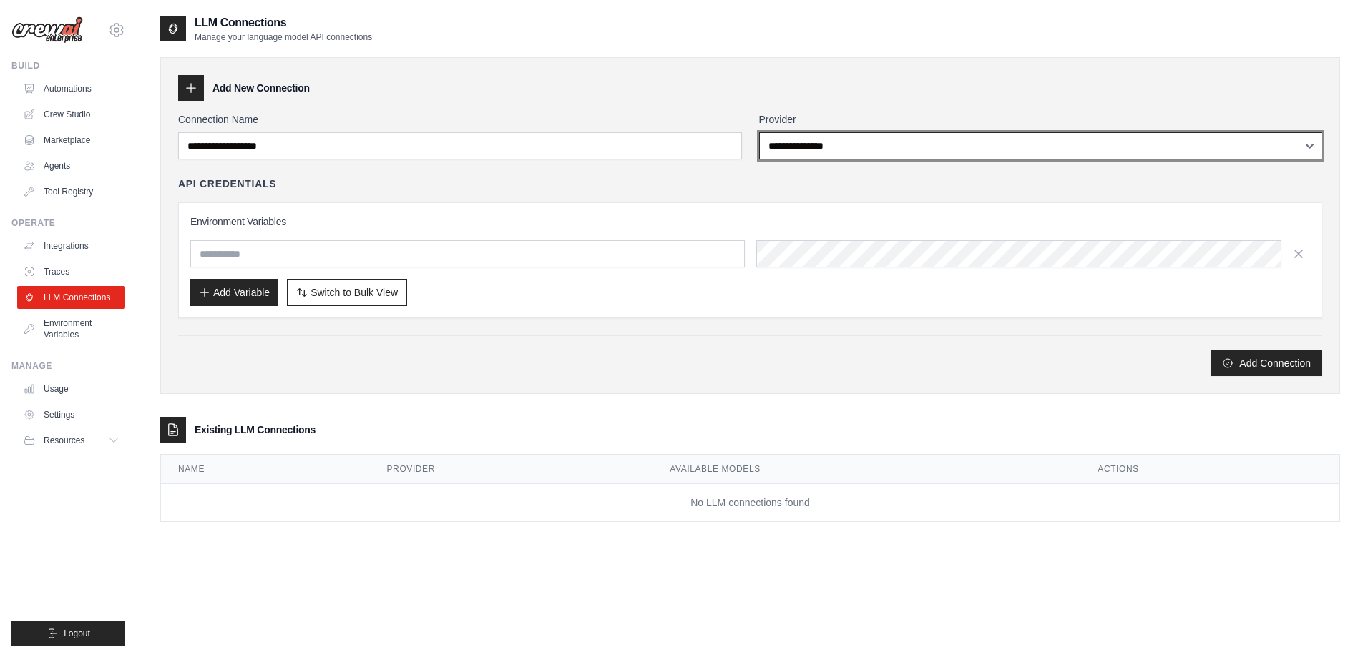
click at [1219, 143] on select "**********" at bounding box center [1041, 145] width 564 height 27
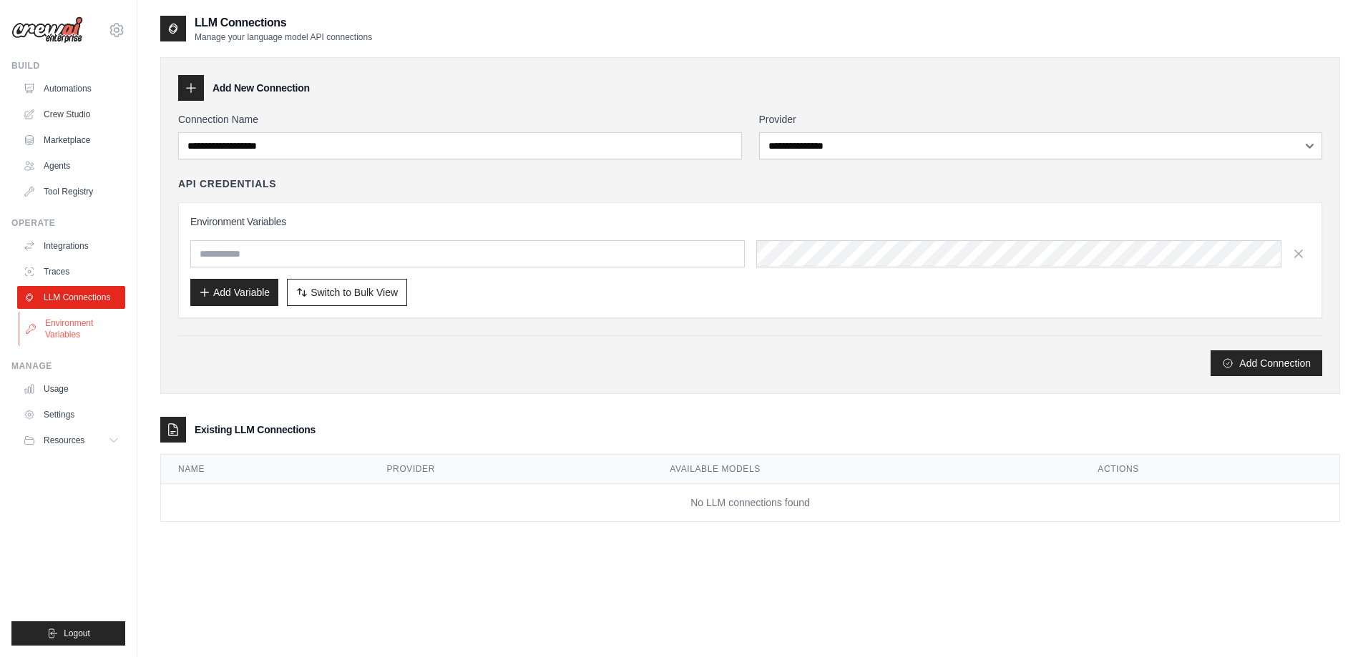
click at [77, 329] on link "Environment Variables" at bounding box center [73, 329] width 108 height 34
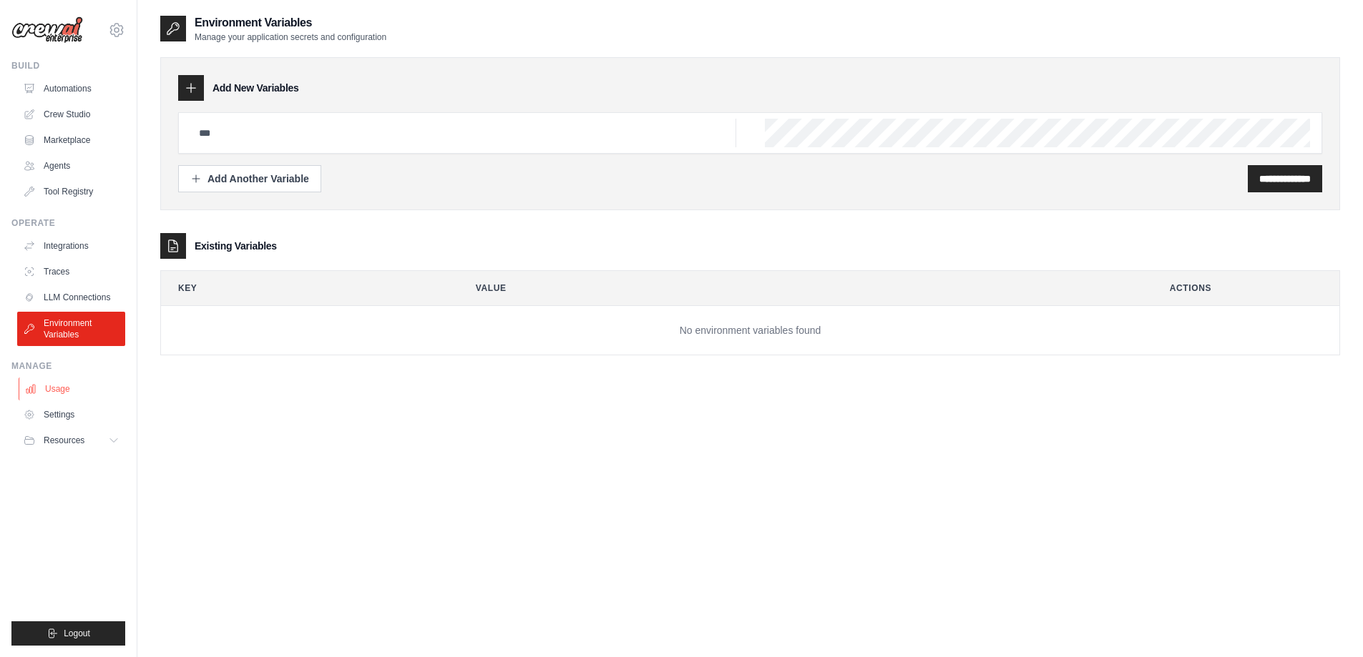
click at [68, 395] on link "Usage" at bounding box center [73, 389] width 108 height 23
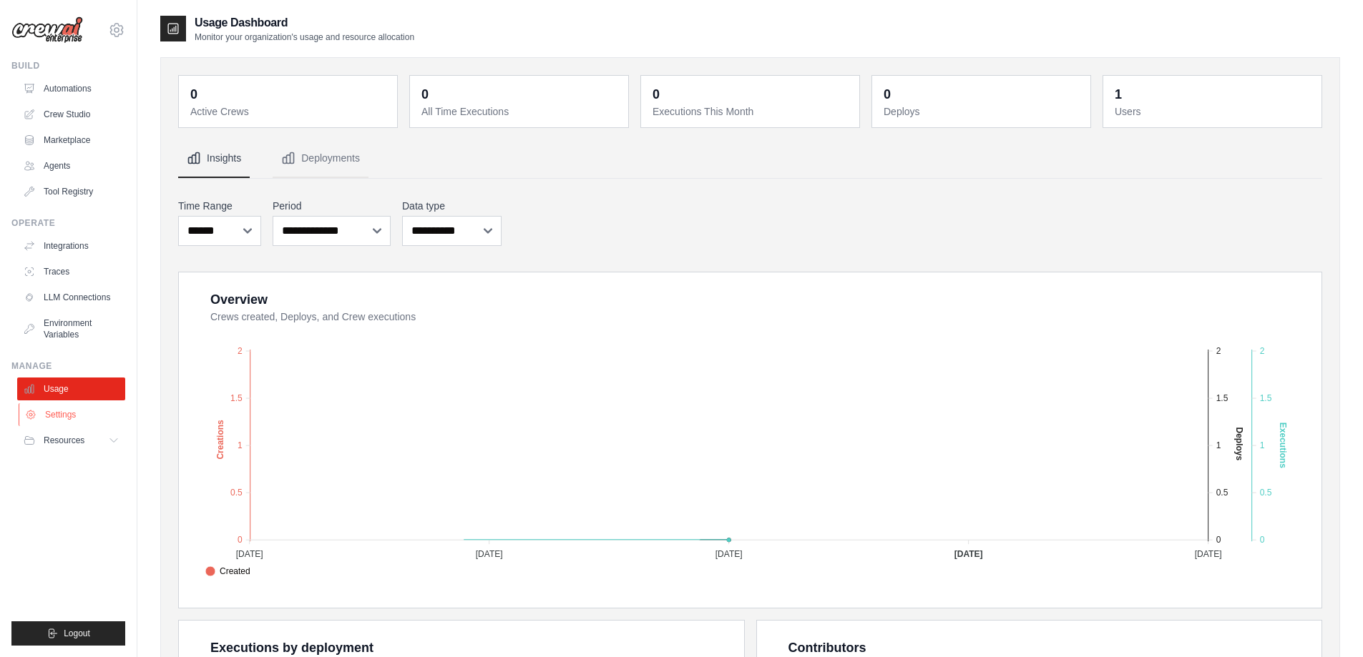
click at [68, 417] on link "Settings" at bounding box center [73, 414] width 108 height 23
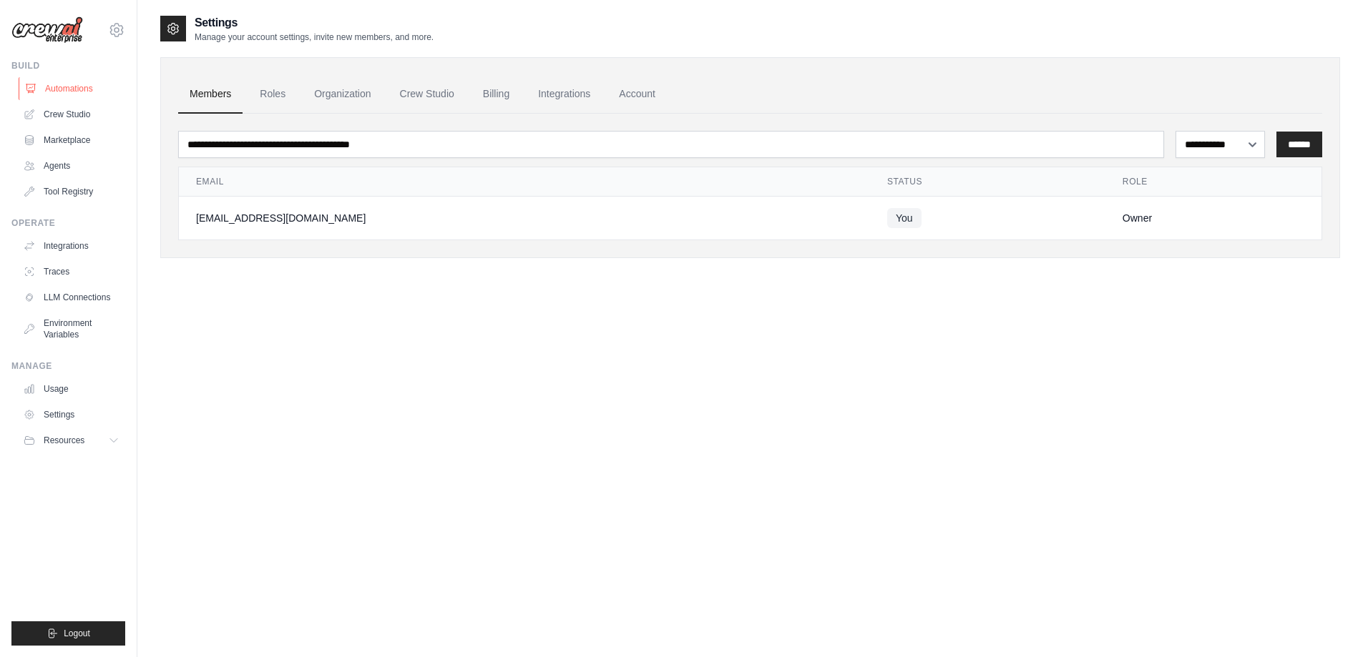
click at [54, 85] on link "Automations" at bounding box center [73, 88] width 108 height 23
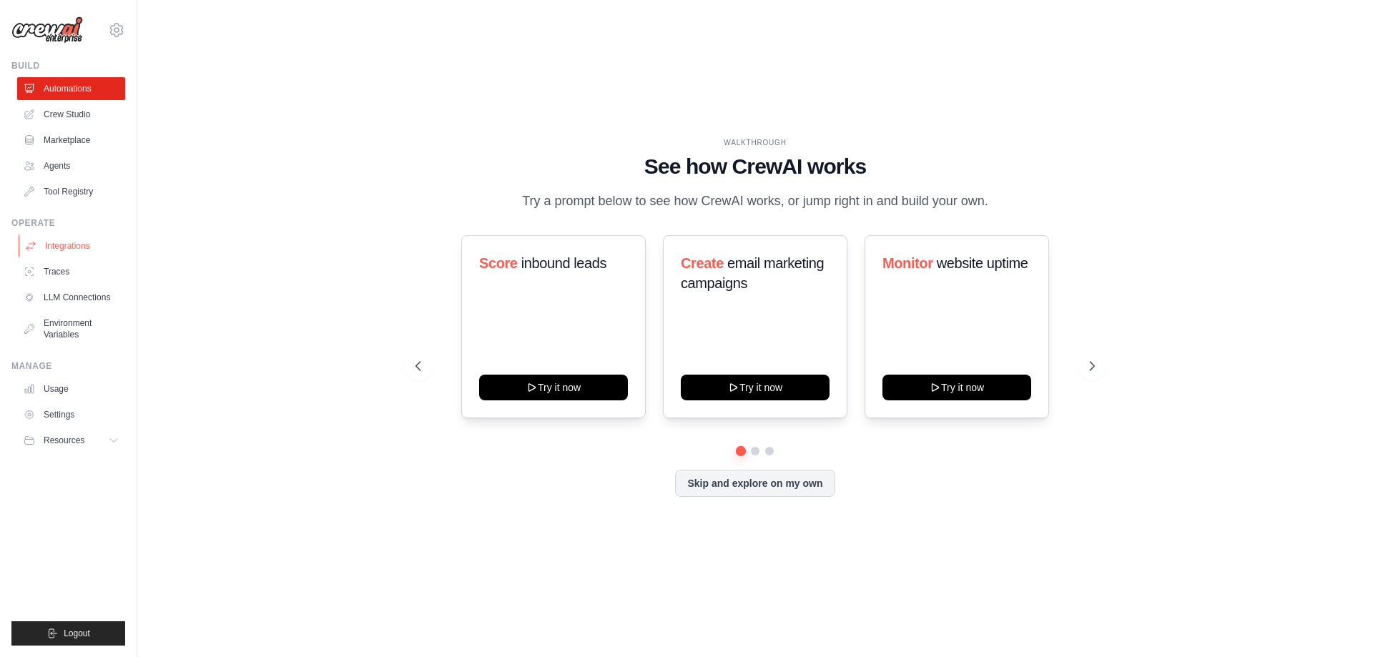
click at [51, 252] on link "Integrations" at bounding box center [73, 246] width 108 height 23
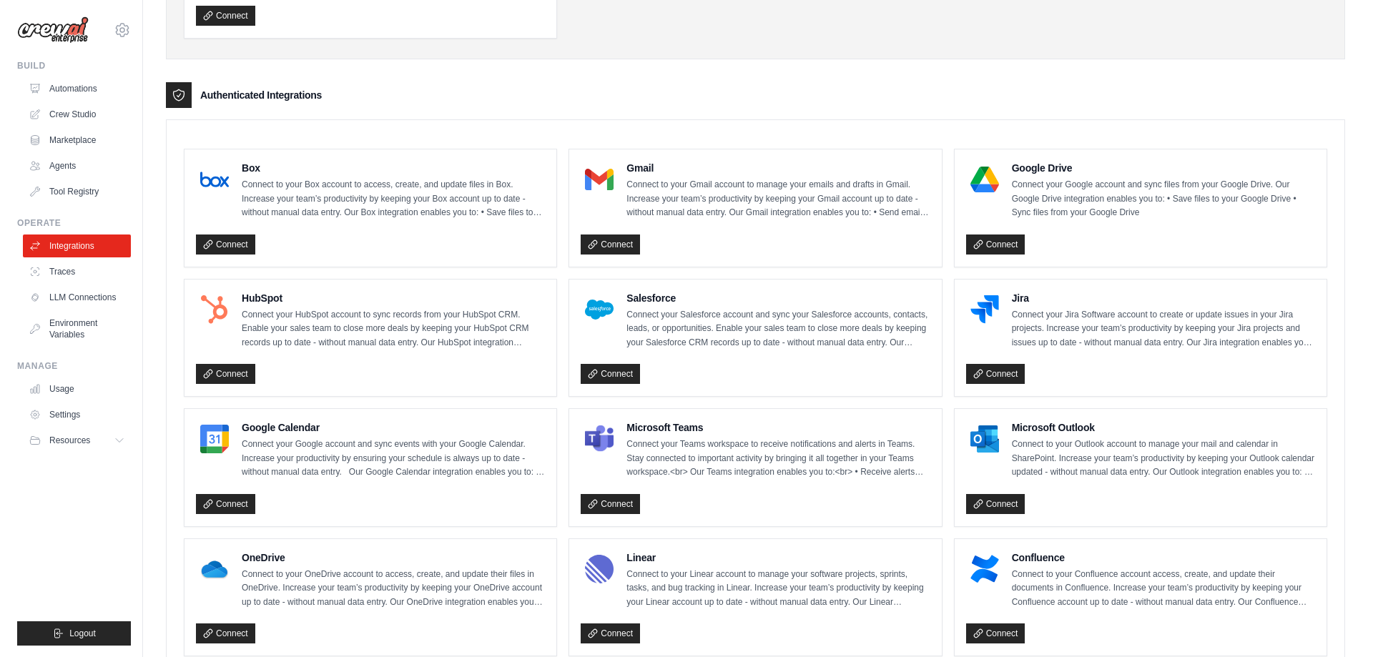
scroll to position [285, 0]
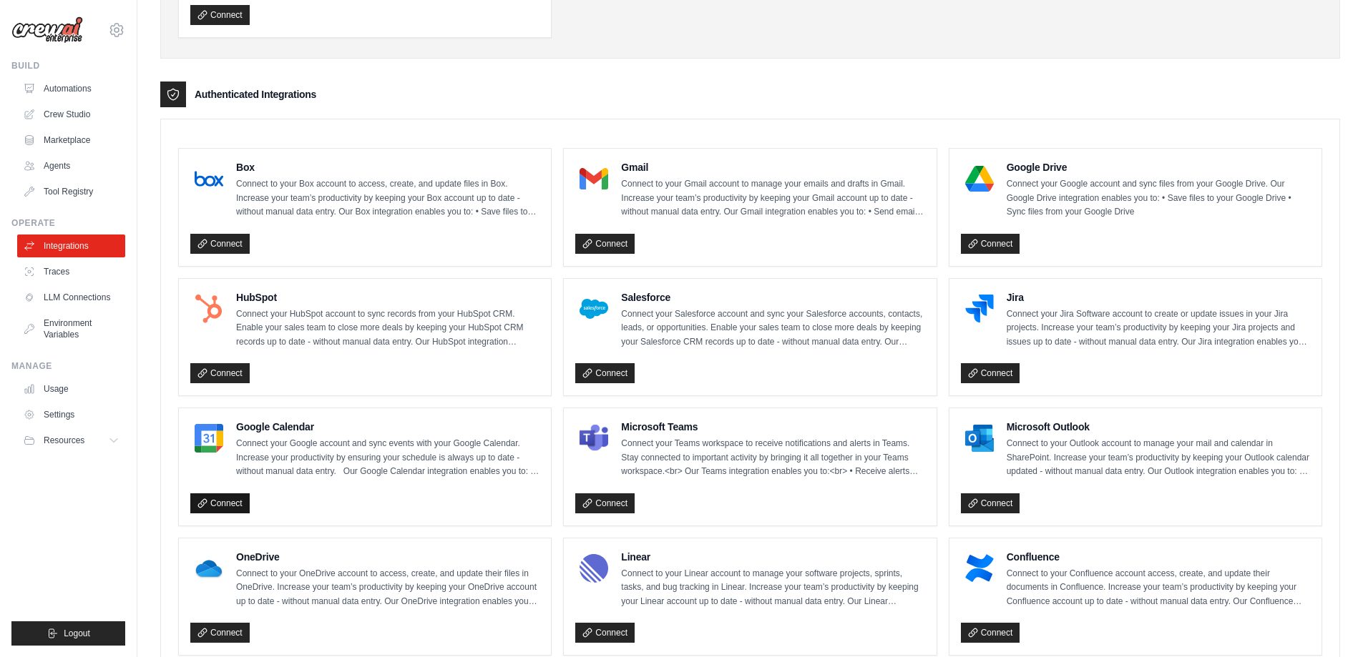
click at [223, 503] on link "Connect" at bounding box center [219, 504] width 59 height 20
click at [230, 498] on link "Connect" at bounding box center [219, 504] width 59 height 20
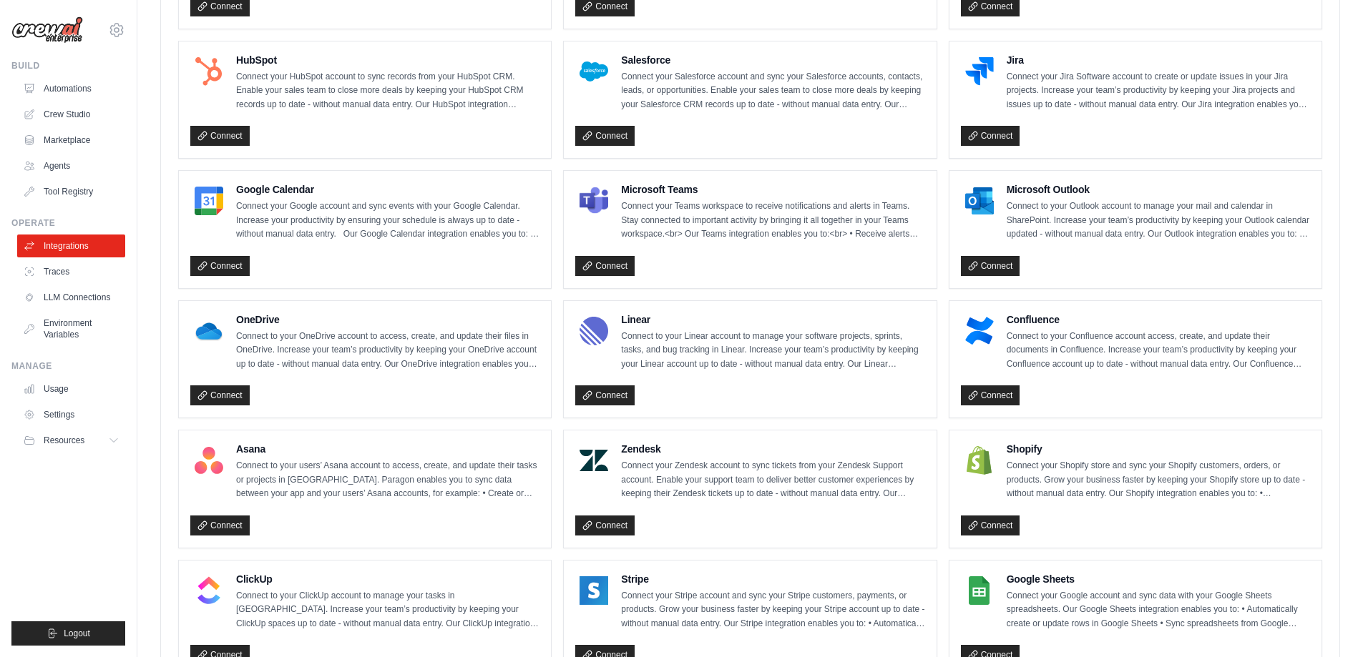
scroll to position [571, 0]
click at [227, 230] on div "Google Calendar Connect your Google account and sync events with your Google Ca…" at bounding box center [364, 211] width 349 height 59
click at [224, 257] on link "Connect" at bounding box center [219, 265] width 59 height 20
click at [44, 273] on link "Traces" at bounding box center [73, 271] width 108 height 23
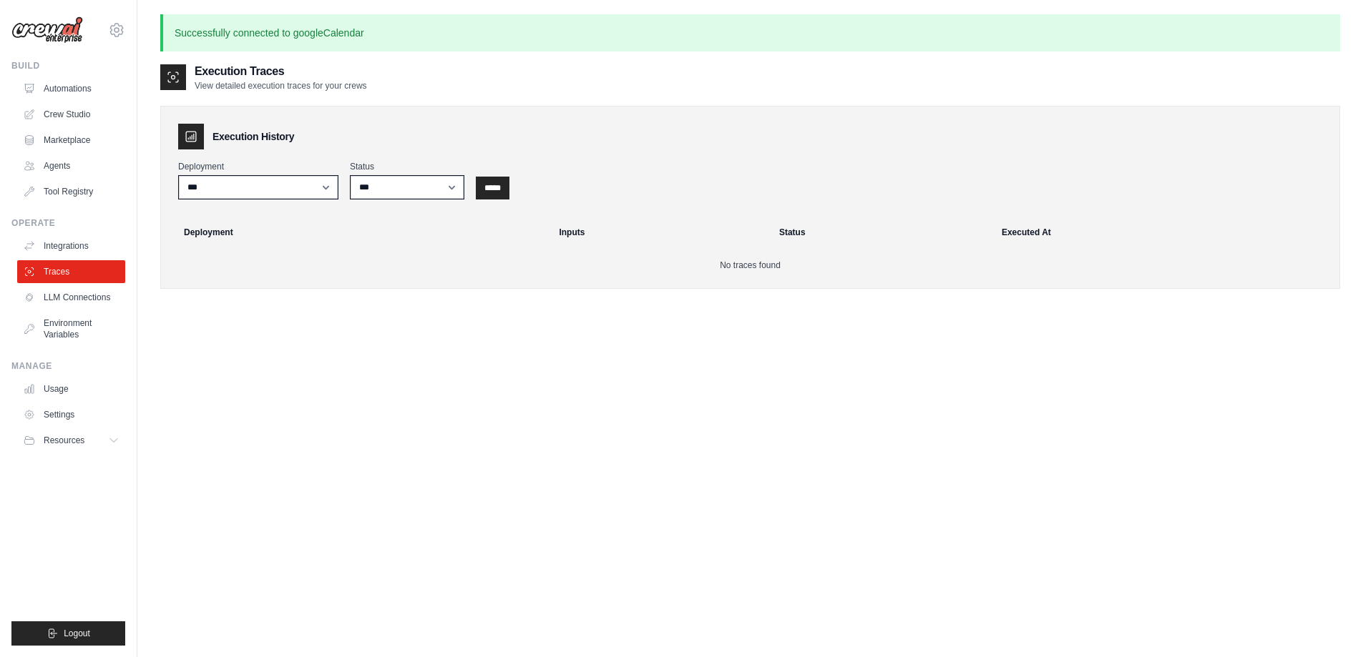
click at [68, 290] on link "LLM Connections" at bounding box center [71, 297] width 108 height 23
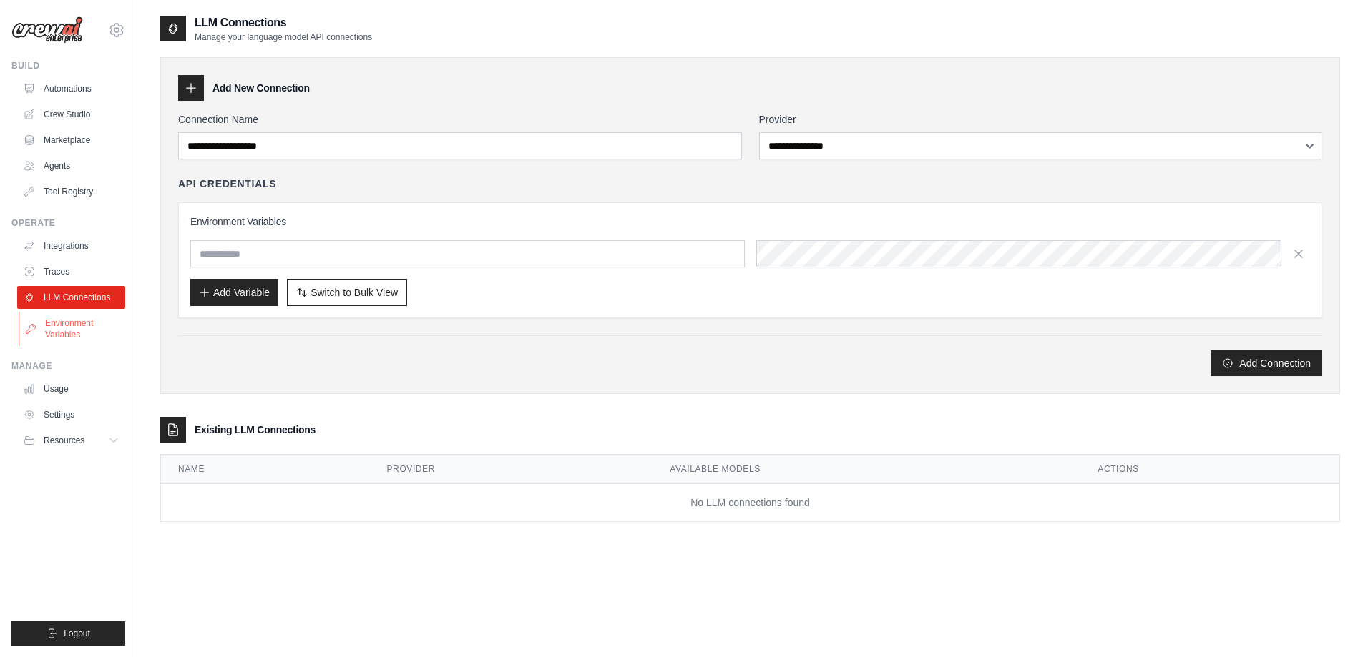
click at [72, 315] on link "Environment Variables" at bounding box center [73, 329] width 108 height 34
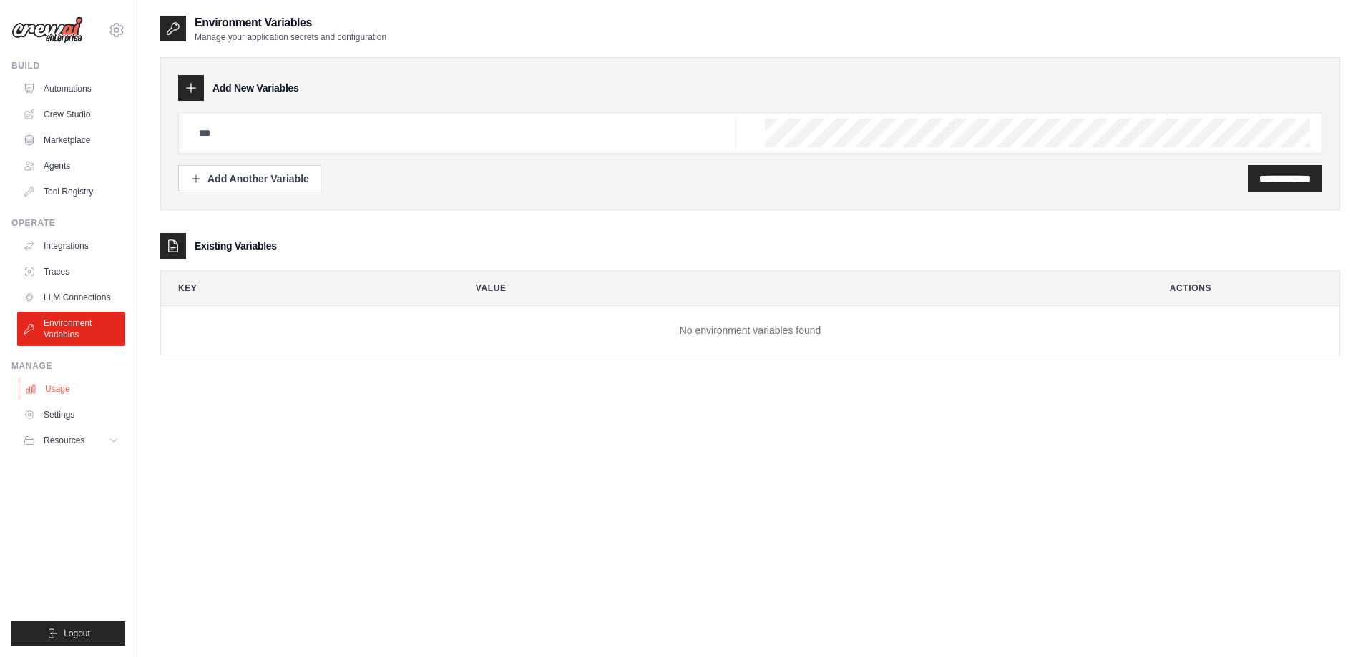
click at [73, 388] on link "Usage" at bounding box center [73, 389] width 108 height 23
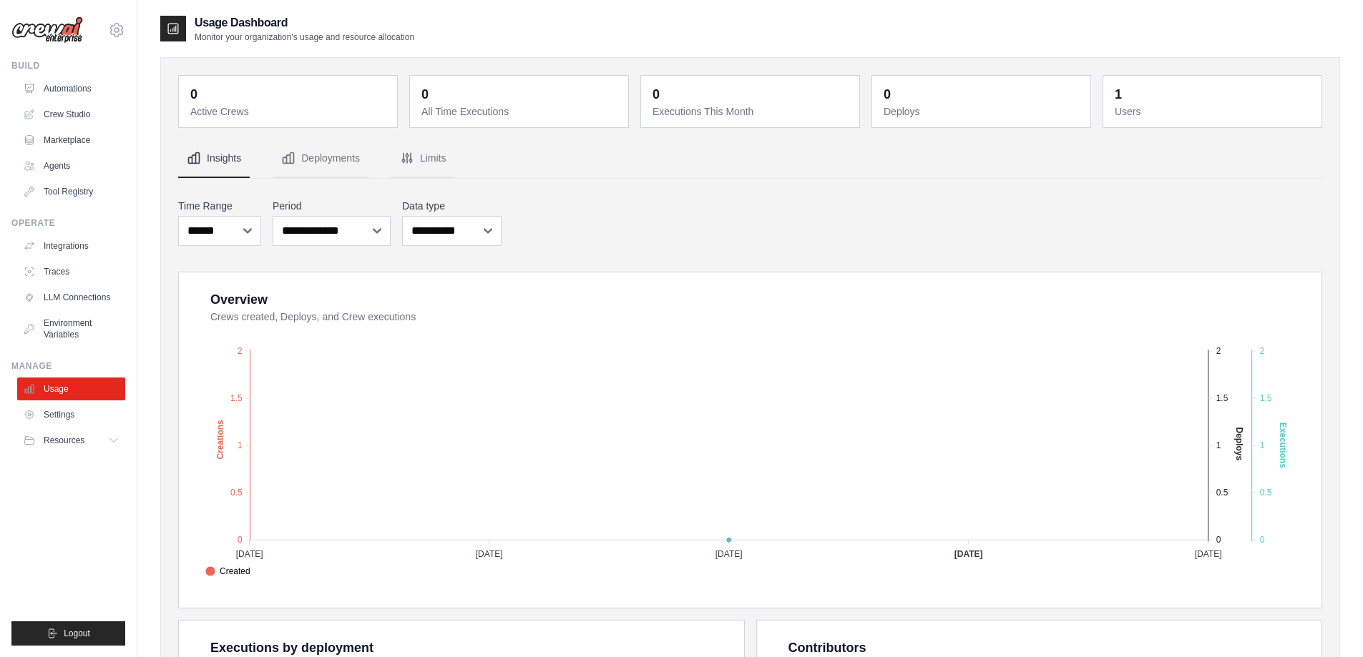
click at [68, 414] on link "Settings" at bounding box center [71, 414] width 108 height 23
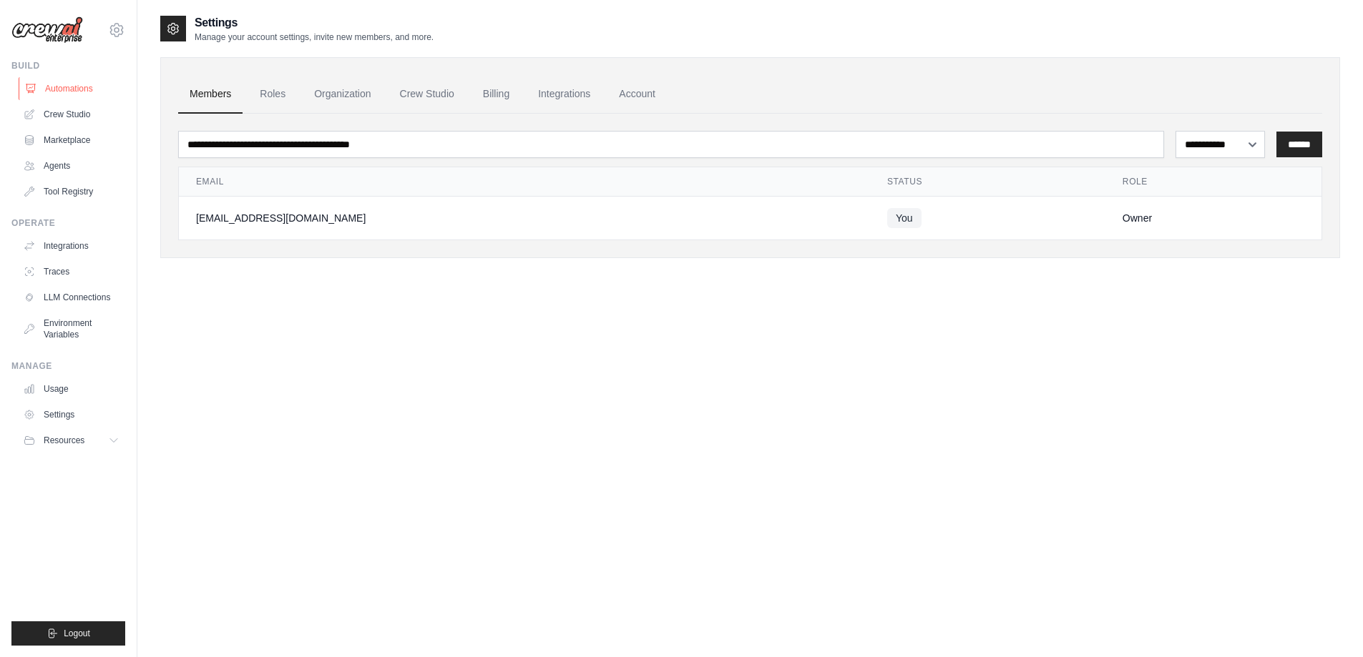
click at [73, 90] on link "Automations" at bounding box center [73, 88] width 108 height 23
